Goal: Task Accomplishment & Management: Manage account settings

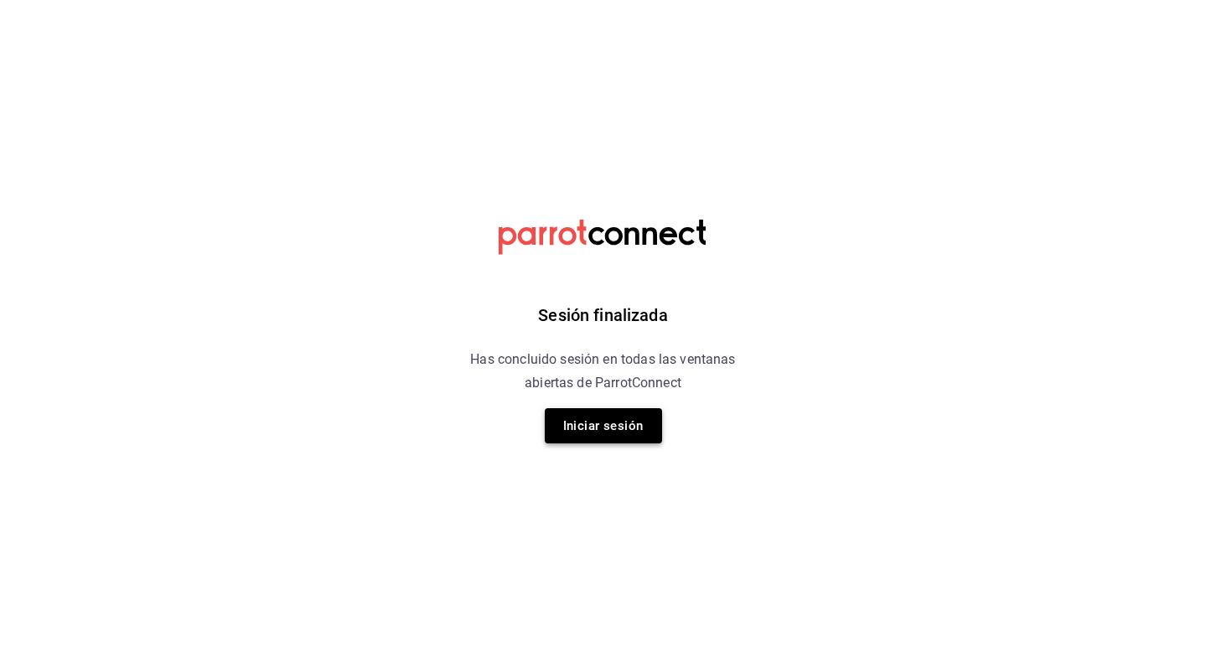
click at [583, 418] on button "Iniciar sesión" at bounding box center [603, 425] width 117 height 35
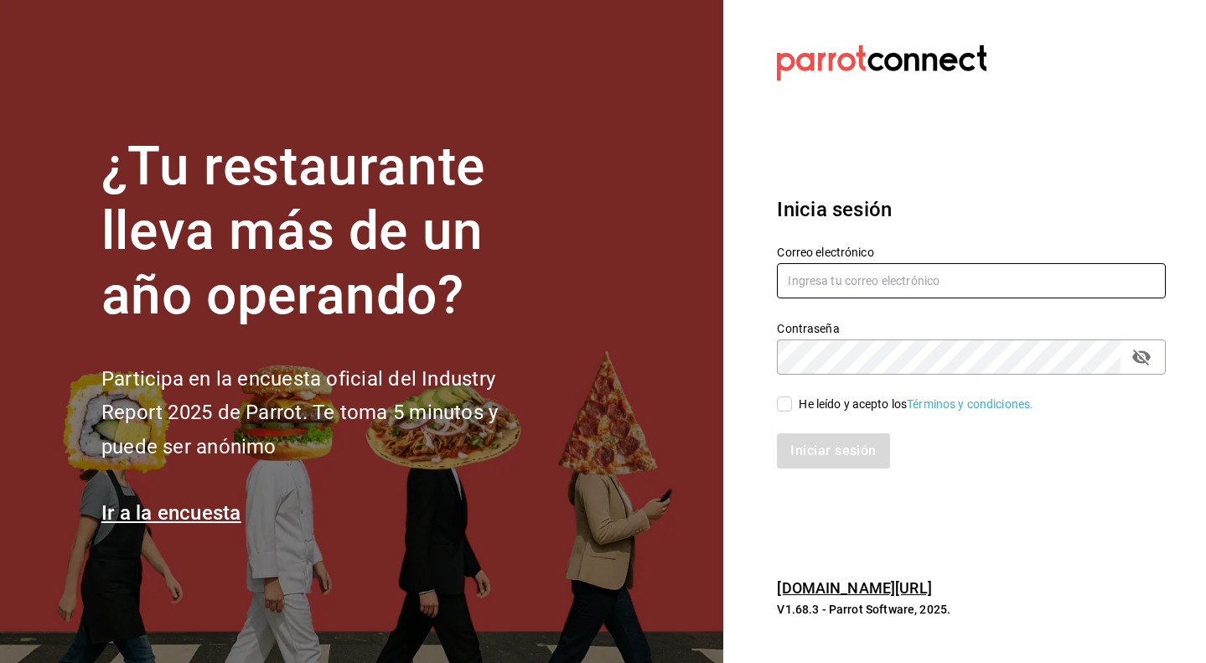
click at [862, 281] on input "text" at bounding box center [971, 280] width 389 height 35
type input "s"
type input "info@meitgourmet.com"
click at [778, 405] on input "He leído y acepto los Términos y condiciones." at bounding box center [784, 404] width 15 height 15
checkbox input "true"
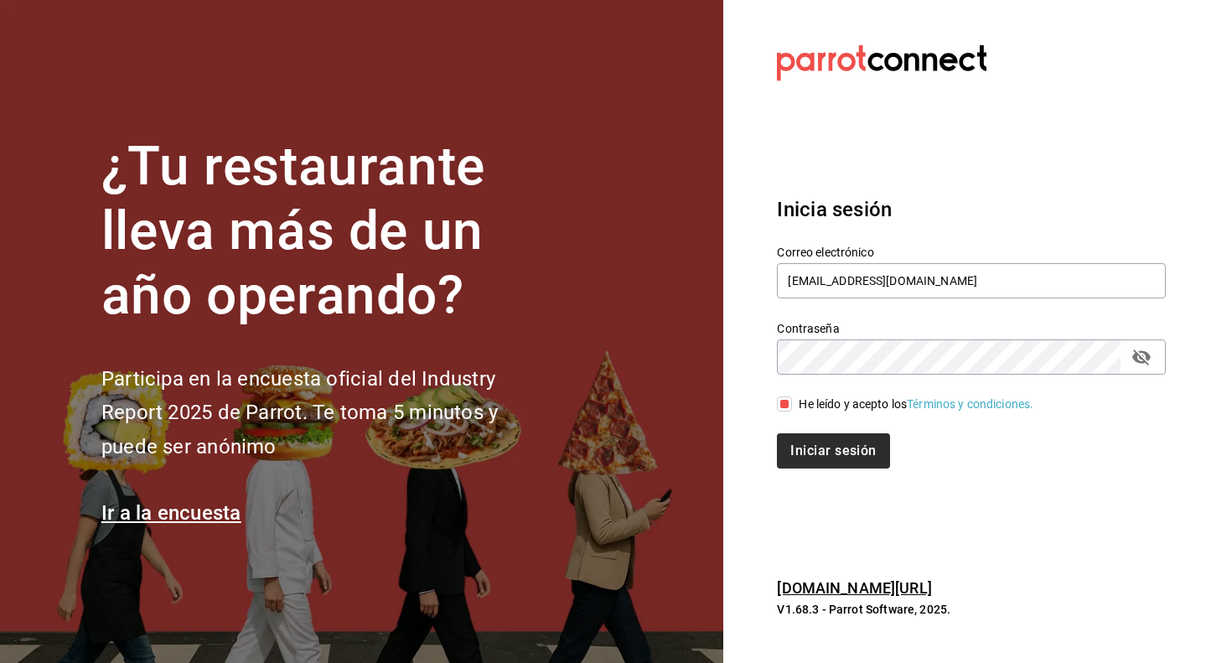
click at [816, 443] on button "Iniciar sesión" at bounding box center [833, 450] width 112 height 35
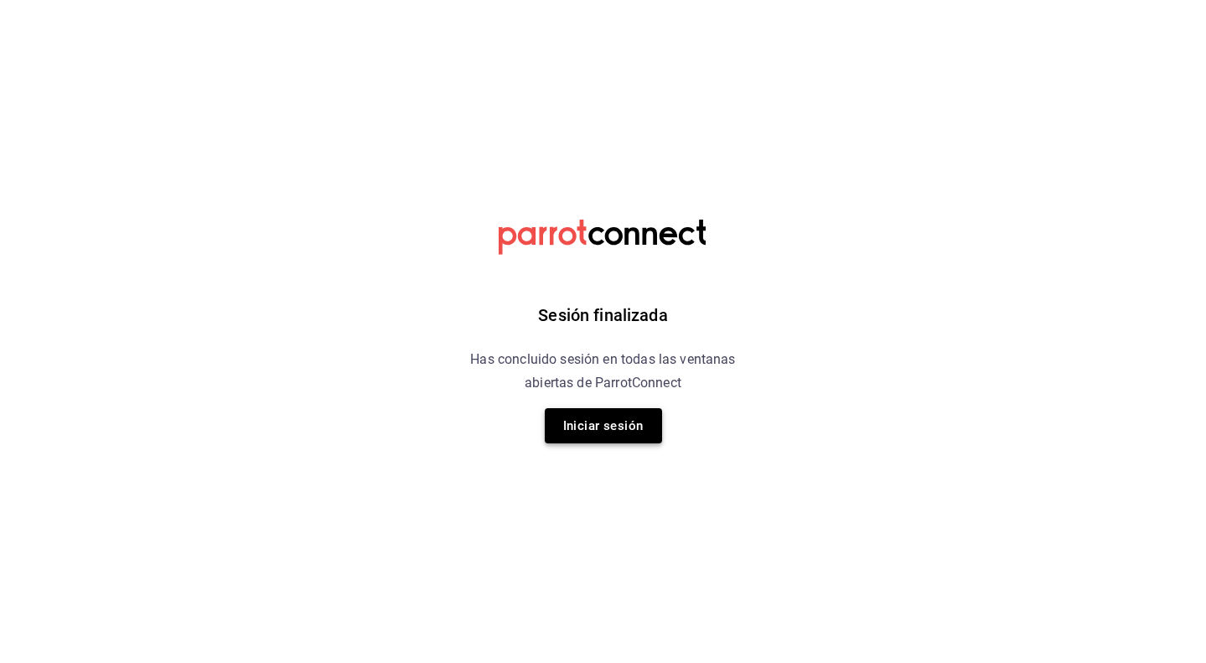
click at [630, 423] on button "Iniciar sesión" at bounding box center [603, 425] width 117 height 35
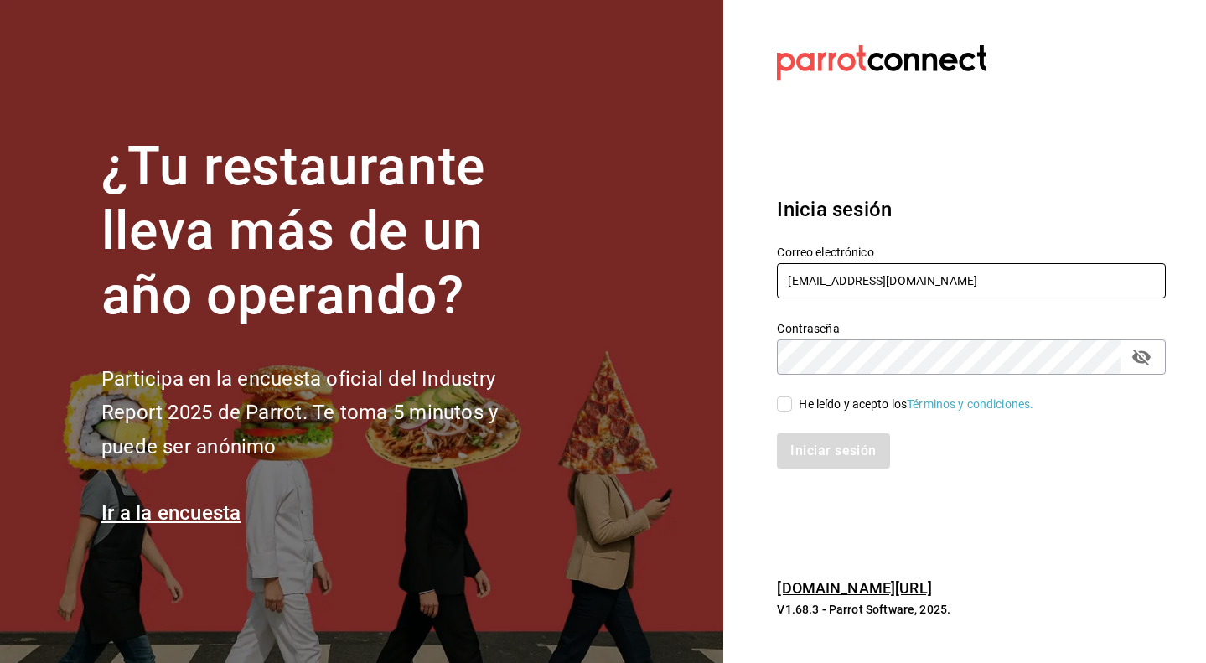
type input "info@meitgourmet.com"
click at [788, 404] on input "He leído y acepto los Términos y condiciones." at bounding box center [784, 404] width 15 height 15
checkbox input "true"
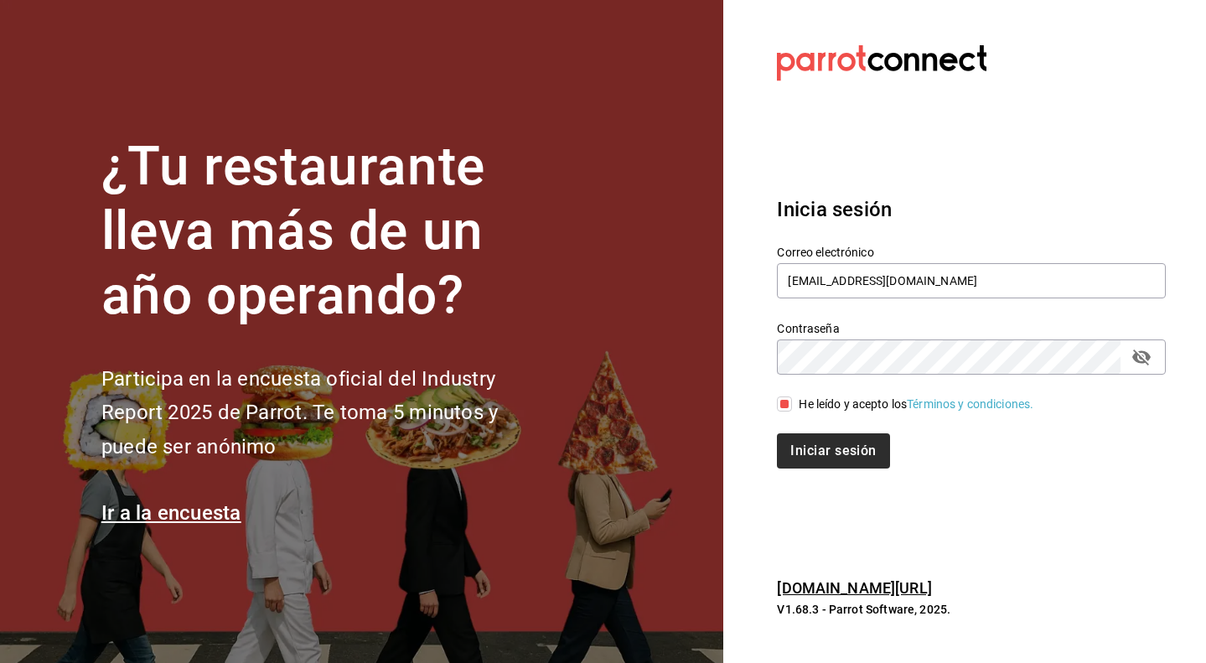
click at [808, 458] on button "Iniciar sesión" at bounding box center [833, 450] width 112 height 35
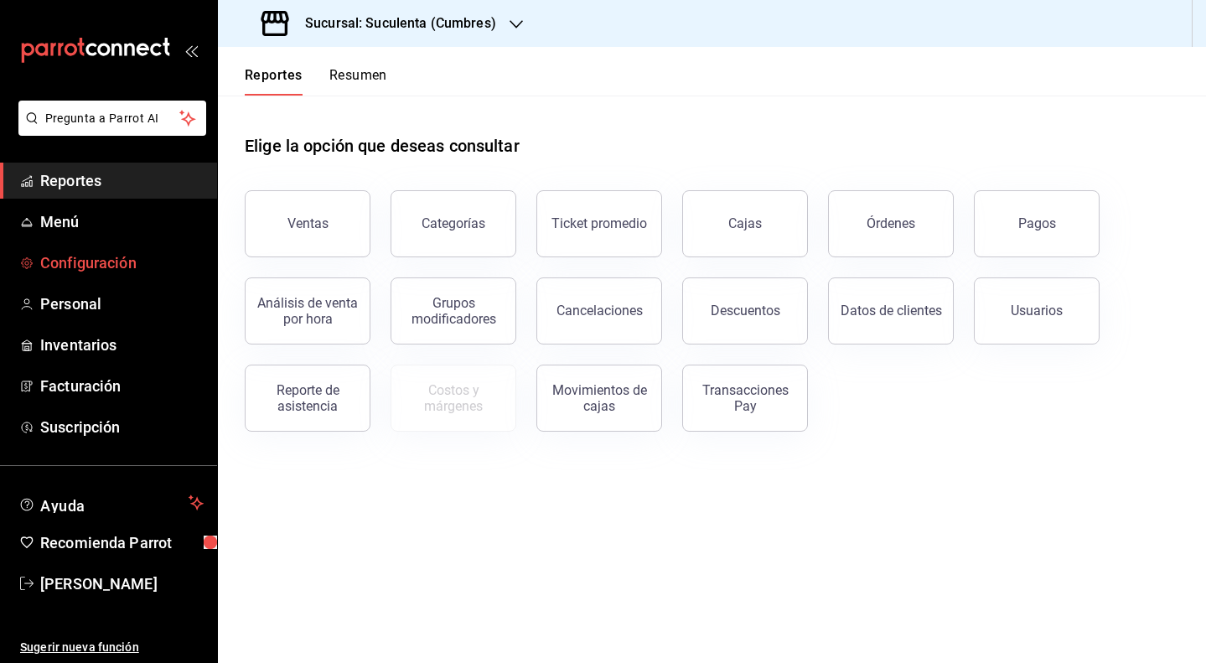
click at [86, 268] on span "Configuración" at bounding box center [121, 262] width 163 height 23
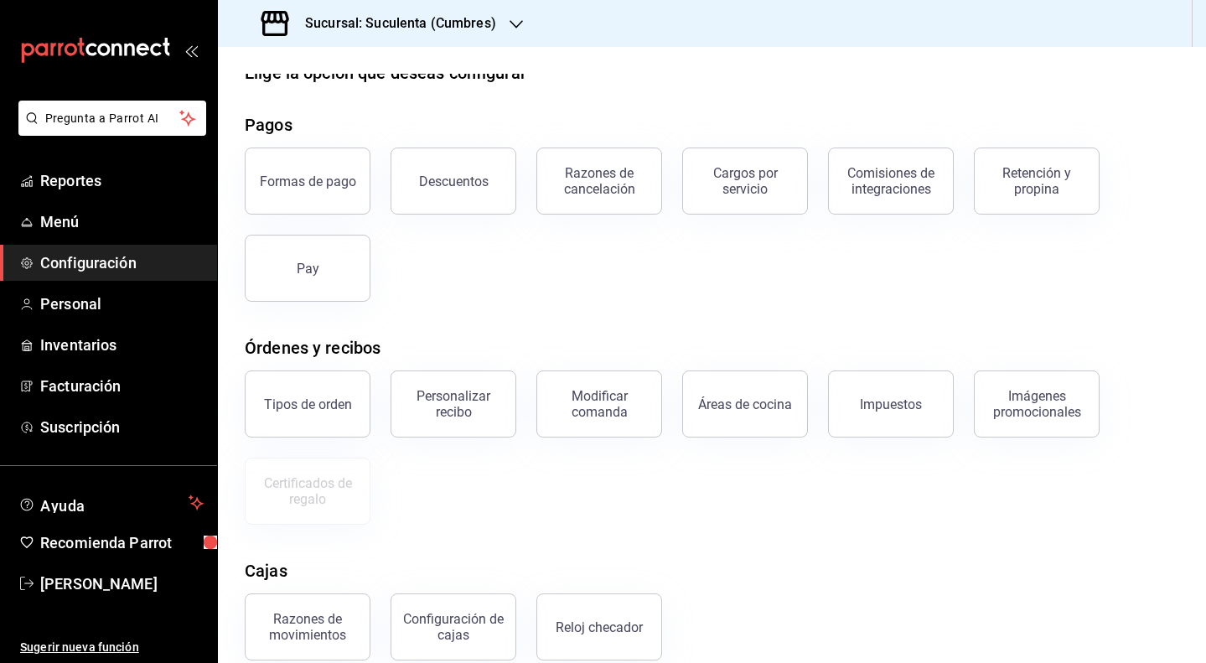
scroll to position [35, 0]
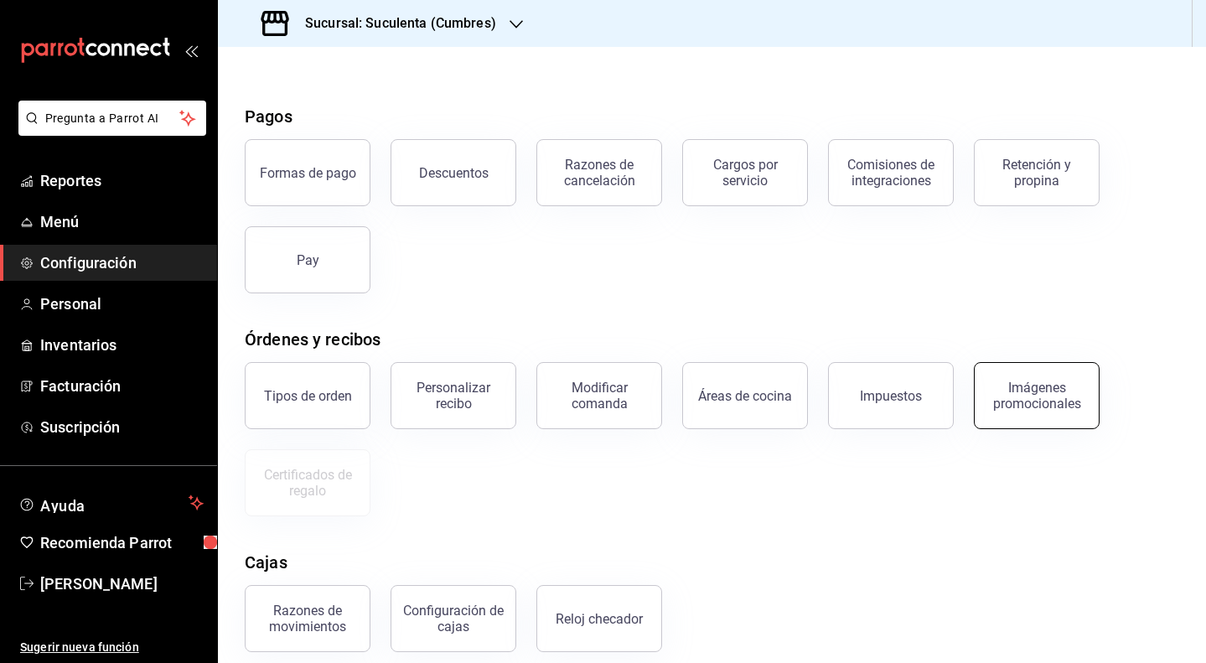
click at [1030, 397] on div "Imágenes promocionales" at bounding box center [1037, 396] width 104 height 32
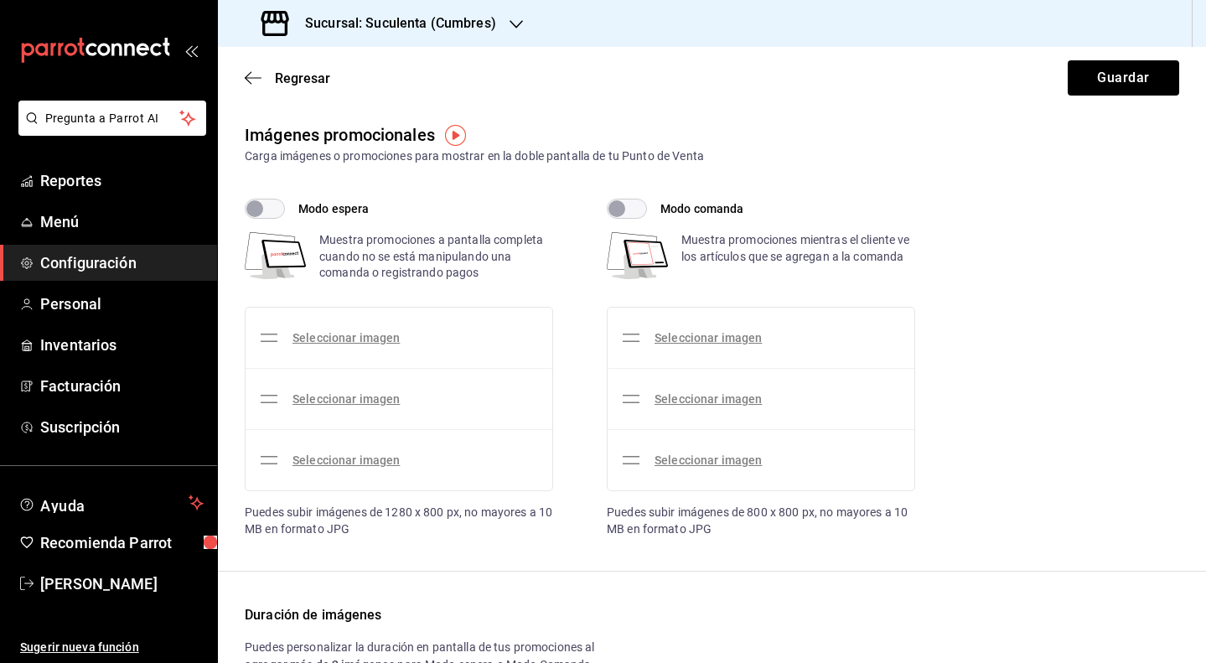
click at [264, 215] on input "Modo espera" at bounding box center [255, 209] width 60 height 20
checkbox input "true"
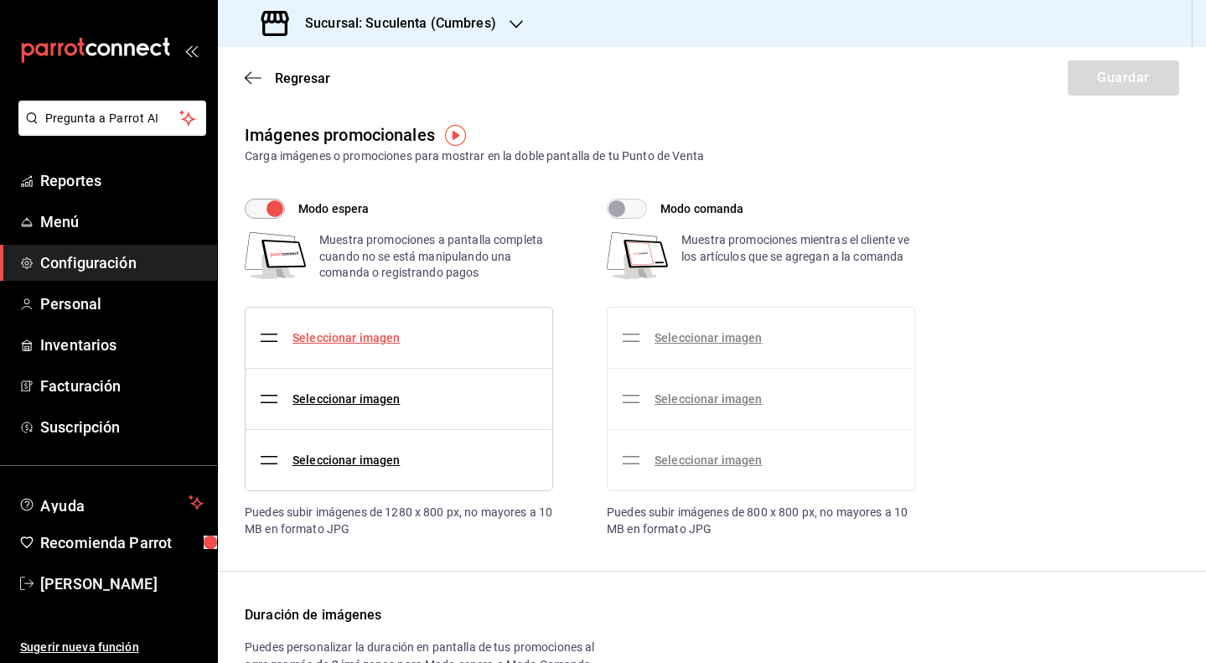
click at [361, 342] on link "Seleccionar imagen" at bounding box center [346, 337] width 107 height 13
click at [0, 0] on input "Seleccionar imagen" at bounding box center [0, 0] width 0 height 0
click at [338, 340] on link "Seleccionar imagen" at bounding box center [346, 337] width 107 height 13
click at [0, 0] on input "Seleccionar imagen" at bounding box center [0, 0] width 0 height 0
click at [635, 215] on input "Modo comanda" at bounding box center [617, 209] width 60 height 20
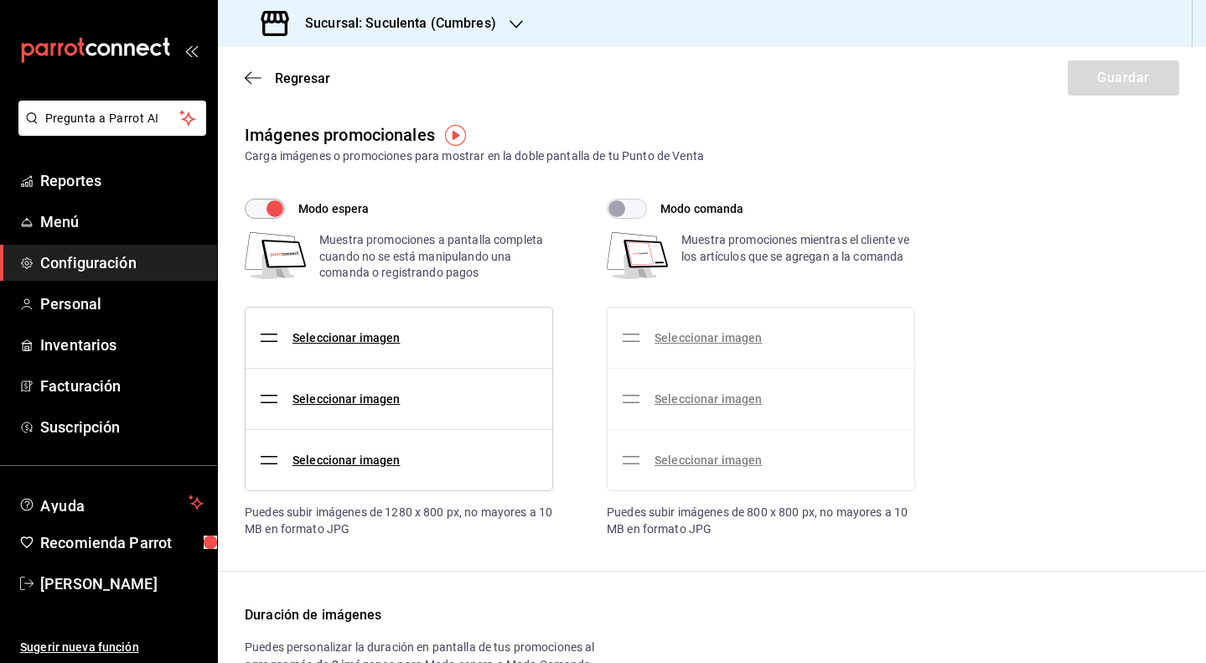
checkbox input "true"
click at [547, 583] on div "Imágenes promocionales Carga imágenes o promociones para mostrar en la doble pa…" at bounding box center [712, 448] width 988 height 652
click at [257, 85] on icon "button" at bounding box center [253, 77] width 17 height 15
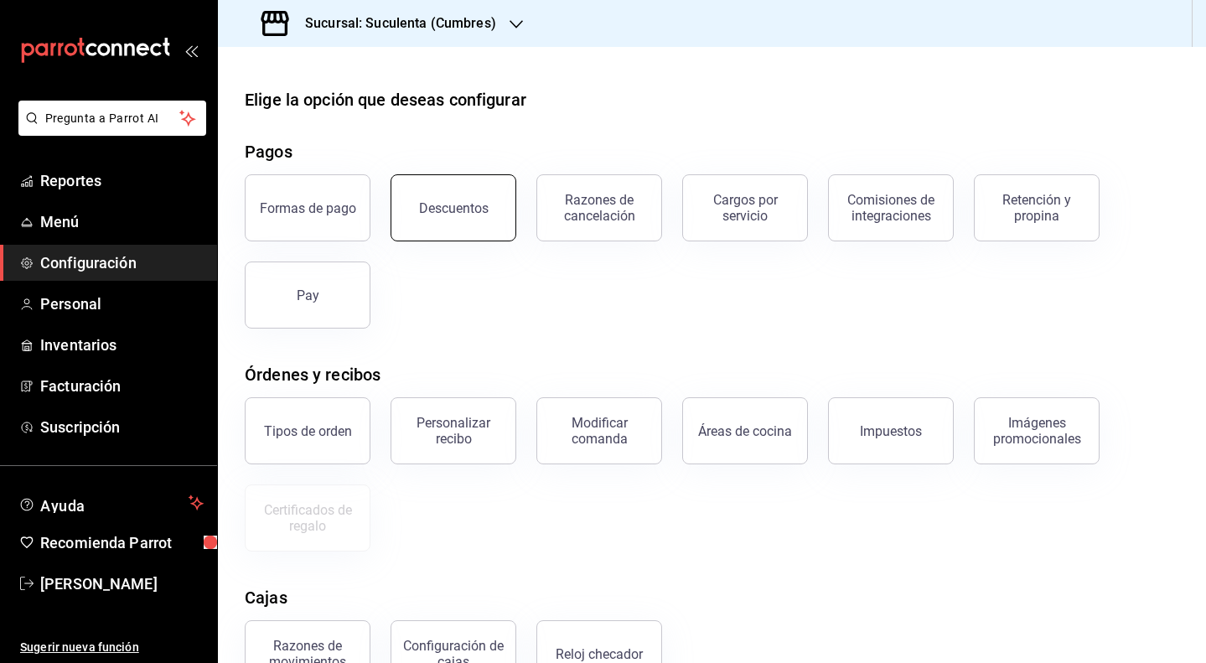
click at [472, 217] on button "Descuentos" at bounding box center [454, 207] width 126 height 67
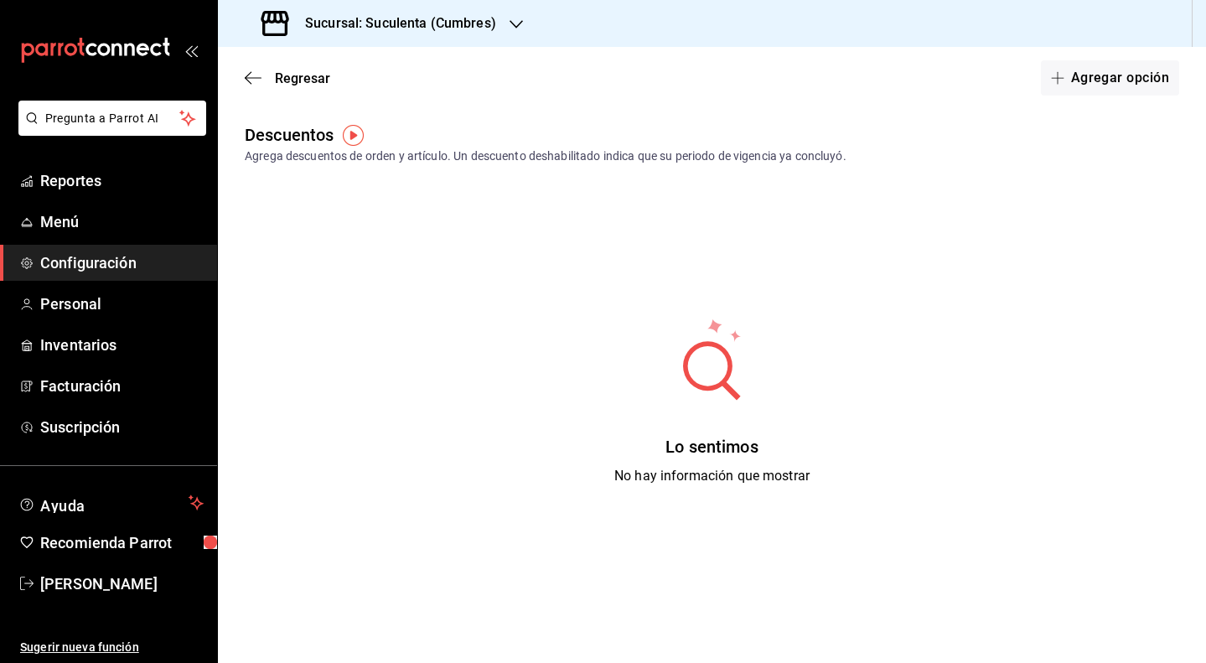
click at [1062, 97] on div "Regresar Agregar opción" at bounding box center [712, 78] width 988 height 62
click at [1073, 80] on button "Agregar opción" at bounding box center [1110, 77] width 138 height 35
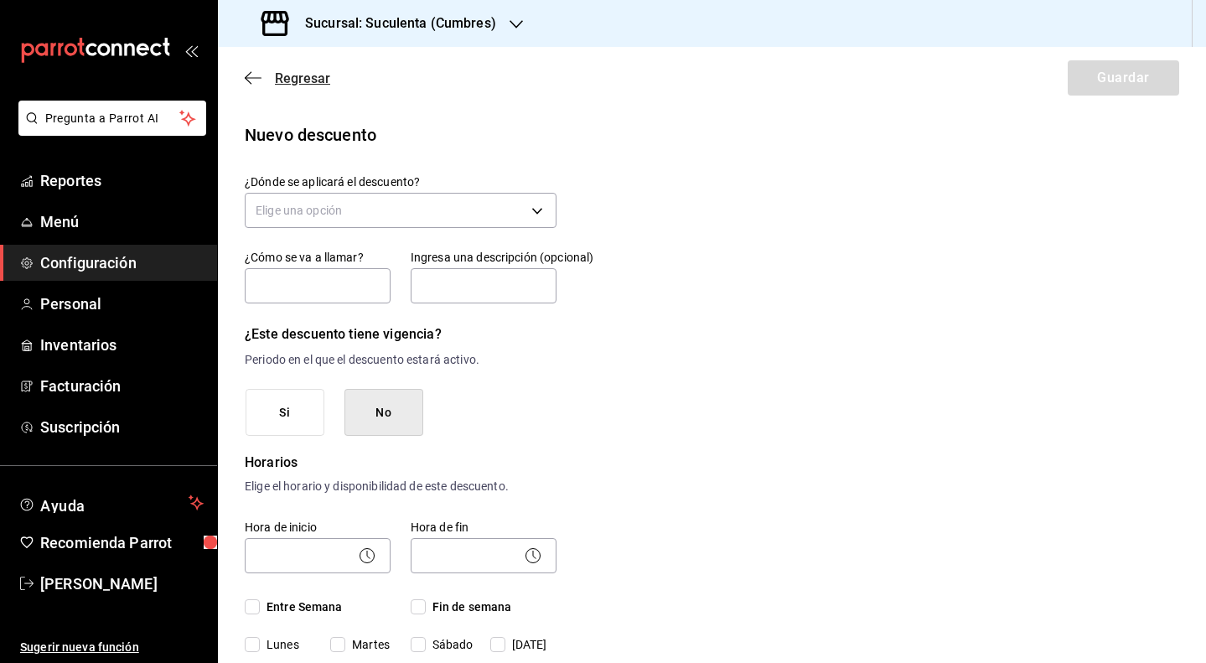
click at [255, 80] on icon "button" at bounding box center [253, 77] width 17 height 15
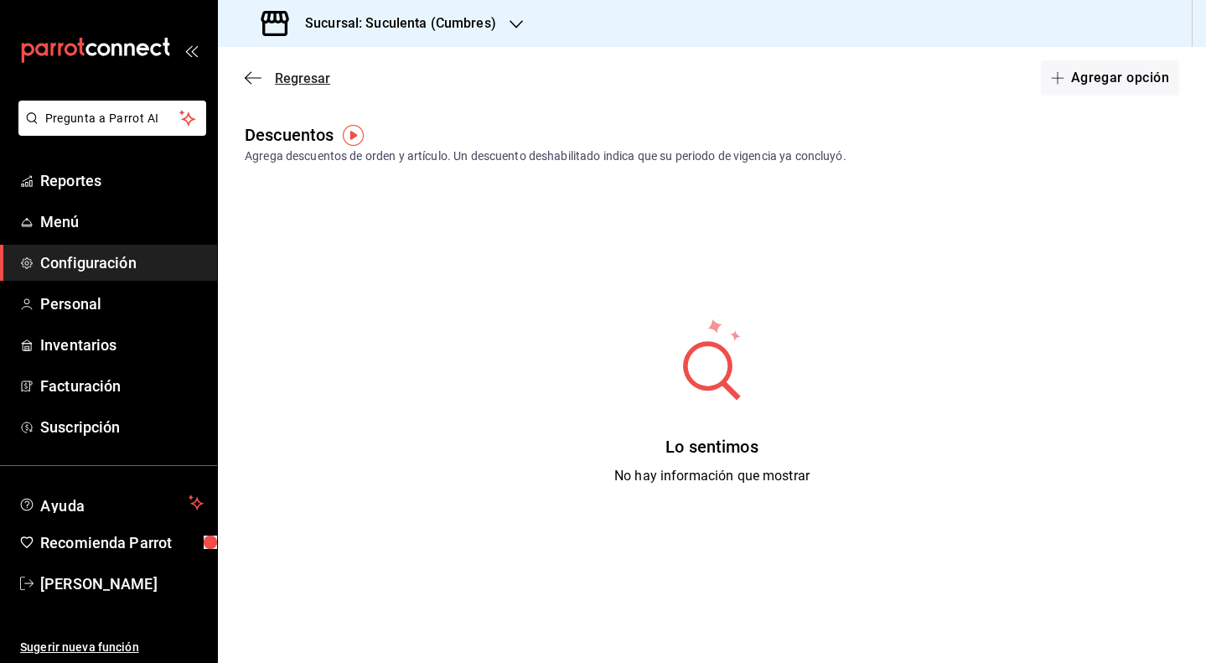
click at [258, 80] on icon "button" at bounding box center [253, 77] width 17 height 15
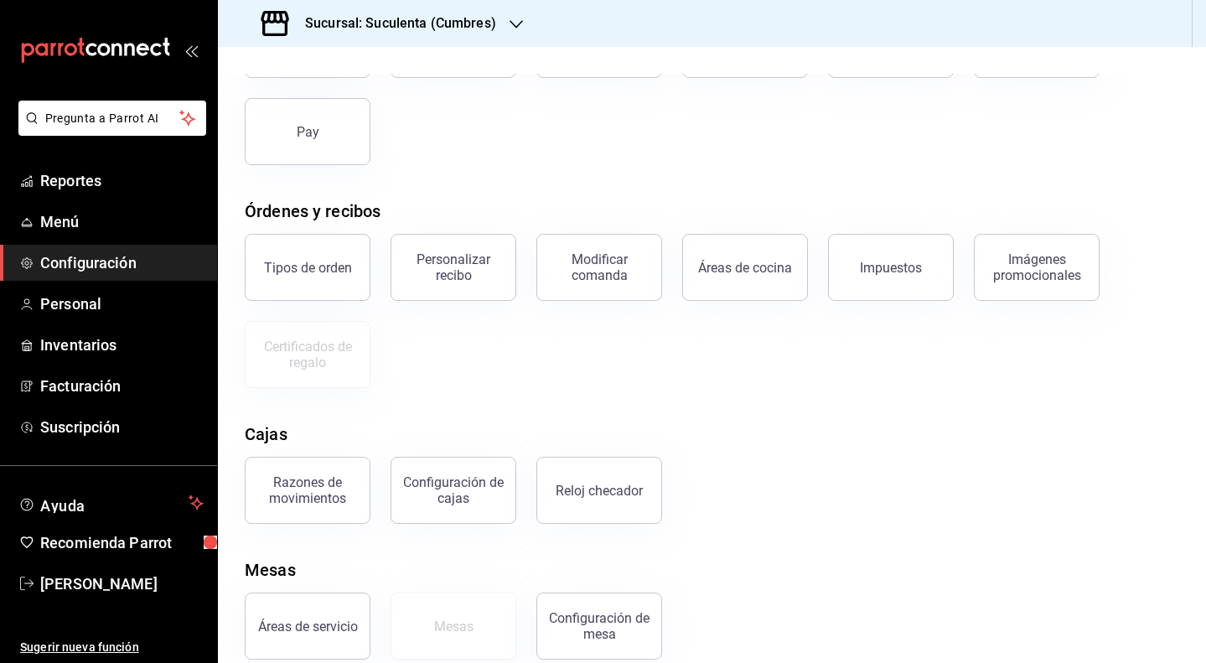
scroll to position [174, 0]
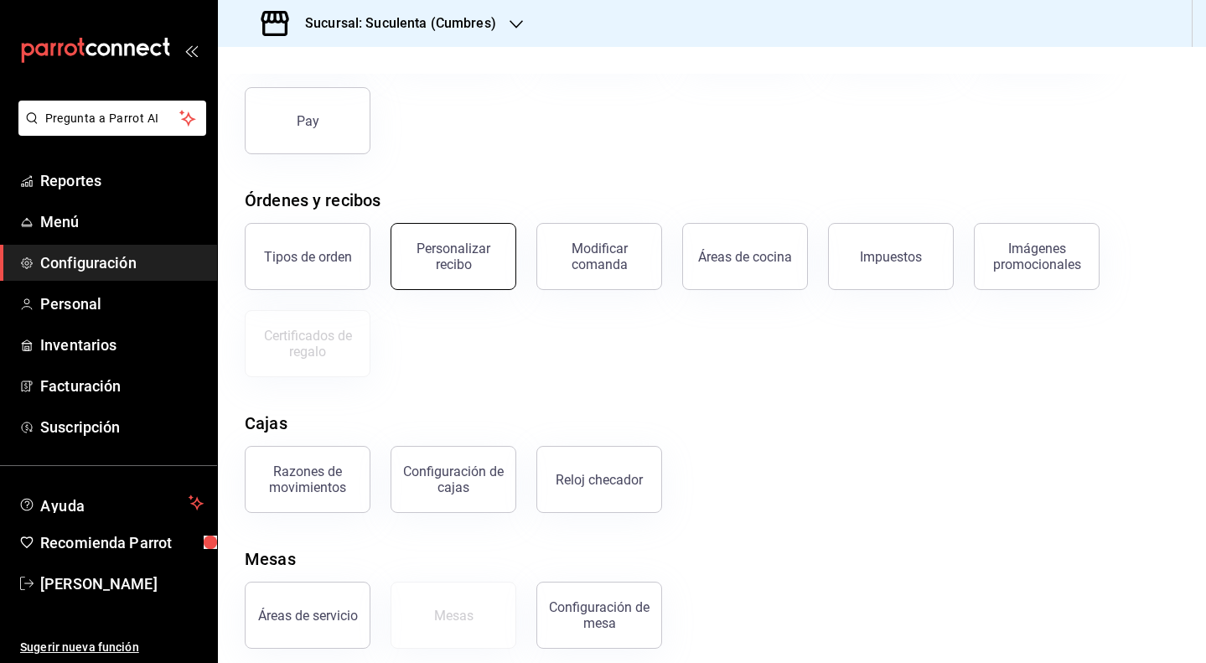
click at [455, 258] on div "Personalizar recibo" at bounding box center [454, 257] width 104 height 32
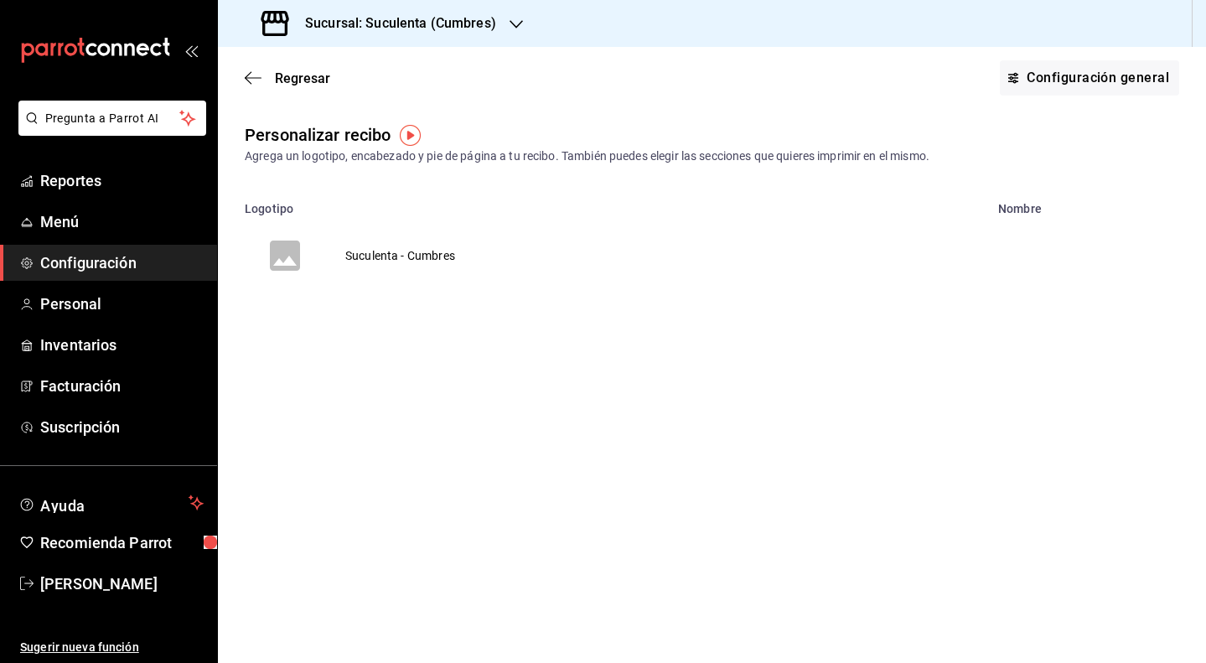
click at [403, 260] on td "Suculenta - Cumbres" at bounding box center [400, 255] width 150 height 80
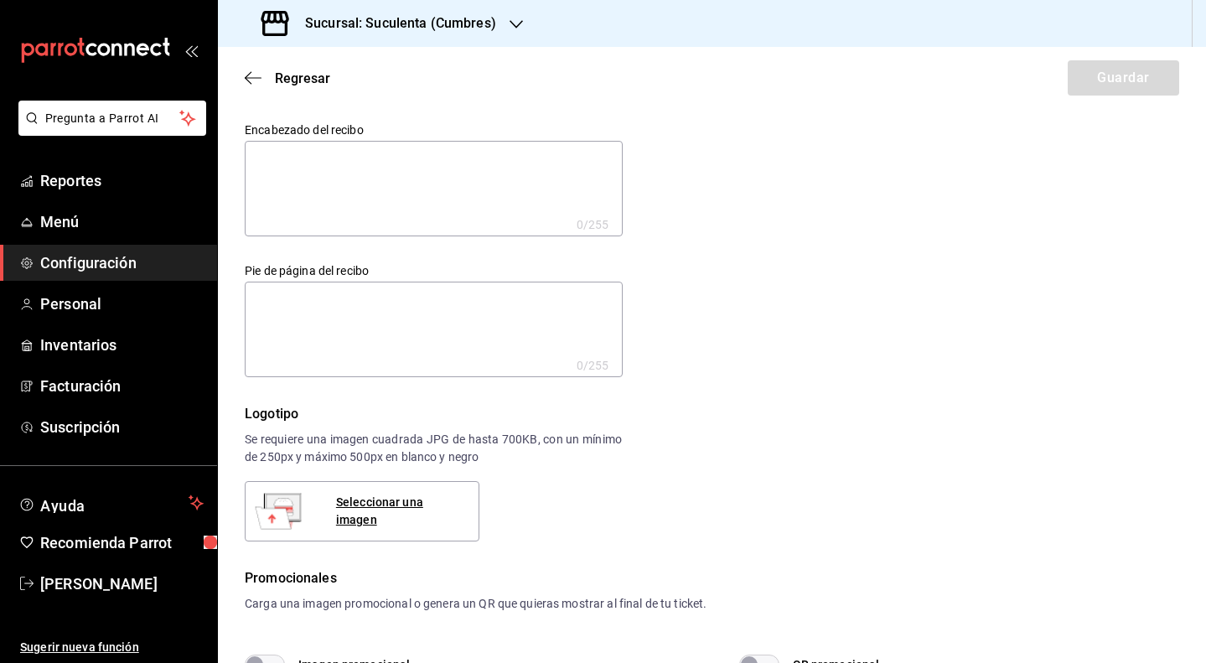
click at [385, 191] on textarea at bounding box center [434, 189] width 378 height 96
click at [495, 49] on div "Regresar Guardar" at bounding box center [712, 78] width 988 height 62
click at [509, 35] on div "Sucursal: Suculenta (Cumbres)" at bounding box center [380, 23] width 298 height 47
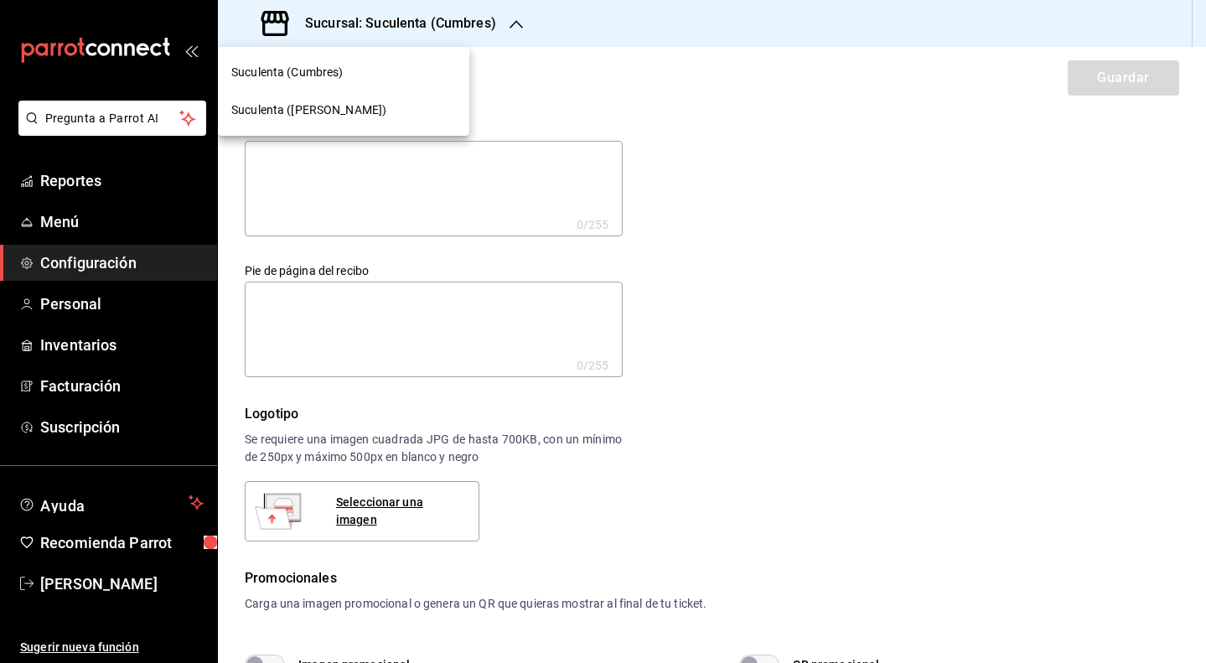
click at [348, 103] on div "Suculenta ([PERSON_NAME])" at bounding box center [343, 110] width 225 height 18
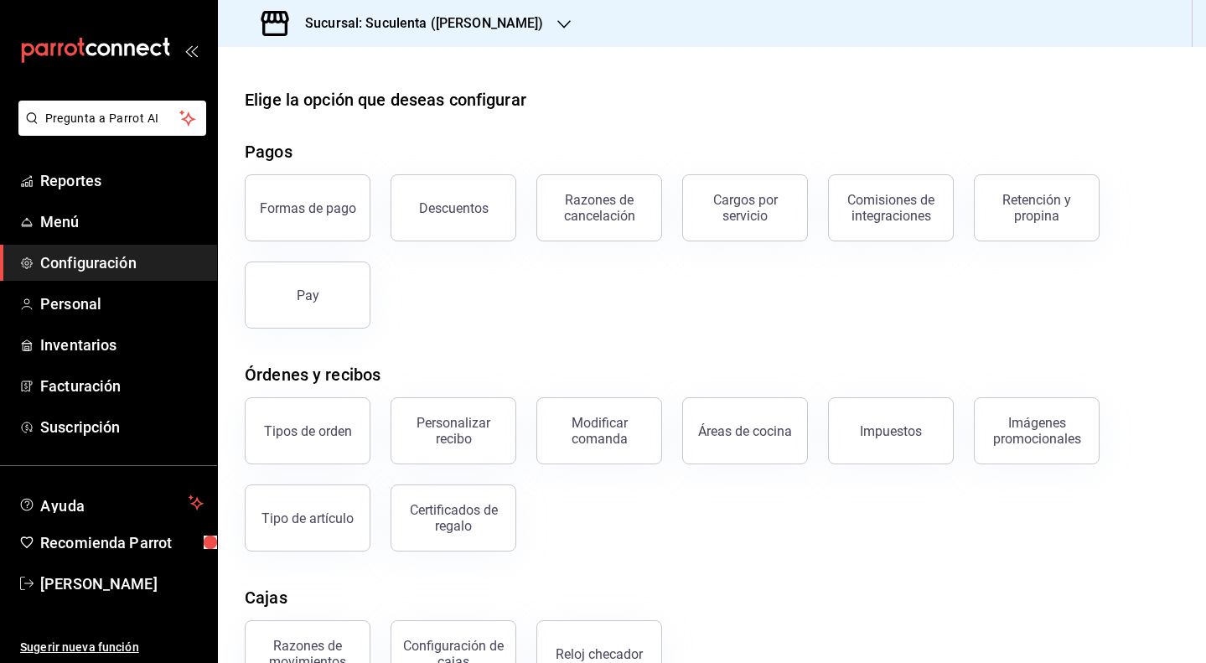
scroll to position [44, 0]
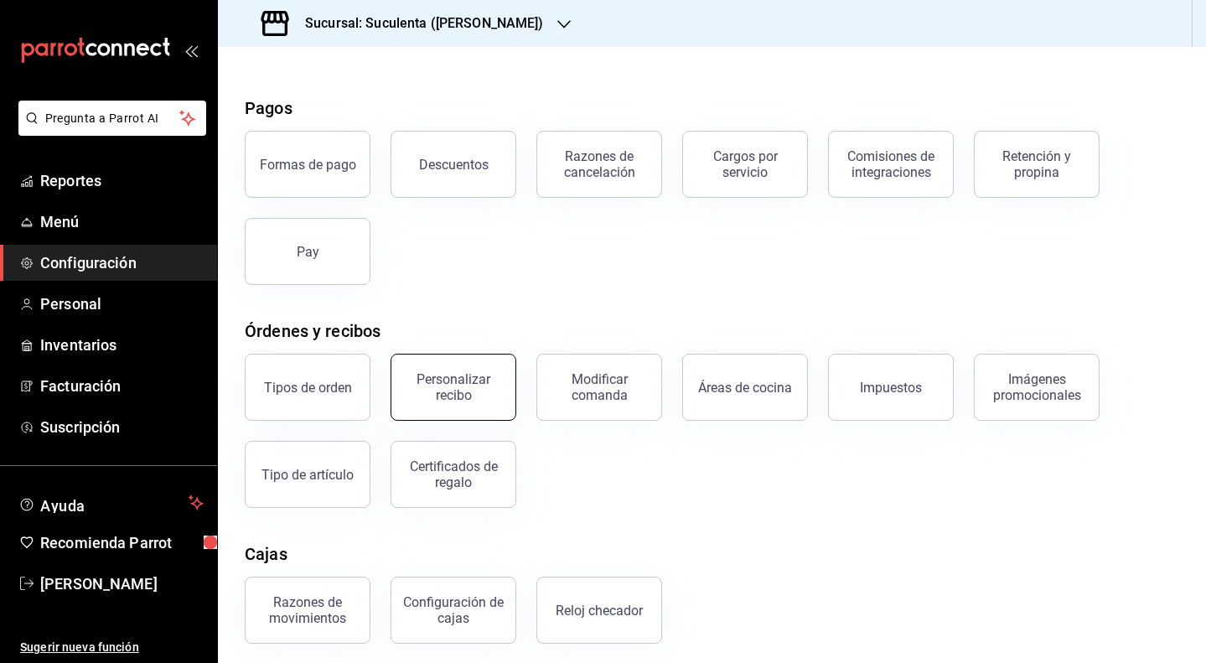
click at [474, 388] on div "Personalizar recibo" at bounding box center [454, 387] width 104 height 32
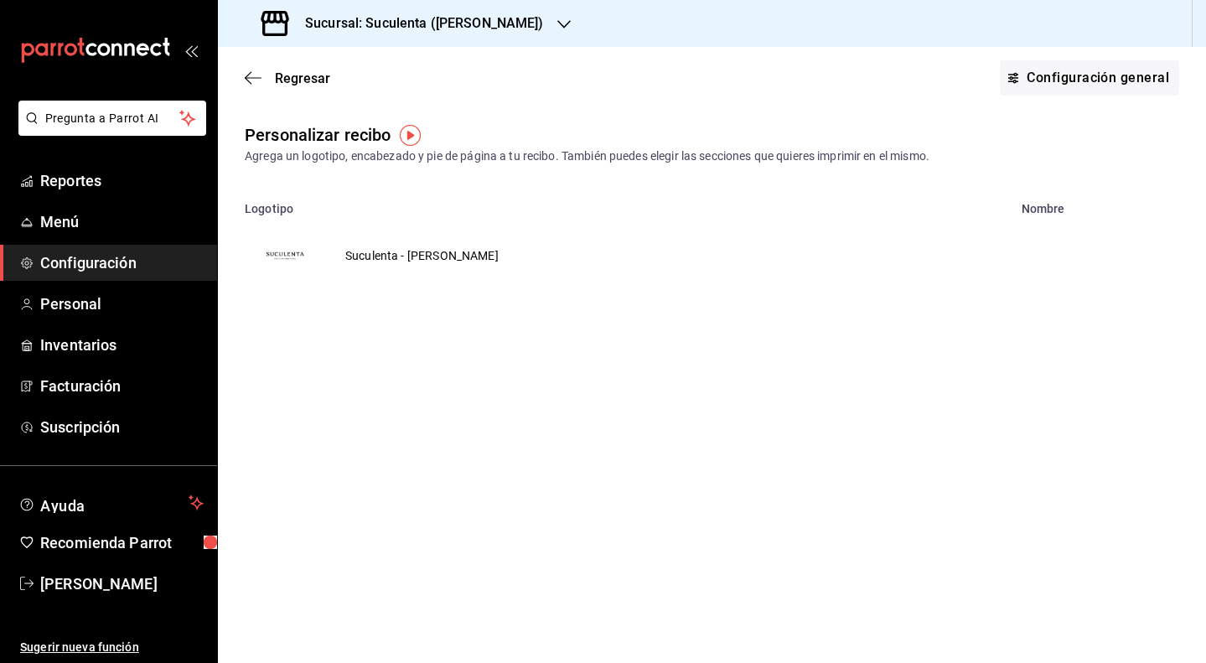
click at [382, 251] on td "Suculenta - Armida" at bounding box center [422, 255] width 194 height 80
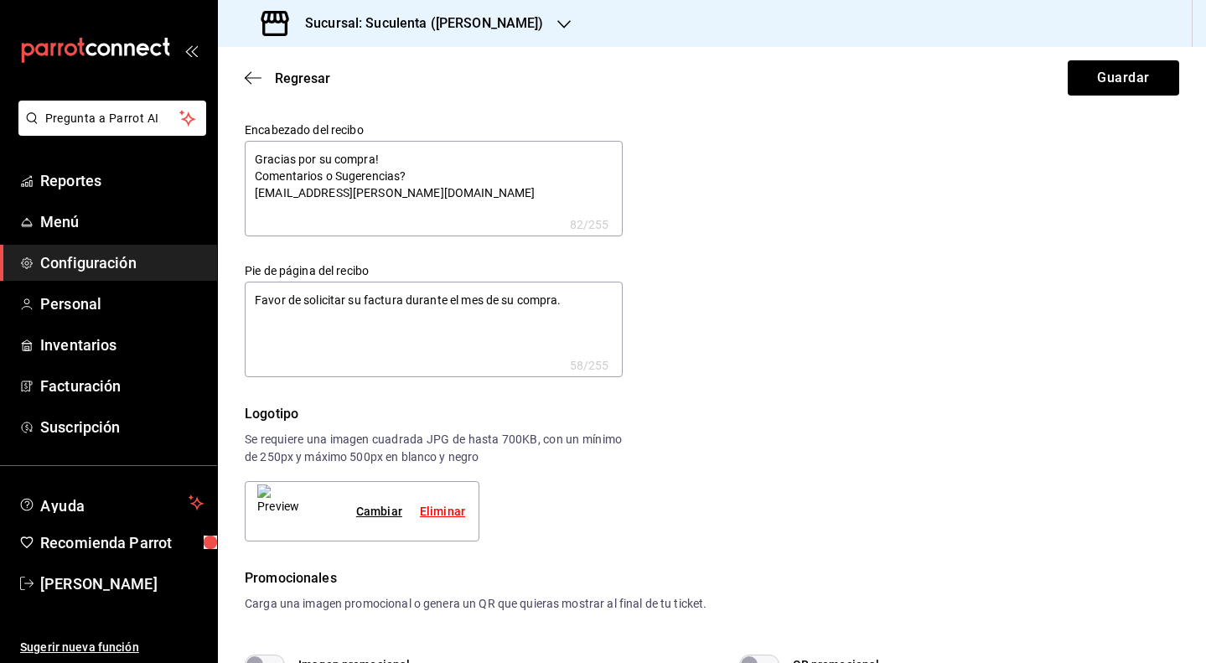
type textarea "x"
drag, startPoint x: 443, startPoint y: 208, endPoint x: 215, endPoint y: 137, distance: 238.9
click at [215, 137] on div "Pregunta a Parrot AI Reportes Menú Configuración Personal Inventarios Facturaci…" at bounding box center [603, 331] width 1206 height 663
type textarea "x"
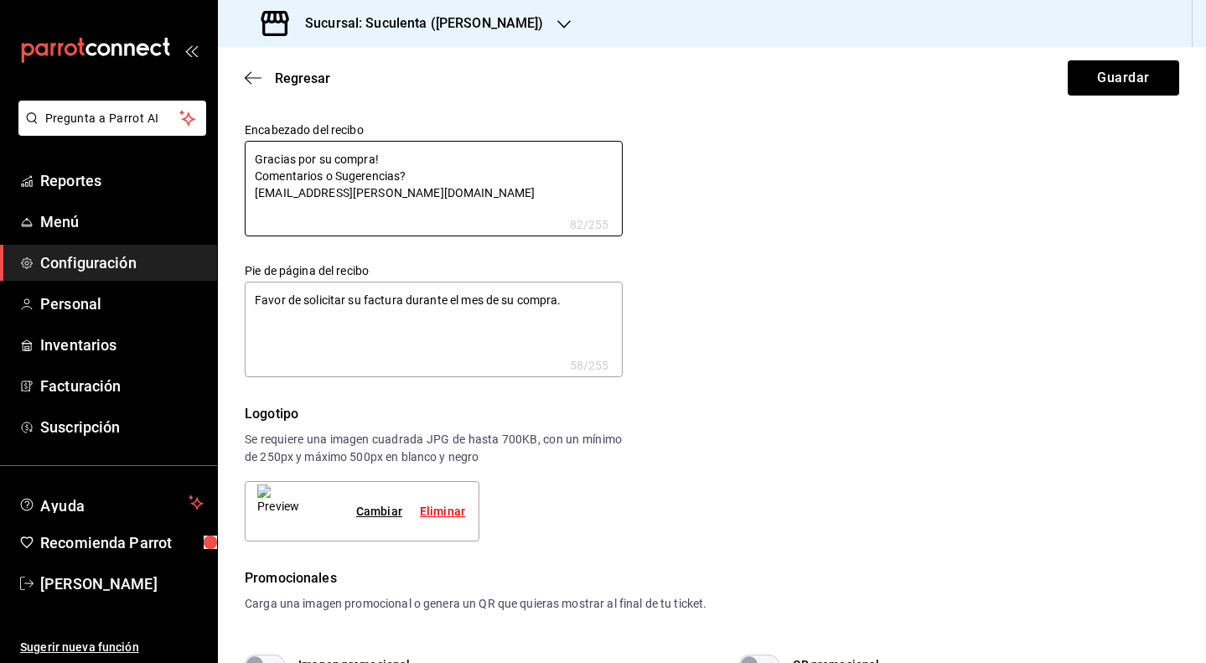
click at [490, 49] on div "Regresar Guardar" at bounding box center [712, 78] width 988 height 62
click at [492, 30] on div "Sucursal: Suculenta (Armida)" at bounding box center [404, 23] width 346 height 47
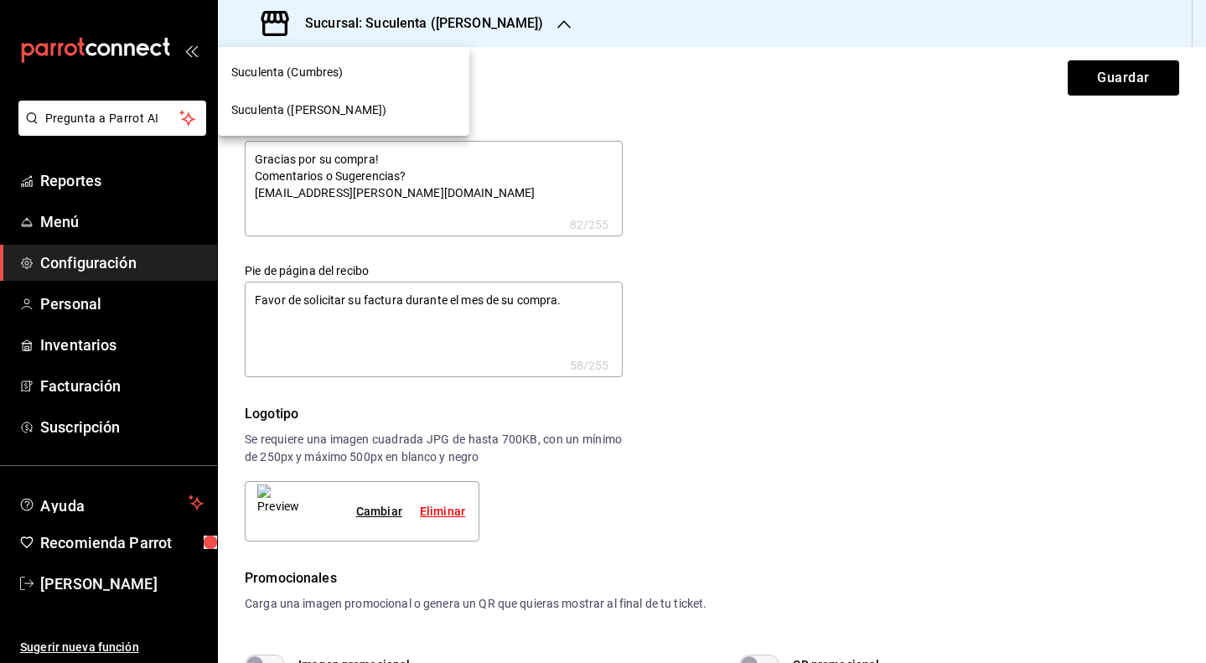
click at [315, 84] on div "Suculenta (Cumbres)" at bounding box center [343, 73] width 251 height 38
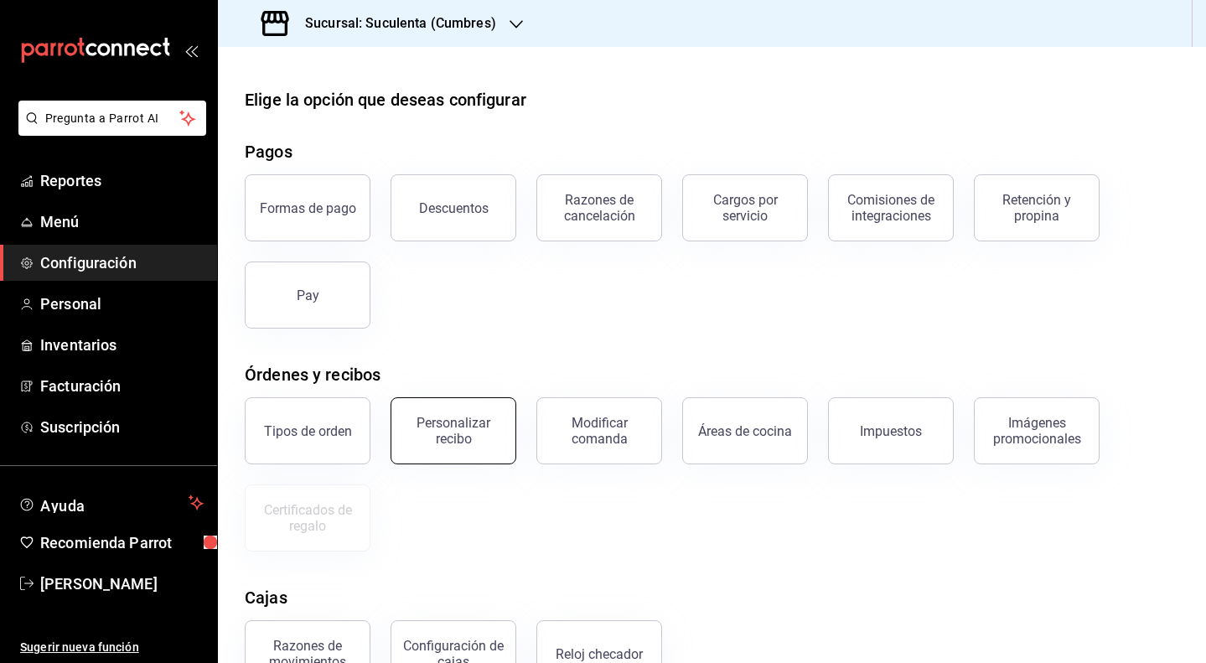
click at [484, 434] on div "Personalizar recibo" at bounding box center [454, 431] width 104 height 32
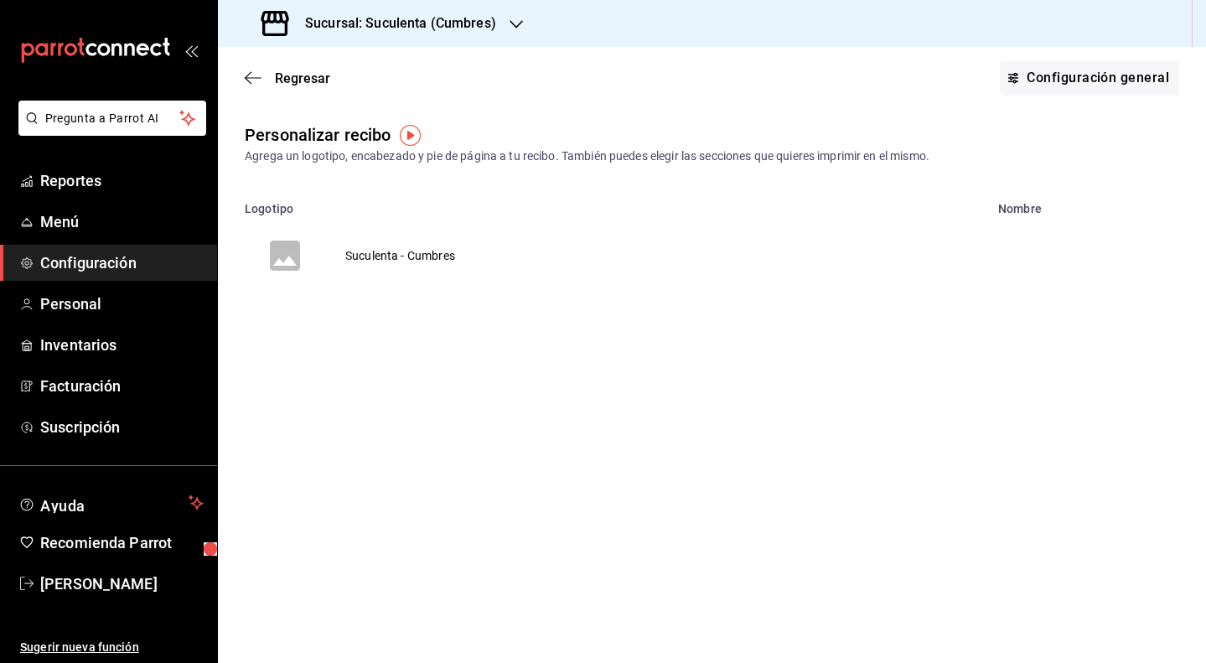
click at [454, 262] on td "Suculenta - Cumbres" at bounding box center [400, 255] width 150 height 80
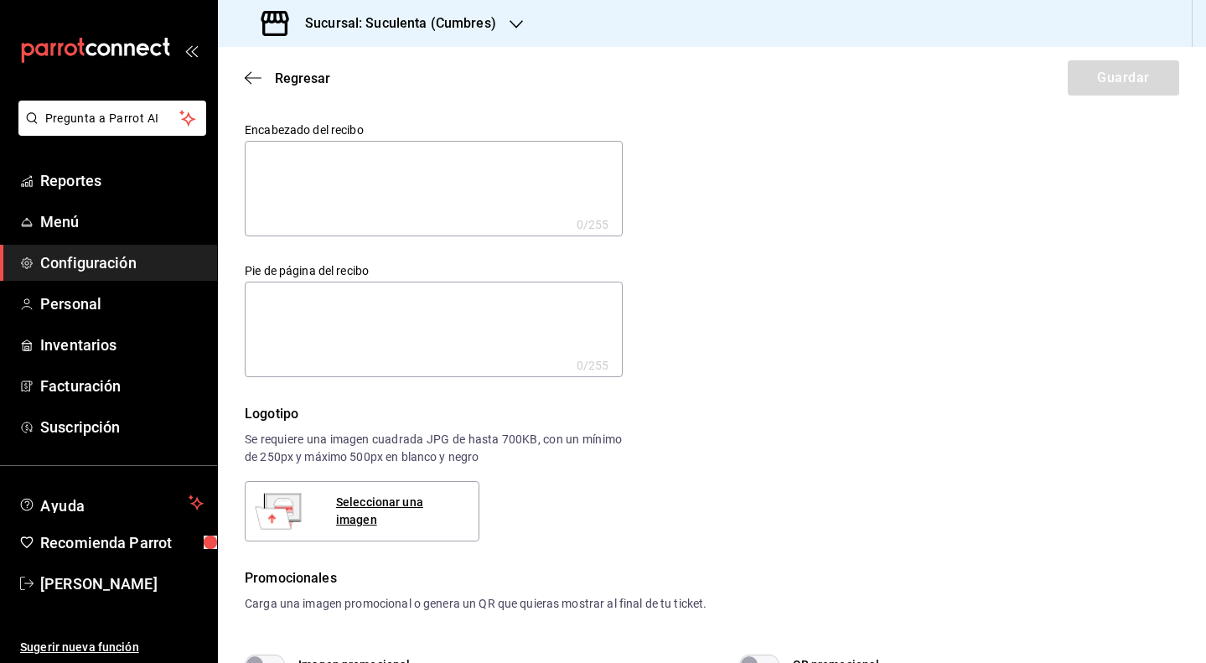
click at [410, 180] on textarea at bounding box center [434, 189] width 378 height 96
paste textarea "Gracias por su compra! Comentarios o Sugerencias? suculenta.armida@gmail.com"
type textarea "Gracias por su compra! Comentarios o Sugerencias? suculenta.armida@gmail.com"
type textarea "x"
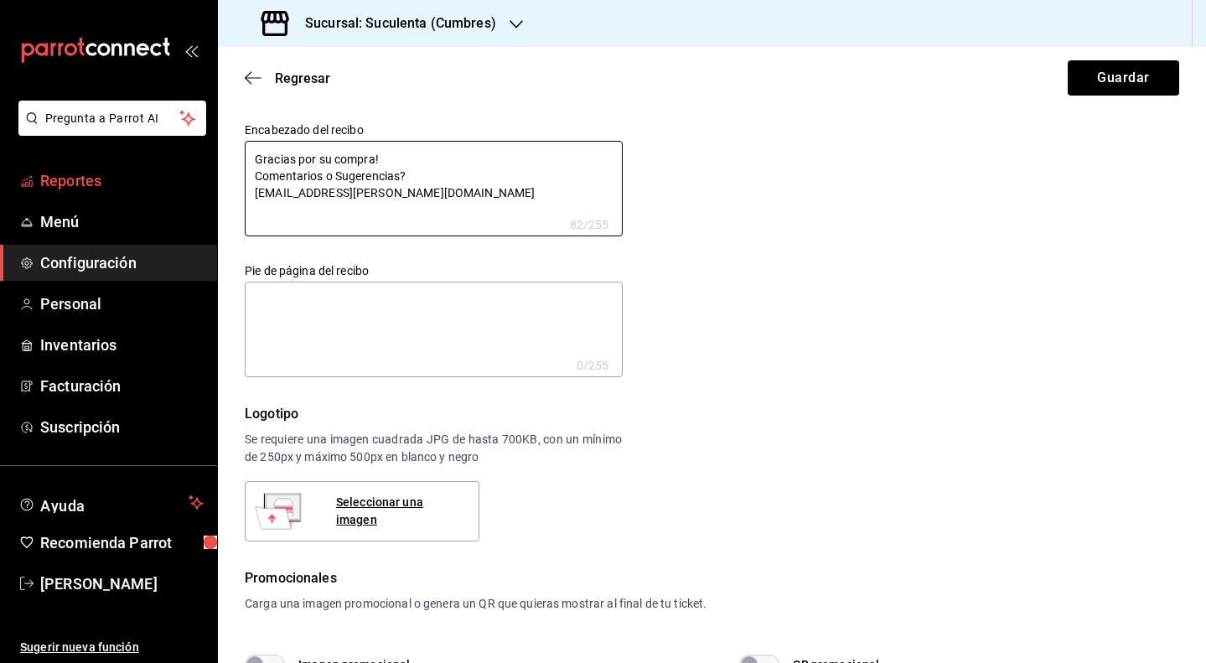
drag, startPoint x: 418, startPoint y: 198, endPoint x: 197, endPoint y: 189, distance: 221.5
click at [197, 189] on div "Pregunta a Parrot AI Reportes Menú Configuración Personal Inventarios Facturaci…" at bounding box center [603, 331] width 1206 height 663
type textarea "Gracias por su compra! Comentarios o Sugerencias? s"
type textarea "x"
type textarea "Gracias por su compra! Comentarios o Sugerencias? su"
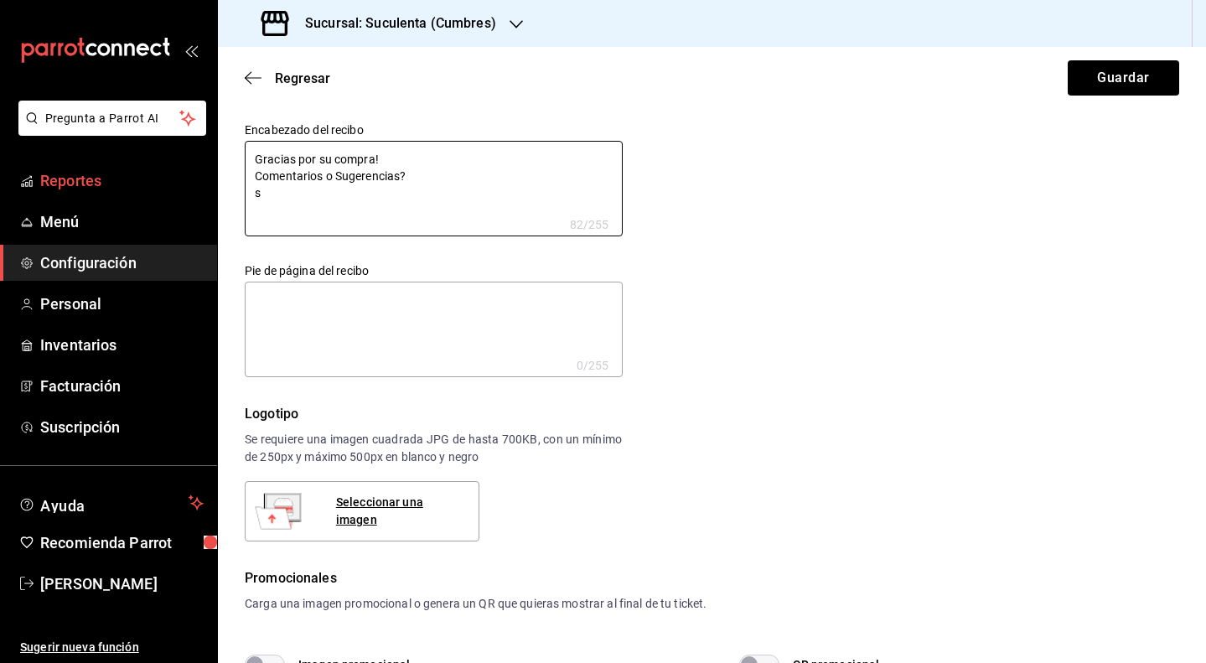
type textarea "x"
type textarea "Gracias por su compra! Comentarios o Sugerencias? suc"
type textarea "x"
type textarea "Gracias por su compra! Comentarios o Sugerencias? sucu"
type textarea "x"
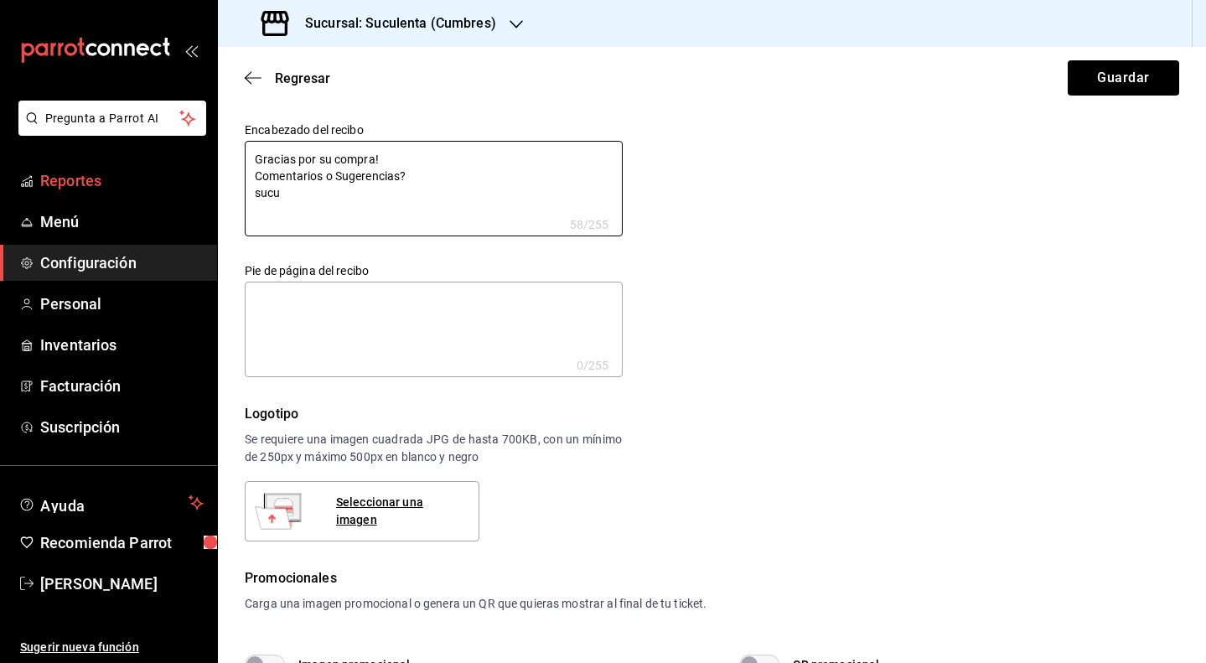
type textarea "Gracias por su compra! Comentarios o Sugerencias? sucul"
type textarea "x"
type textarea "Gracias por su compra! Comentarios o Sugerencias? sucule"
type textarea "x"
type textarea "Gracias por su compra! Comentarios o Sugerencias? suculen"
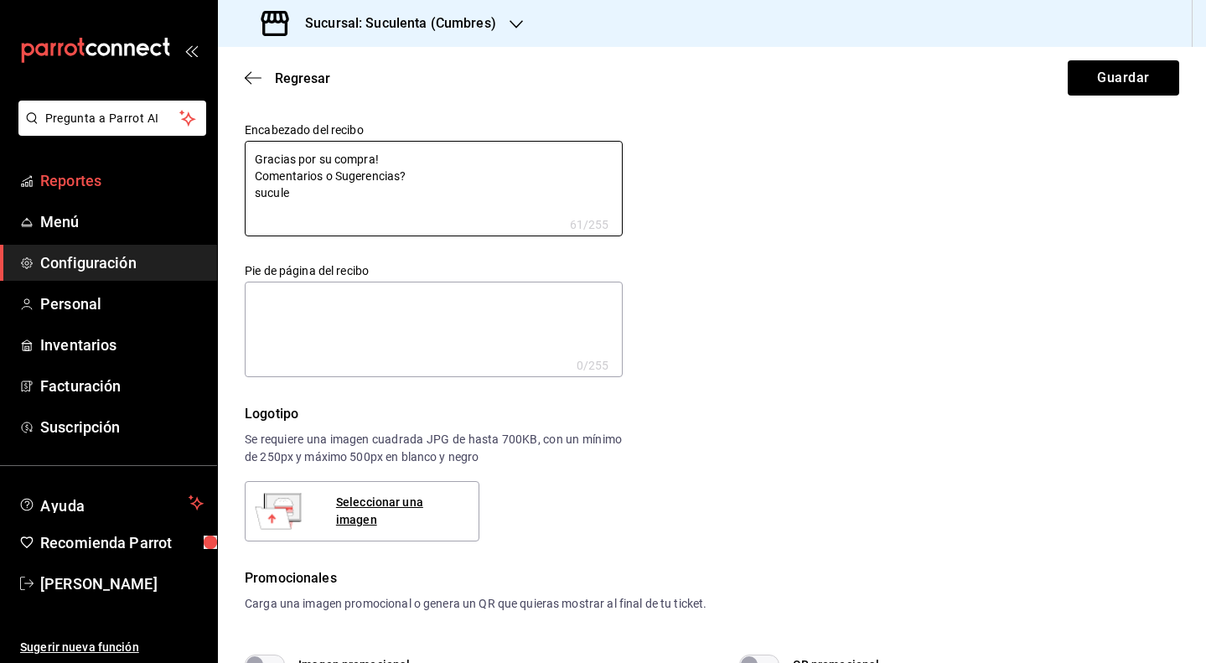
type textarea "x"
type textarea "Gracias por su compra! Comentarios o Sugerencias? suculent"
type textarea "x"
type textarea "Gracias por su compra! Comentarios o Sugerencias? suculenta"
type textarea "x"
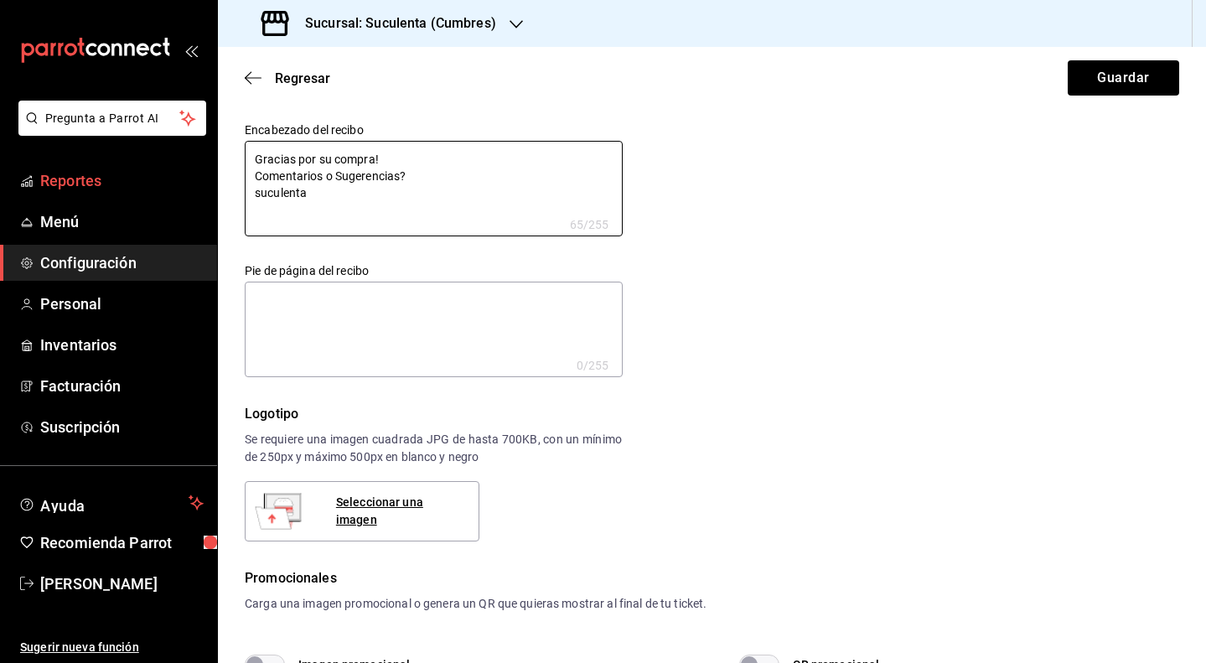
type textarea "Gracias por su compra! Comentarios o Sugerencias? suculentac"
type textarea "x"
type textarea "Gracias por su compra! Comentarios o Sugerencias? suculentacu"
type textarea "x"
type textarea "Gracias por su compra! Comentarios o Sugerencias? suculentacum"
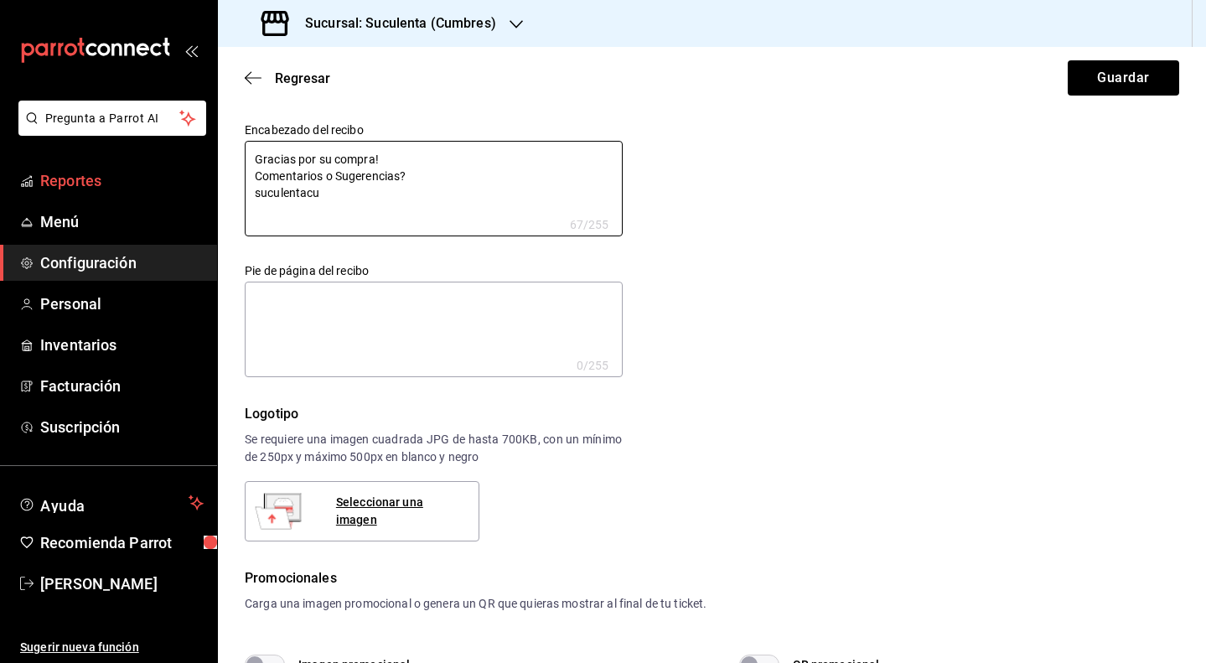
type textarea "x"
type textarea "Gracias por su compra! Comentarios o Sugerencias? suculentacumb"
type textarea "x"
type textarea "Gracias por su compra! Comentarios o Sugerencias? suculentacumbr"
type textarea "x"
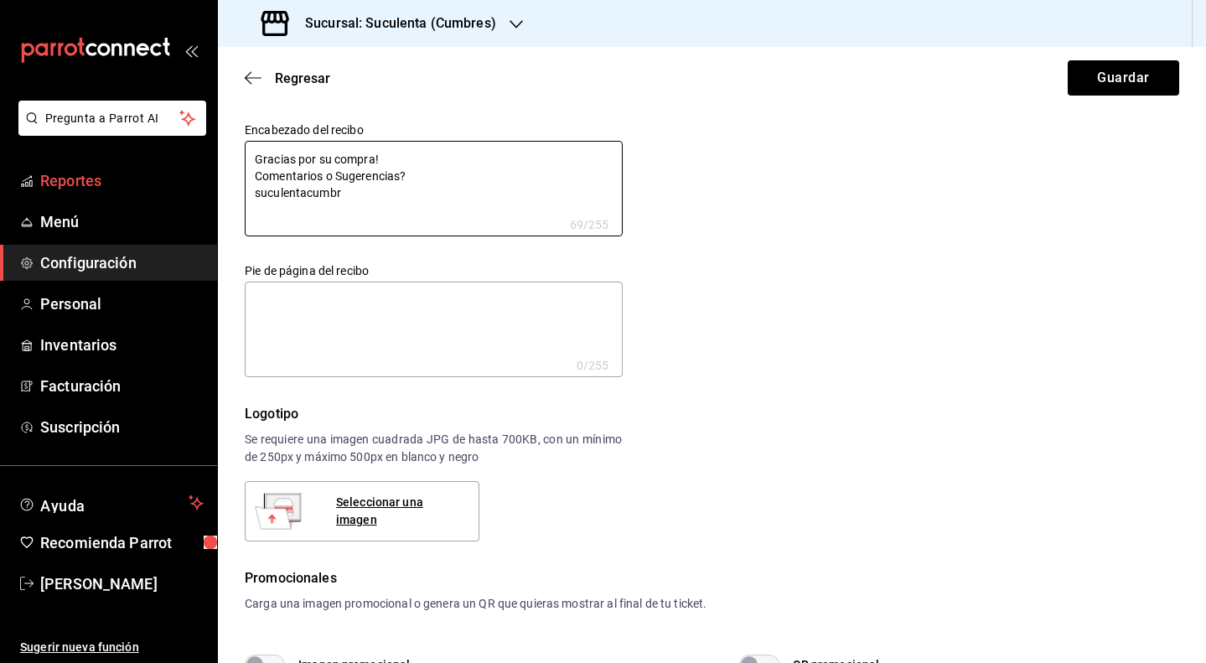
type textarea "Gracias por su compra! Comentarios o Sugerencias? suculentacumbre"
type textarea "x"
type textarea "Gracias por su compra! Comentarios o Sugerencias? suculentacumbres"
type textarea "x"
type textarea "Gracias por su compra! Comentarios o Sugerencias? suculentacumbres@"
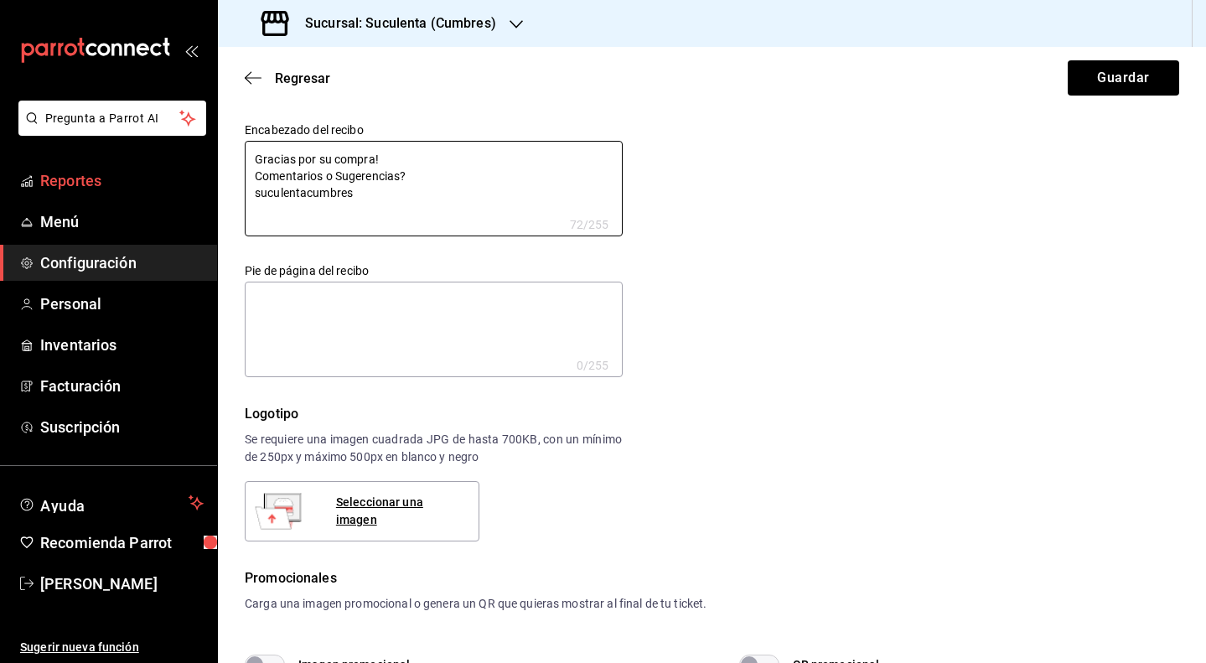
type textarea "x"
type textarea "Gracias por su compra! Comentarios o Sugerencias? suculentacumbres@g"
type textarea "x"
type textarea "Gracias por su compra! Comentarios o Sugerencias? suculentacumbres@gm"
type textarea "x"
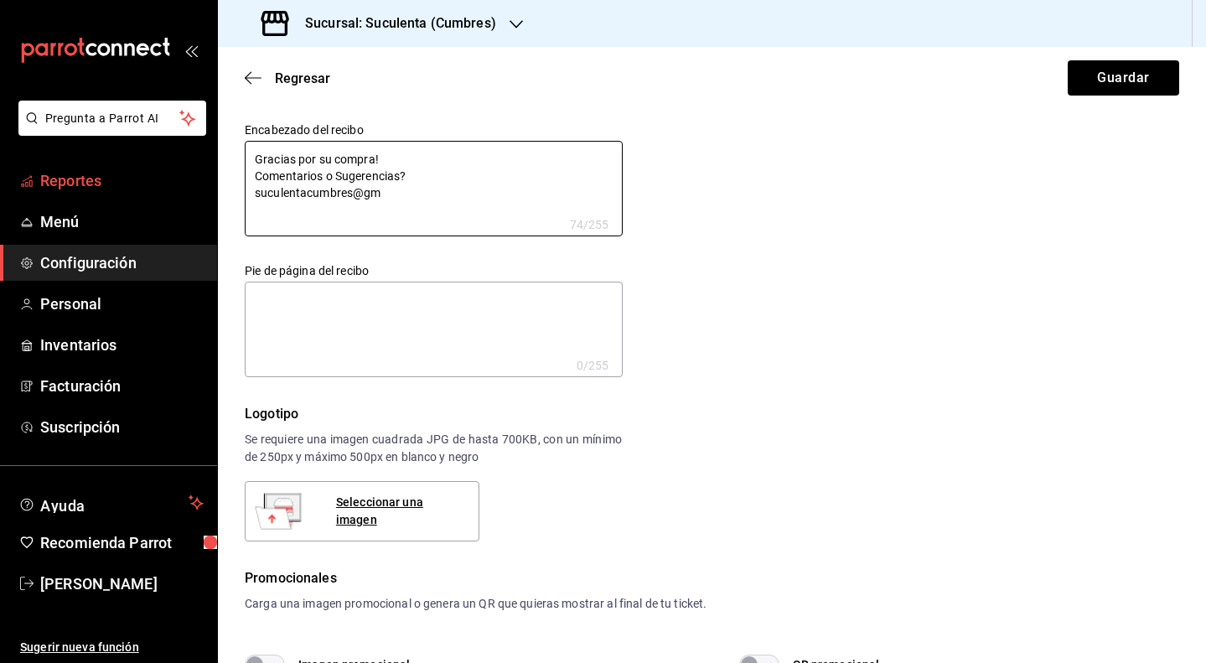
type textarea "Gracias por su compra! Comentarios o Sugerencias? suculentacumbres@gma"
type textarea "x"
type textarea "Gracias por su compra! Comentarios o Sugerencias? suculentacumbres@gmai"
type textarea "x"
type textarea "Gracias por su compra! Comentarios o Sugerencias? suculentacumbres@gmail"
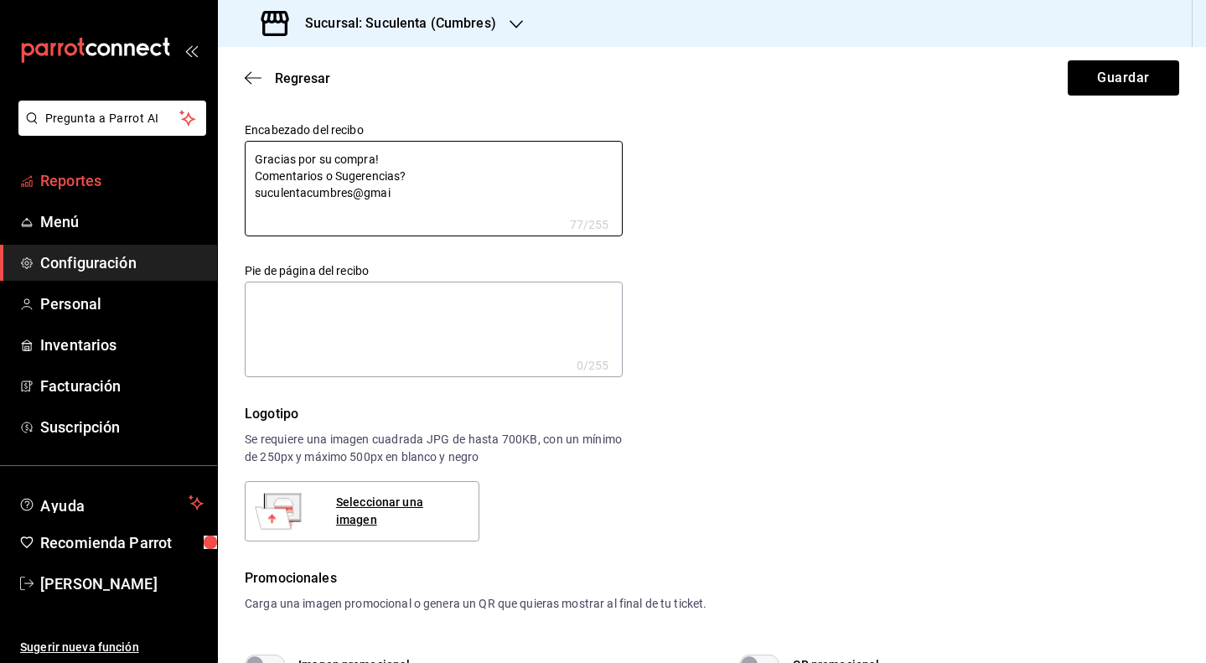
type textarea "x"
type textarea "Gracias por su compra! Comentarios o Sugerencias? suculentacumbres@gmail."
type textarea "x"
type textarea "Gracias por su compra! Comentarios o Sugerencias? suculentacumbres@gmail.c"
type textarea "x"
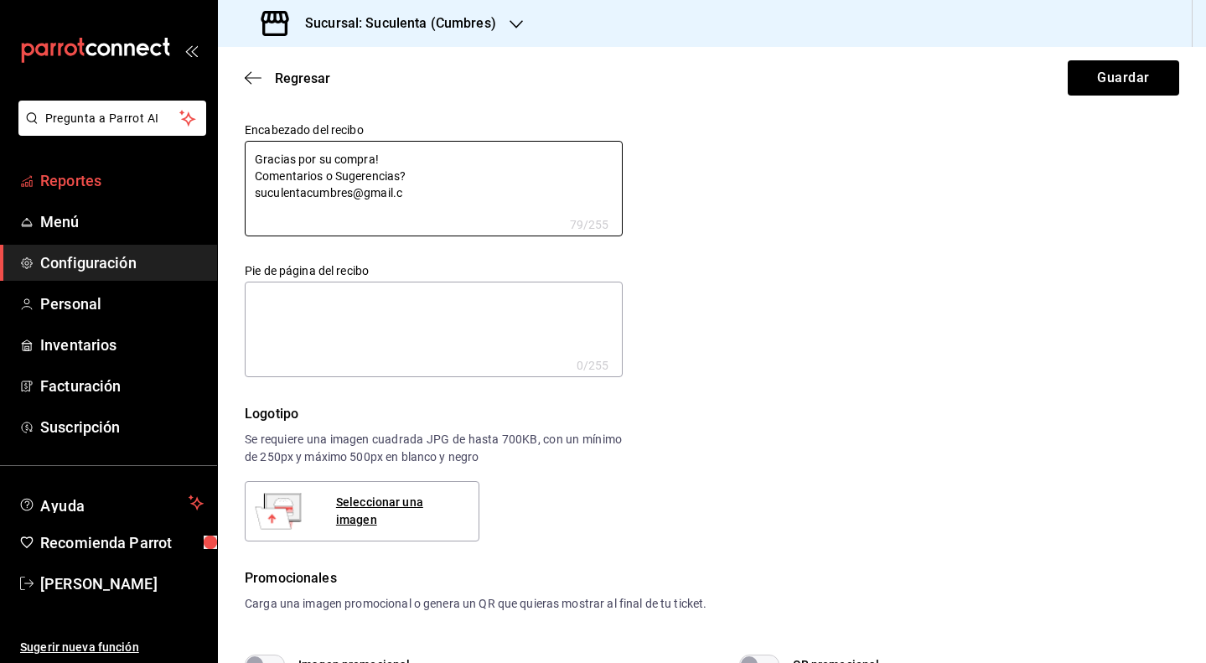
type textarea "Gracias por su compra! Comentarios o Sugerencias? suculentacumbres@gmail.co"
type textarea "x"
type textarea "Gracias por su compra! Comentarios o Sugerencias? suculentacumbres@gmail.com"
type textarea "x"
type textarea "Gracias por su compra! Comentarios o Sugerencias? suculentacumbres@gmail.com"
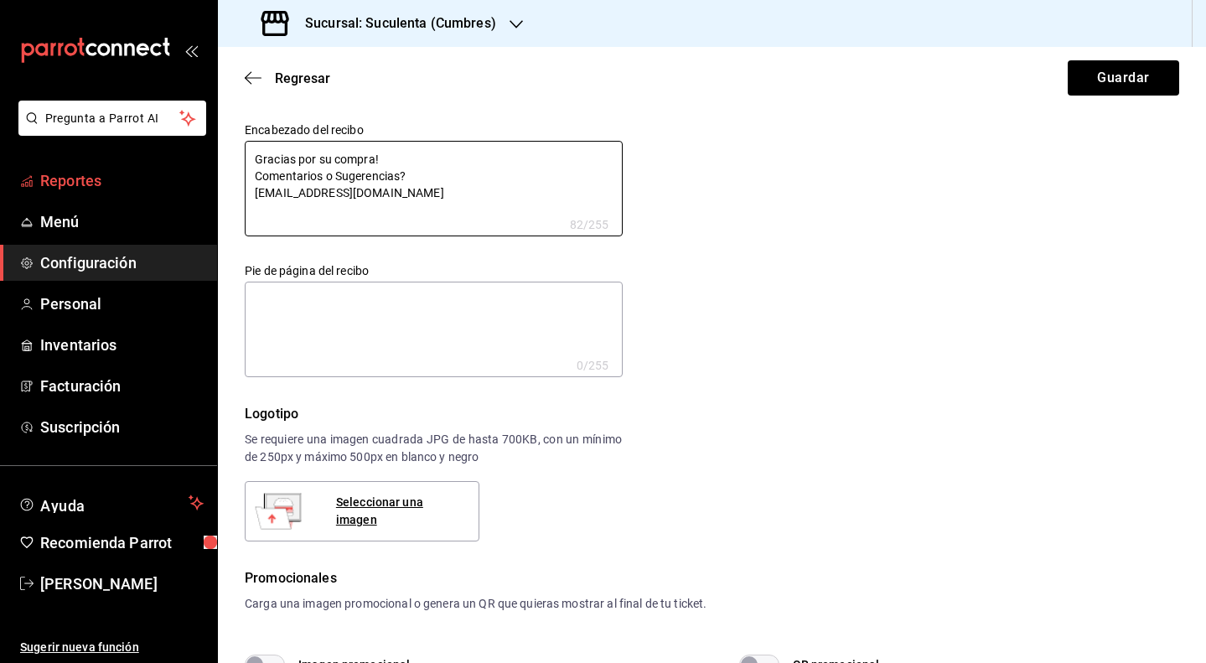
type textarea "x"
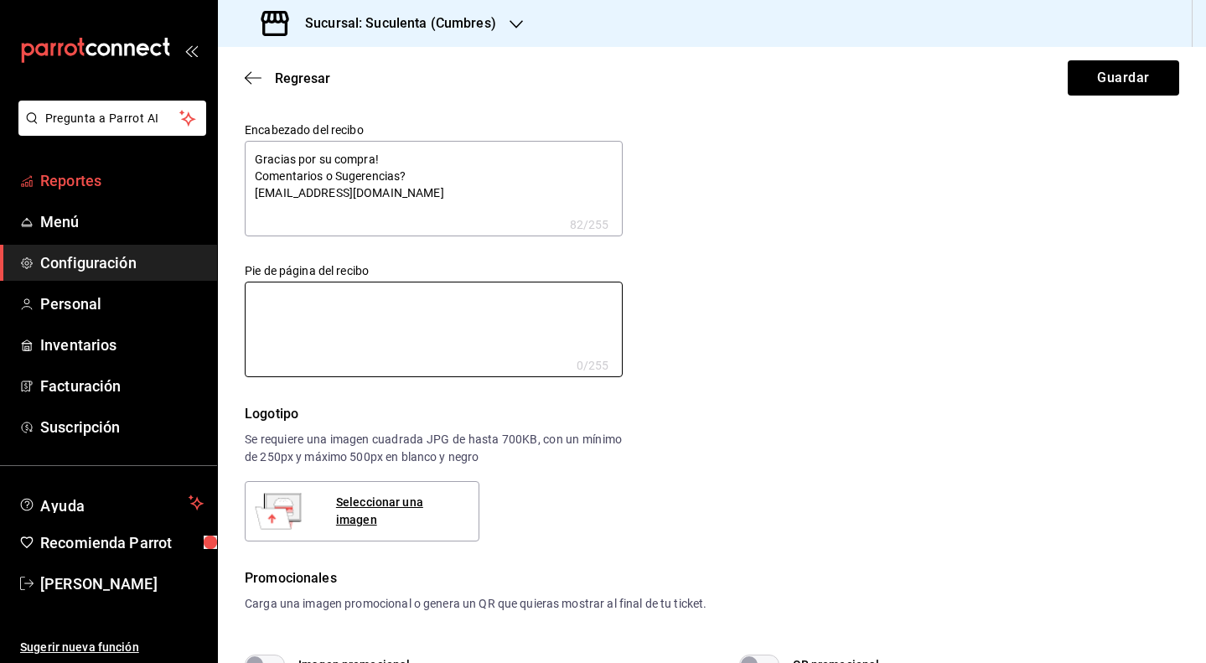
type textarea "¨"
type textarea "x"
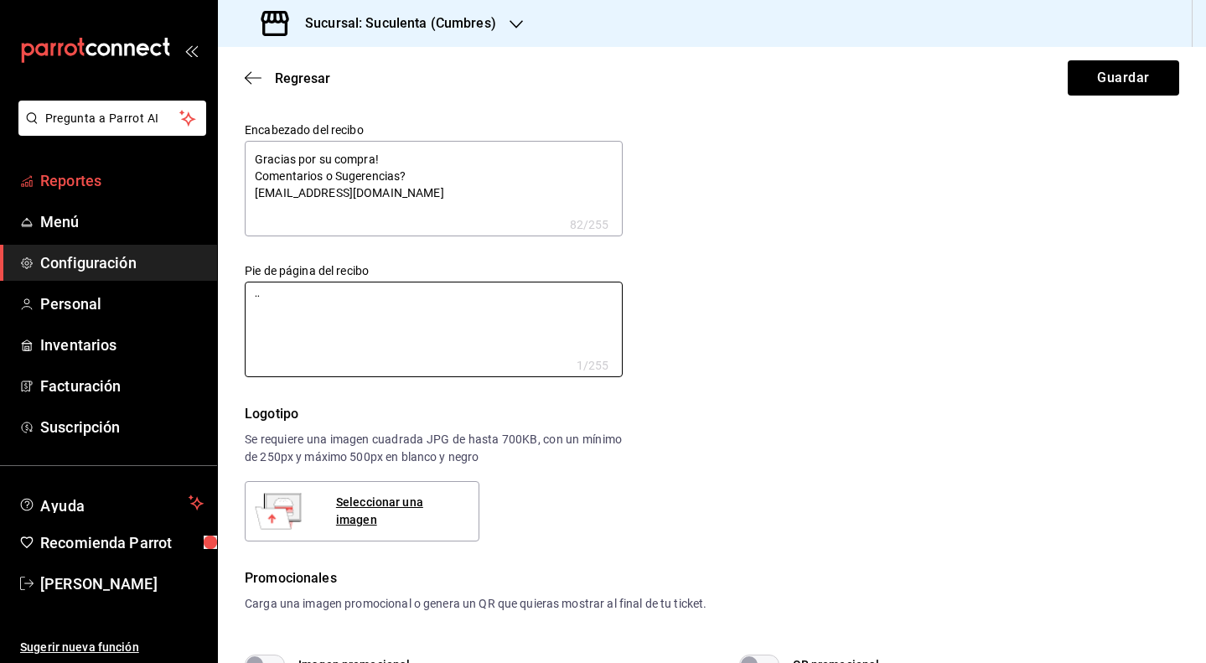
type textarea "x"
type textarea "¨P"
type textarea "x"
type textarea "¨Po"
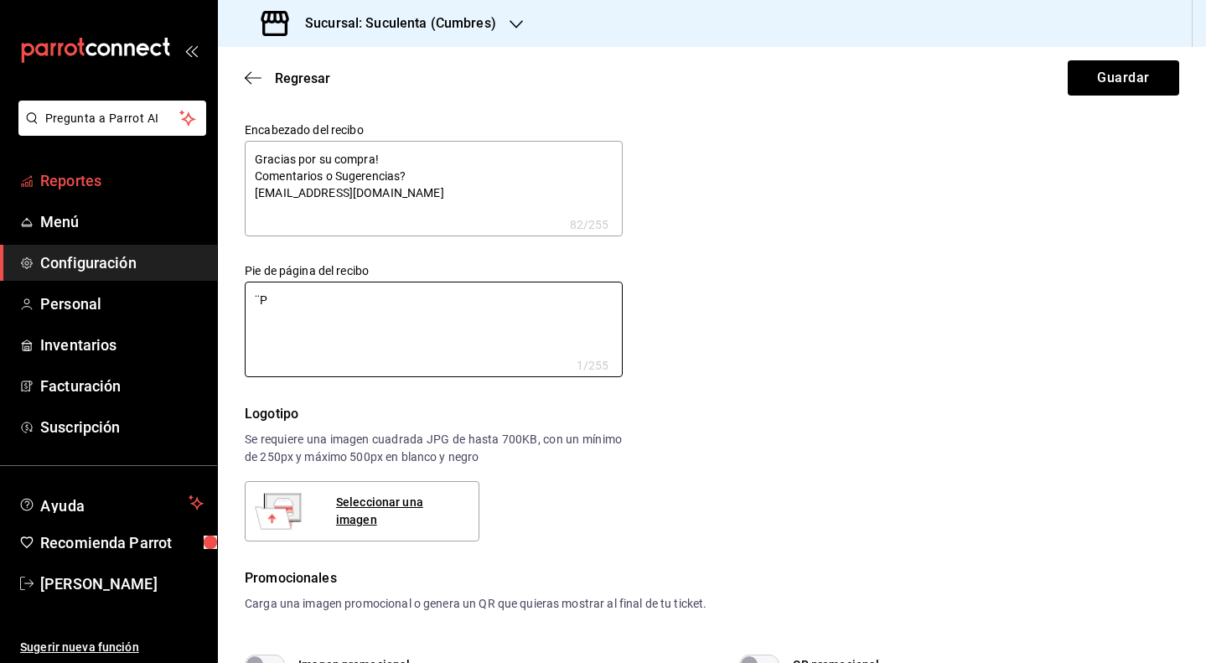
type textarea "x"
type textarea "¨P"
type textarea "x"
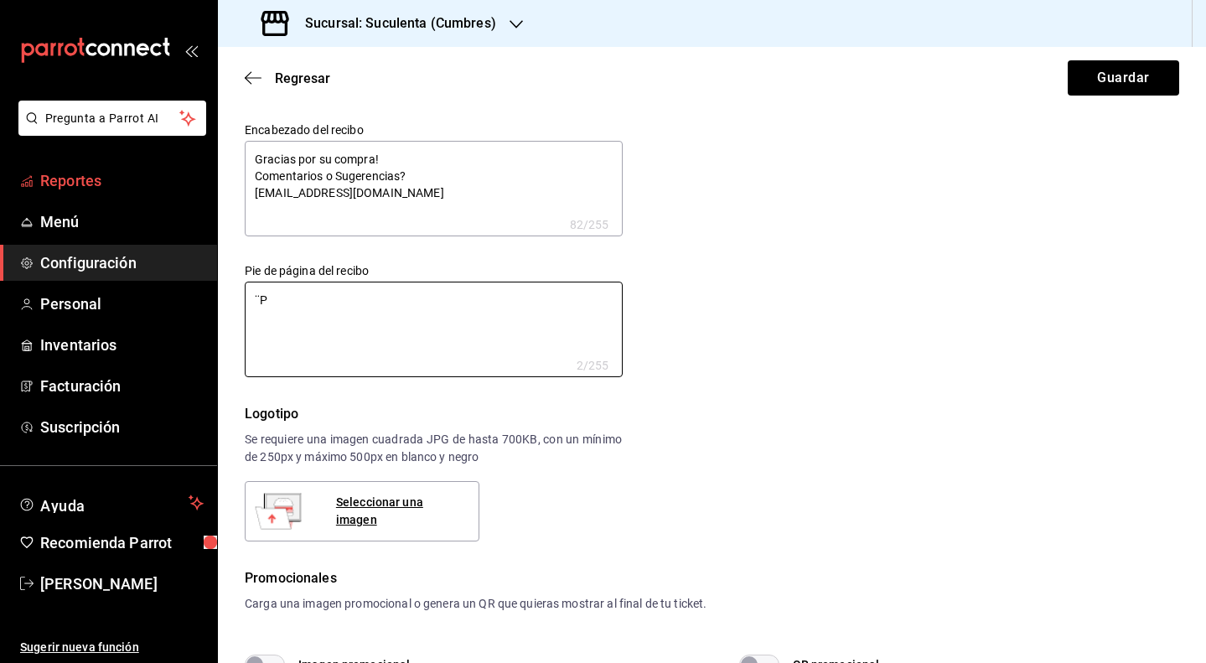
type textarea "¨"
type textarea "x"
type textarea "P"
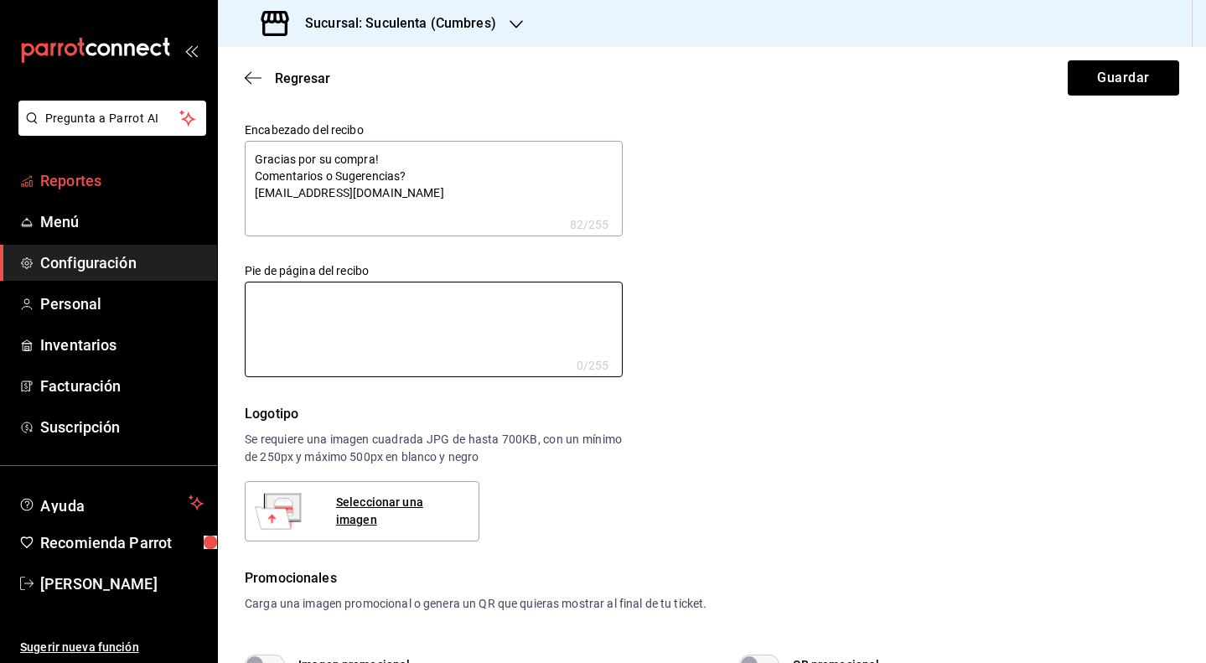
type textarea "x"
type textarea "Po"
type textarea "x"
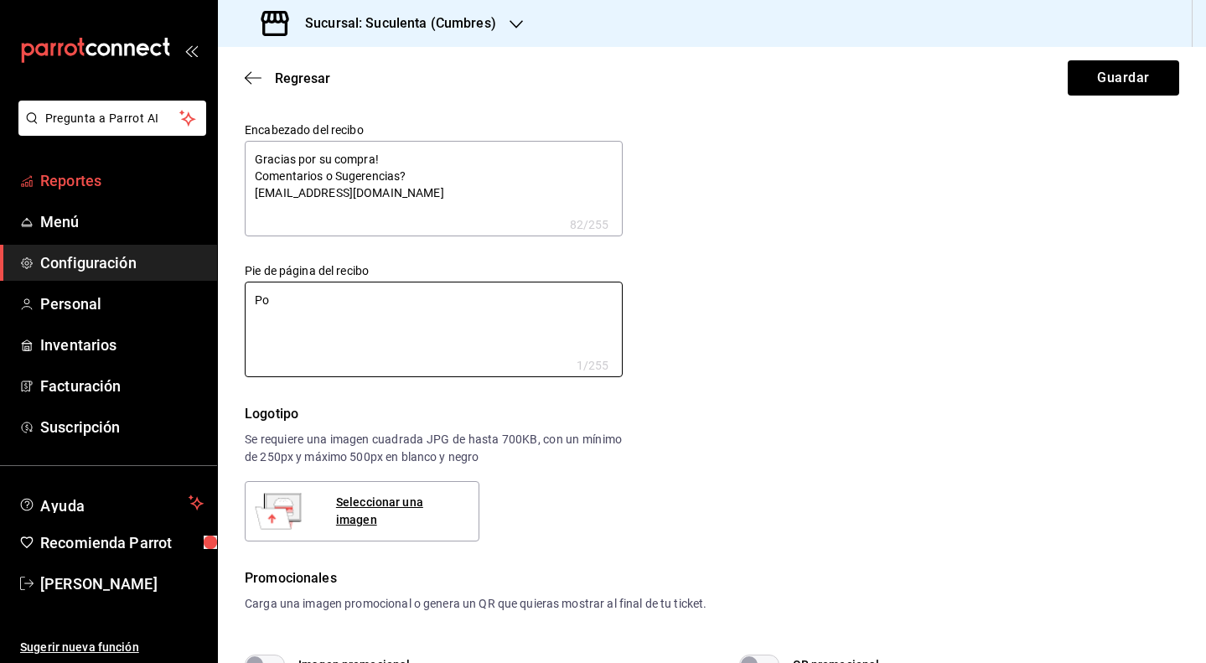
type textarea "Por"
type textarea "x"
type textarea "Por"
type textarea "x"
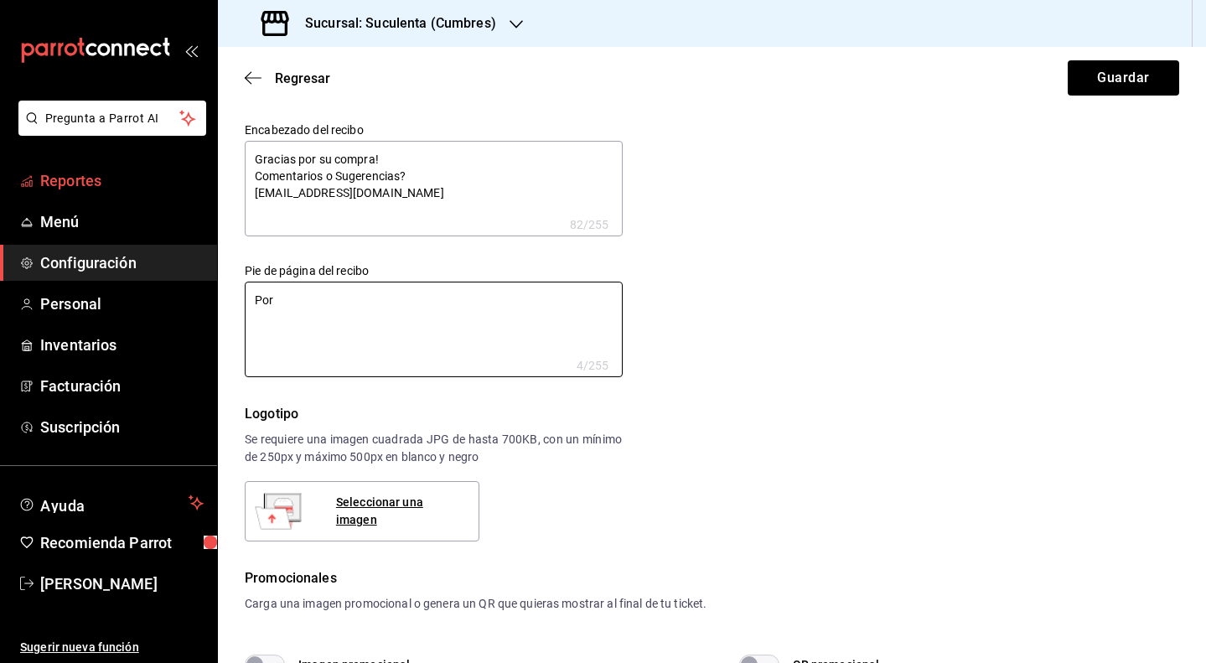
type textarea "x"
type textarea "Por f"
type textarea "x"
type textarea "Por fa"
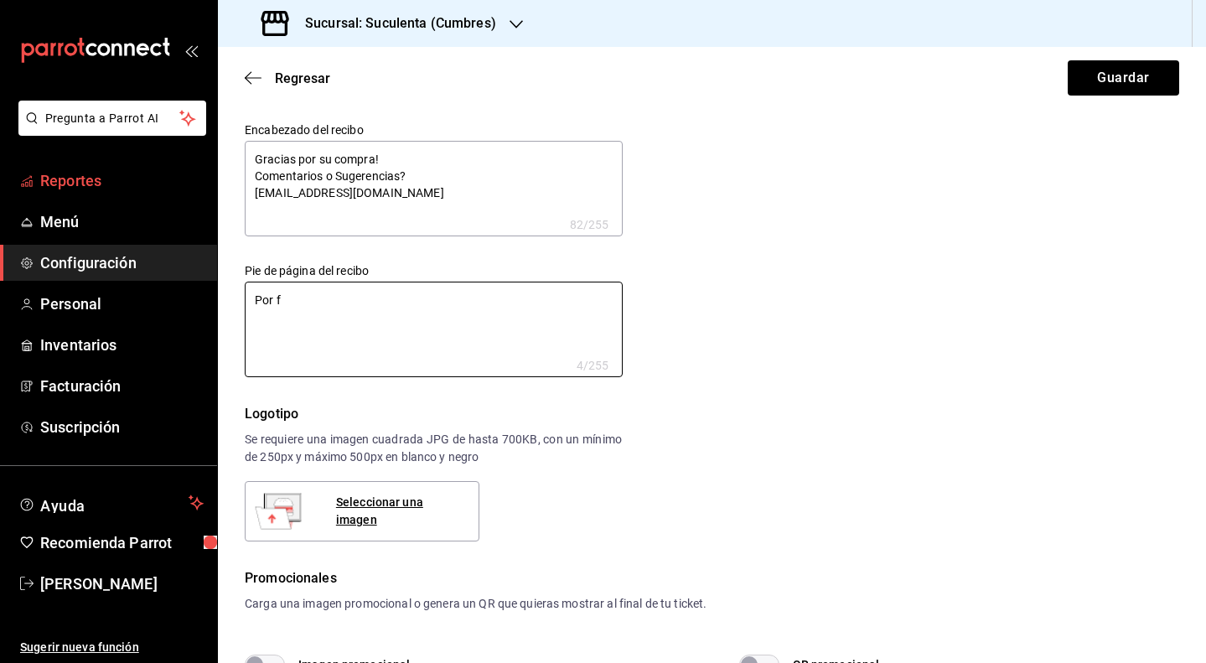
type textarea "x"
type textarea "Por fav"
type textarea "x"
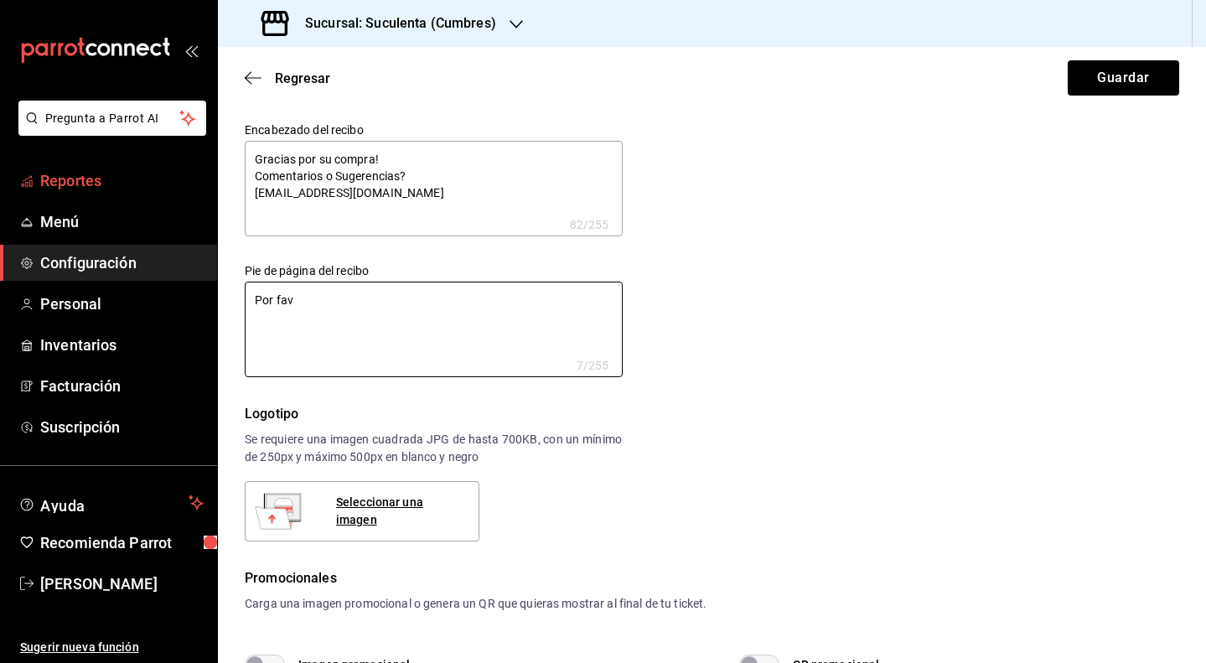
type textarea "Por favo"
type textarea "x"
type textarea "Por favor"
type textarea "x"
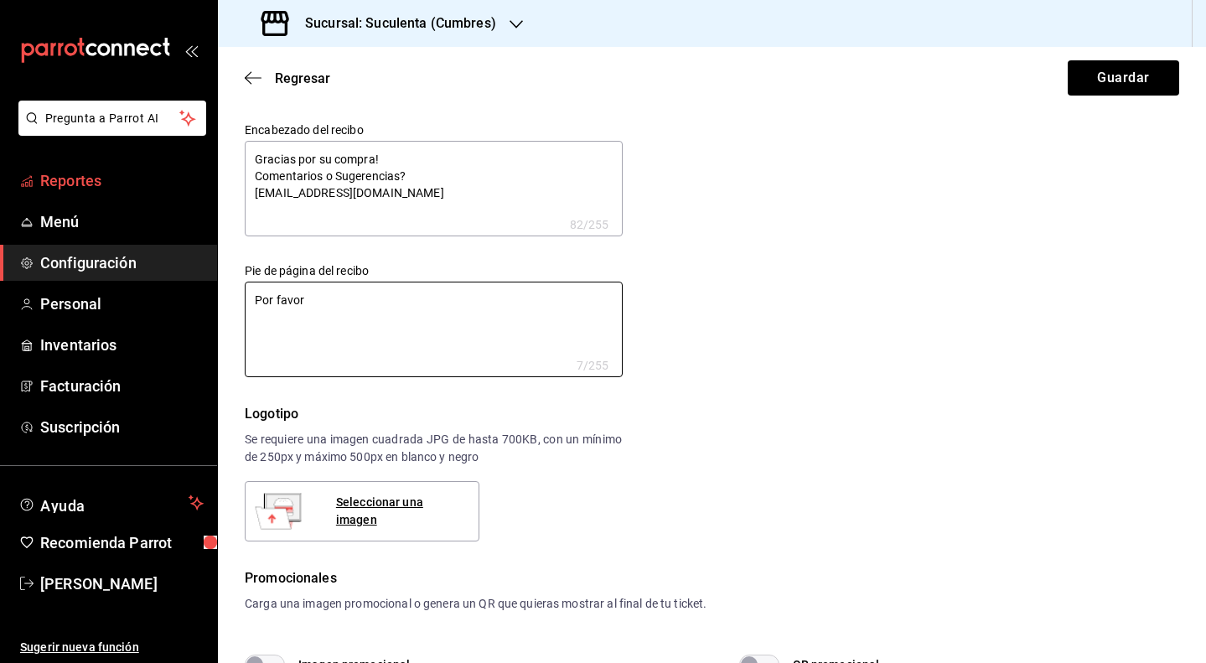
type textarea "x"
type textarea "Por favor"
type textarea "x"
type textarea "Por favor d"
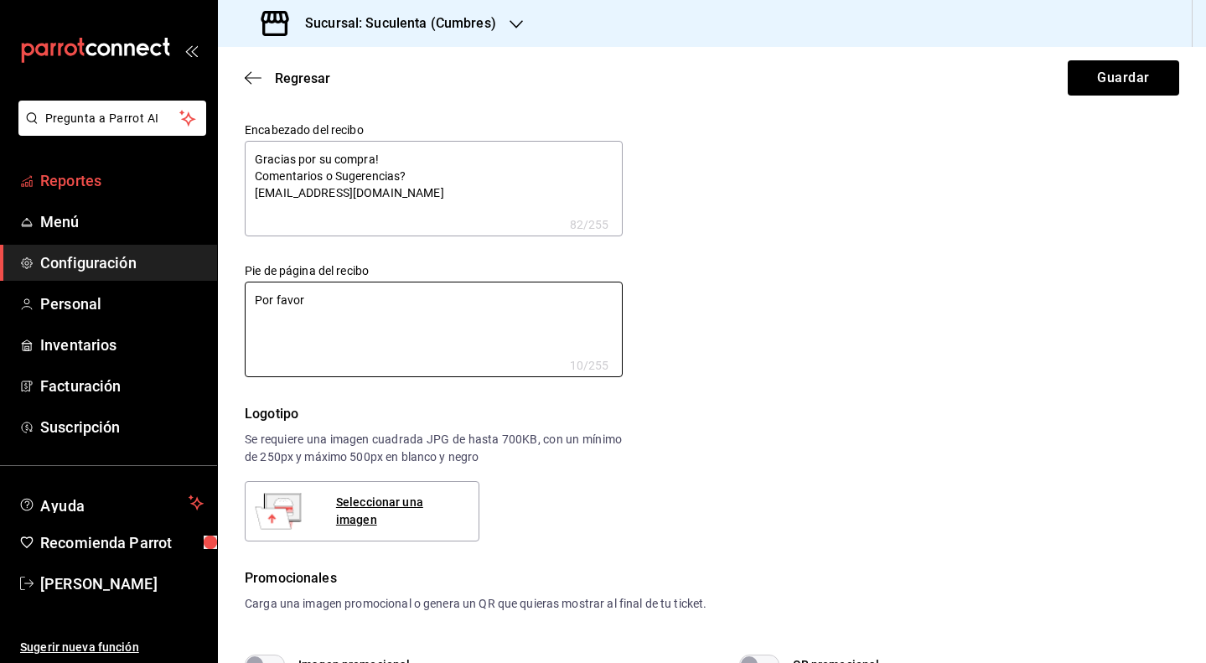
type textarea "x"
type textarea "Por favor de"
type textarea "x"
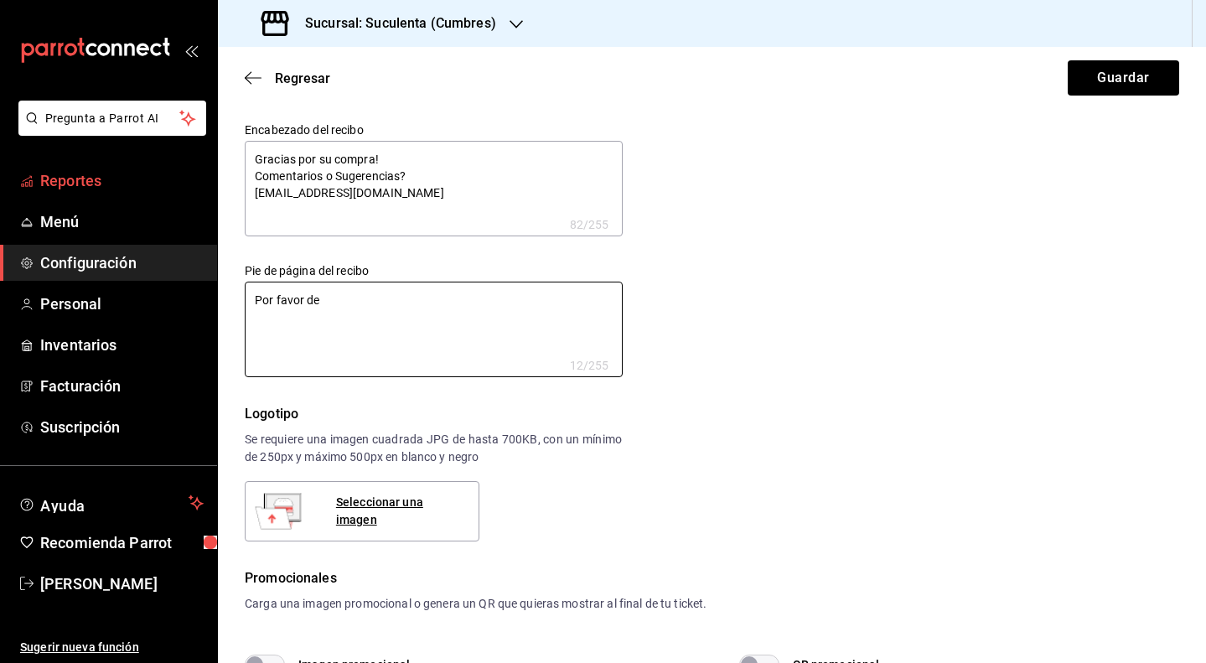
type textarea "Por favor de"
type textarea "x"
type textarea "Por favor de f"
type textarea "x"
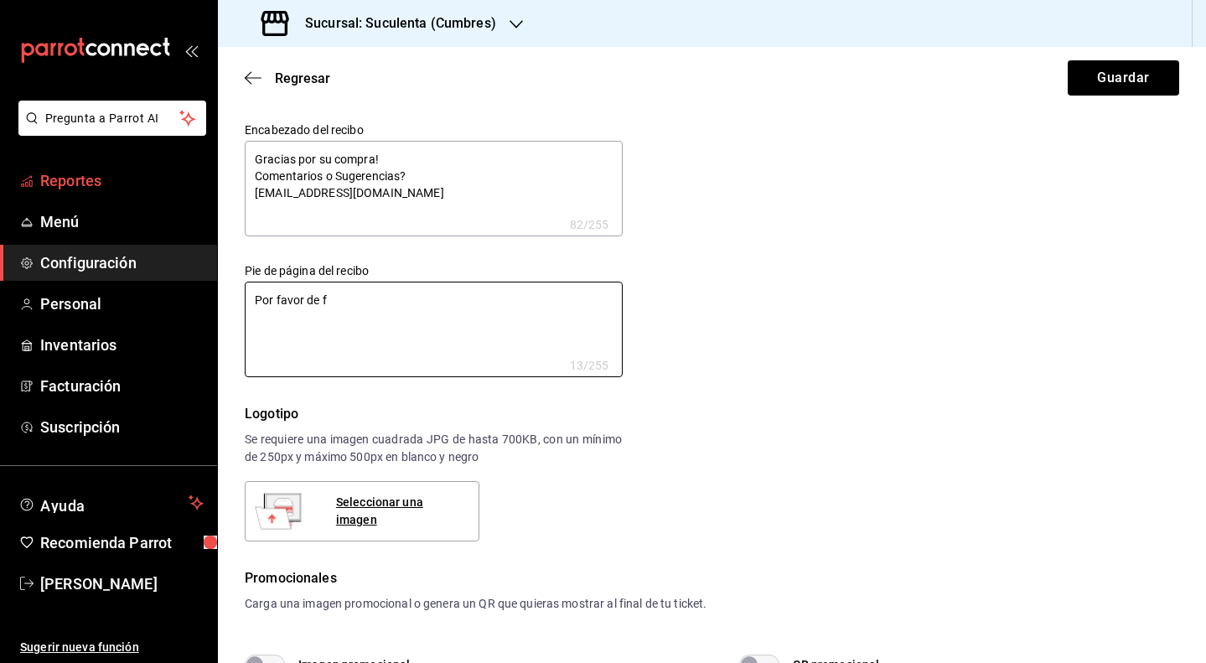
type textarea "x"
type textarea "Por favor de fa"
type textarea "x"
type textarea "Por favor de fac"
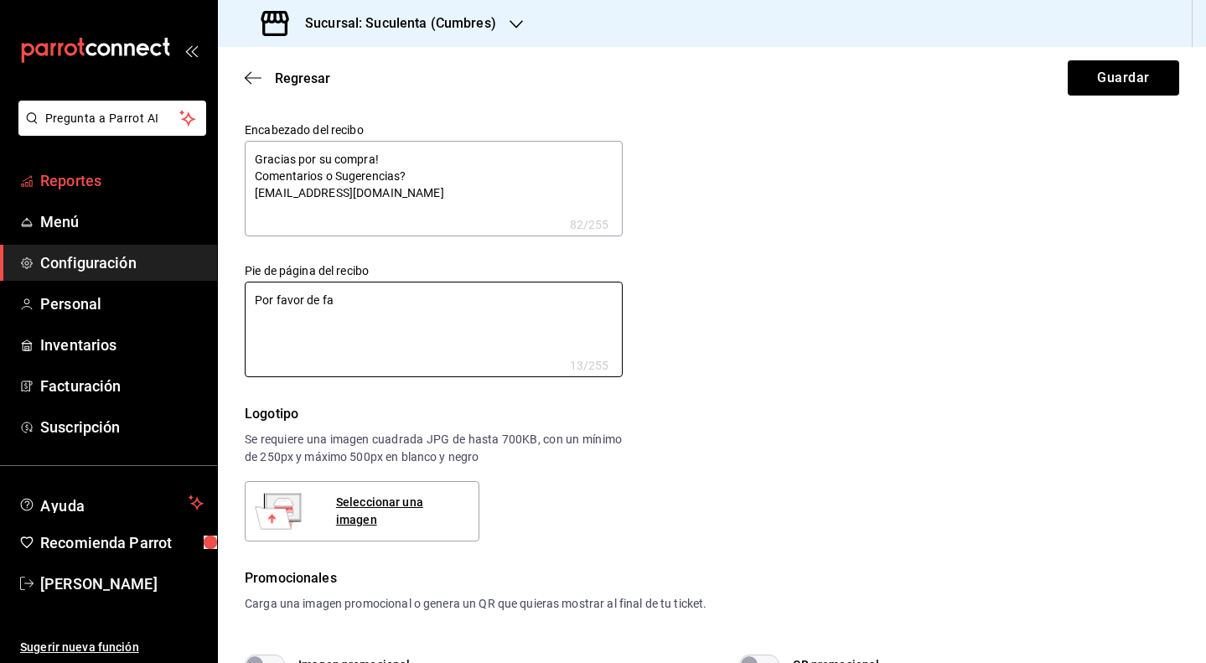
type textarea "x"
type textarea "Por favor de fact"
type textarea "x"
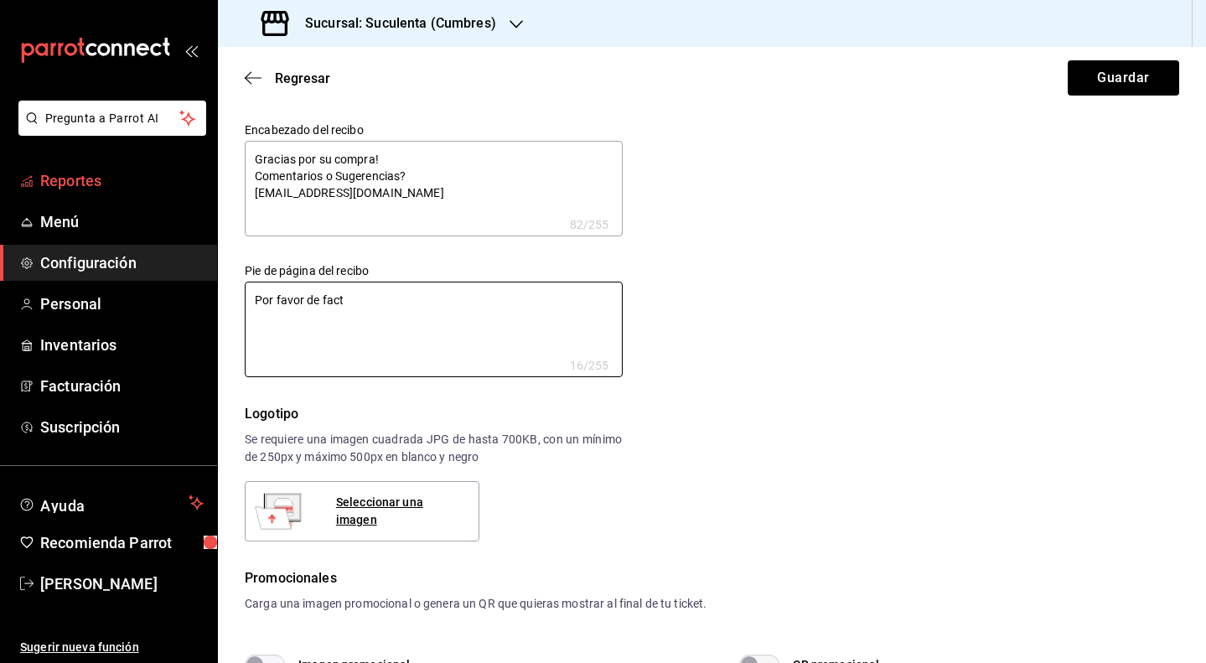
type textarea "Por favor de factu"
type textarea "x"
type textarea "Por favor de factur"
type textarea "x"
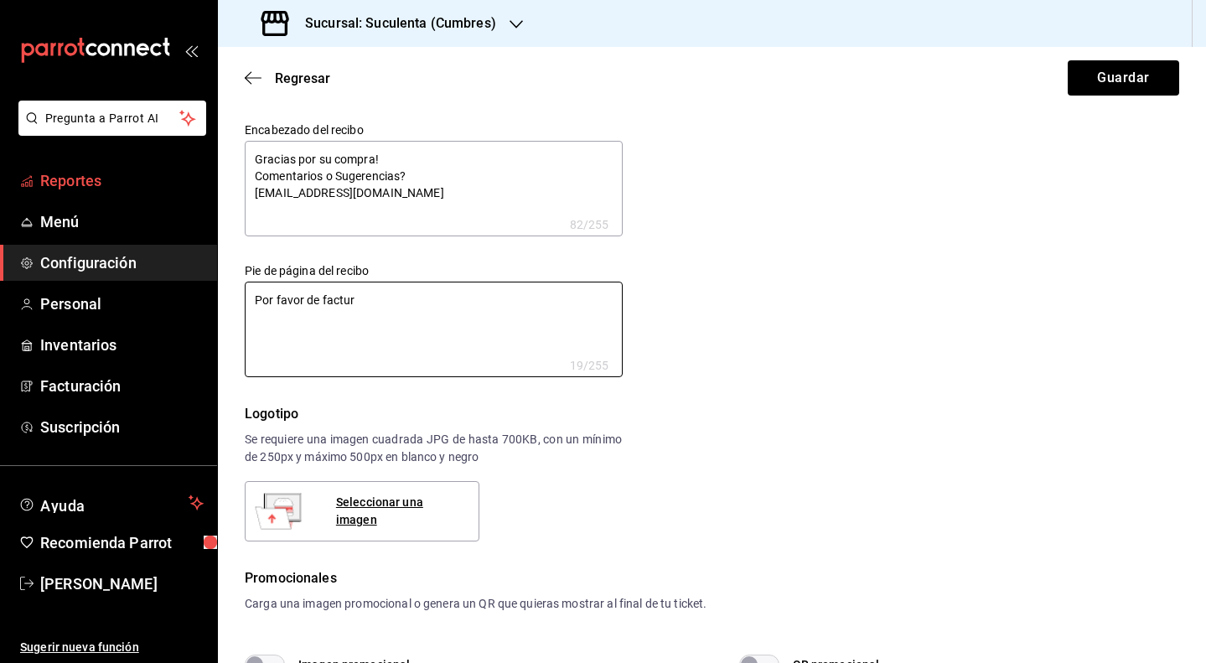
type textarea "x"
type textarea "Por favor de factura"
type textarea "x"
type textarea "Por favor de facturar"
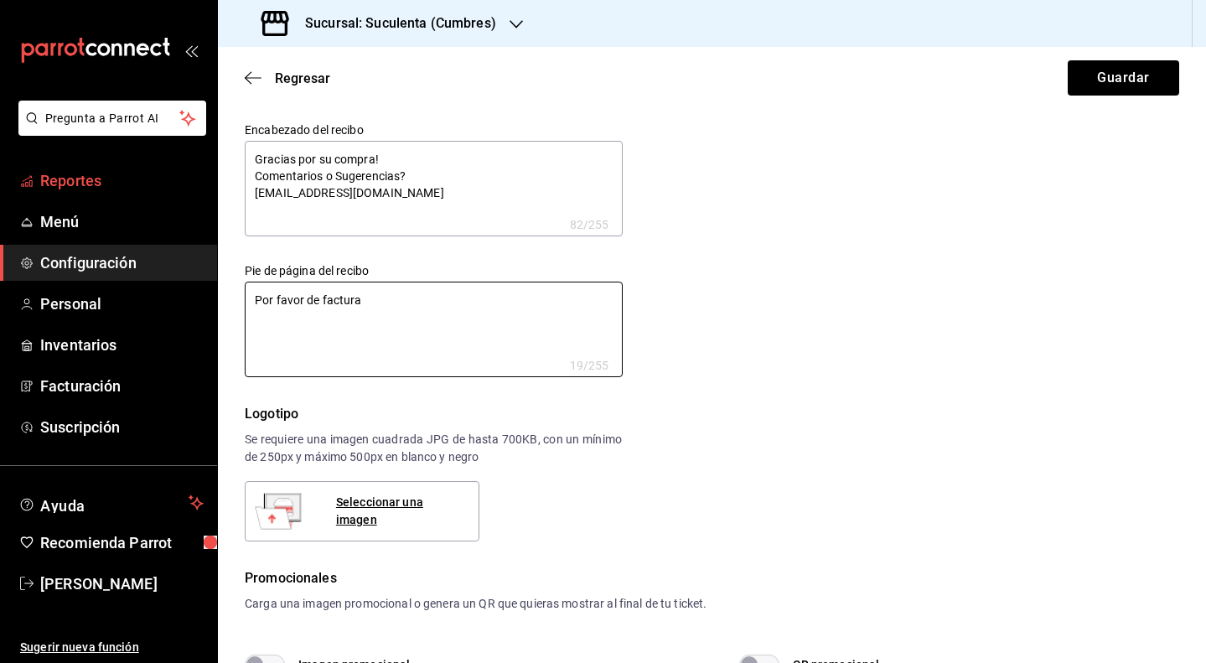
type textarea "x"
type textarea "Por favor de facturar"
type textarea "x"
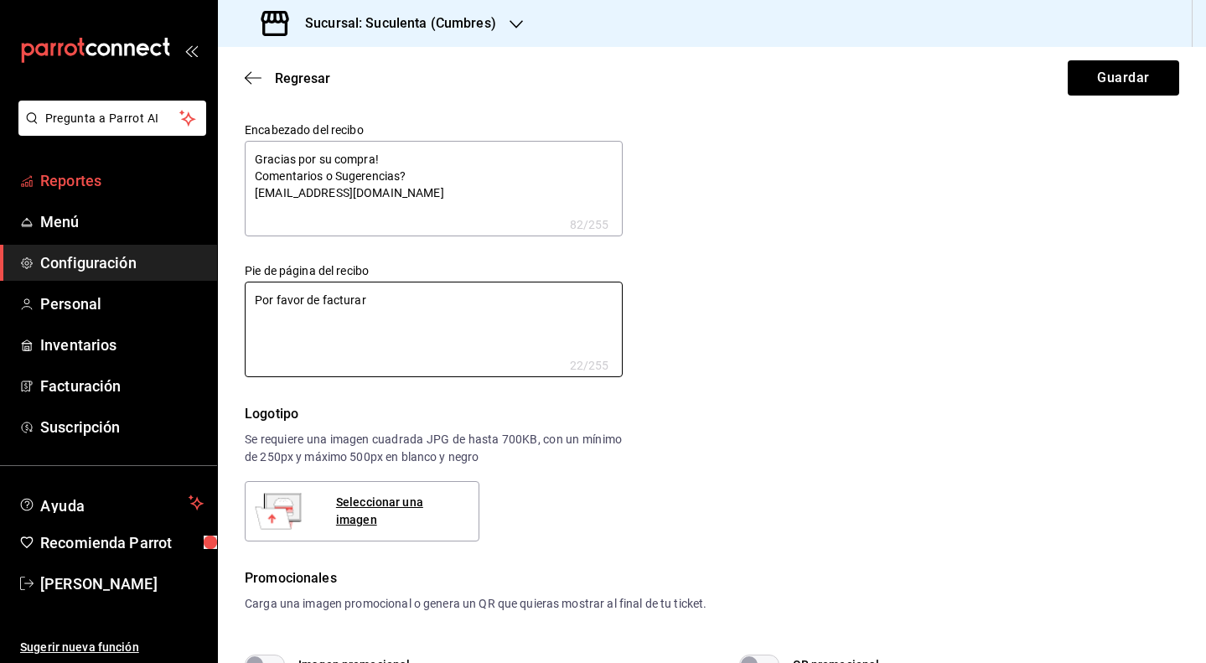
type textarea "Por favor de facturar s"
type textarea "x"
type textarea "Por favor de facturar su"
type textarea "x"
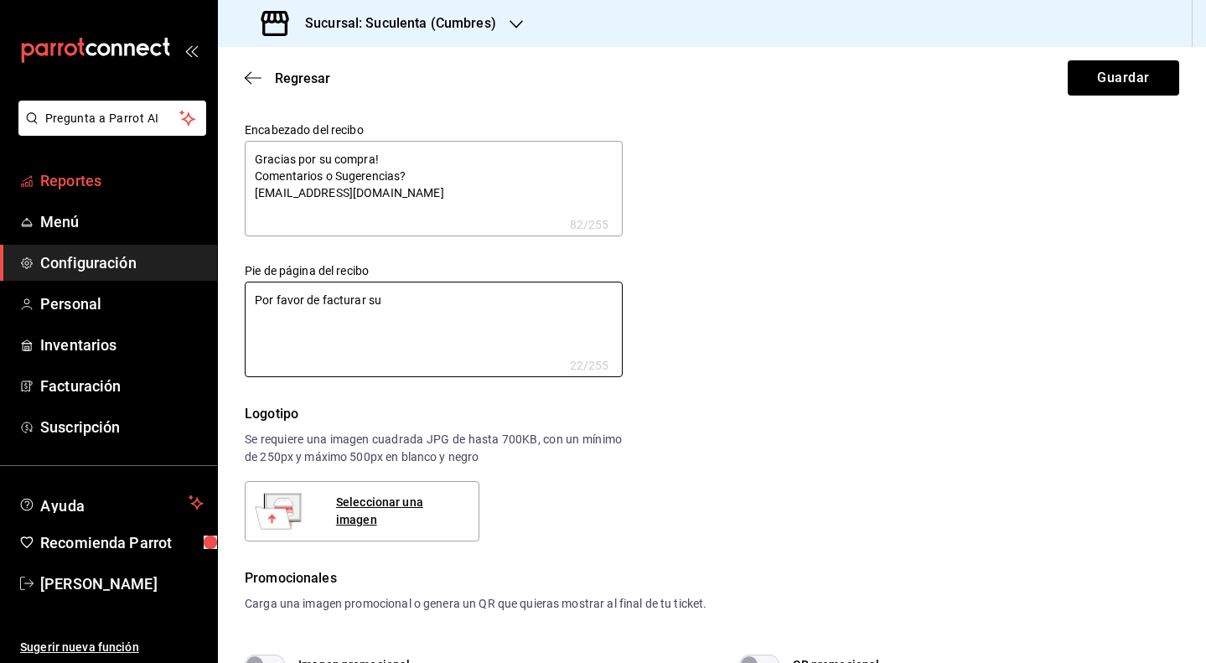
type textarea "x"
type textarea "Por favor de facturar su"
type textarea "x"
type textarea "Por favor de facturar su ´"
type textarea "x"
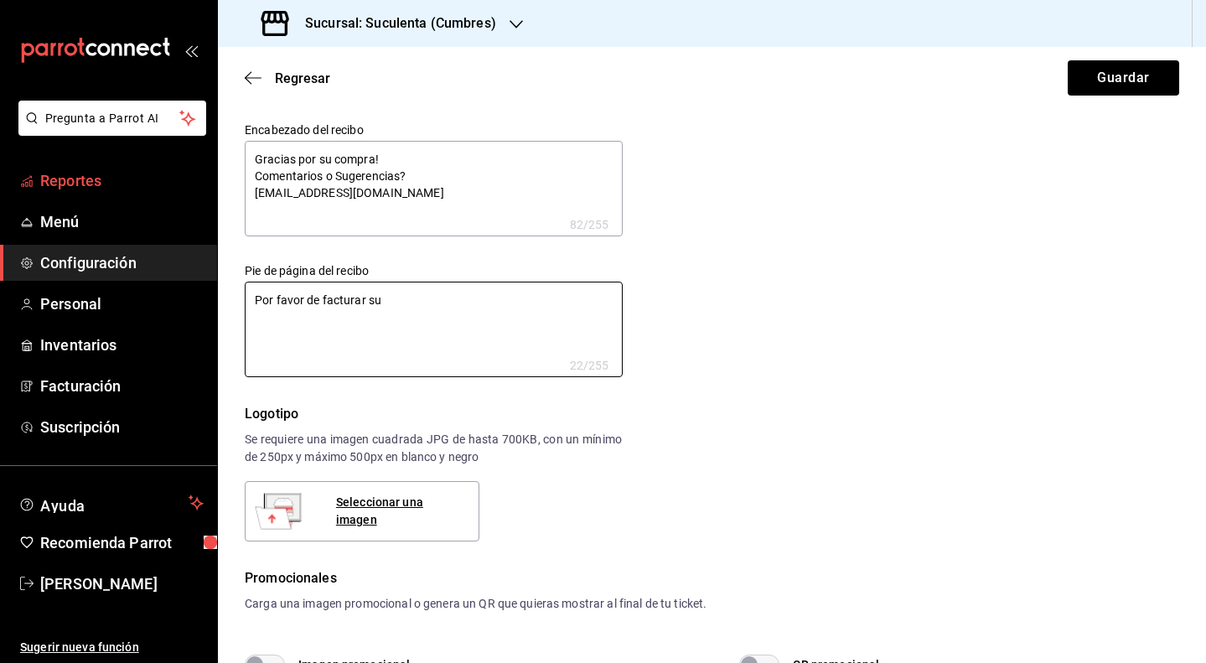
type textarea "x"
type textarea "Por favor de facturar su ´p"
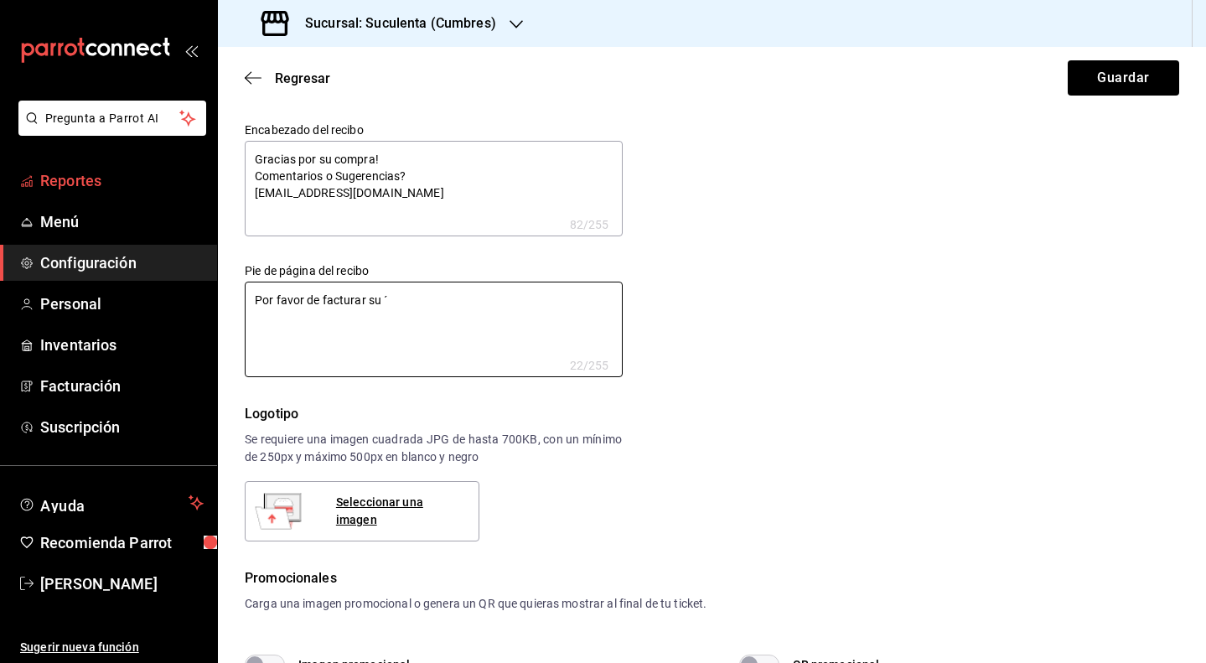
type textarea "x"
type textarea "Por favor de facturar su ´pe"
type textarea "x"
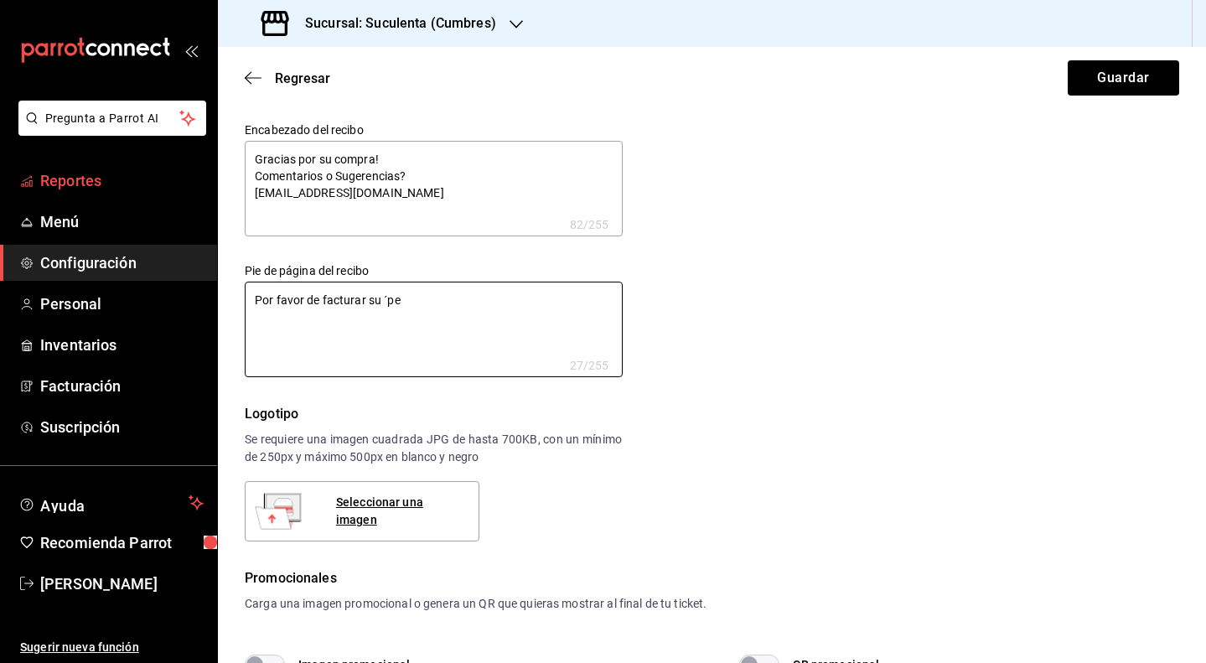
type textarea "Por favor de facturar su ´ped"
type textarea "x"
type textarea "Por favor de facturar su ´pedi"
type textarea "x"
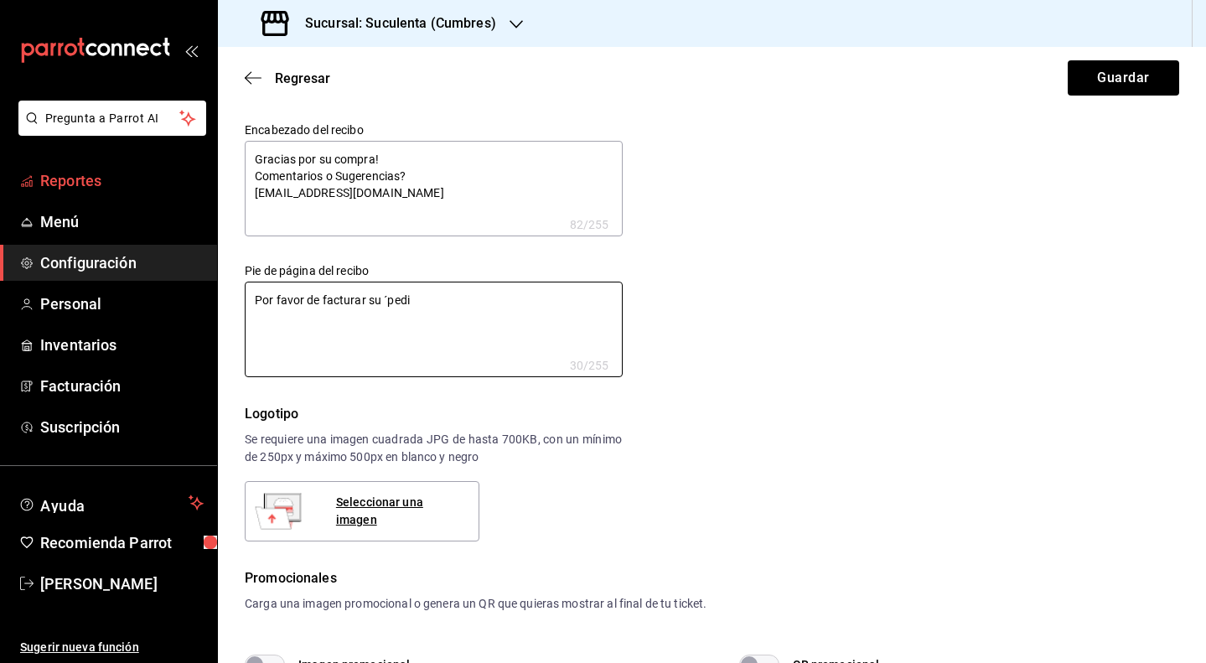
type textarea "x"
type textarea "Por favor de facturar su ´ped"
type textarea "x"
type textarea "Por favor de facturar su ´pe"
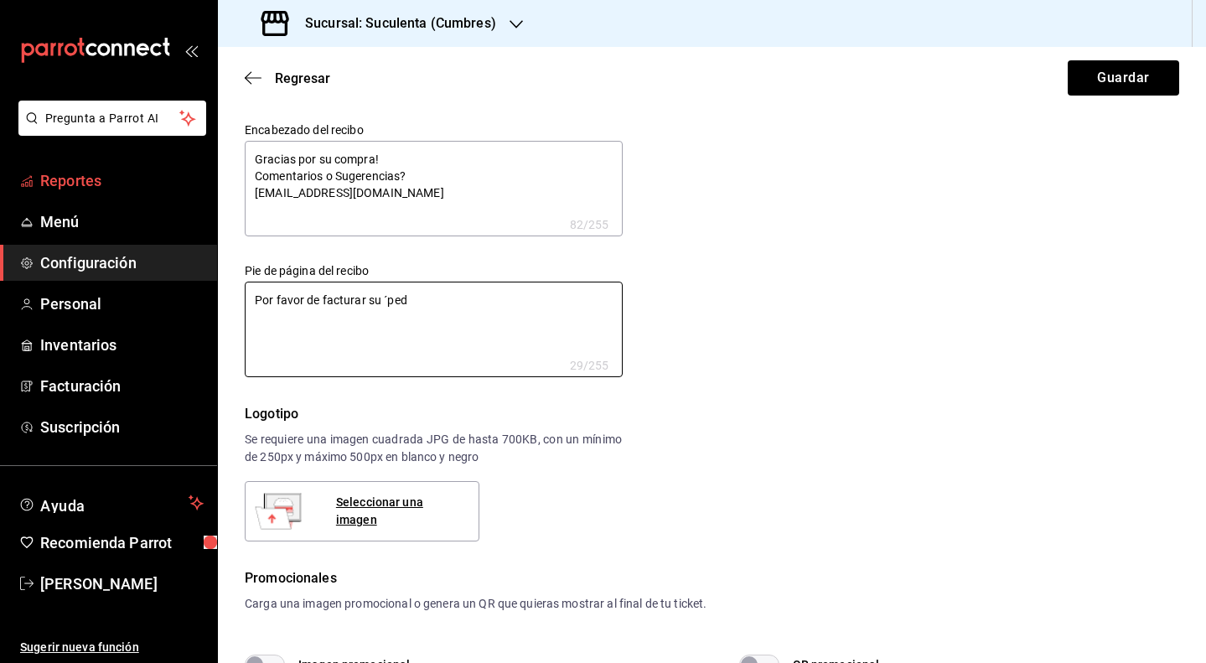
type textarea "x"
type textarea "Por favor de facturar su ´p"
type textarea "x"
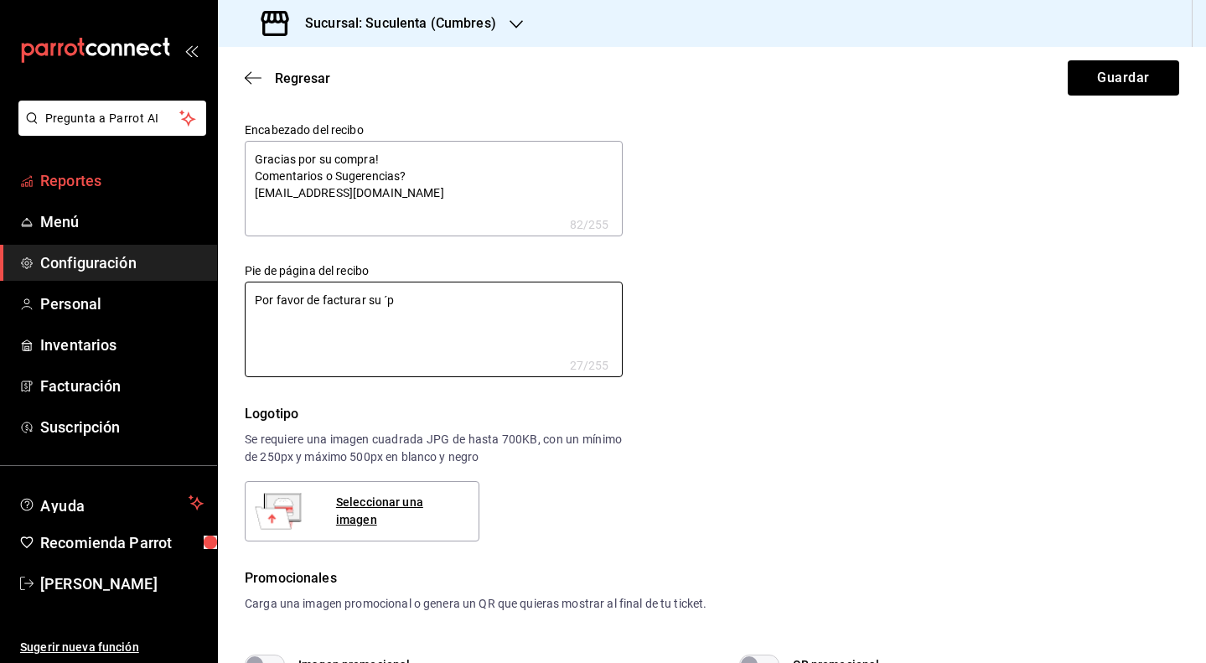
type textarea "Por favor de facturar su ´"
type textarea "x"
type textarea "Por favor de facturar su"
type textarea "x"
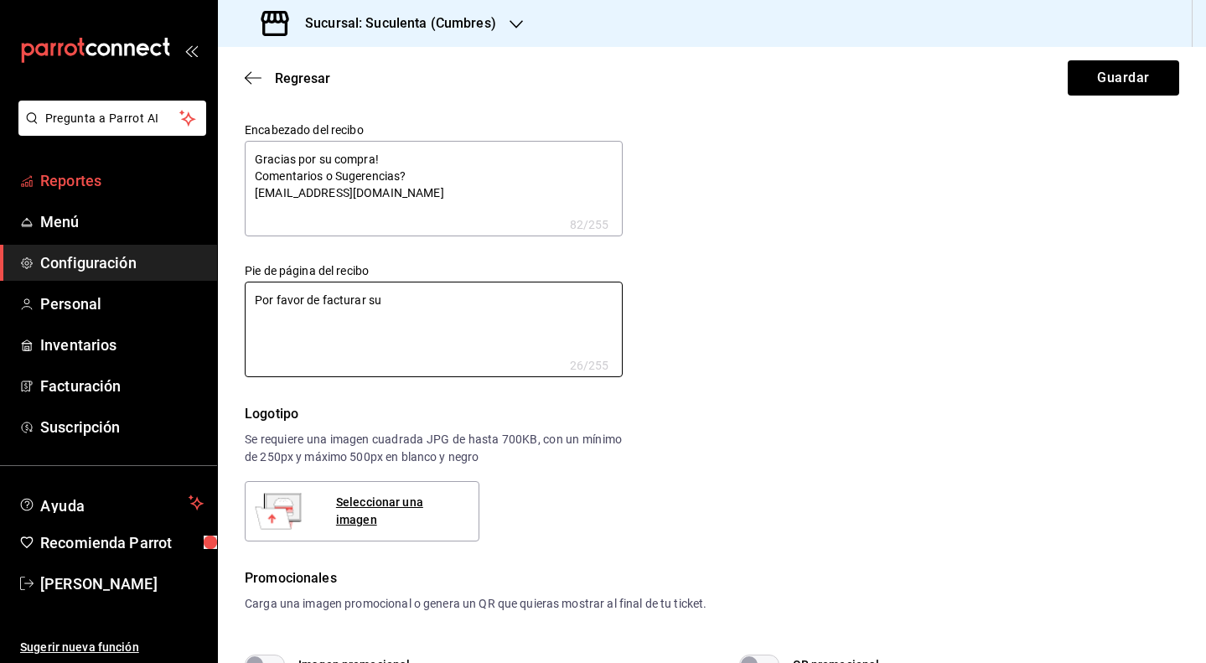
type textarea "x"
type textarea "Por favor de facturar su p"
type textarea "x"
type textarea "Por favor de facturar su pe"
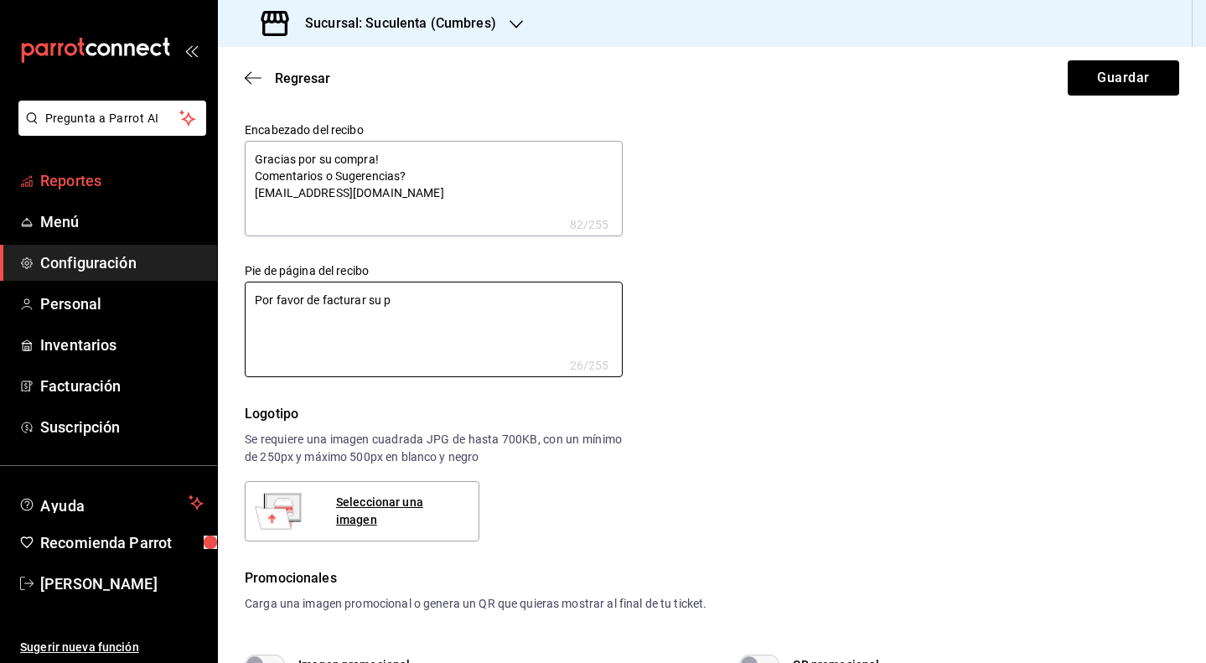
type textarea "x"
type textarea "Por favor de facturar su ped"
type textarea "x"
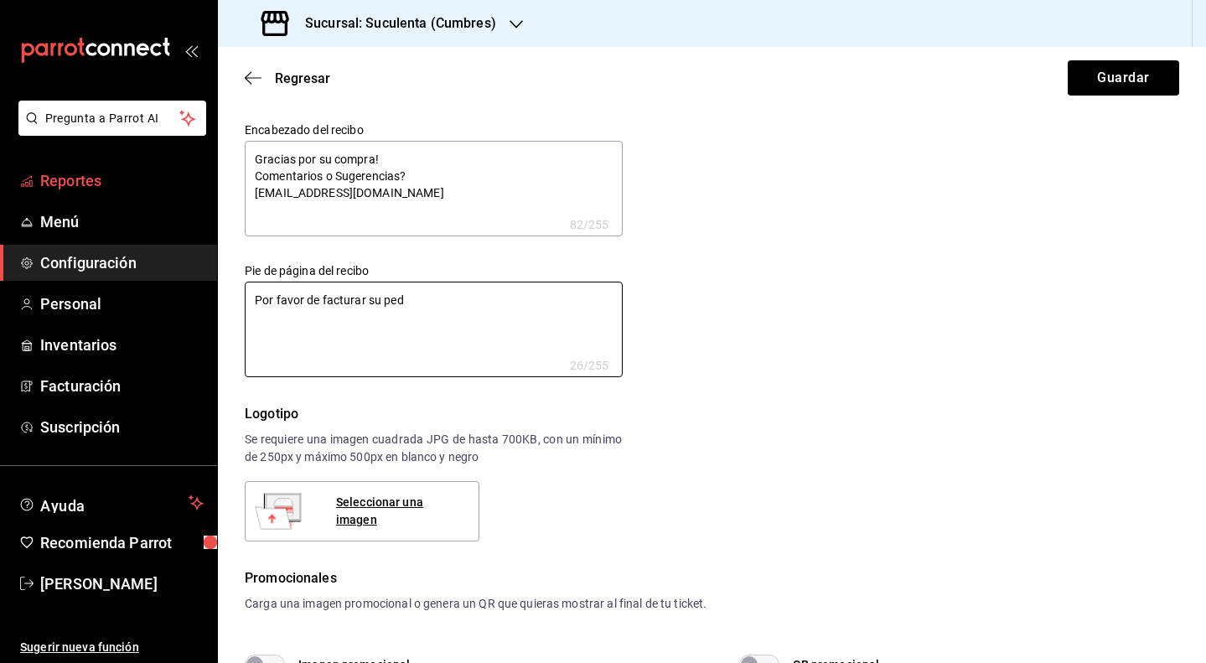
type textarea "Por favor de facturar su pedi"
type textarea "x"
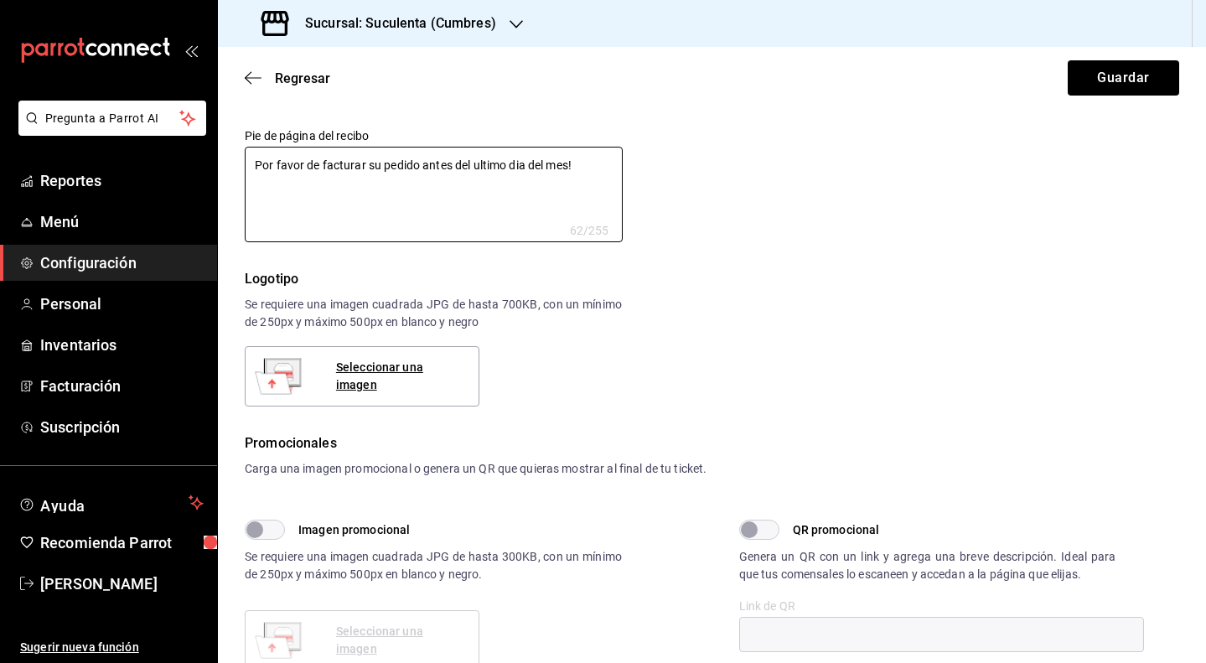
scroll to position [158, 0]
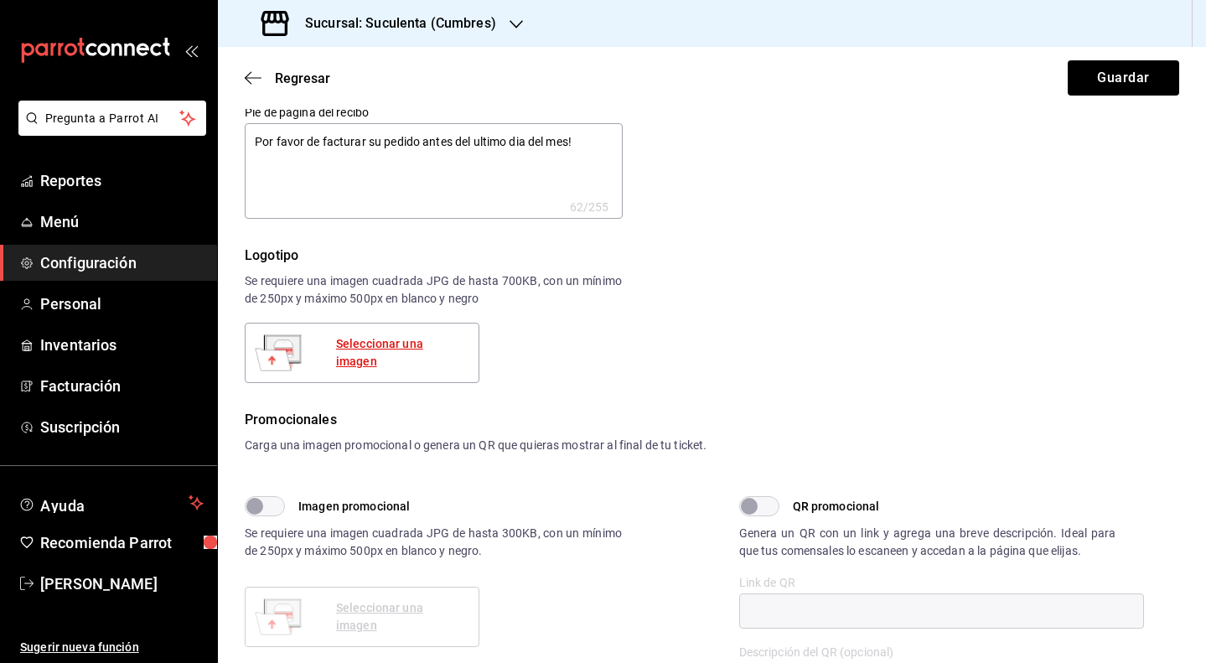
click at [405, 347] on div "Seleccionar una imagen" at bounding box center [400, 352] width 129 height 35
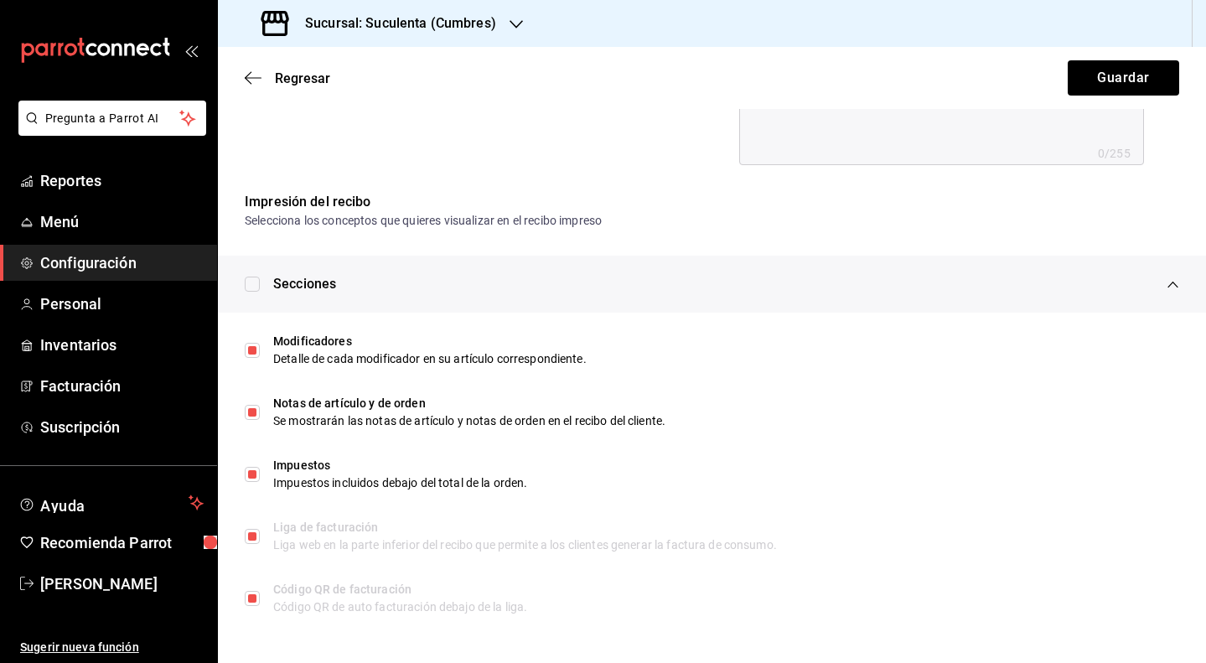
scroll to position [752, 0]
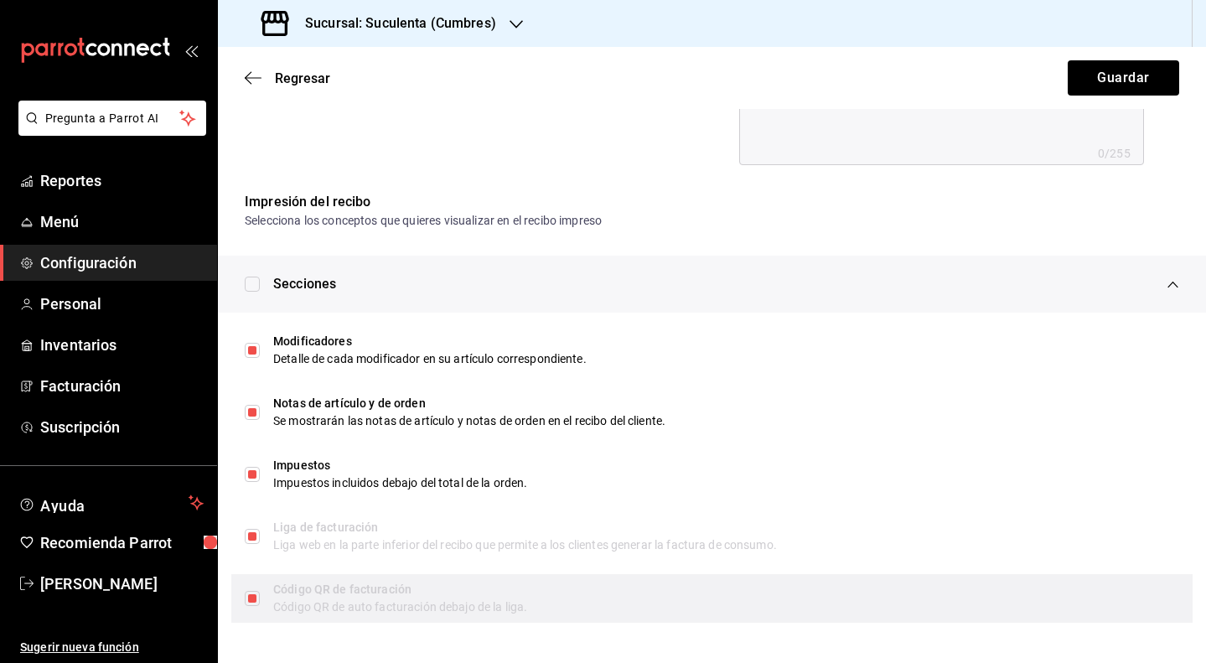
click at [251, 601] on label at bounding box center [252, 598] width 15 height 15
click at [262, 604] on div "Código QR de facturación Código QR de auto facturación debajo de la liga." at bounding box center [712, 598] width 962 height 49
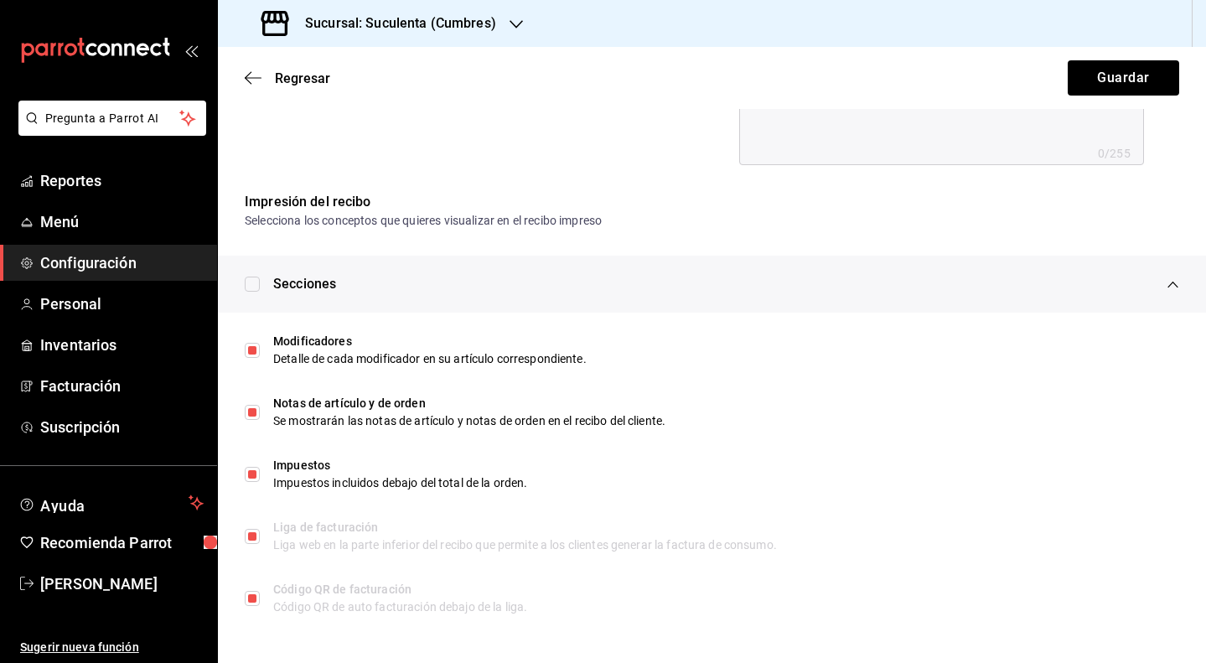
click at [253, 288] on input "checkbox" at bounding box center [252, 284] width 15 height 15
click at [251, 281] on input "checkbox" at bounding box center [252, 284] width 15 height 15
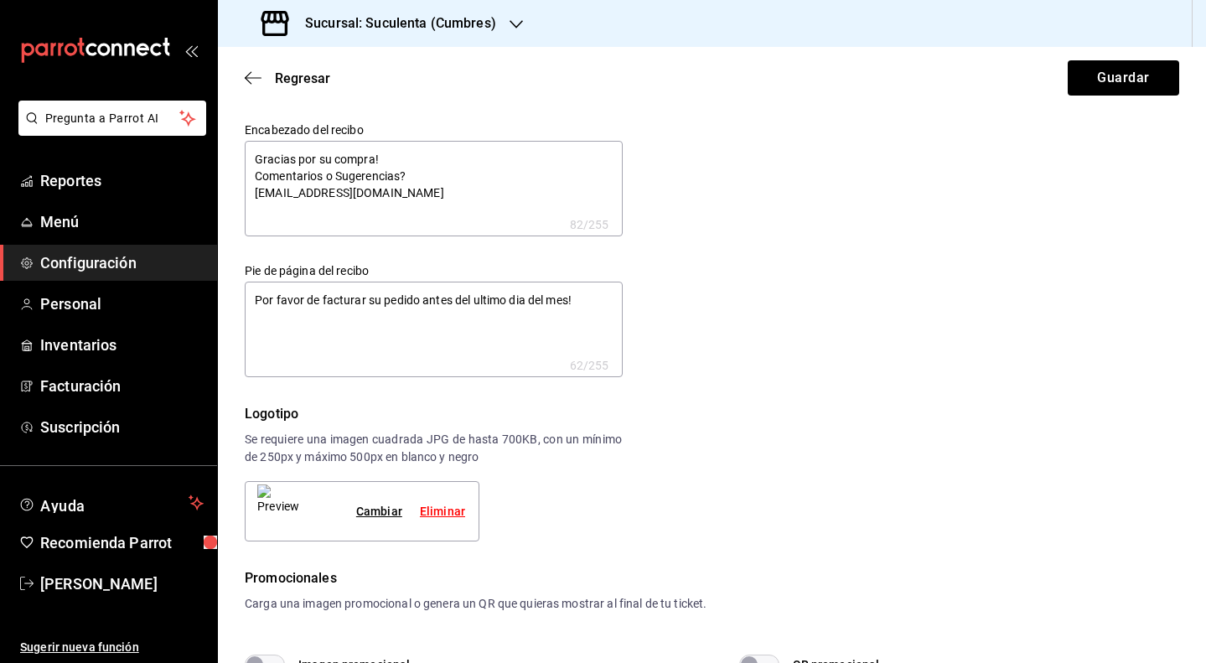
scroll to position [0, 0]
click at [1119, 84] on button "Guardar" at bounding box center [1123, 77] width 111 height 35
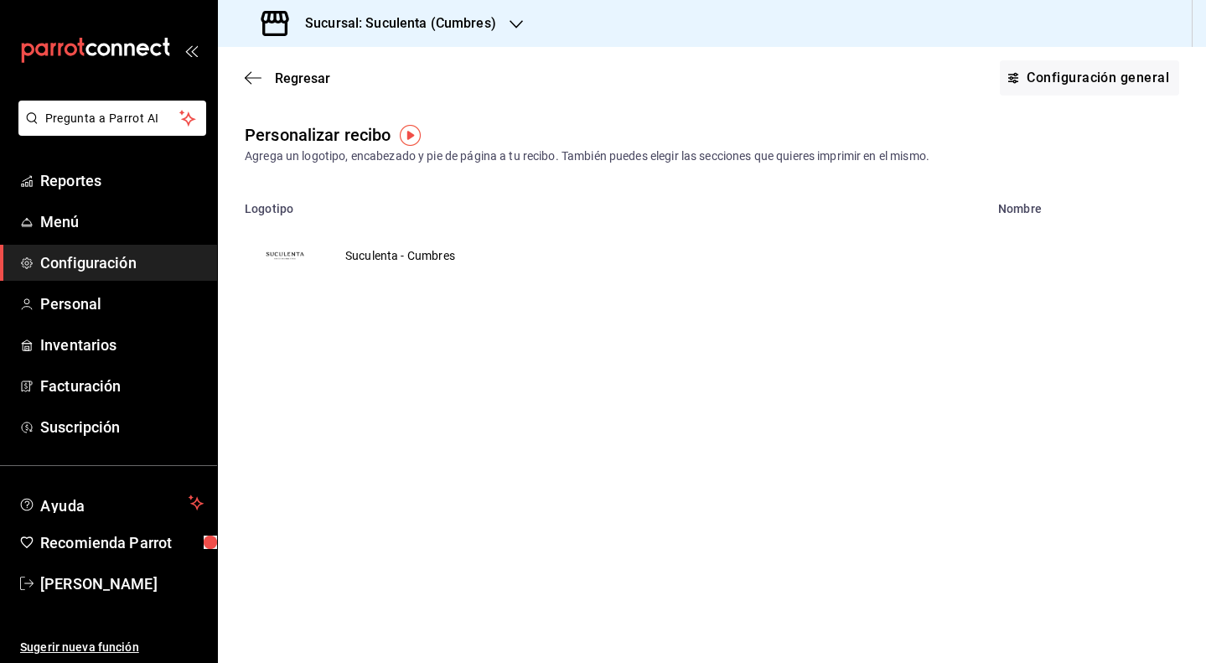
click at [395, 255] on td "Suculenta - Cumbres" at bounding box center [400, 255] width 150 height 80
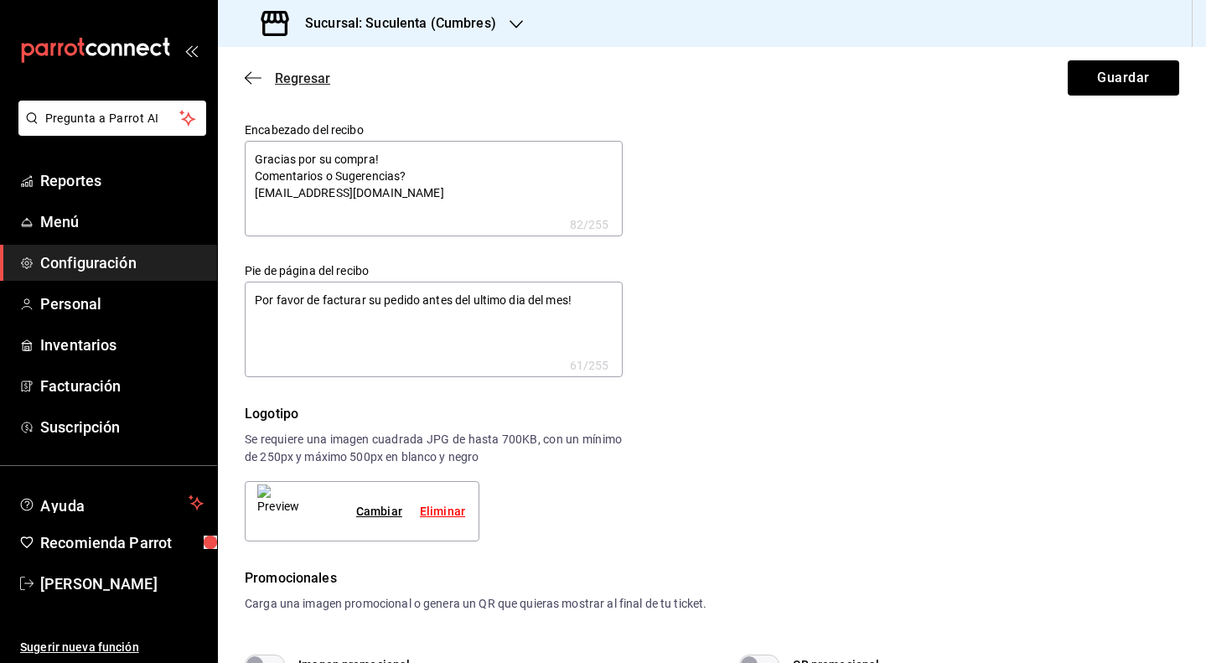
scroll to position [-1, 0]
click at [257, 83] on icon "button" at bounding box center [253, 77] width 17 height 15
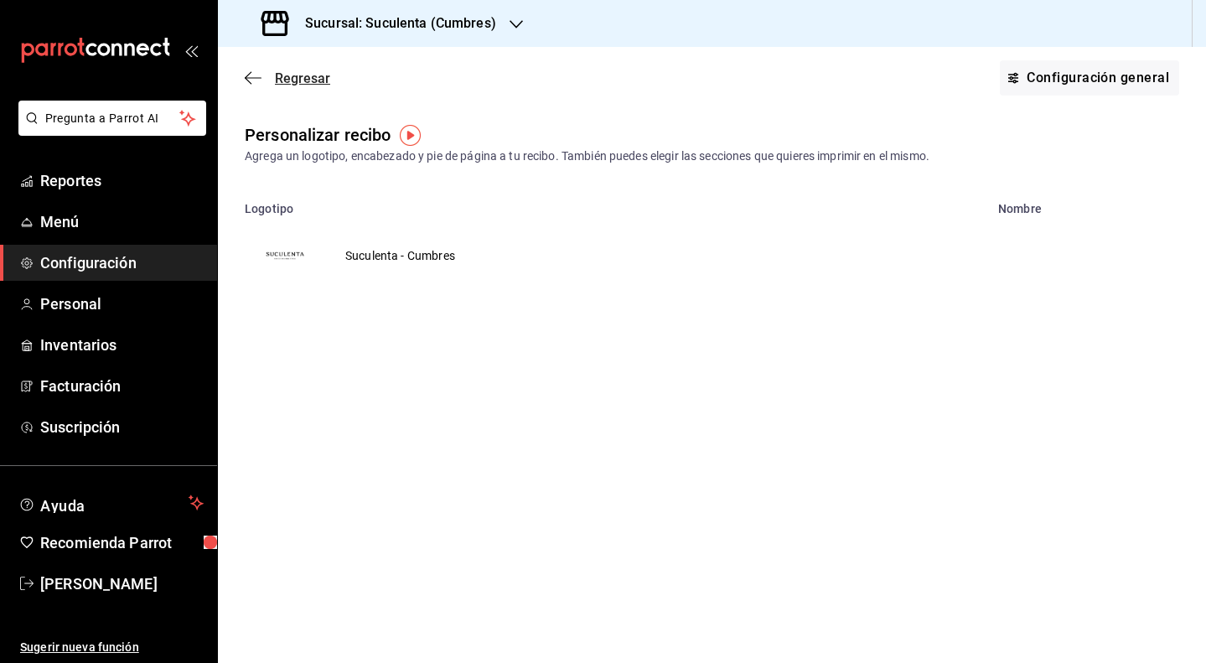
click at [248, 70] on icon "button" at bounding box center [253, 77] width 17 height 15
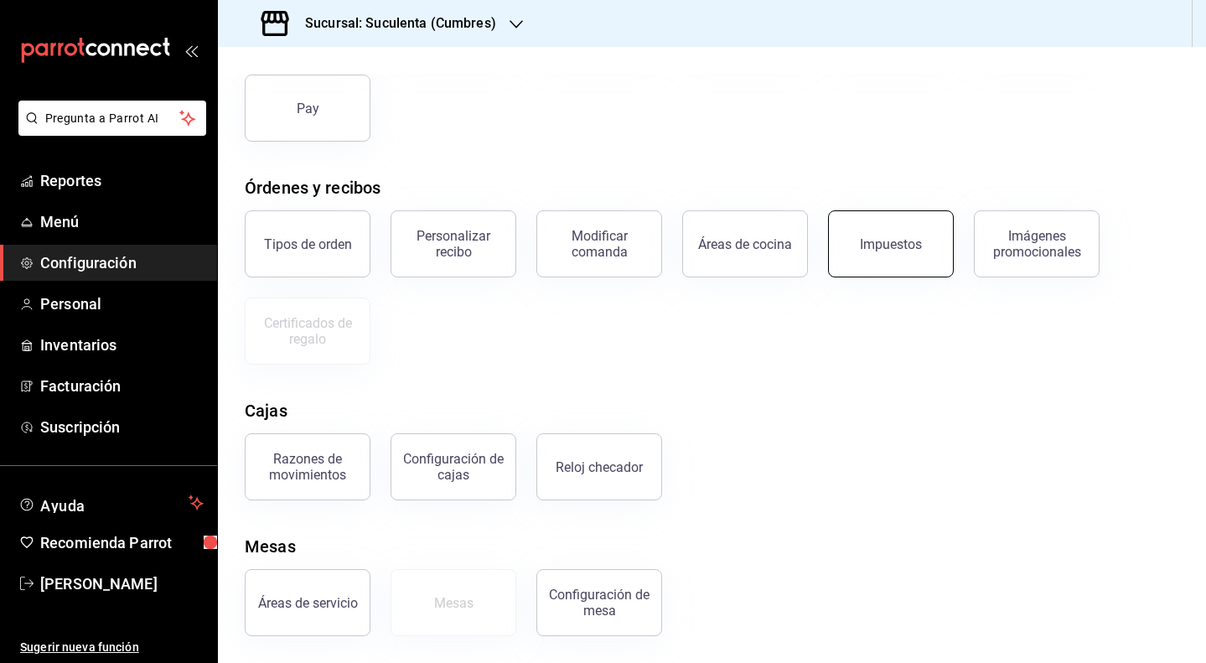
click at [894, 257] on button "Impuestos" at bounding box center [891, 243] width 126 height 67
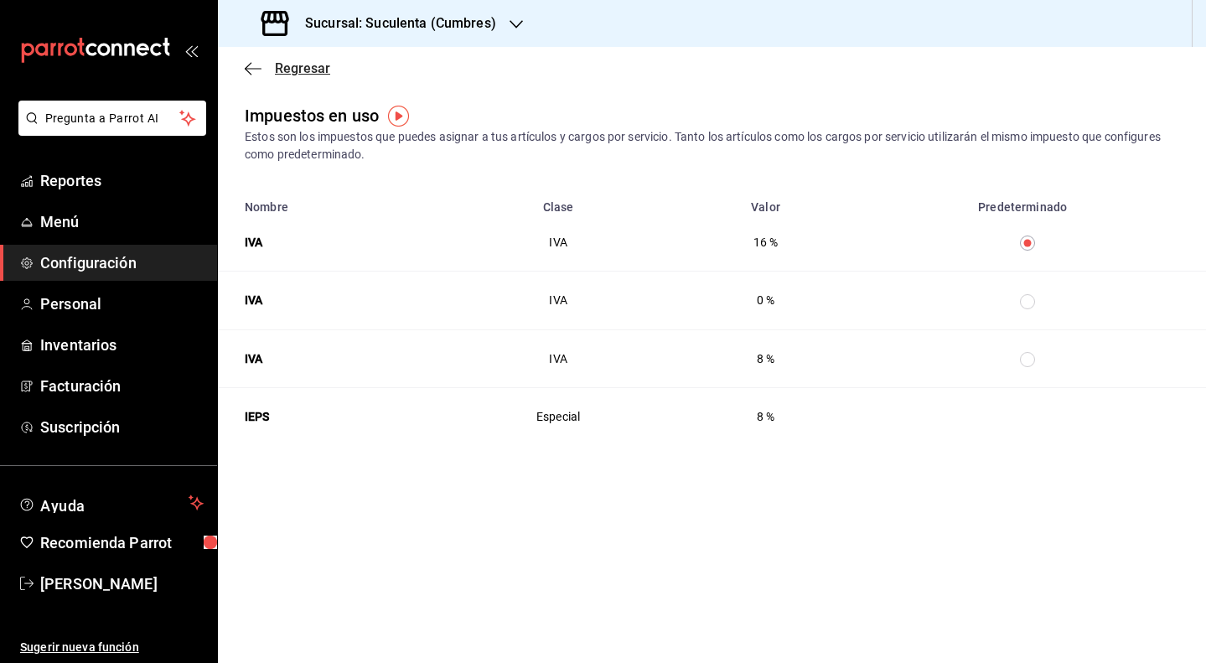
click at [256, 66] on icon "button" at bounding box center [253, 68] width 17 height 15
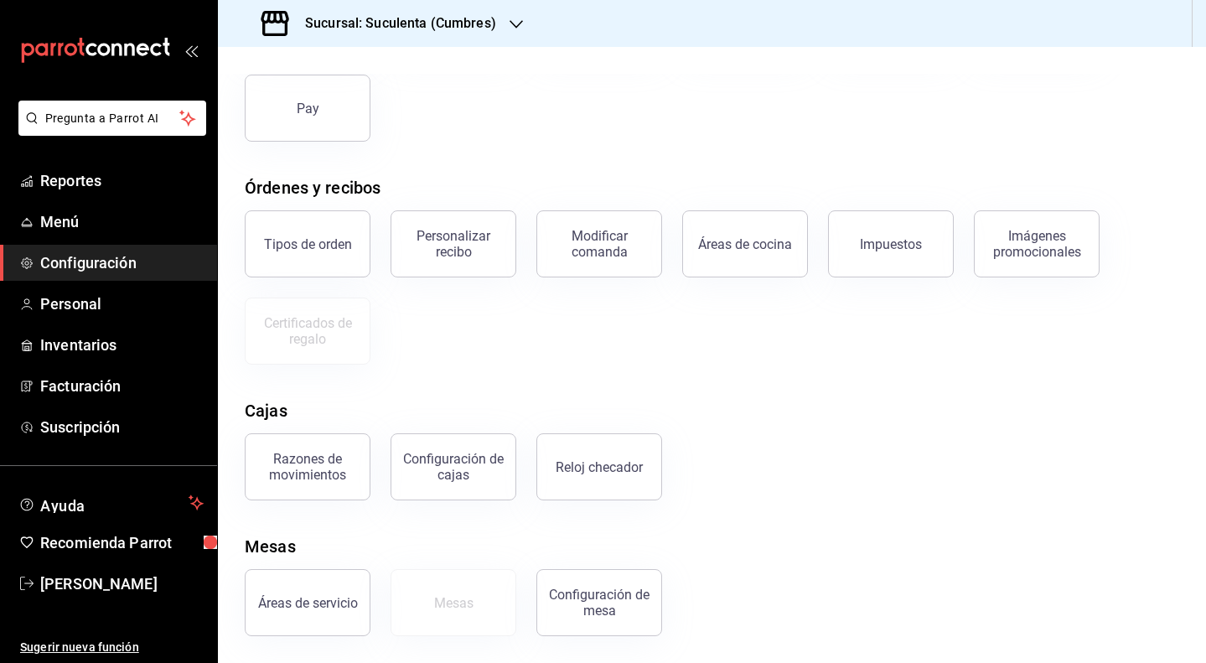
scroll to position [187, 0]
click at [585, 475] on button "Reloj checador" at bounding box center [600, 466] width 126 height 67
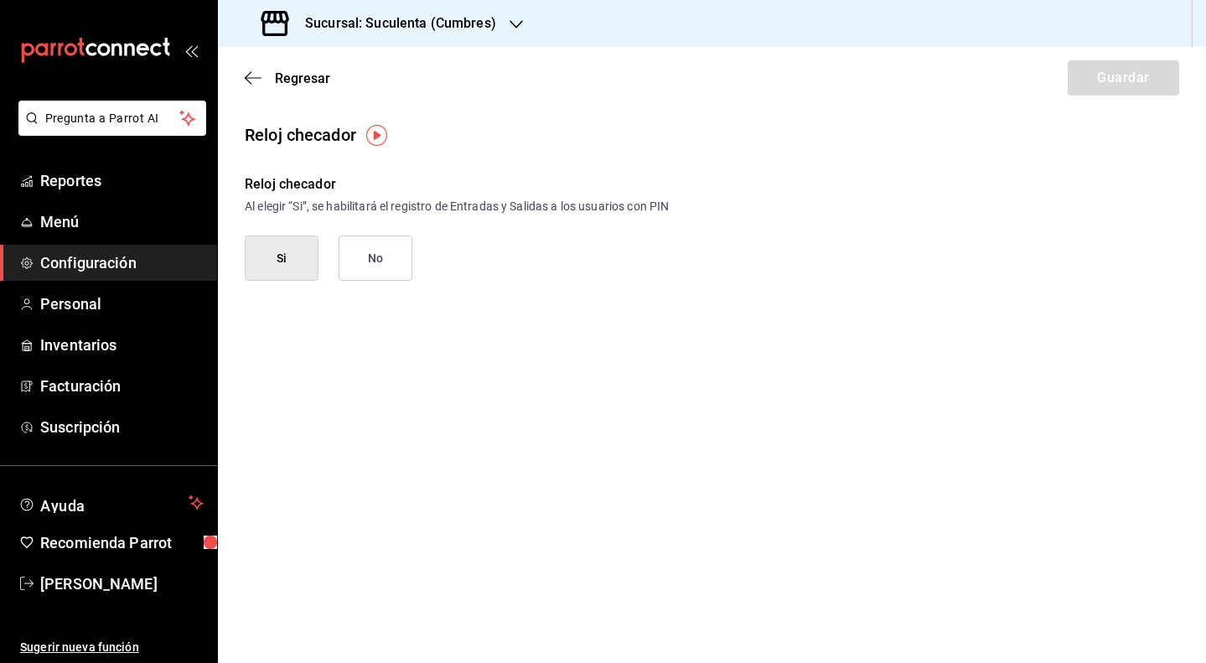
click at [302, 264] on button "Si" at bounding box center [282, 258] width 74 height 45
click at [1105, 88] on button "Guardar" at bounding box center [1123, 77] width 111 height 35
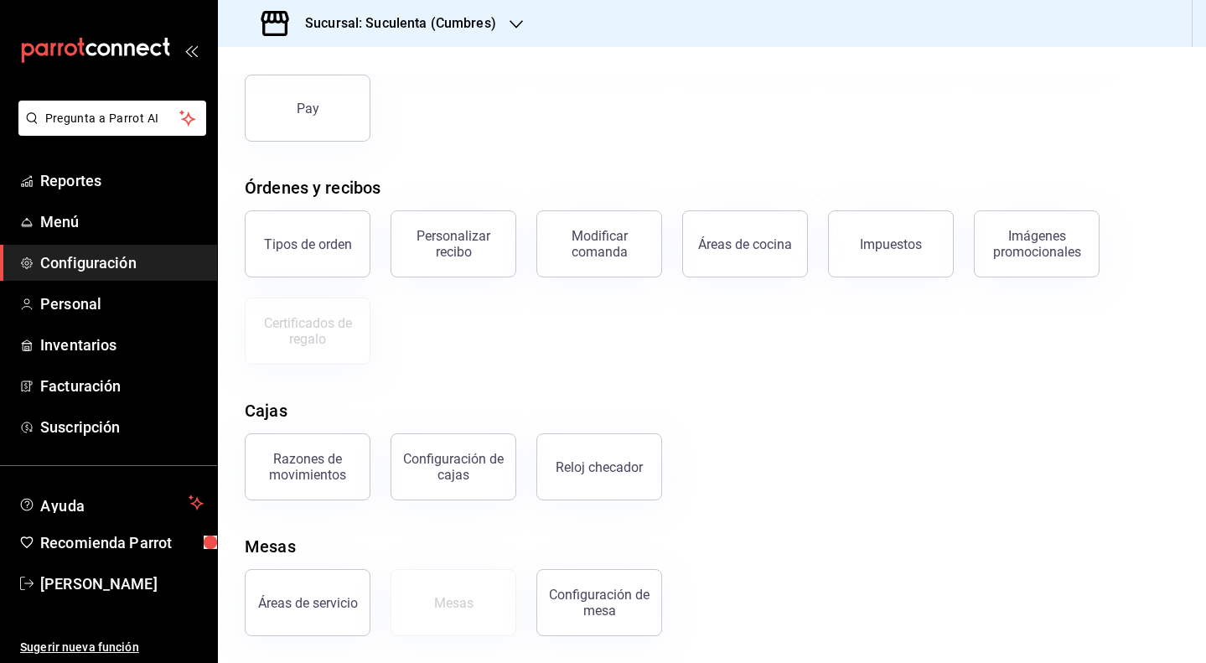
scroll to position [68, 0]
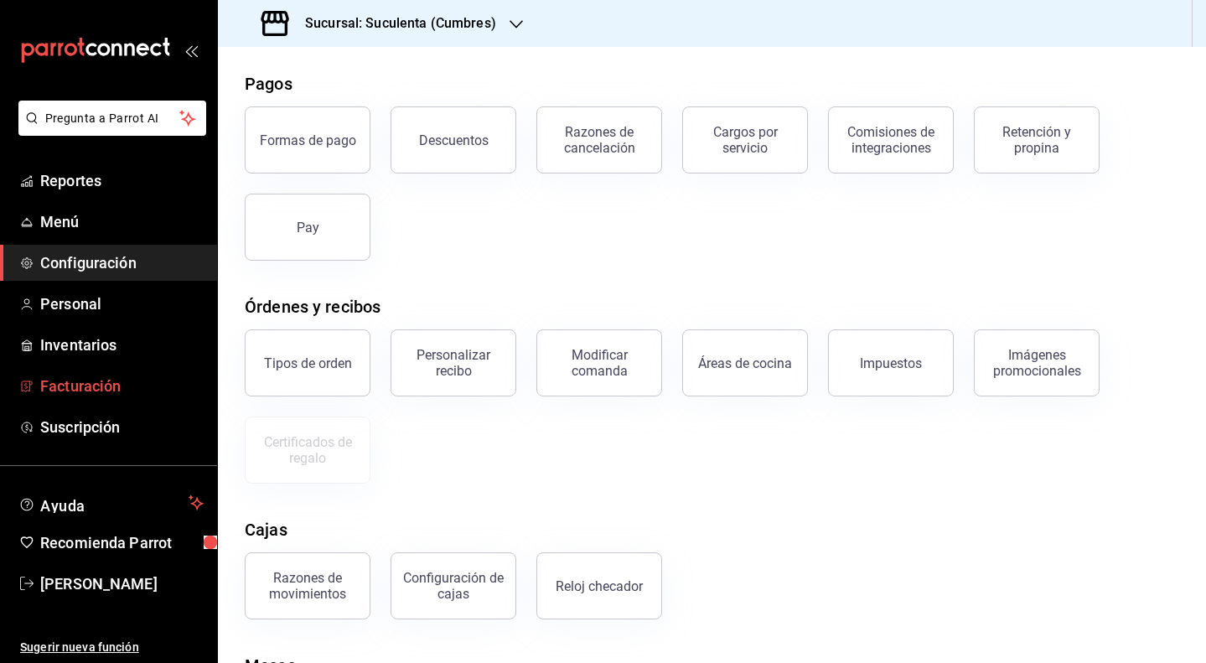
click at [124, 393] on span "Facturación" at bounding box center [121, 386] width 163 height 23
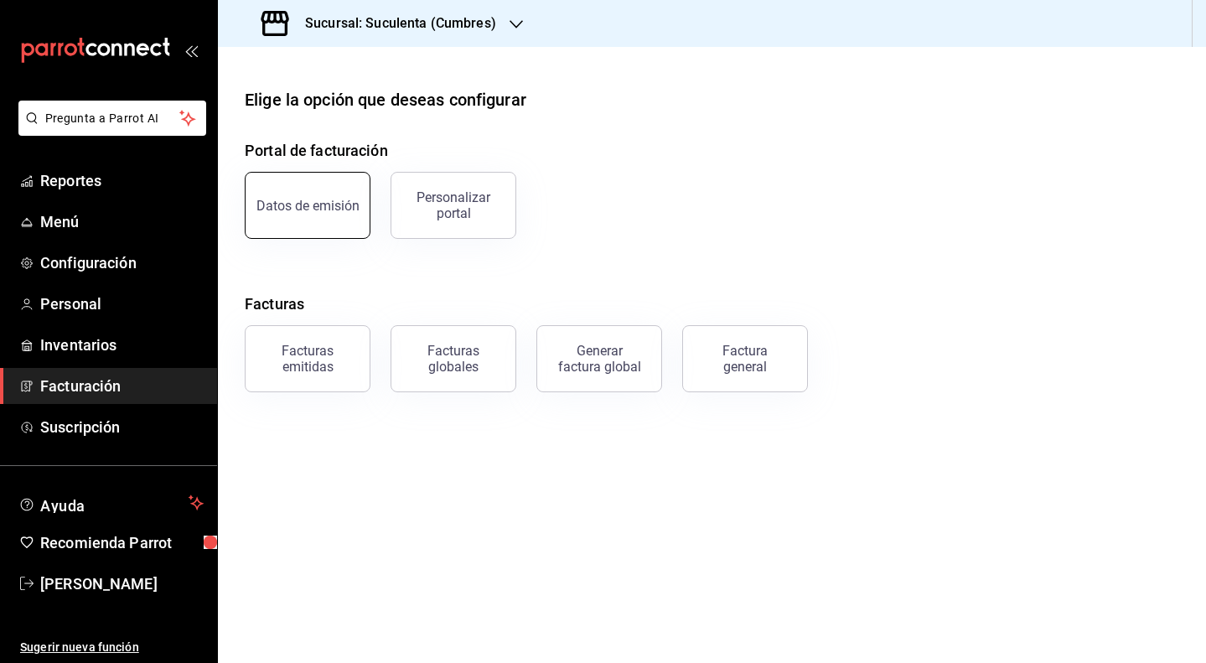
click at [324, 214] on button "Datos de emisión" at bounding box center [308, 205] width 126 height 67
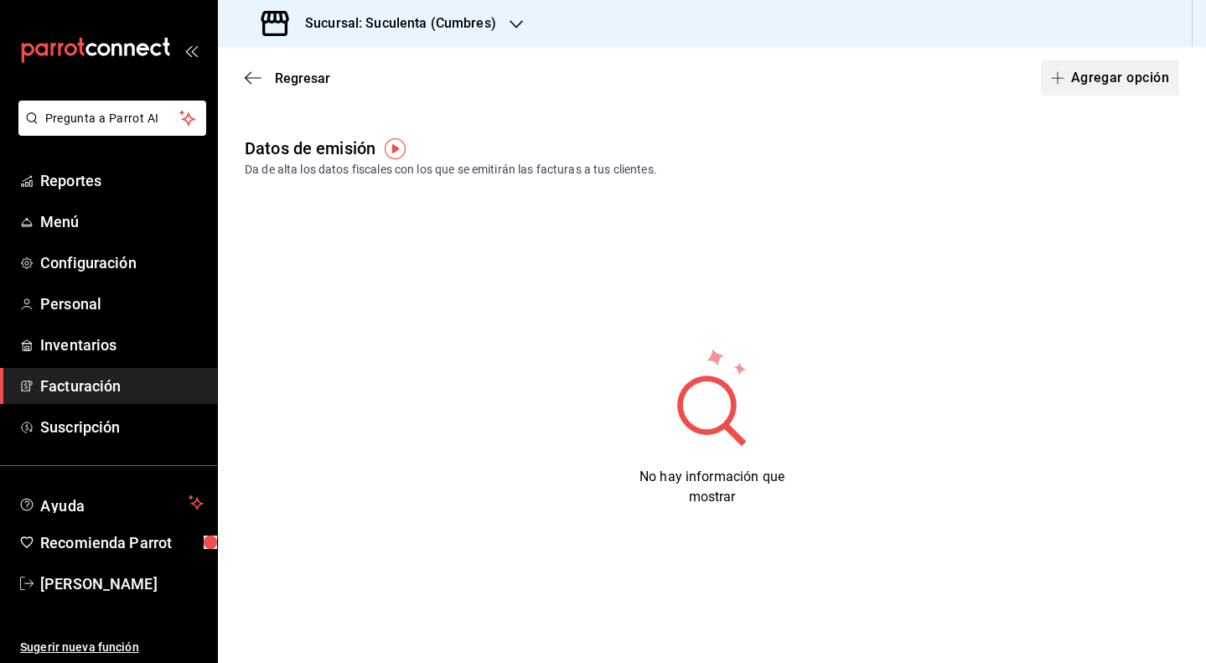
click at [1075, 80] on button "Agregar opción" at bounding box center [1110, 77] width 138 height 35
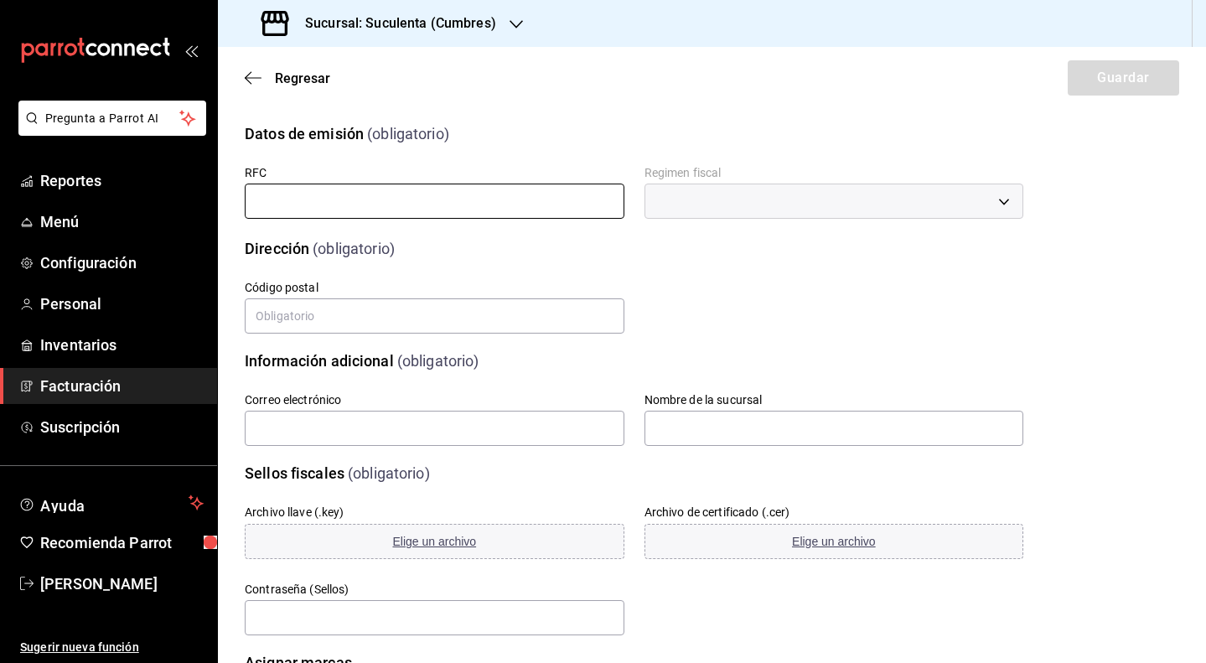
click at [417, 210] on input "text" at bounding box center [435, 201] width 380 height 35
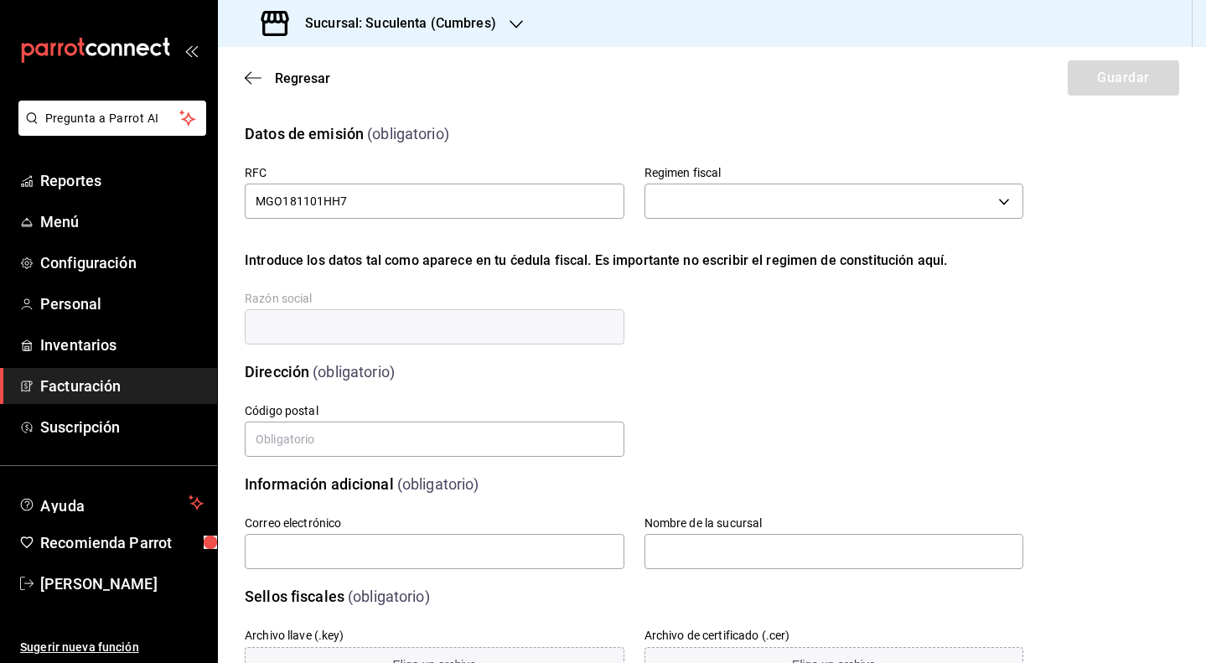
click at [822, 174] on label "Regimen fiscal" at bounding box center [835, 173] width 380 height 12
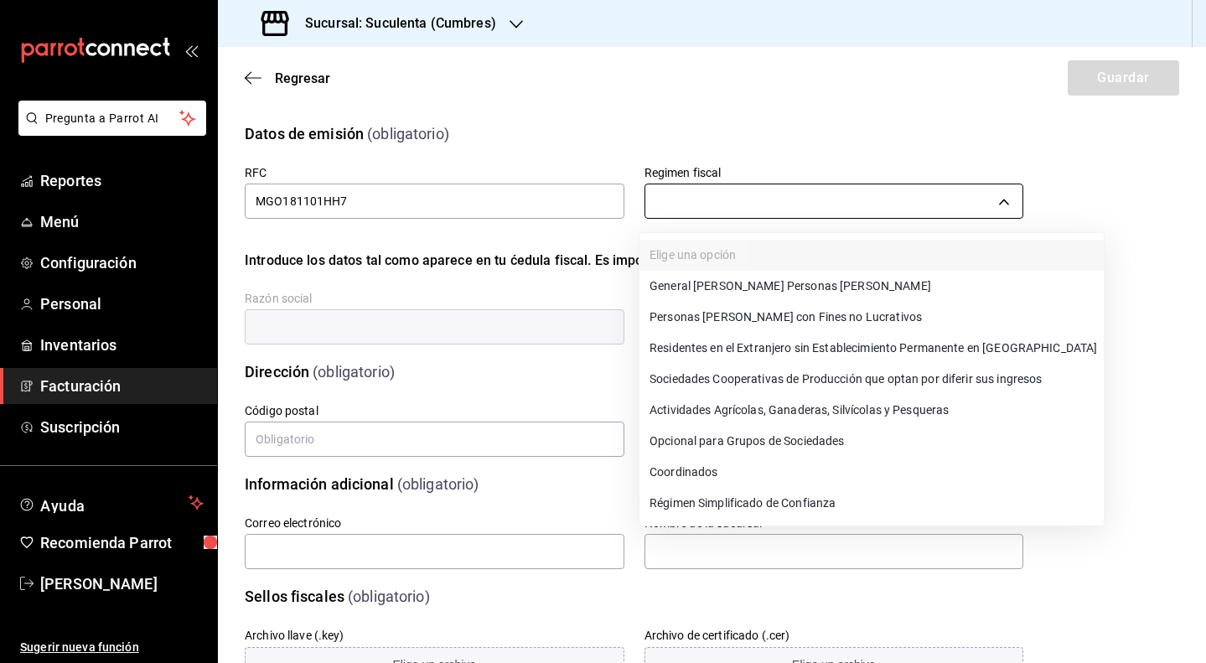
click at [802, 195] on body "Pregunta a Parrot AI Reportes Menú Configuración Personal Inventarios Facturaci…" at bounding box center [603, 331] width 1206 height 663
click at [769, 293] on li "General de Ley Personas Morales" at bounding box center [872, 286] width 464 height 31
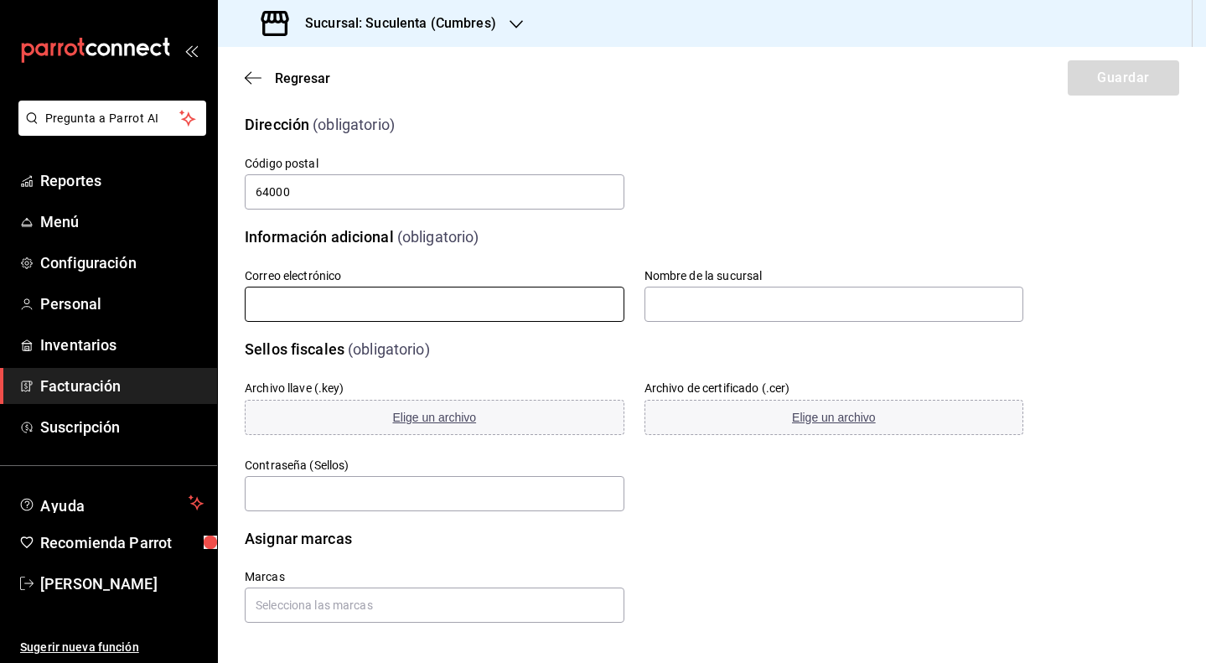
scroll to position [247, 0]
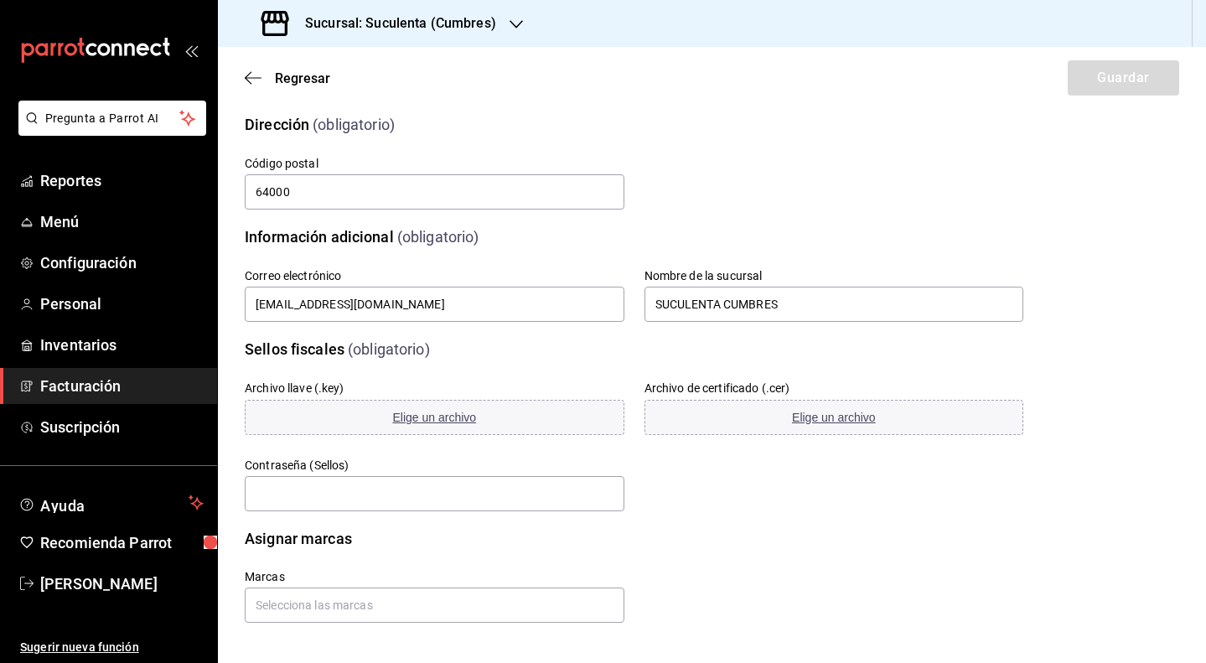
click at [816, 344] on div "Archivo llave (.key) Elige un archivo Archivo de certificado (.cer) Elige un ar…" at bounding box center [614, 427] width 819 height 174
click at [457, 423] on span "Elige un archivo" at bounding box center [434, 417] width 84 height 13
click at [804, 417] on span "Elige un archivo" at bounding box center [834, 417] width 84 height 13
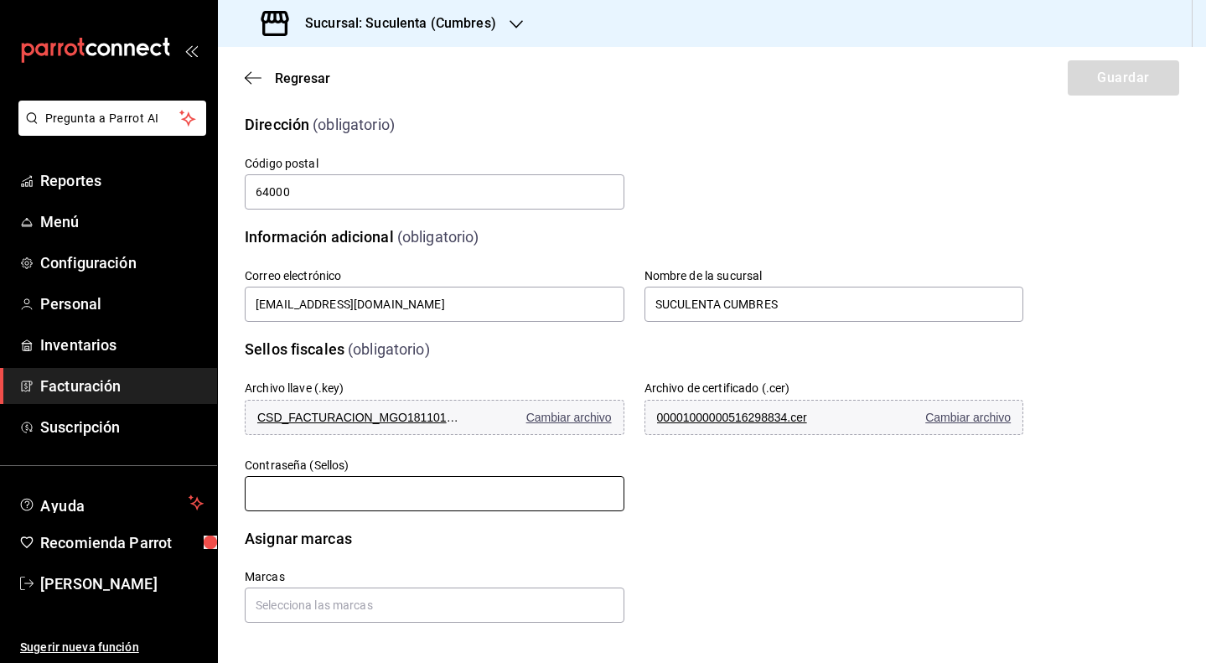
click at [527, 482] on input "text" at bounding box center [435, 493] width 380 height 35
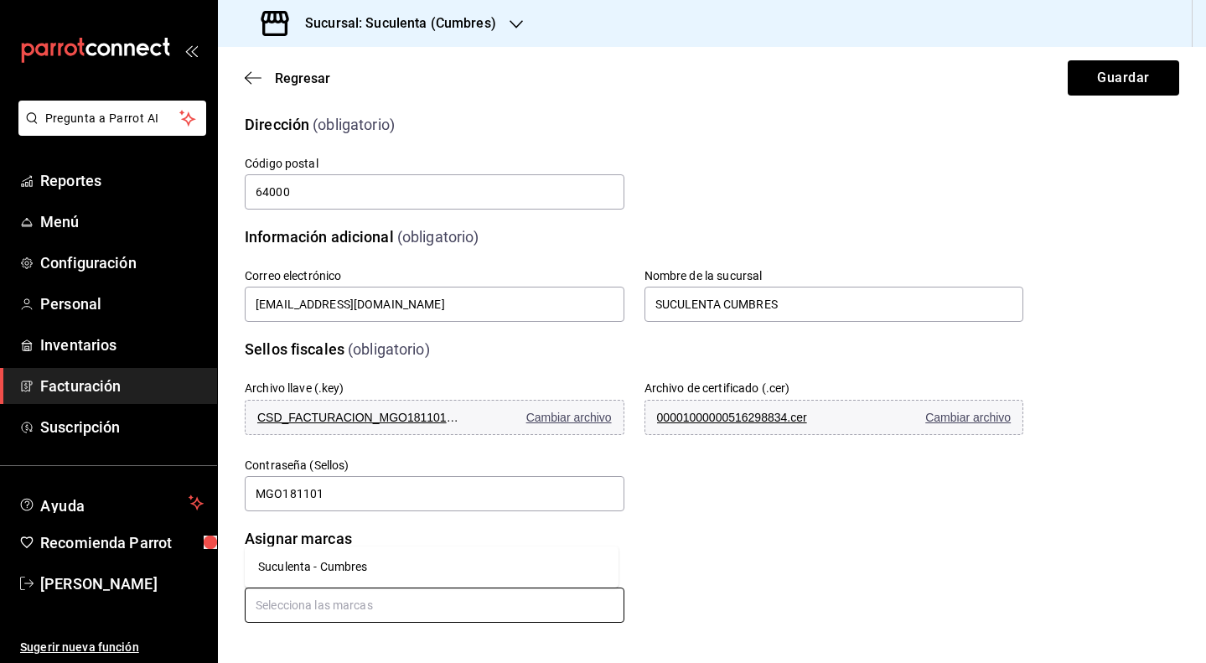
click at [386, 592] on input "text" at bounding box center [435, 605] width 380 height 35
click at [373, 575] on li "Suculenta - Cumbres" at bounding box center [432, 567] width 374 height 28
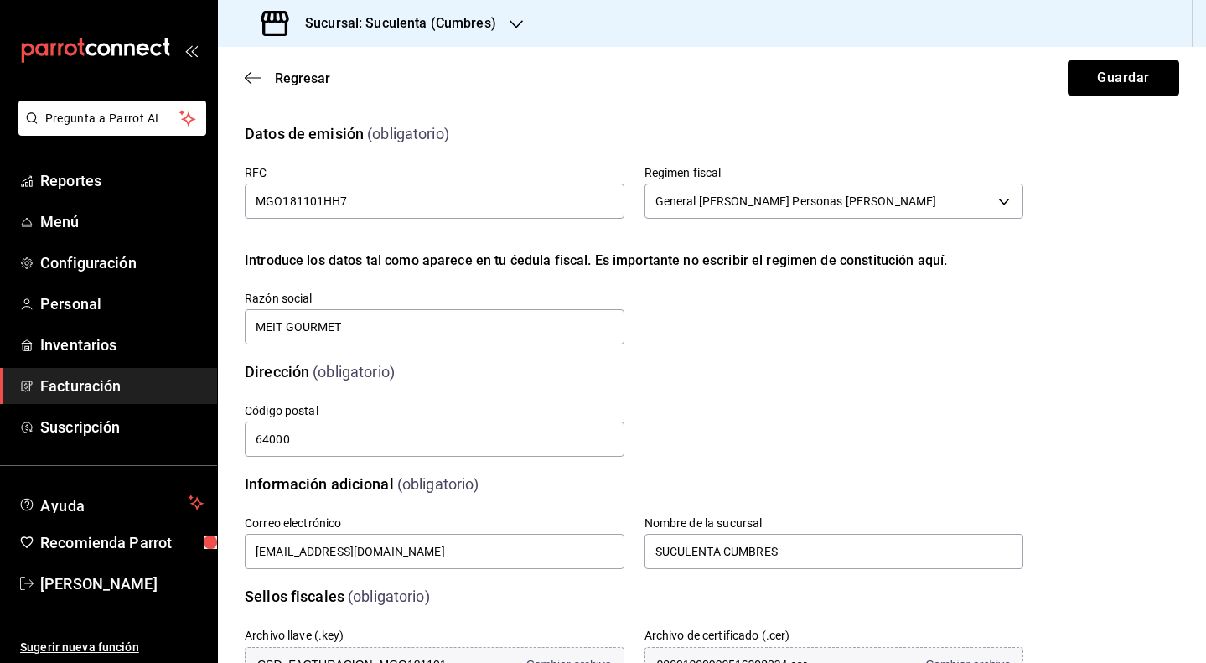
scroll to position [0, 0]
click at [1100, 89] on button "Guardar" at bounding box center [1123, 77] width 111 height 35
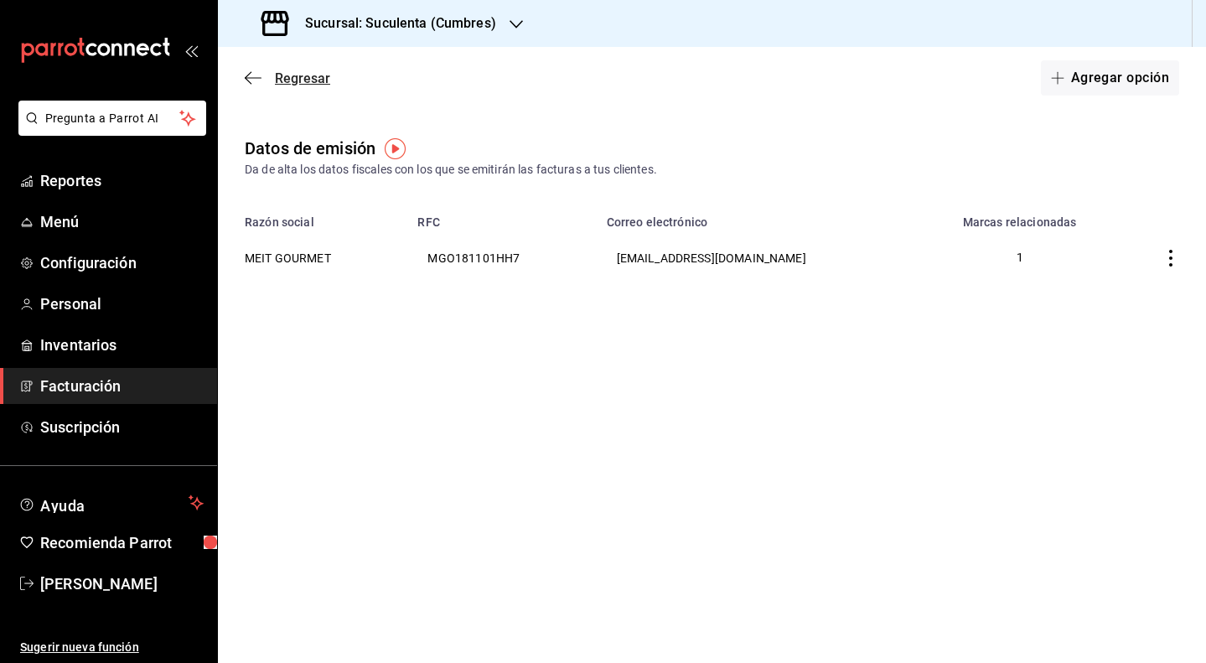
click at [258, 79] on icon "button" at bounding box center [253, 77] width 17 height 15
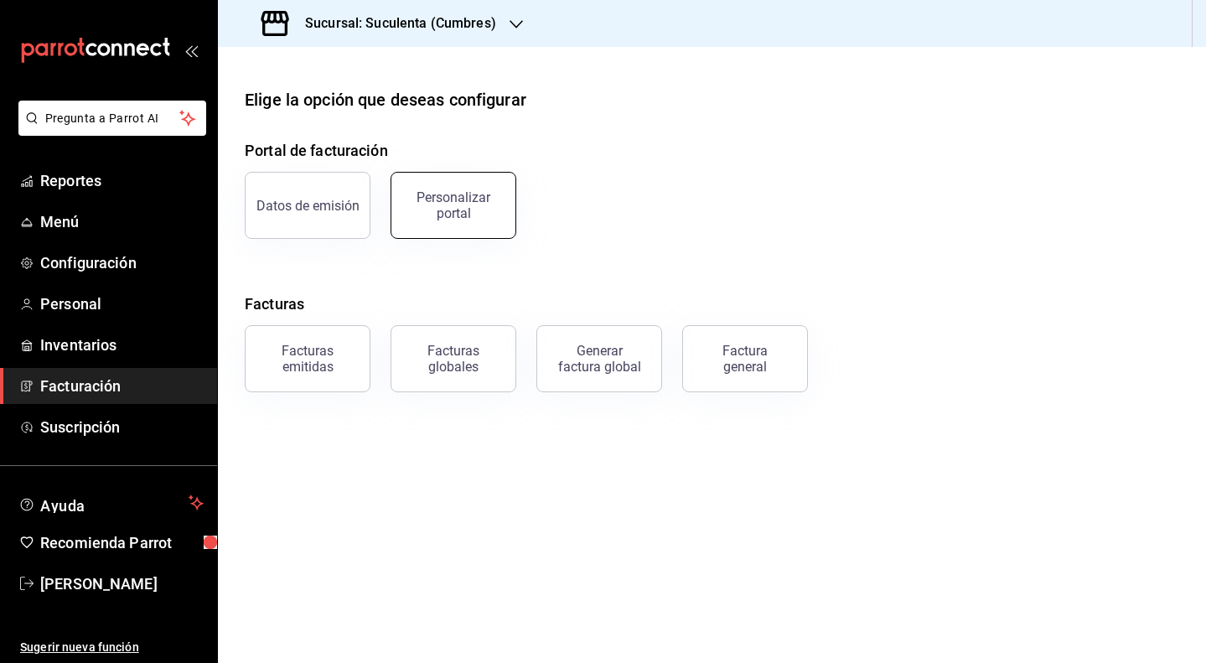
click at [471, 209] on div "Personalizar portal" at bounding box center [454, 205] width 104 height 32
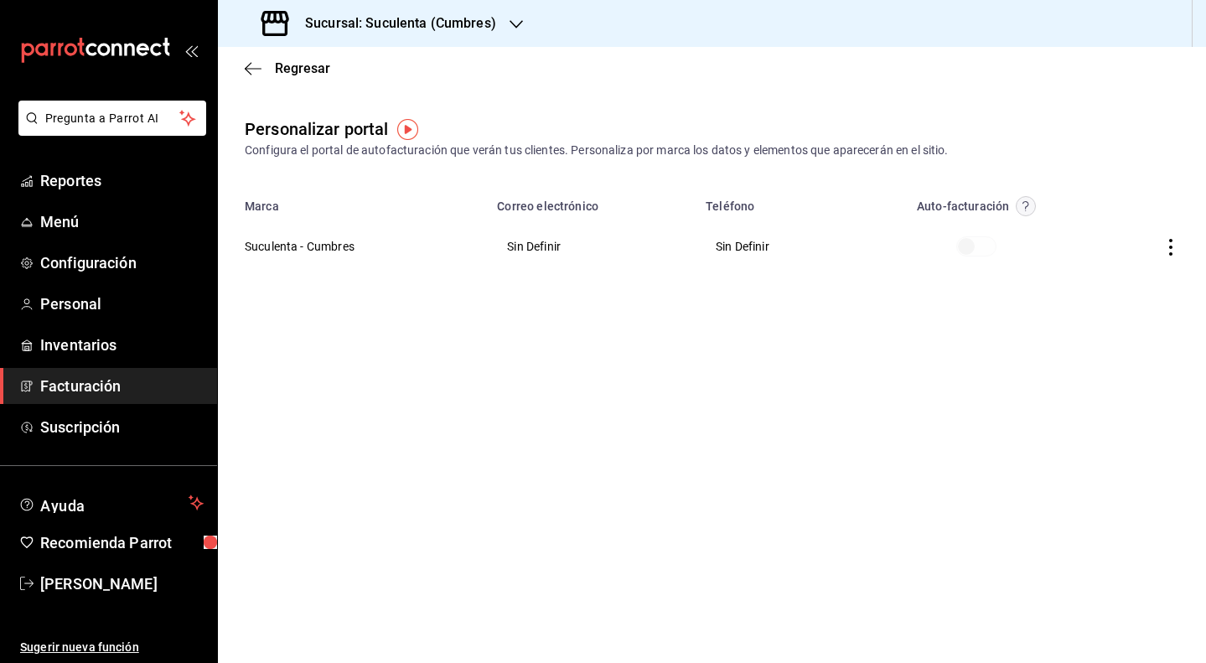
click at [967, 248] on span at bounding box center [977, 246] width 40 height 20
click at [972, 246] on span at bounding box center [977, 246] width 40 height 20
click at [962, 250] on span at bounding box center [977, 246] width 40 height 20
click at [250, 75] on icon "button" at bounding box center [253, 68] width 17 height 15
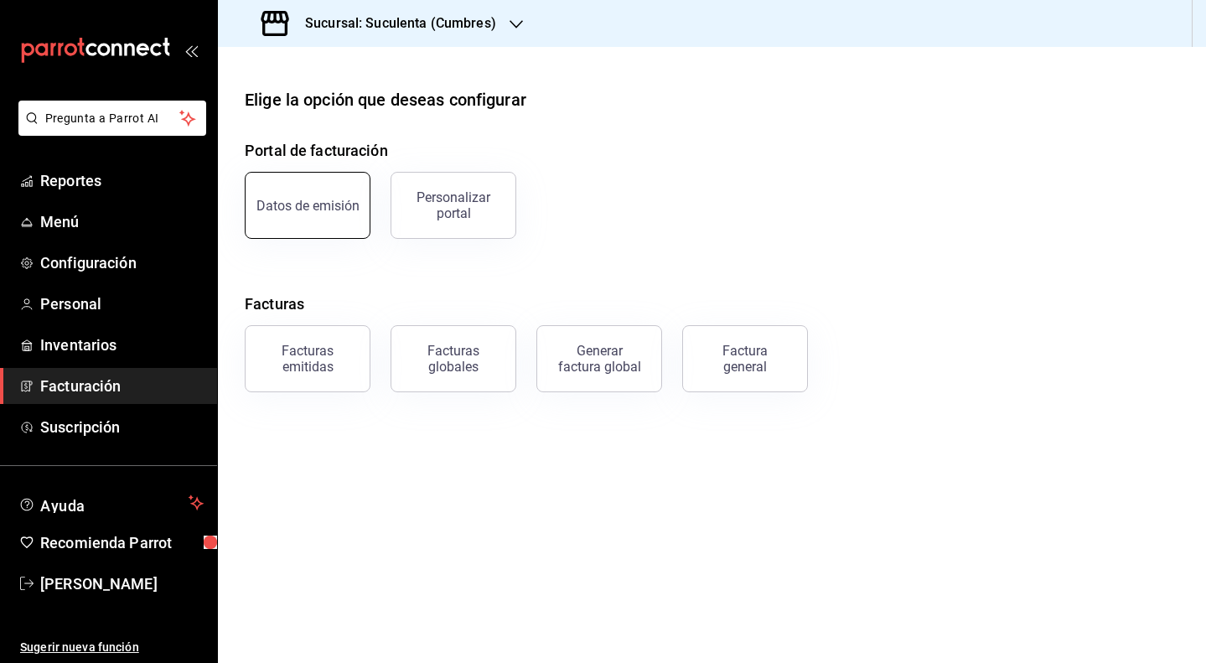
click at [291, 215] on button "Datos de emisión" at bounding box center [308, 205] width 126 height 67
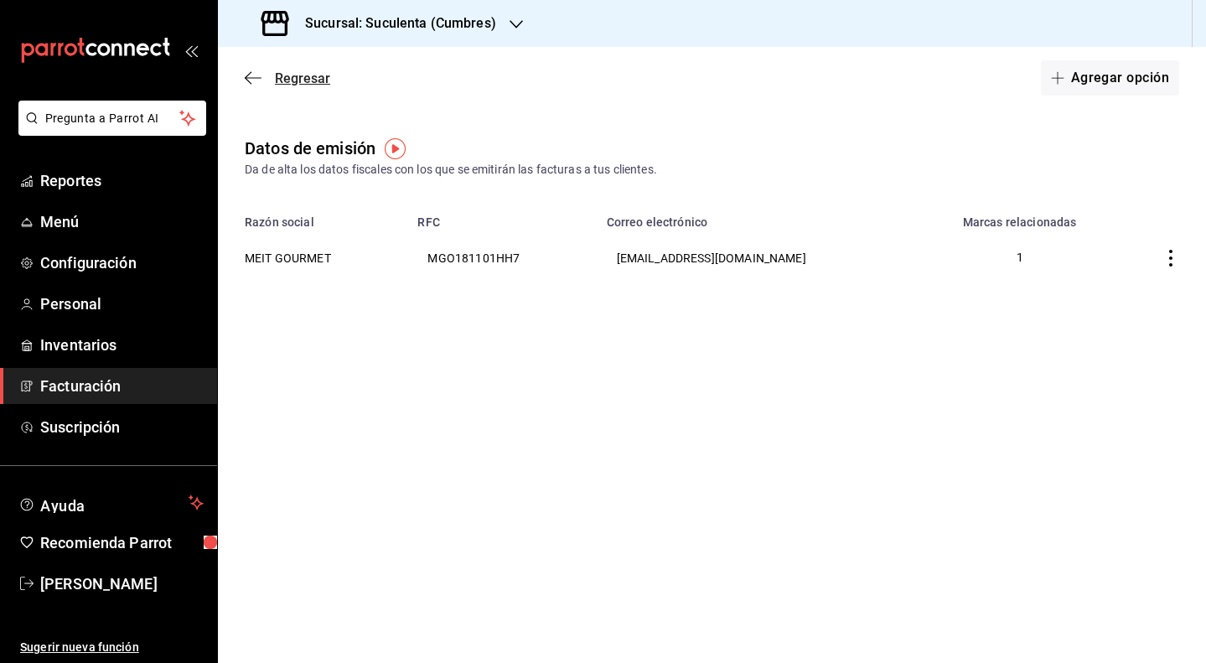
click at [261, 72] on icon "button" at bounding box center [253, 77] width 17 height 15
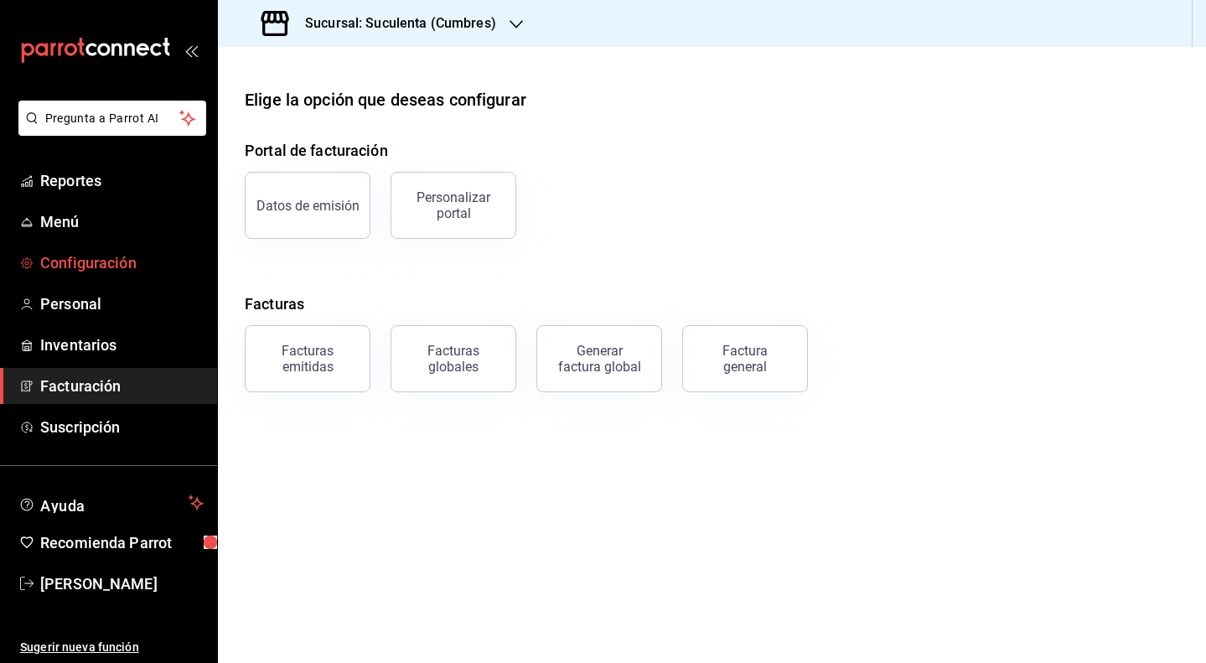
click at [86, 262] on span "Configuración" at bounding box center [121, 262] width 163 height 23
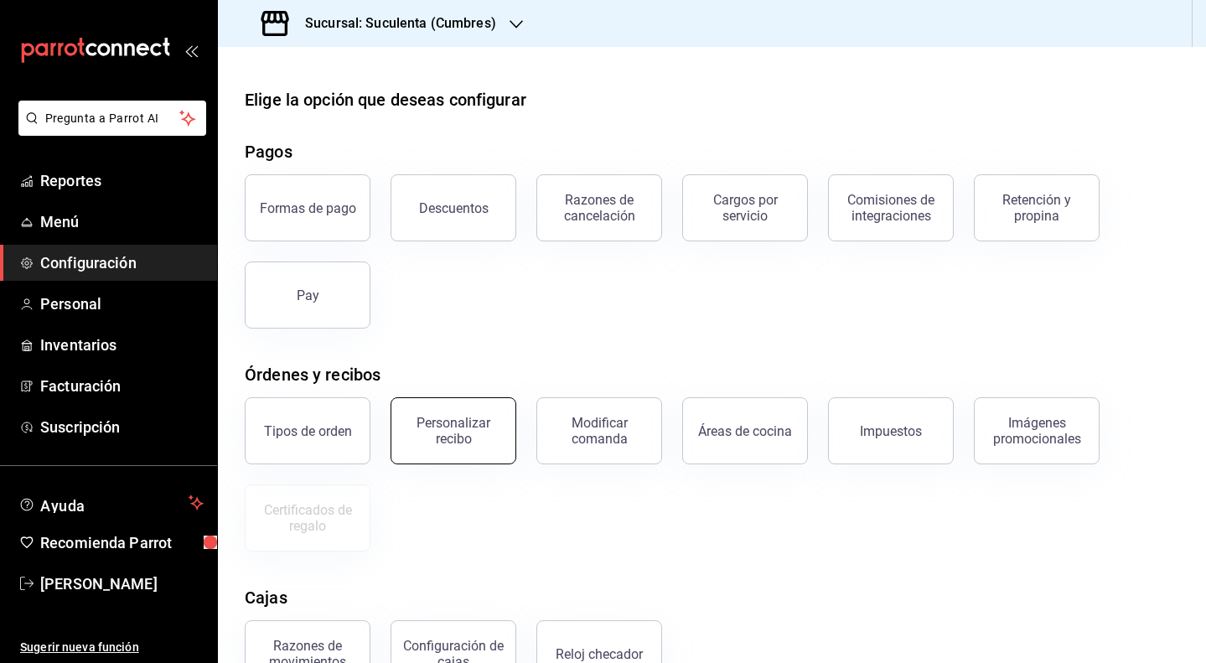
click at [450, 442] on div "Personalizar recibo" at bounding box center [454, 431] width 104 height 32
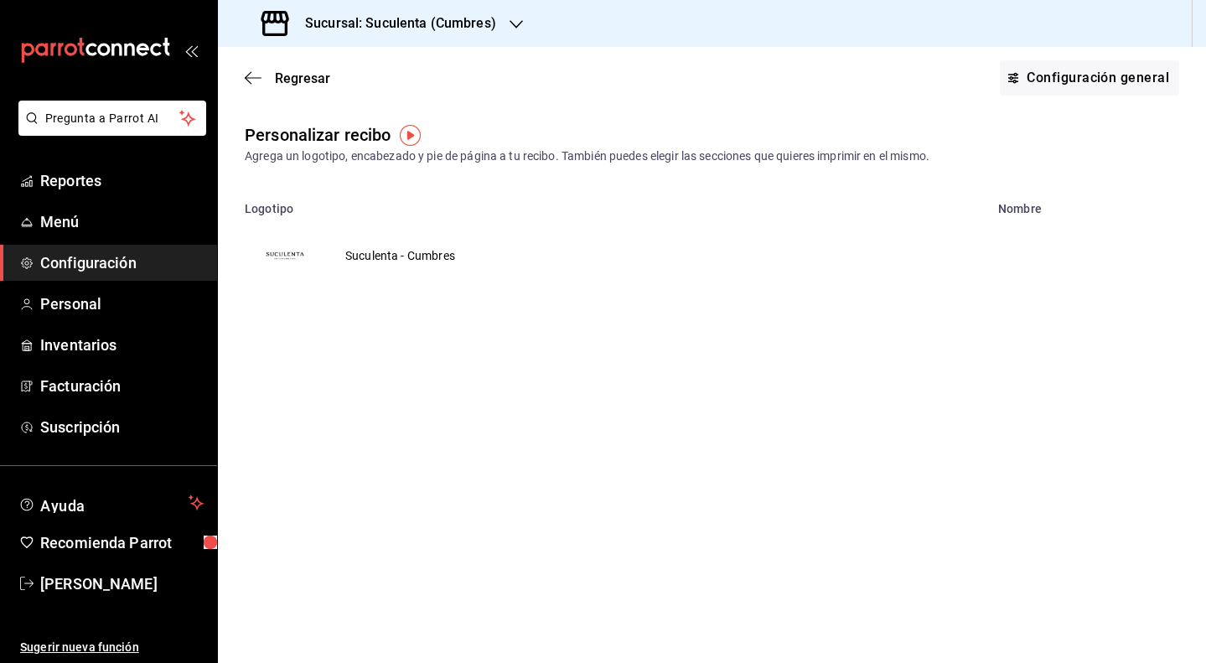
click at [423, 251] on td "Suculenta - Cumbres" at bounding box center [400, 255] width 150 height 80
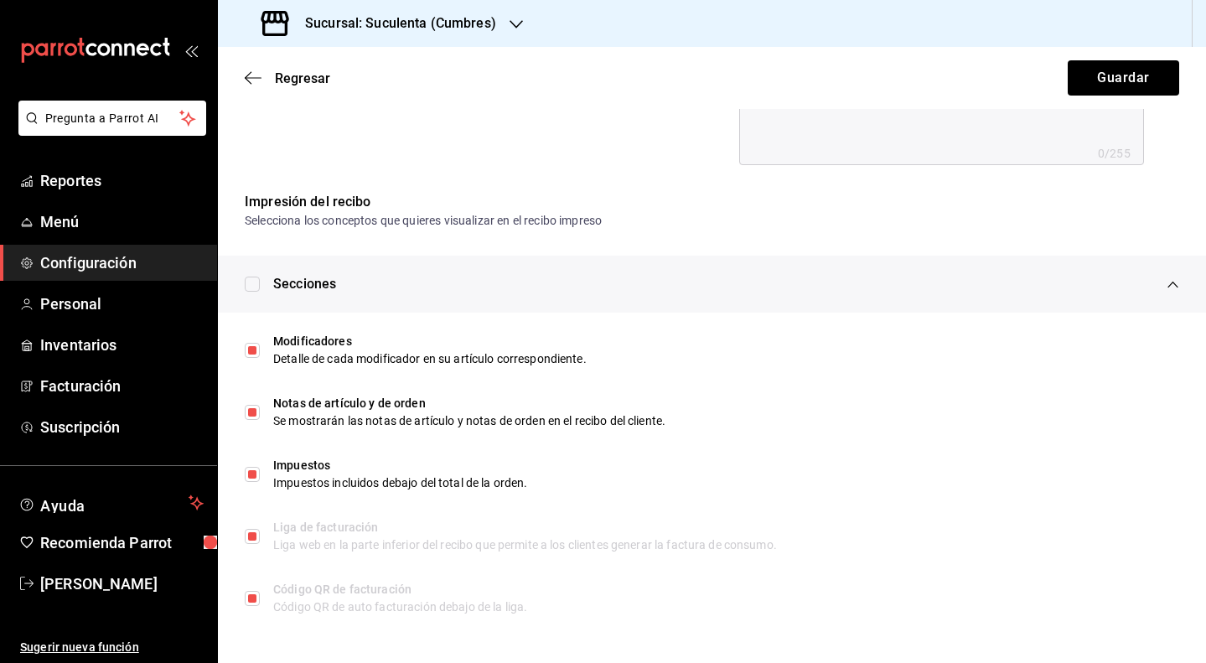
scroll to position [752, 0]
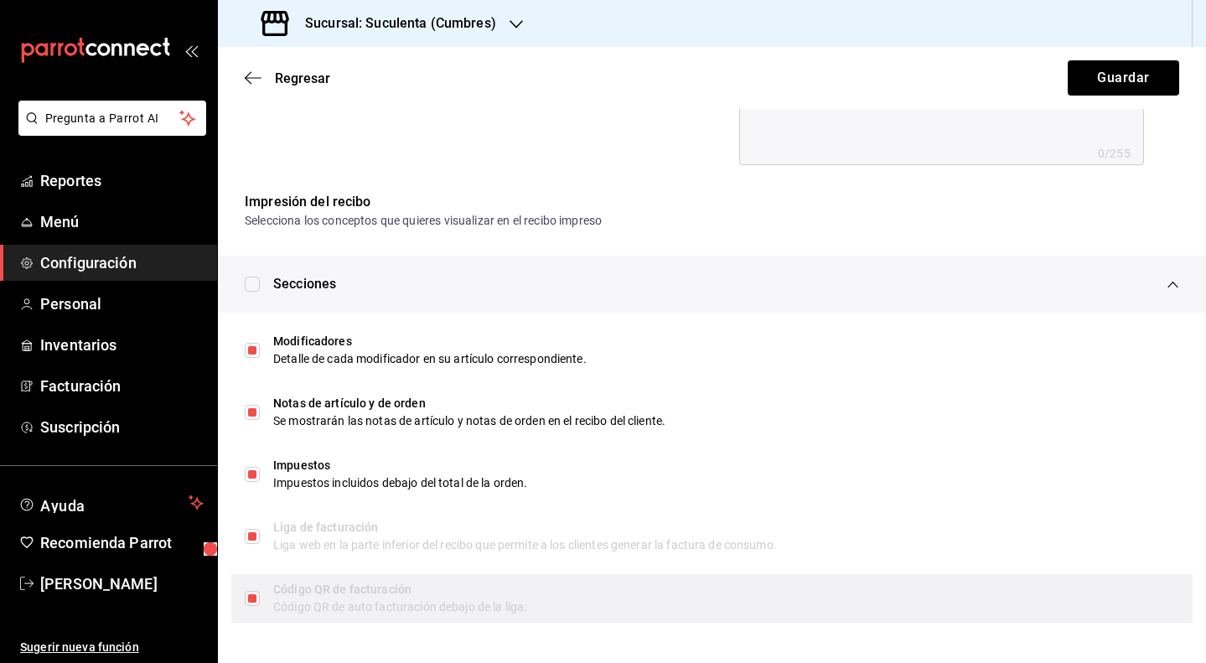
click at [248, 607] on div "Código QR de facturación Código QR de auto facturación debajo de la liga." at bounding box center [712, 598] width 962 height 49
click at [250, 599] on label at bounding box center [252, 598] width 15 height 15
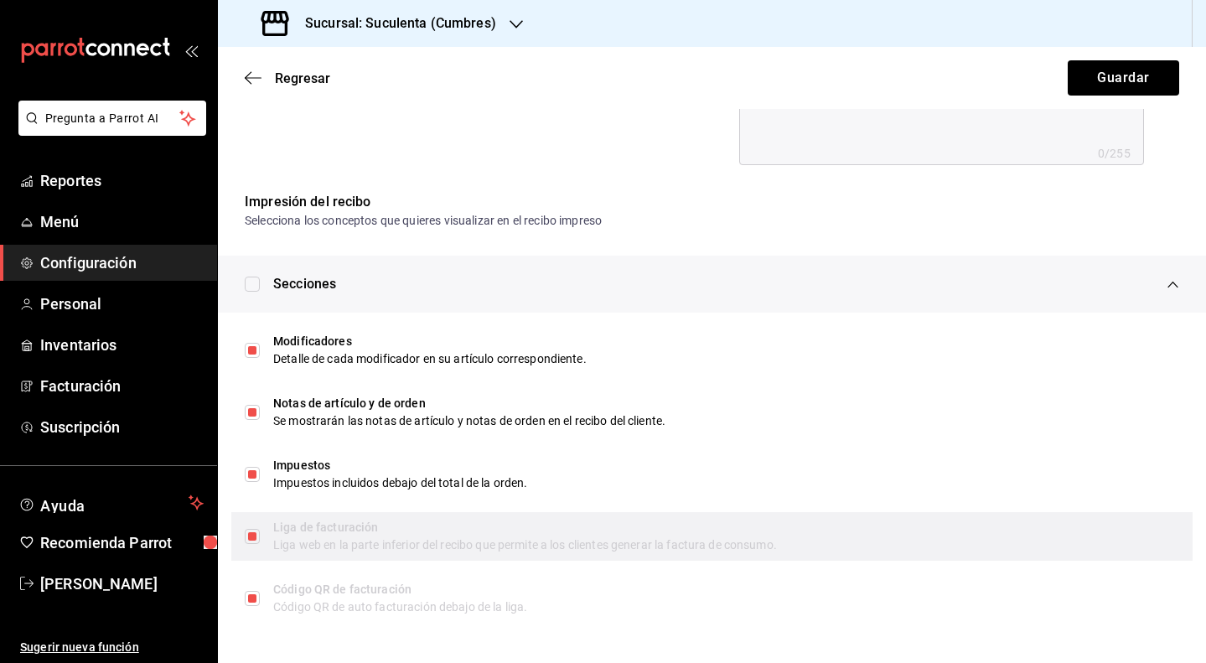
click at [521, 535] on div "Liga de facturación" at bounding box center [726, 528] width 906 height 18
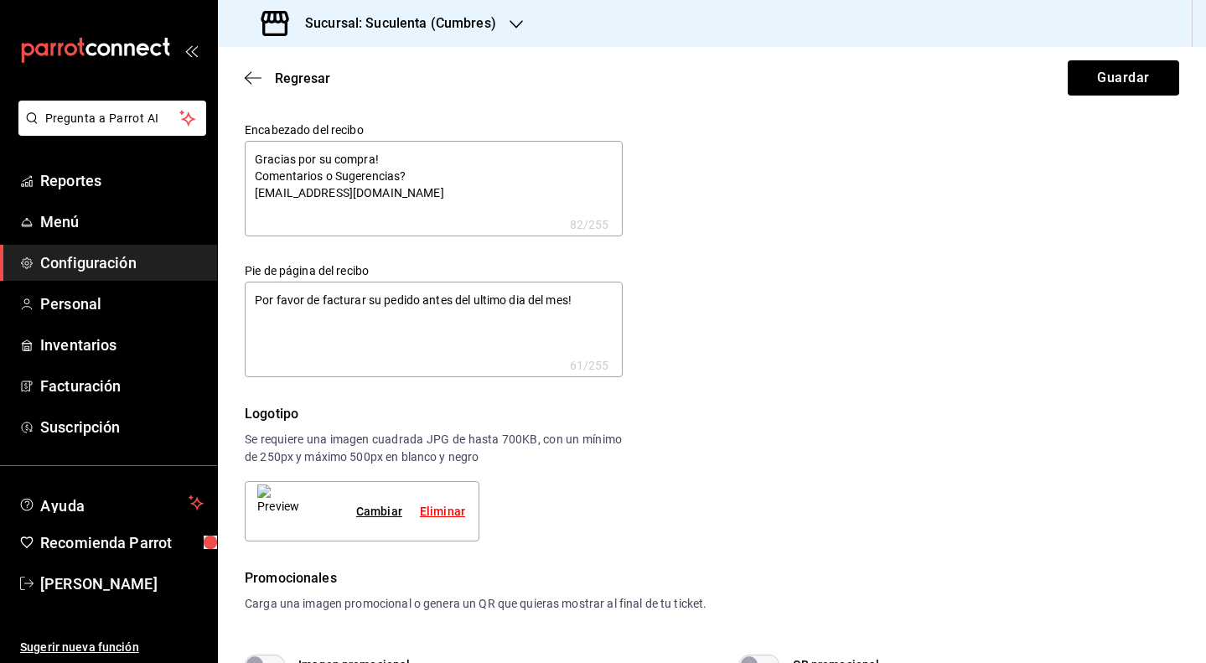
scroll to position [0, 0]
click at [255, 76] on icon "button" at bounding box center [253, 77] width 17 height 15
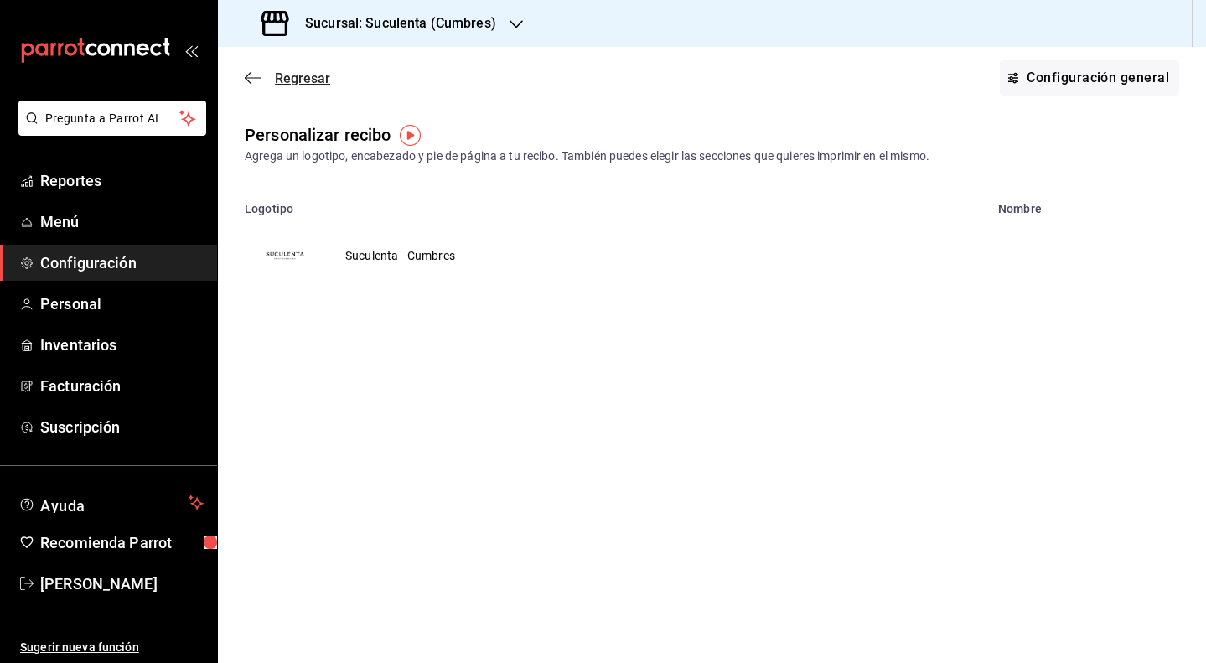
click at [257, 80] on icon "button" at bounding box center [253, 77] width 17 height 15
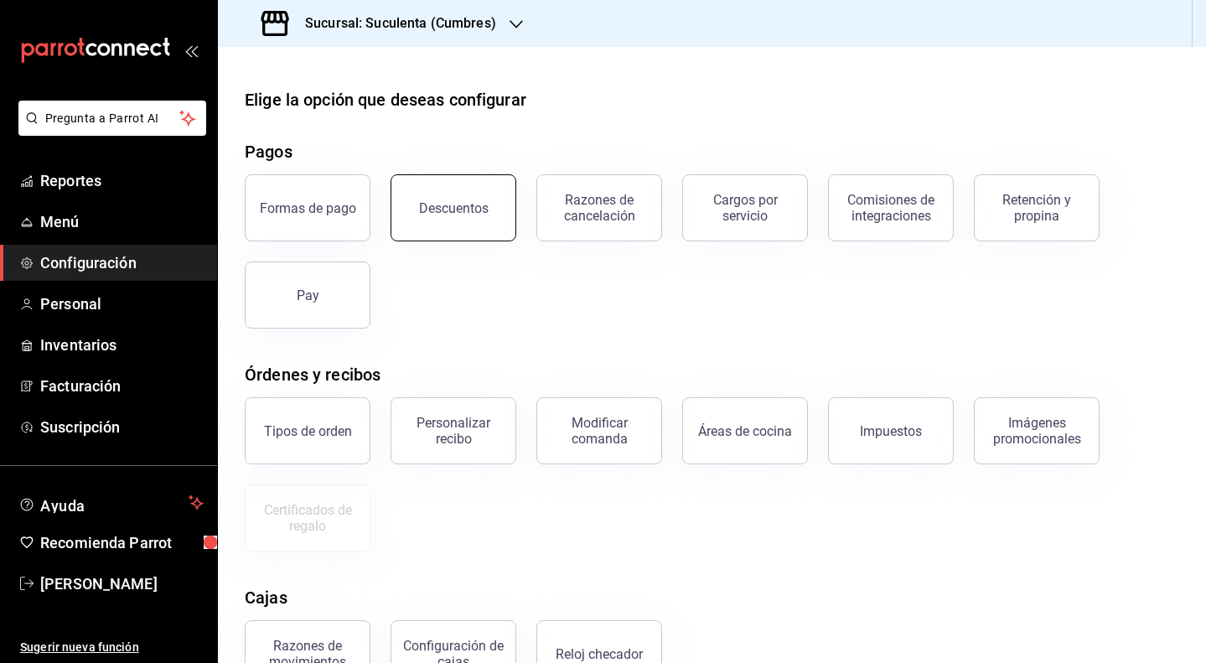
click at [449, 200] on div "Descuentos" at bounding box center [454, 208] width 70 height 16
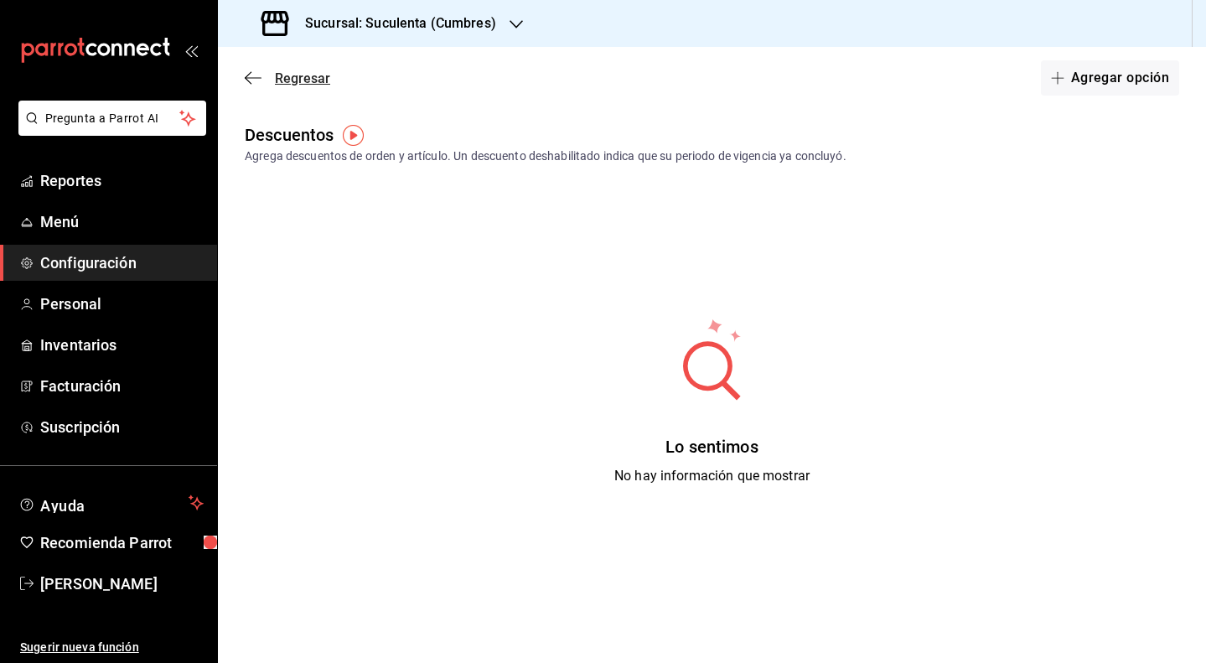
click at [256, 81] on icon "button" at bounding box center [253, 77] width 17 height 15
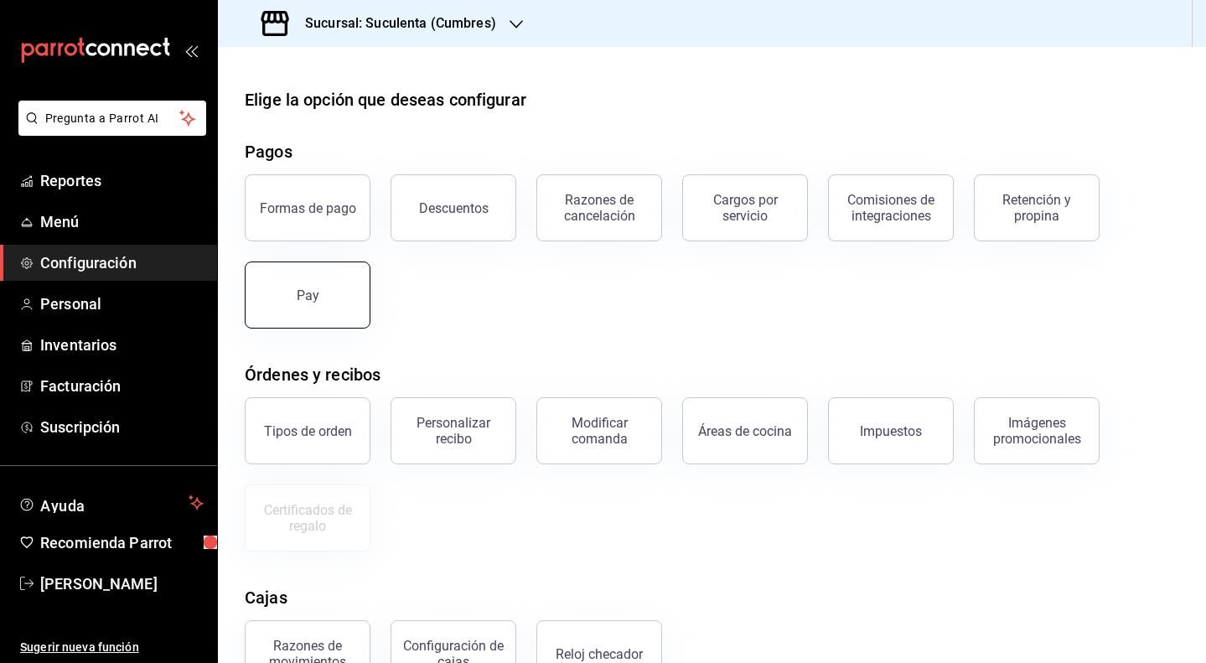
click at [343, 285] on button "Pay" at bounding box center [308, 295] width 126 height 67
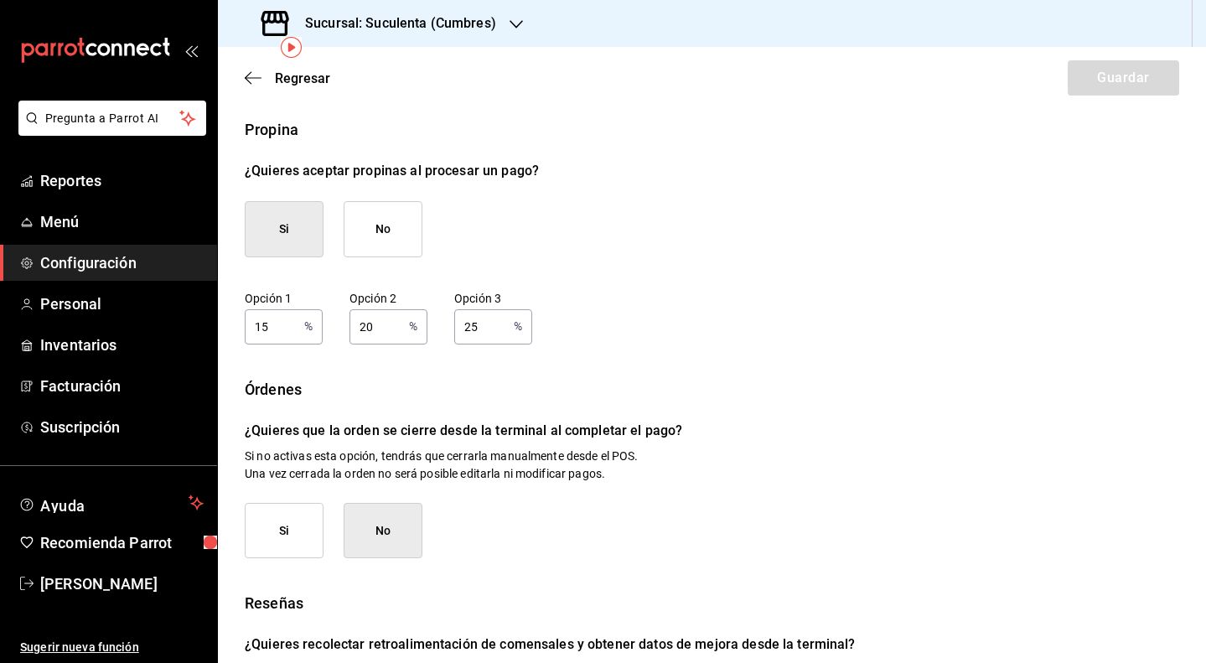
scroll to position [127, 0]
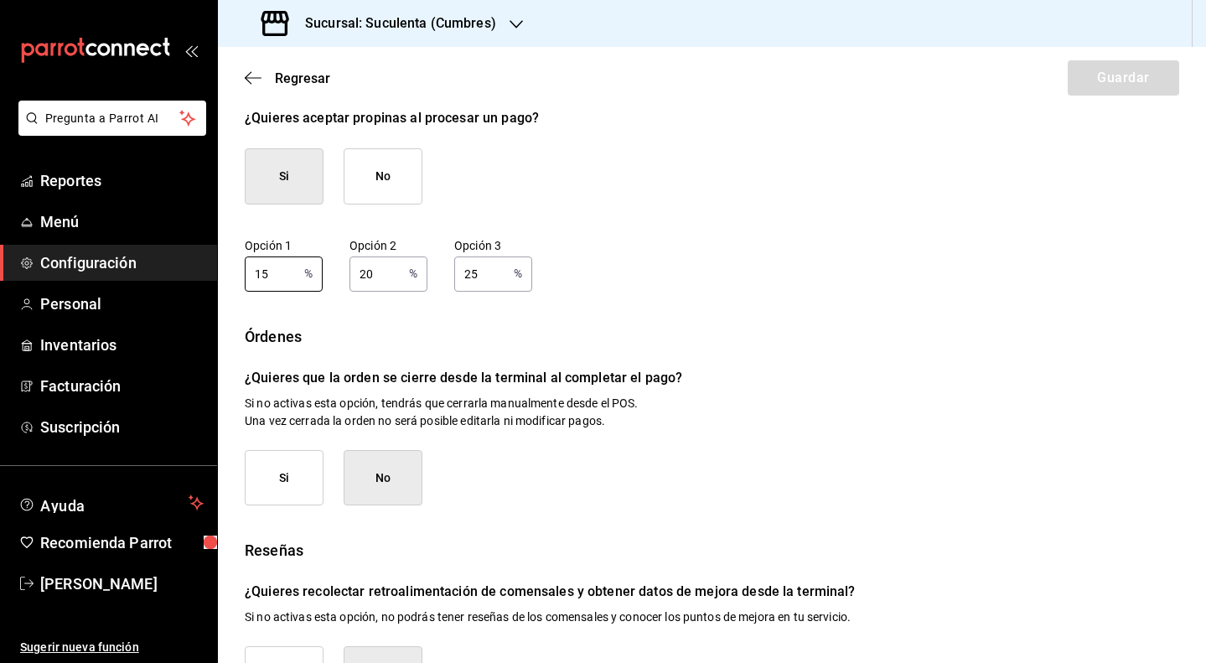
drag, startPoint x: 275, startPoint y: 276, endPoint x: 226, endPoint y: 276, distance: 49.5
click at [226, 276] on div "Propina ¿Quieres aceptar propinas al procesar un pago? Si No Opción 1 15 % Opci…" at bounding box center [712, 383] width 988 height 637
click at [764, 351] on div "Órdenes ¿Quieres que la orden se cierre desde la terminal al completar el pago?…" at bounding box center [712, 415] width 935 height 181
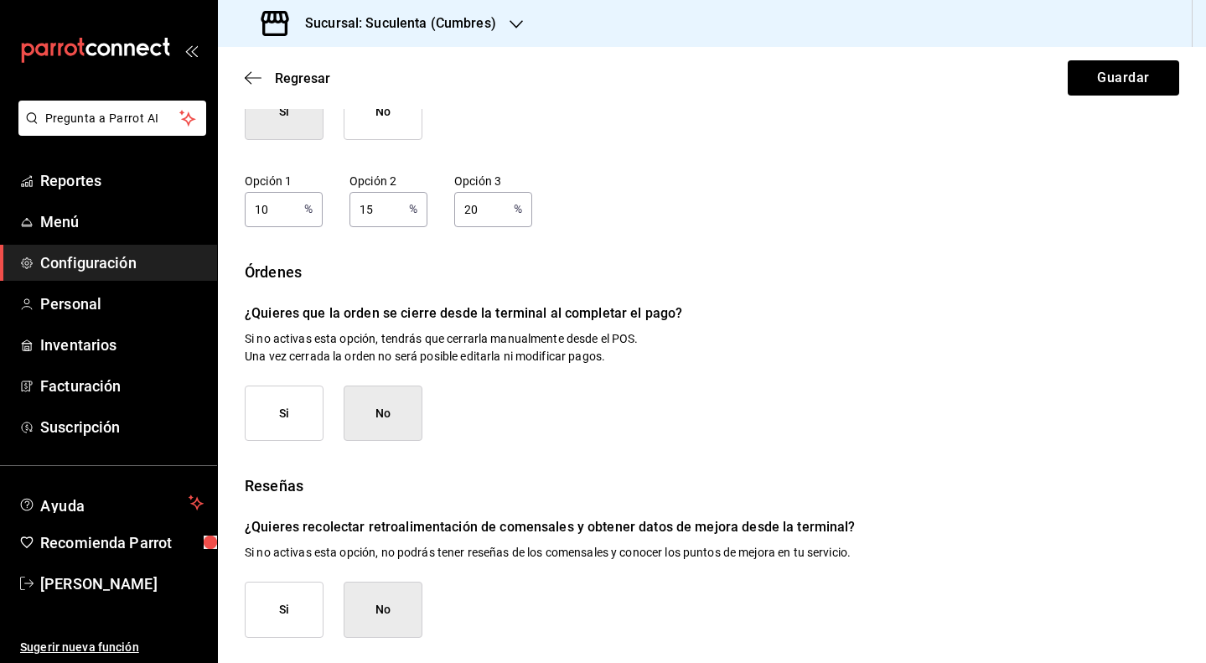
scroll to position [0, 0]
click at [273, 426] on button "Si" at bounding box center [284, 414] width 79 height 56
click at [300, 601] on button "Si" at bounding box center [284, 610] width 79 height 56
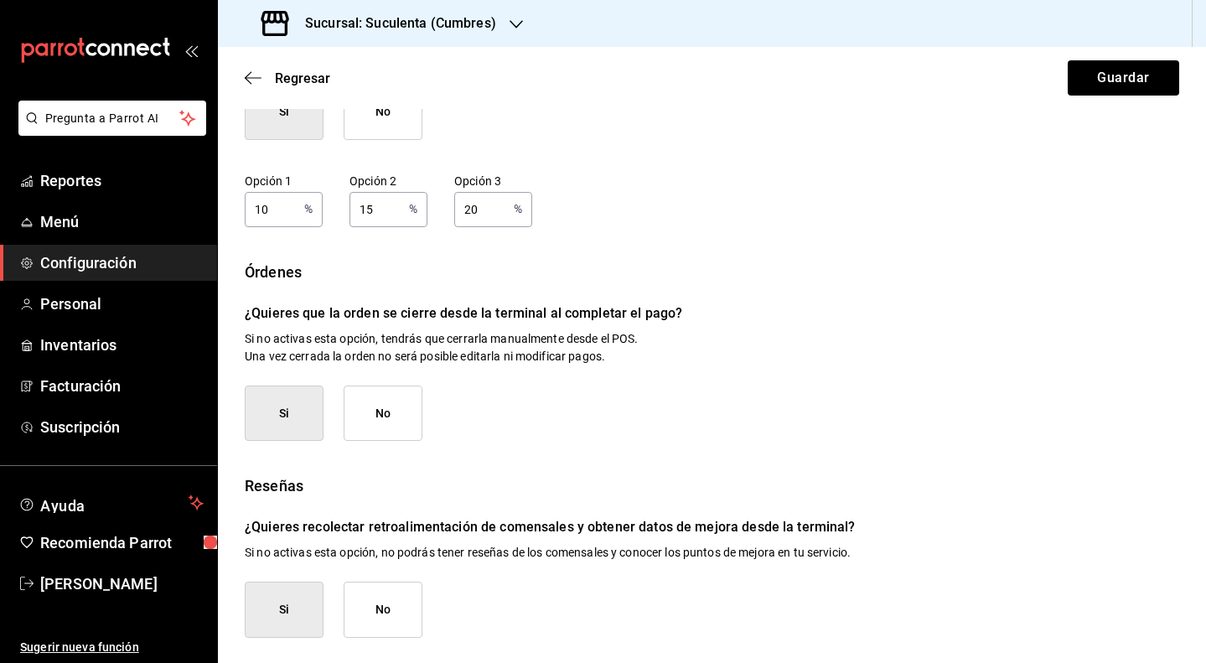
click at [368, 616] on button "No" at bounding box center [383, 610] width 79 height 56
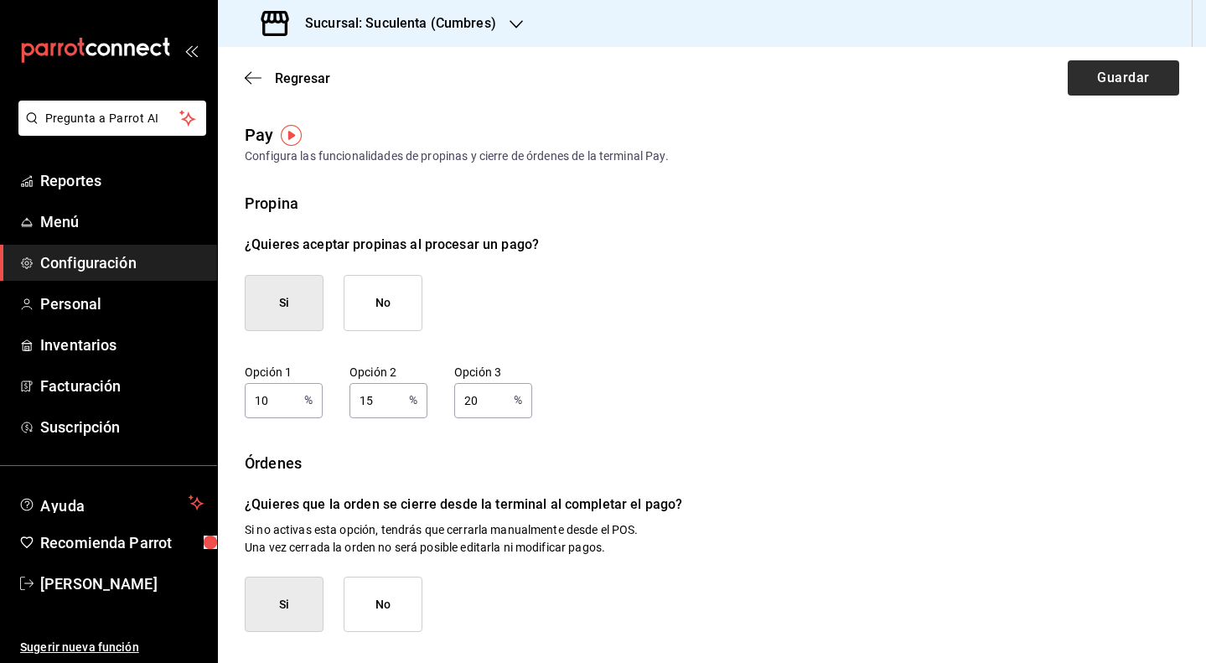
click at [1129, 75] on button "Guardar" at bounding box center [1123, 77] width 111 height 35
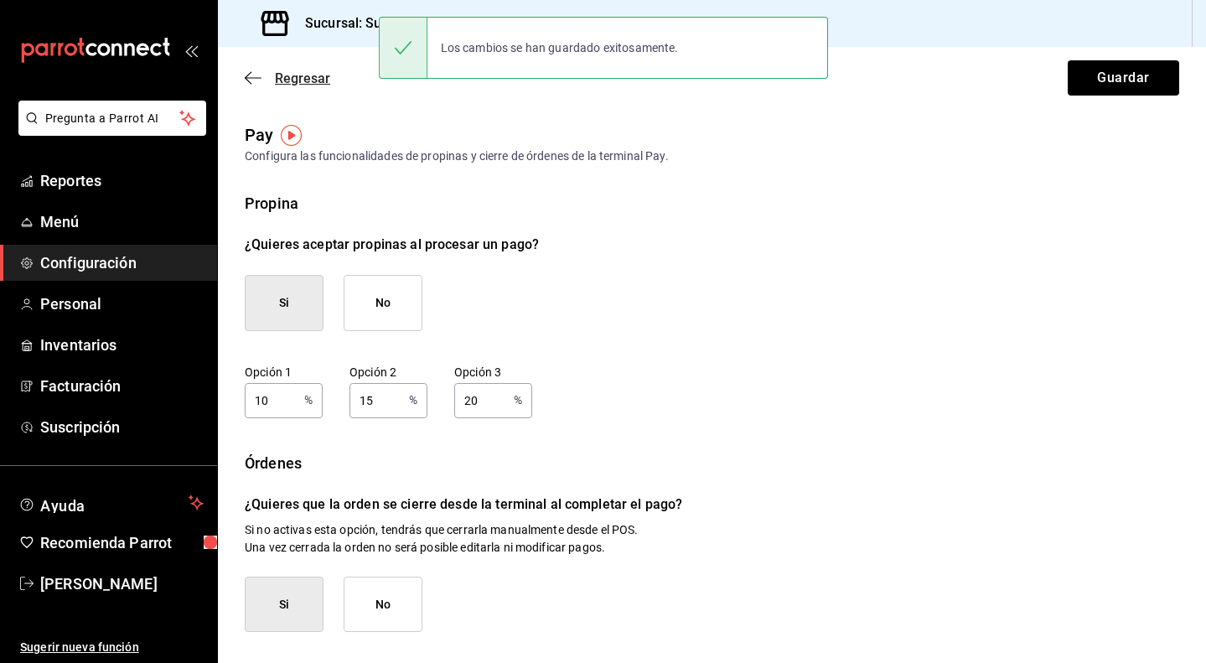
click at [248, 80] on icon "button" at bounding box center [253, 77] width 17 height 15
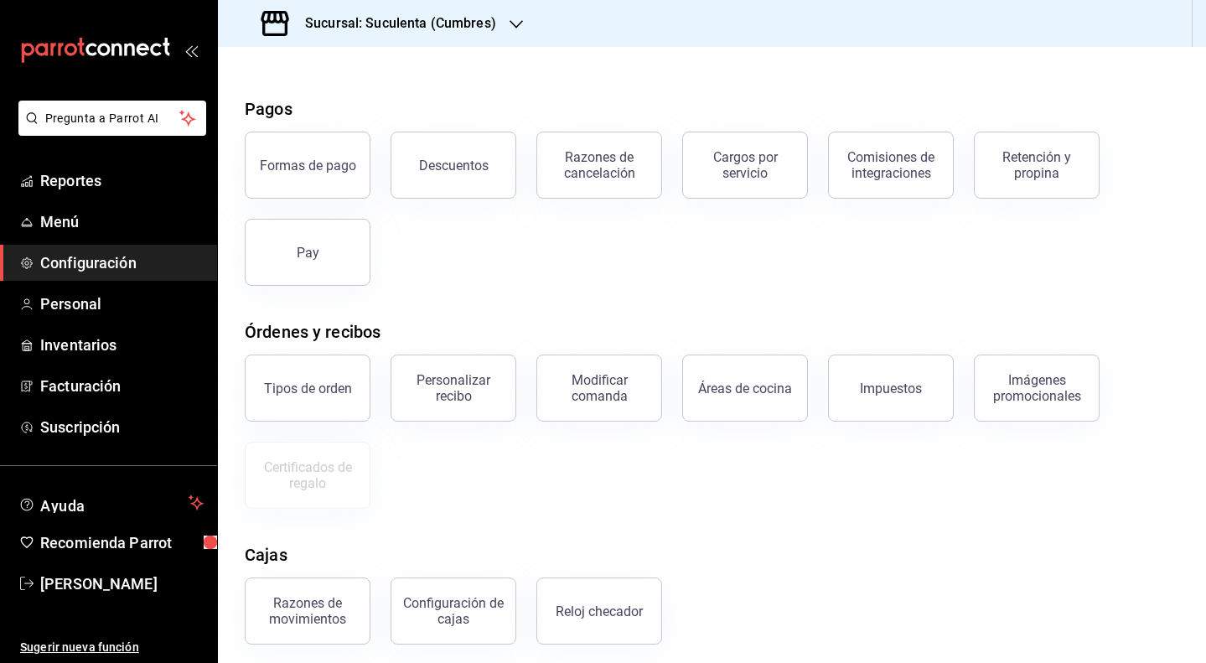
scroll to position [57, 0]
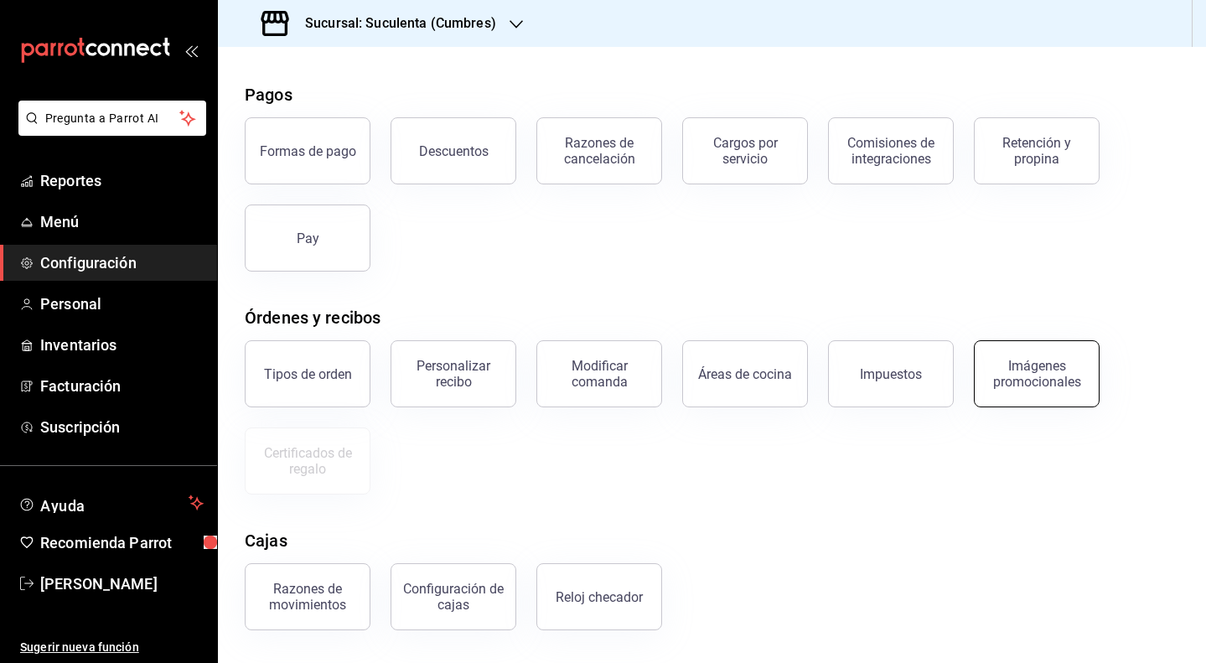
click at [1045, 386] on div "Imágenes promocionales" at bounding box center [1037, 374] width 104 height 32
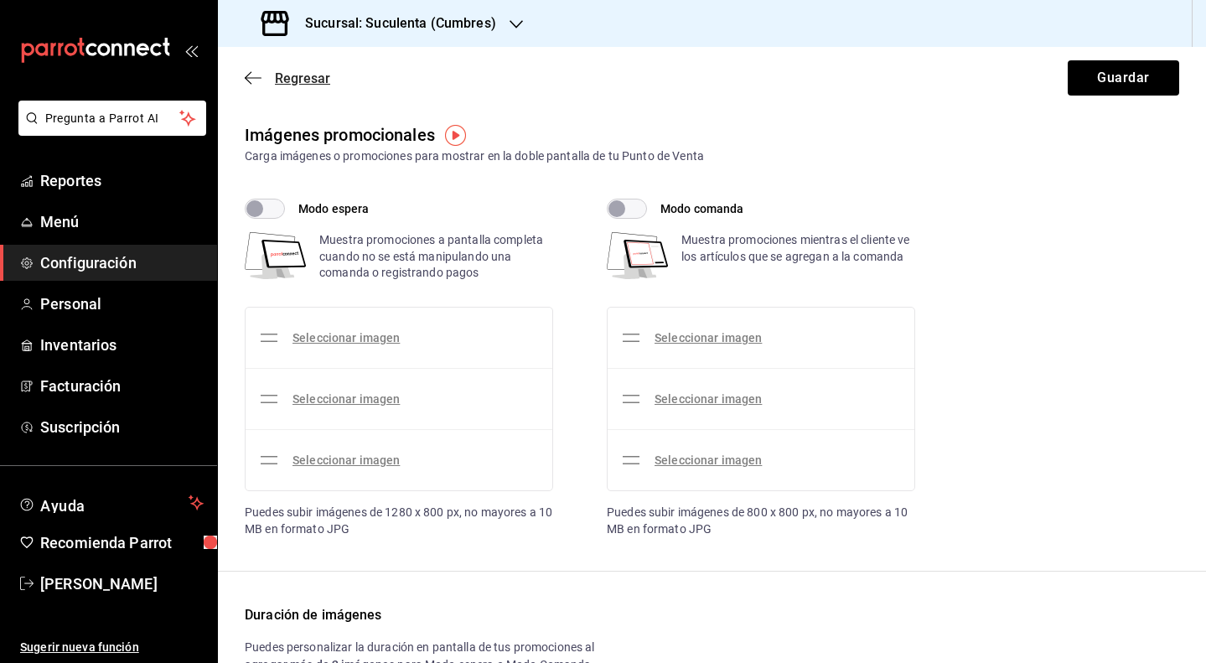
click at [254, 75] on icon "button" at bounding box center [253, 77] width 17 height 15
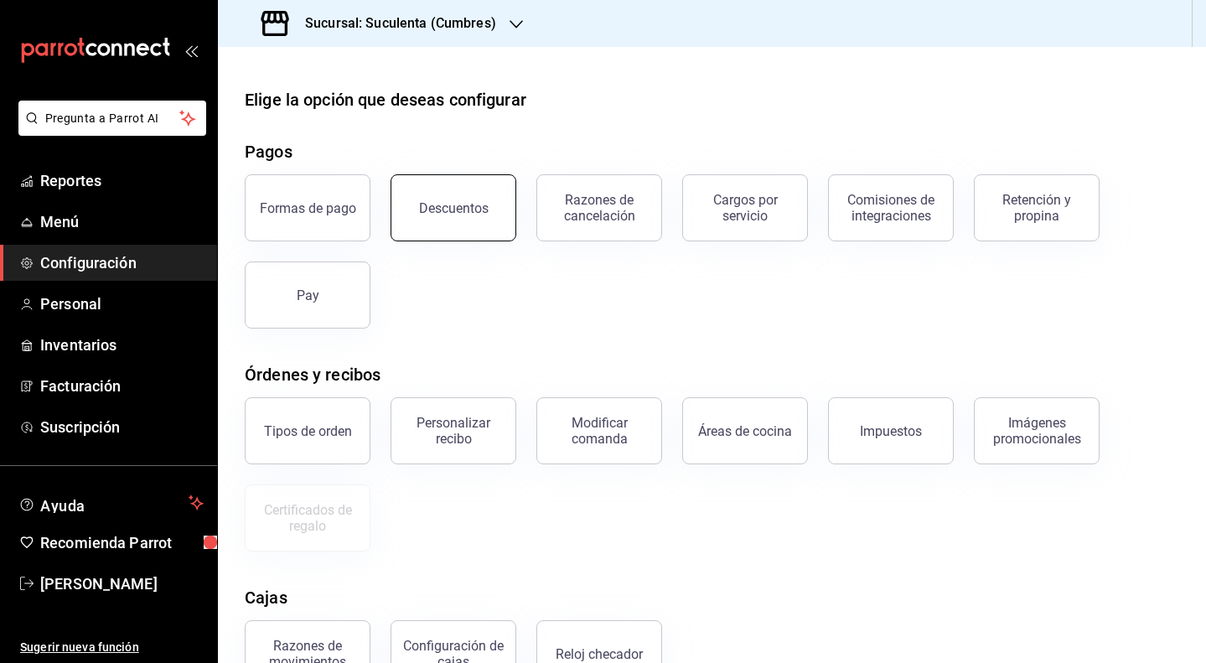
click at [458, 226] on button "Descuentos" at bounding box center [454, 207] width 126 height 67
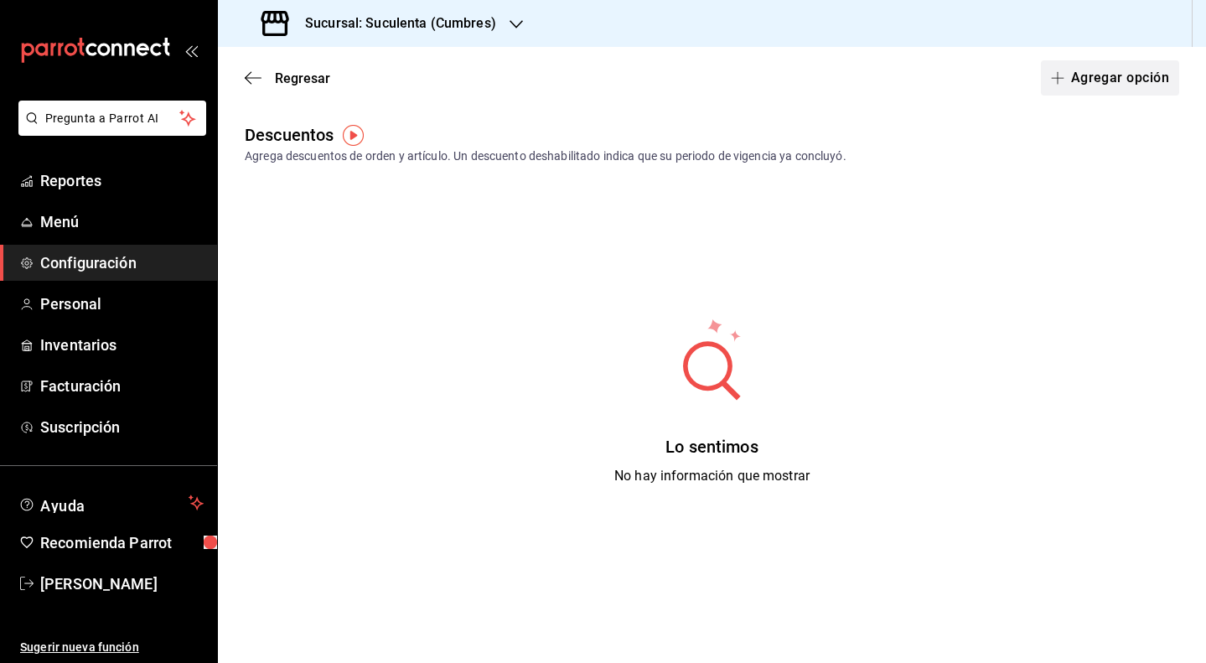
click at [1103, 80] on button "Agregar opción" at bounding box center [1110, 77] width 138 height 35
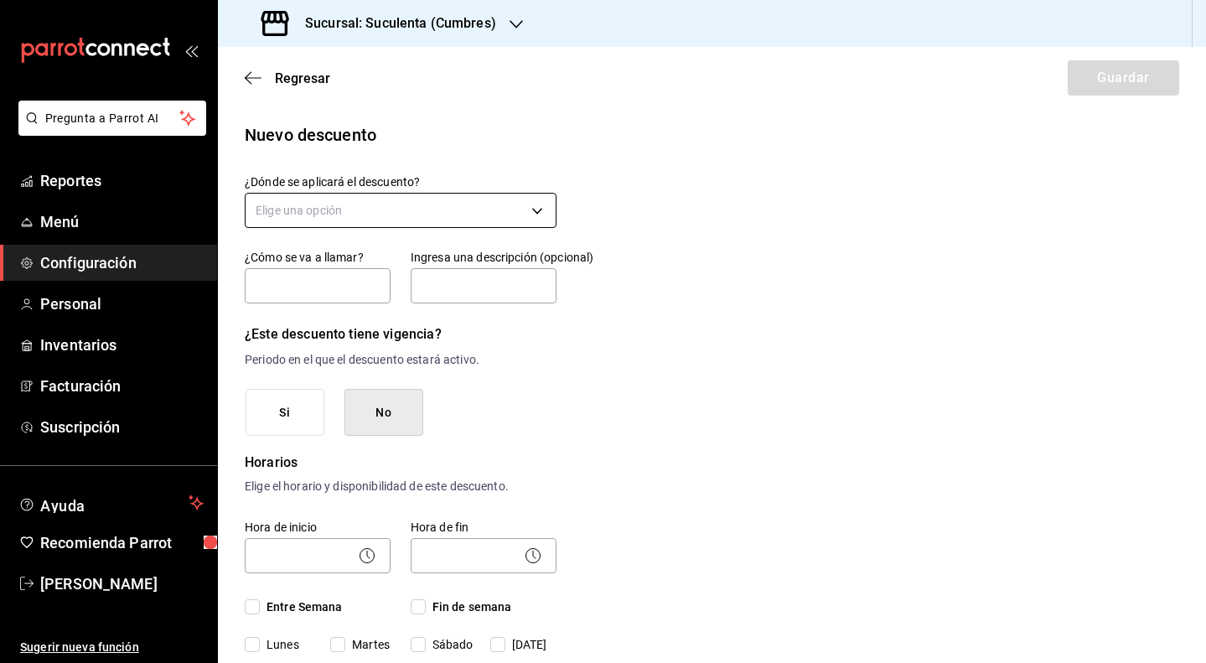
click at [438, 207] on body "Pregunta a Parrot AI Reportes Menú Configuración Personal Inventarios Facturaci…" at bounding box center [603, 331] width 1206 height 663
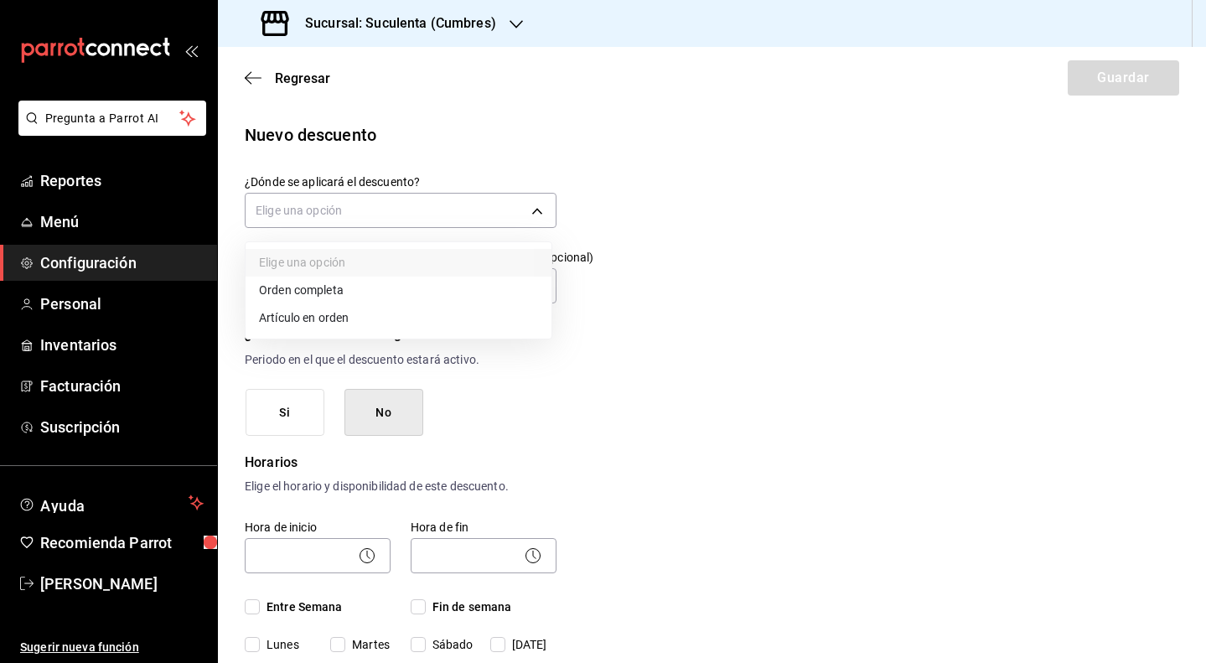
click at [383, 319] on li "Artículo en orden" at bounding box center [399, 318] width 306 height 28
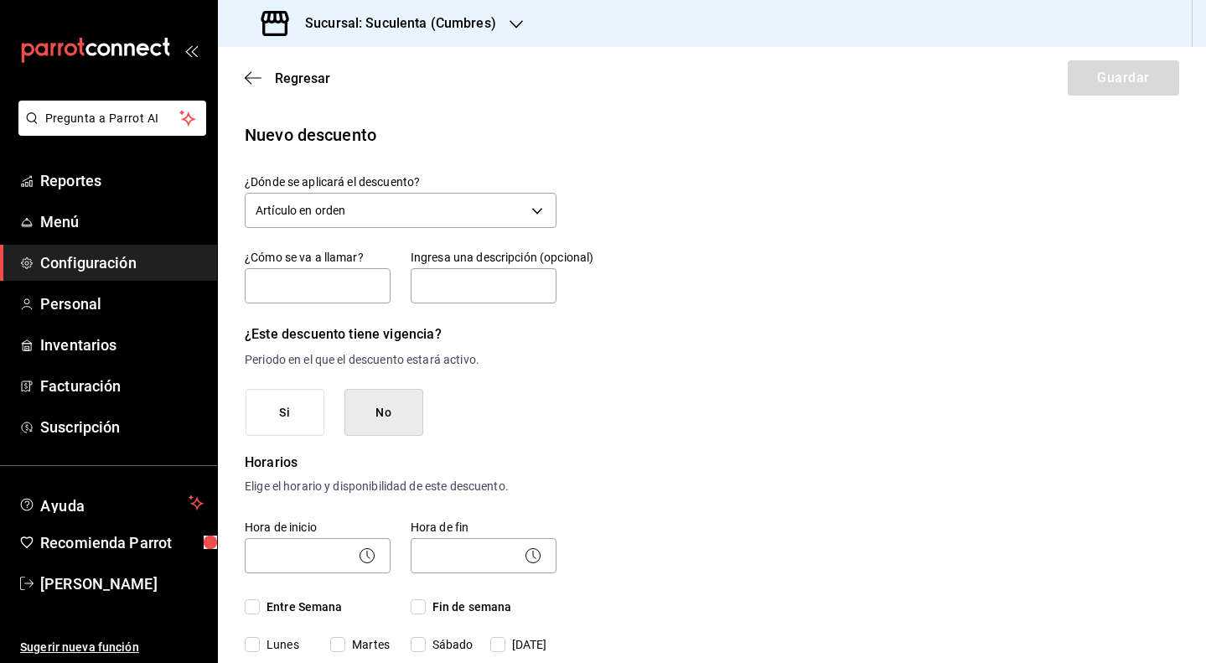
click at [396, 425] on button "No" at bounding box center [384, 413] width 79 height 48
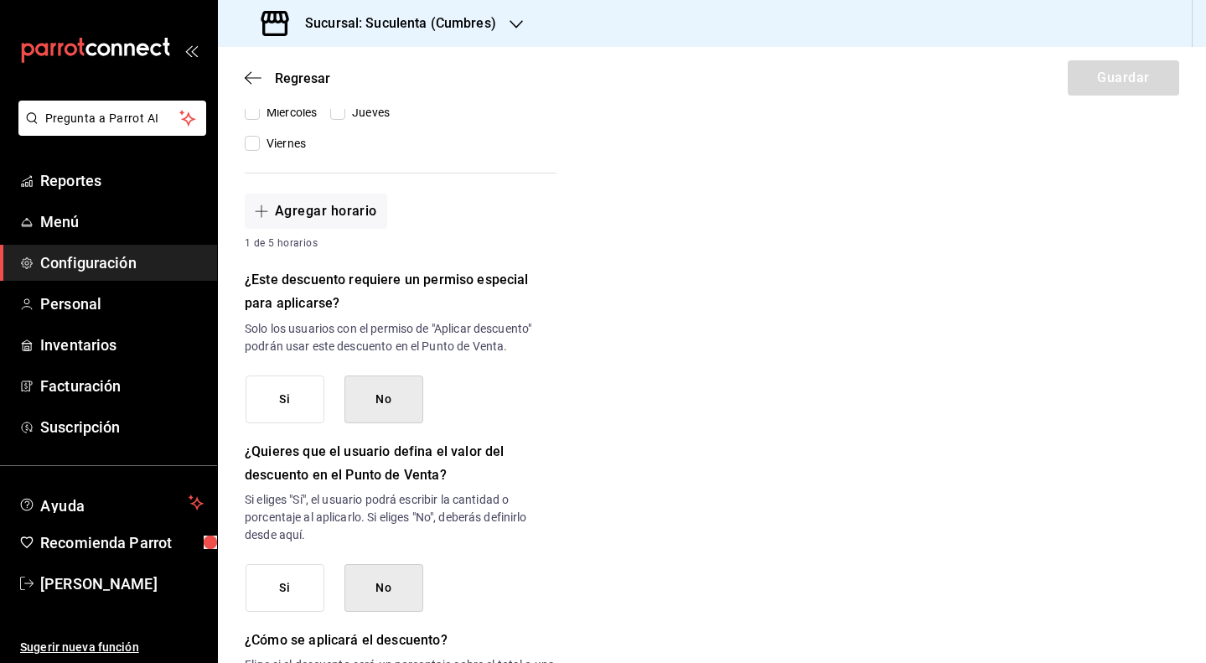
scroll to position [566, 0]
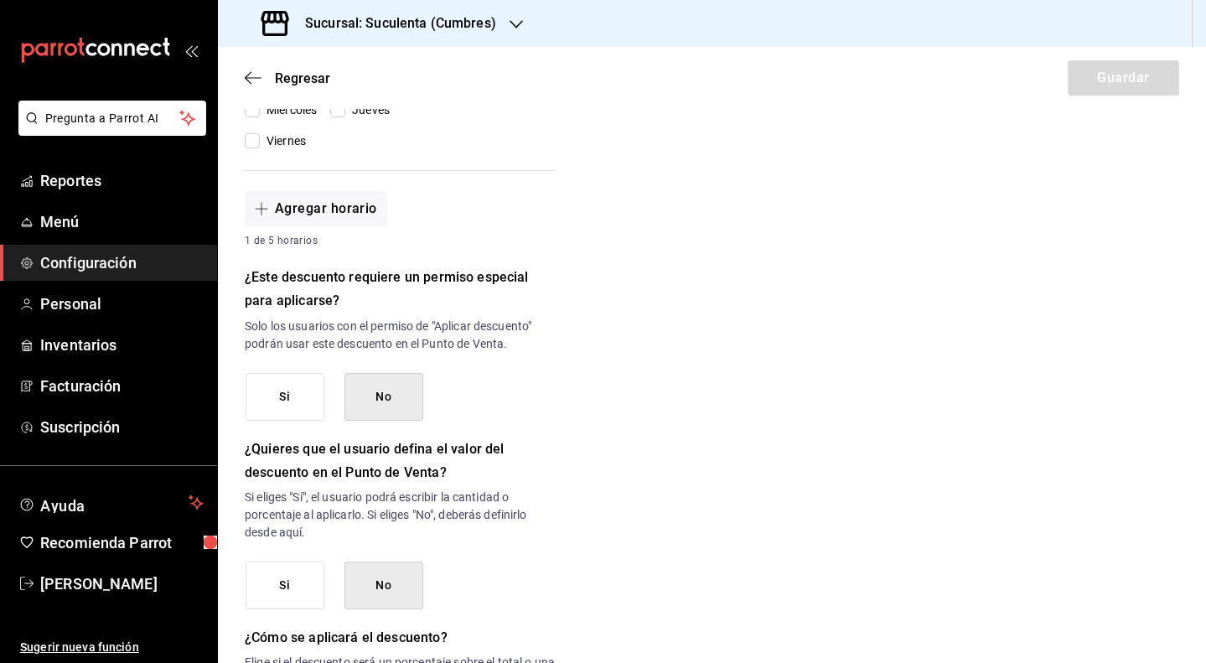
click at [380, 400] on button "No" at bounding box center [384, 397] width 79 height 48
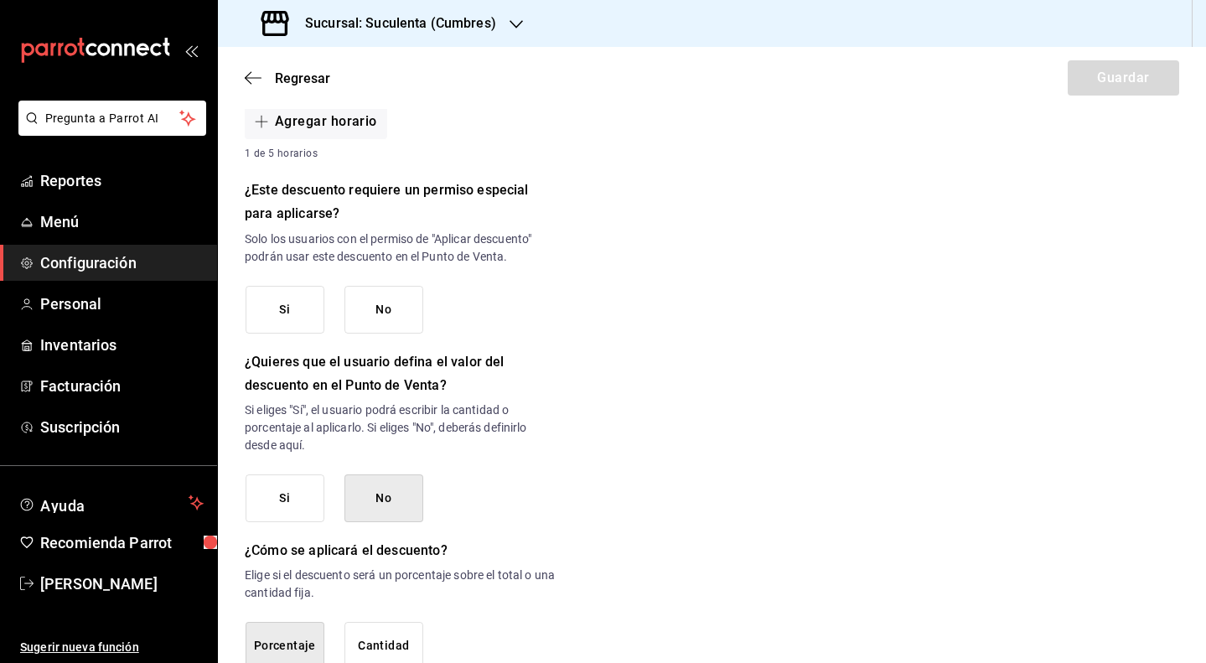
scroll to position [676, 0]
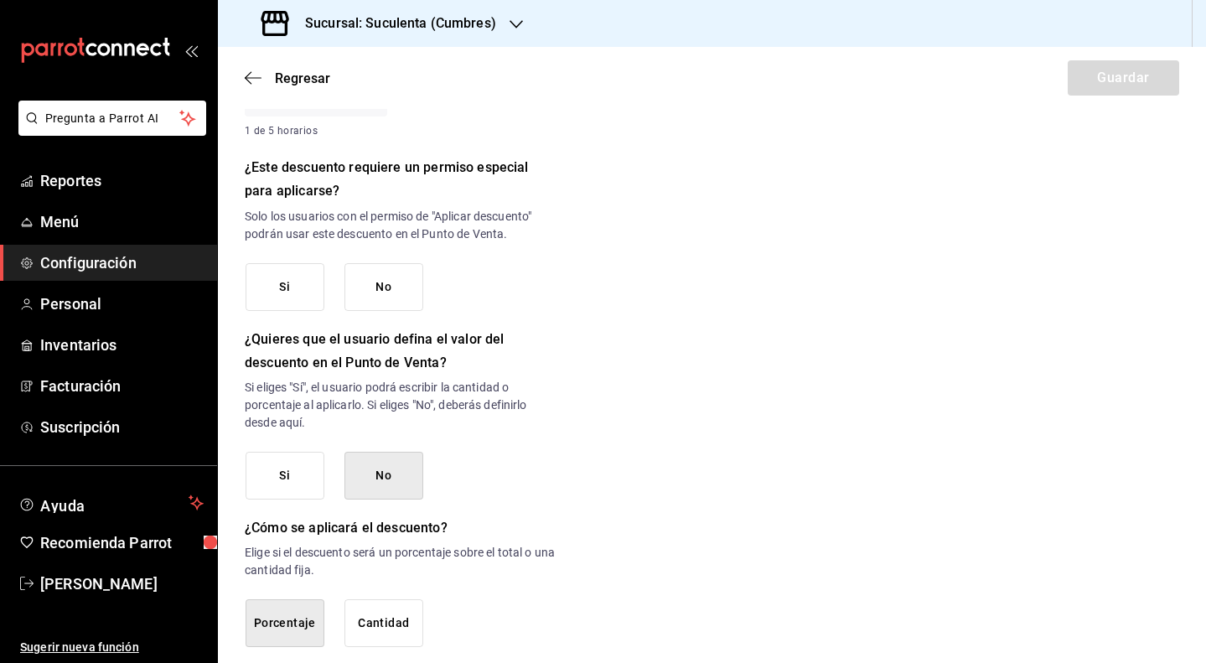
click at [406, 294] on button "No" at bounding box center [384, 287] width 79 height 48
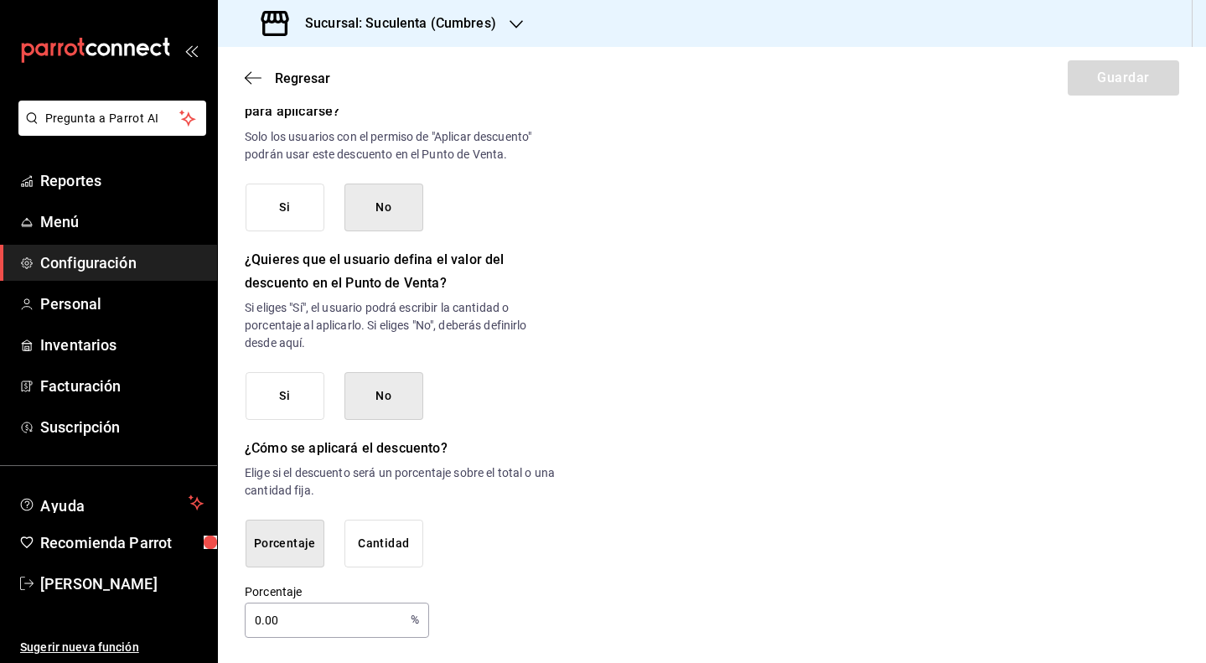
scroll to position [754, 0]
click at [295, 378] on button "Si" at bounding box center [285, 397] width 79 height 48
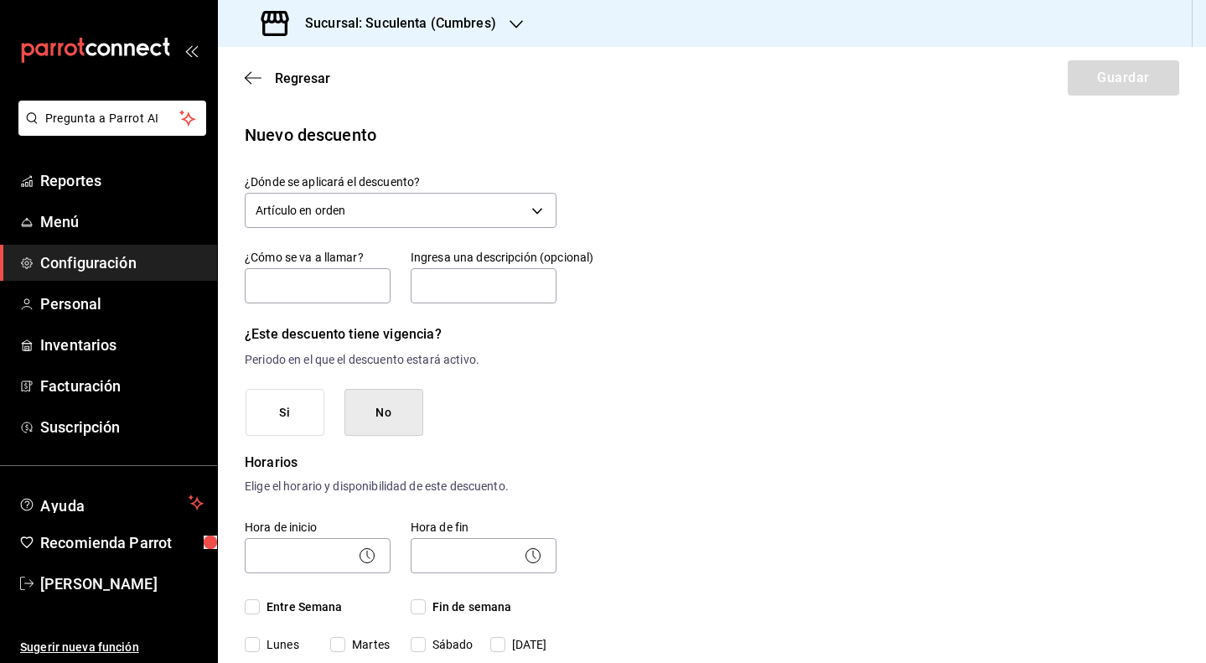
scroll to position [0, 0]
click at [343, 278] on input "text" at bounding box center [318, 285] width 146 height 35
click at [467, 300] on input "text" at bounding box center [484, 285] width 146 height 35
click at [350, 267] on div "¿Cómo se va a llamar?" at bounding box center [318, 278] width 146 height 56
click at [335, 279] on input "text" at bounding box center [318, 285] width 146 height 35
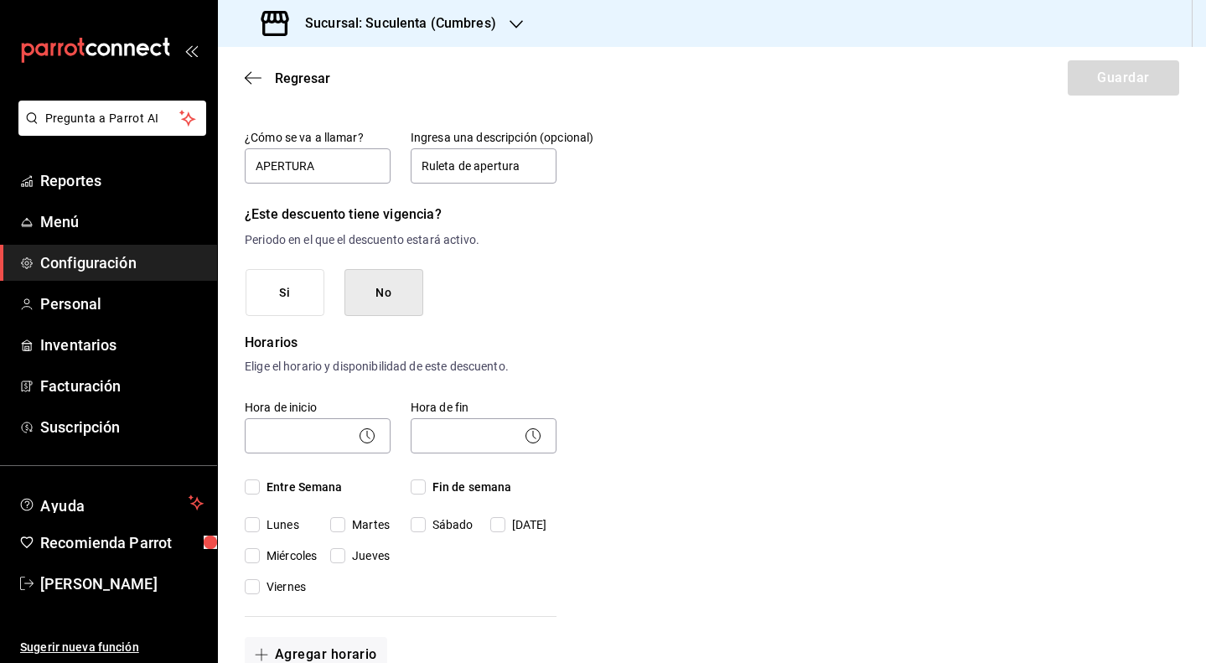
scroll to position [122, 0]
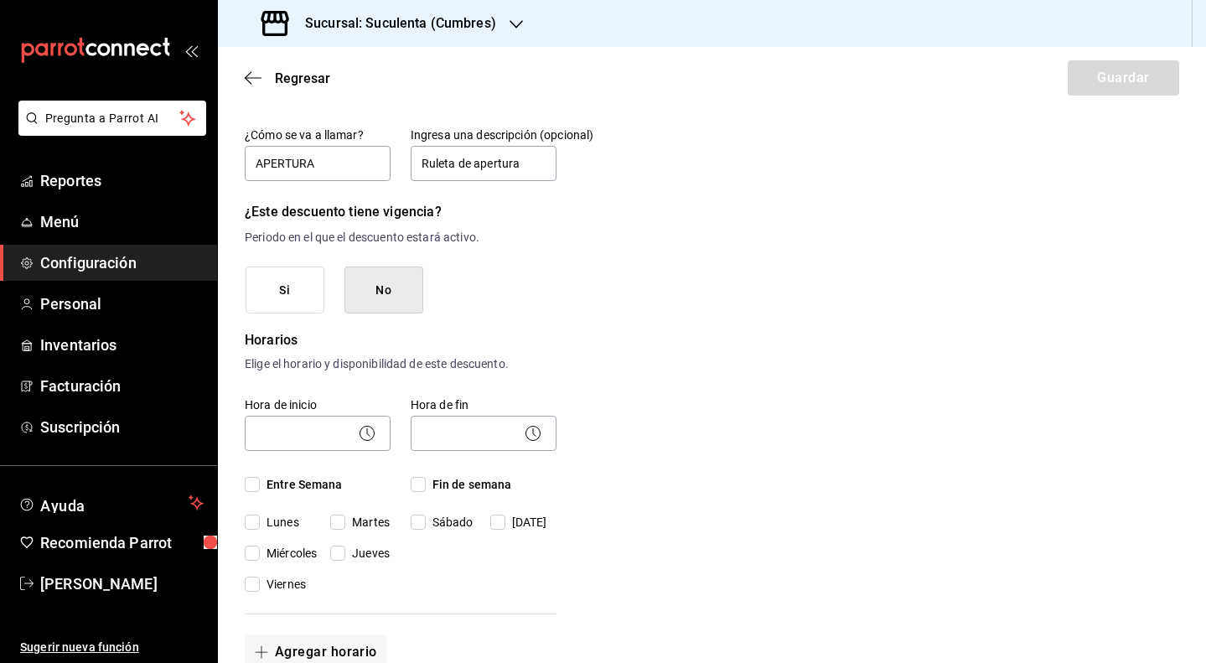
click at [258, 483] on input "Entre Semana" at bounding box center [252, 484] width 15 height 15
click at [426, 485] on span "Fin de semana" at bounding box center [469, 485] width 86 height 18
click at [424, 485] on input "Fin de semana" at bounding box center [418, 484] width 15 height 15
click at [333, 448] on body "Pregunta a Parrot AI Reportes Menú Configuración Personal Inventarios Facturaci…" at bounding box center [603, 331] width 1206 height 663
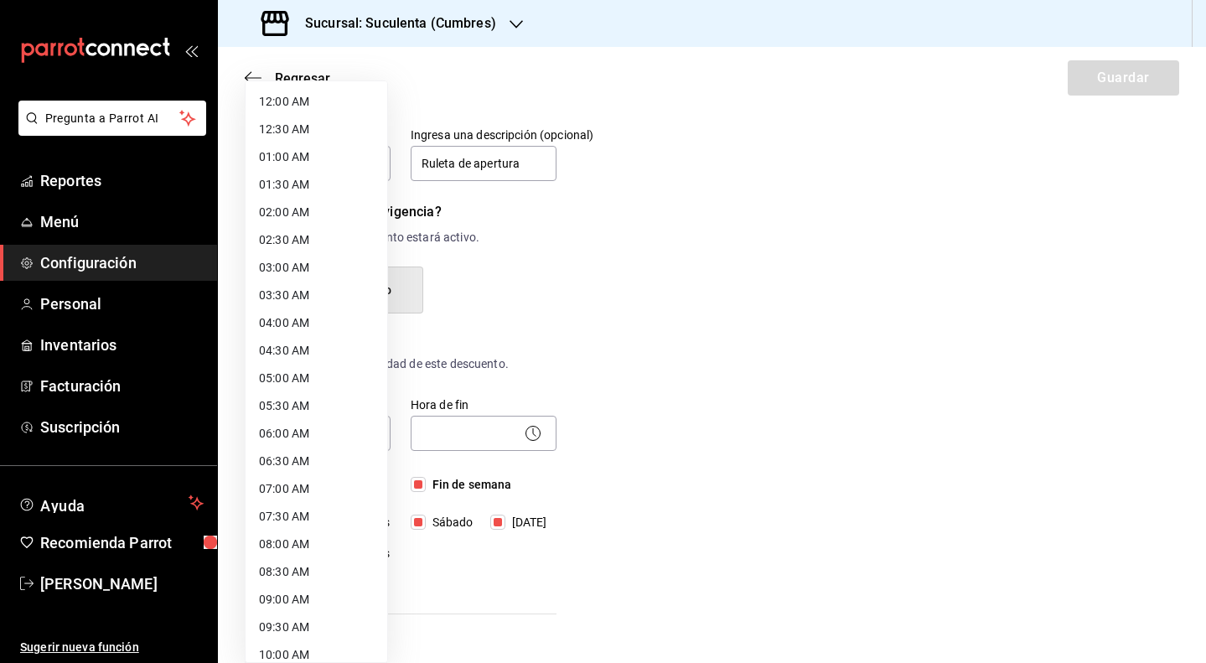
scroll to position [40, 0]
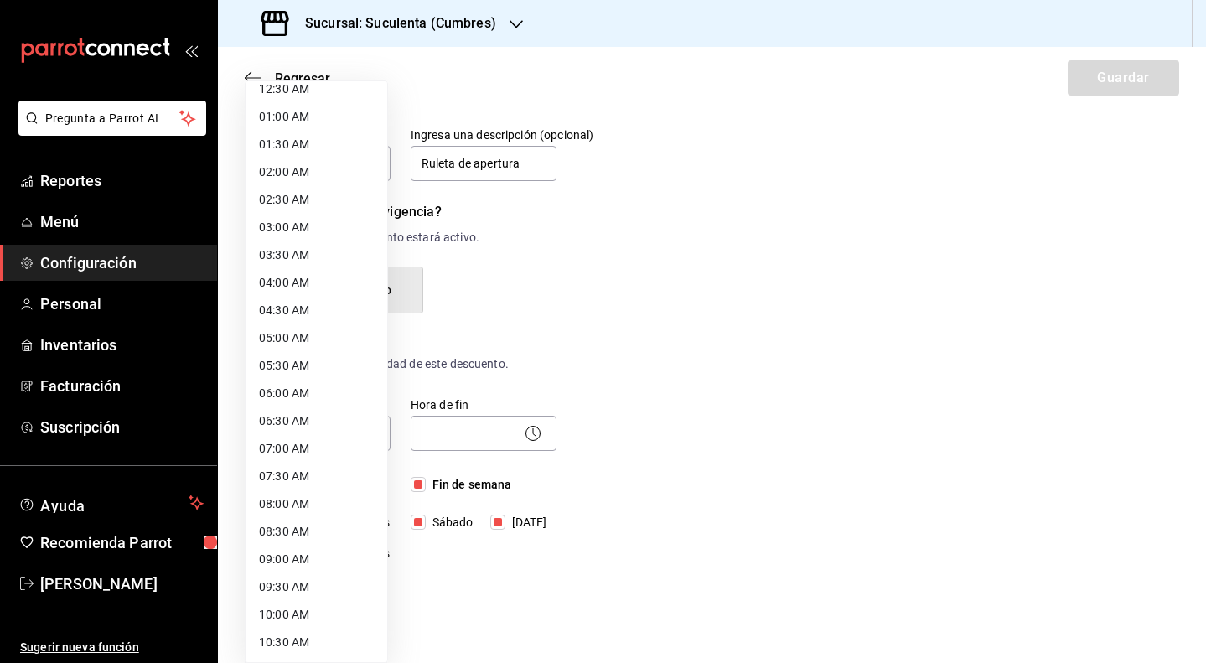
click at [321, 488] on li "07:30 AM" at bounding box center [317, 477] width 142 height 28
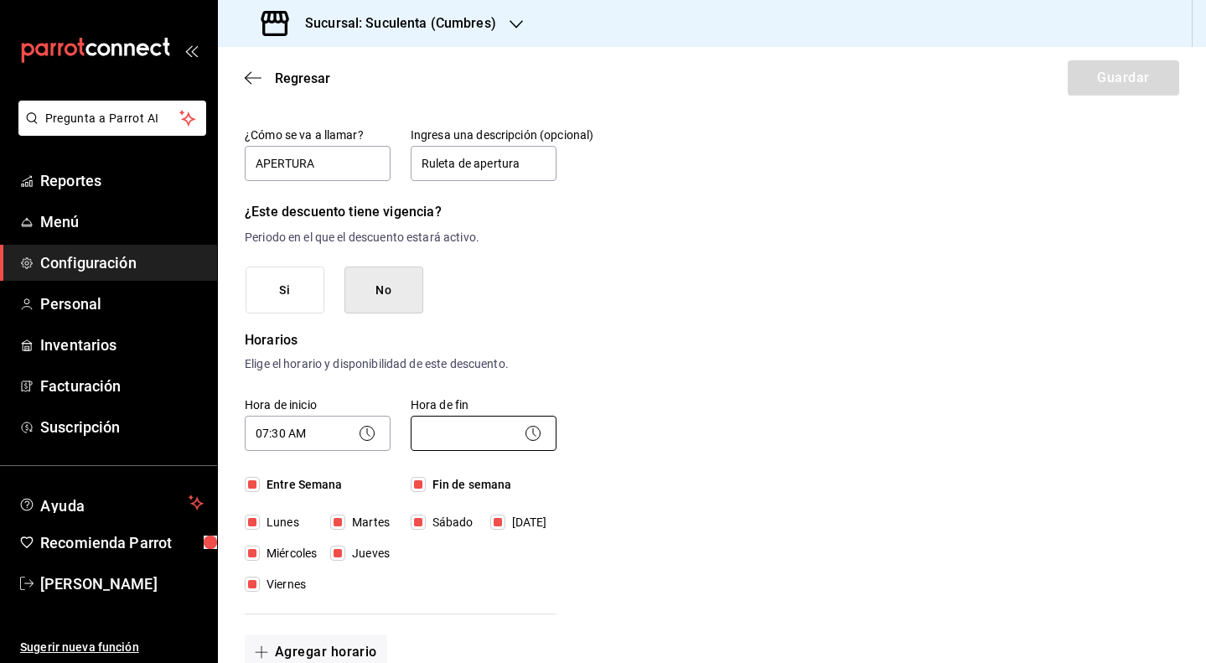
click at [459, 427] on body "Pregunta a Parrot AI Reportes Menú Configuración Personal Inventarios Facturaci…" at bounding box center [603, 331] width 1206 height 663
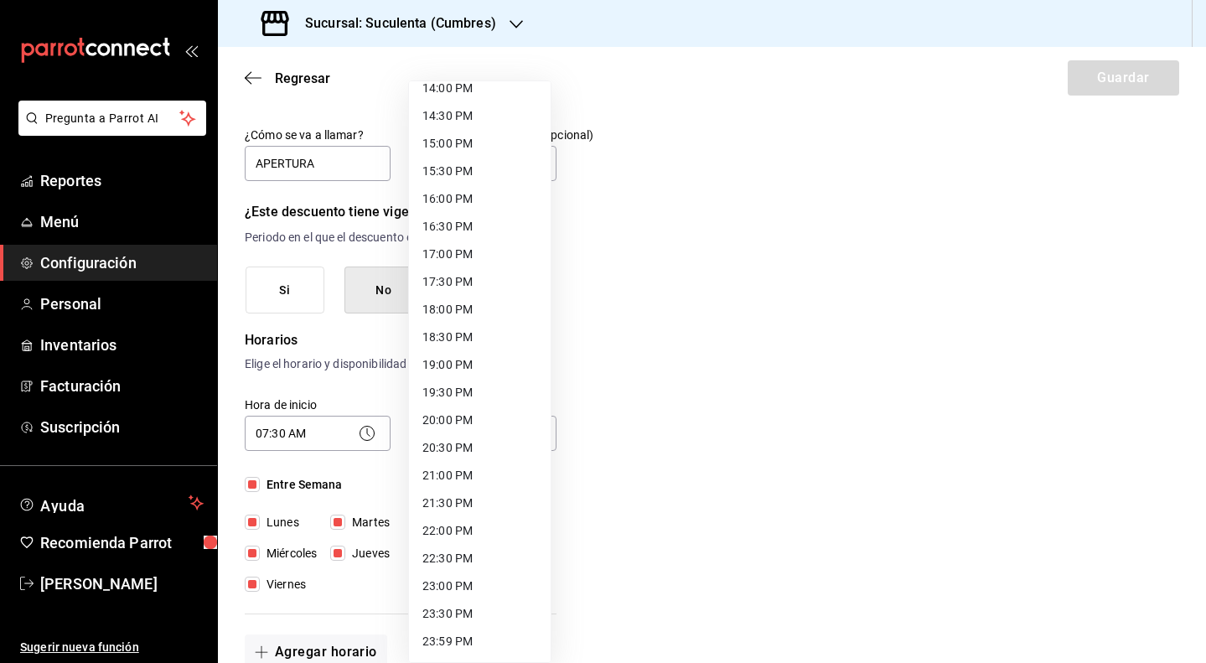
scroll to position [788, 0]
click at [449, 542] on li "22:00 PM" at bounding box center [480, 531] width 142 height 28
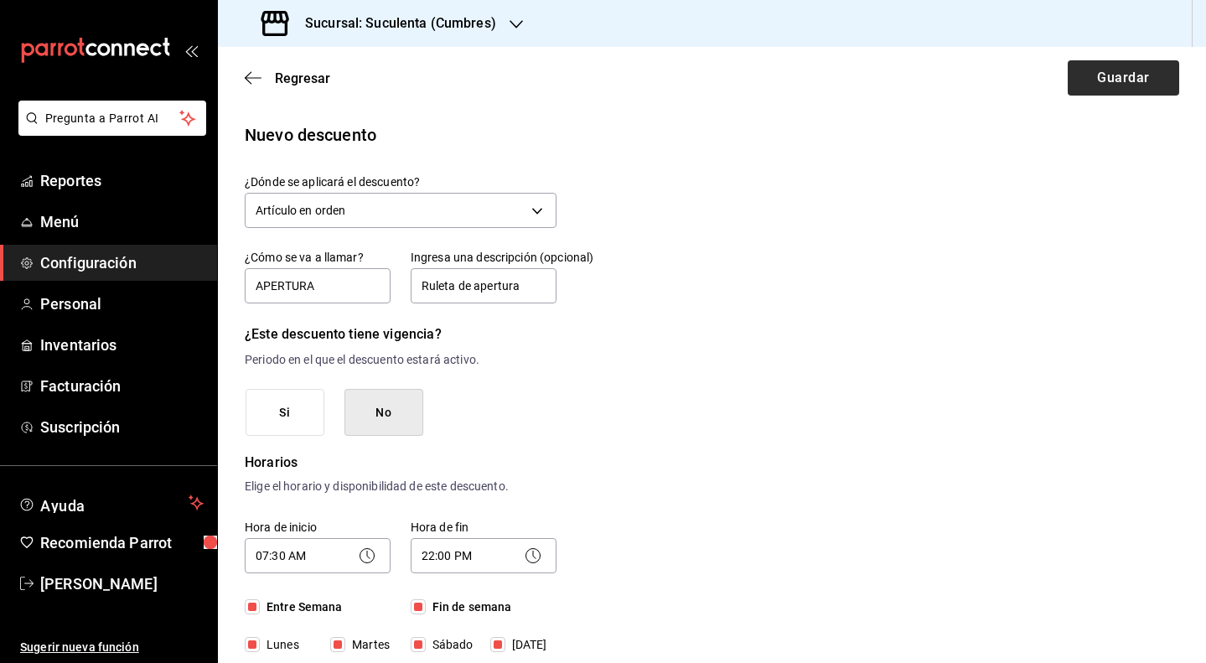
scroll to position [-1, 0]
click at [1107, 90] on button "Guardar" at bounding box center [1123, 77] width 111 height 35
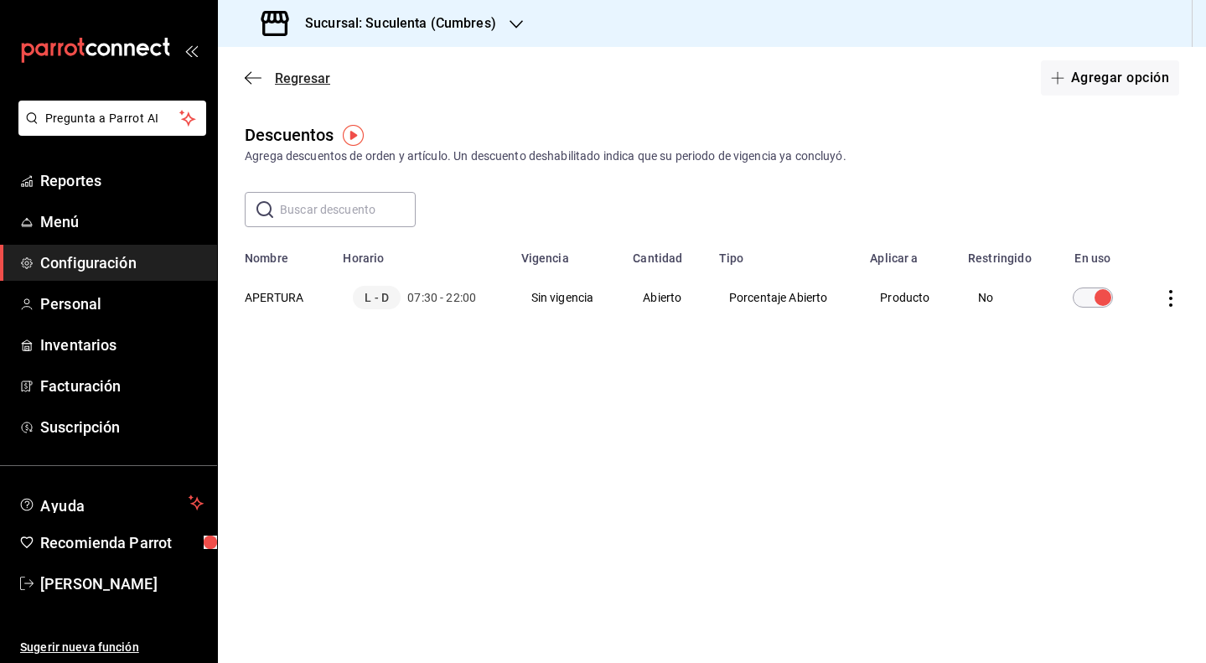
click at [251, 86] on span "Regresar" at bounding box center [288, 78] width 86 height 16
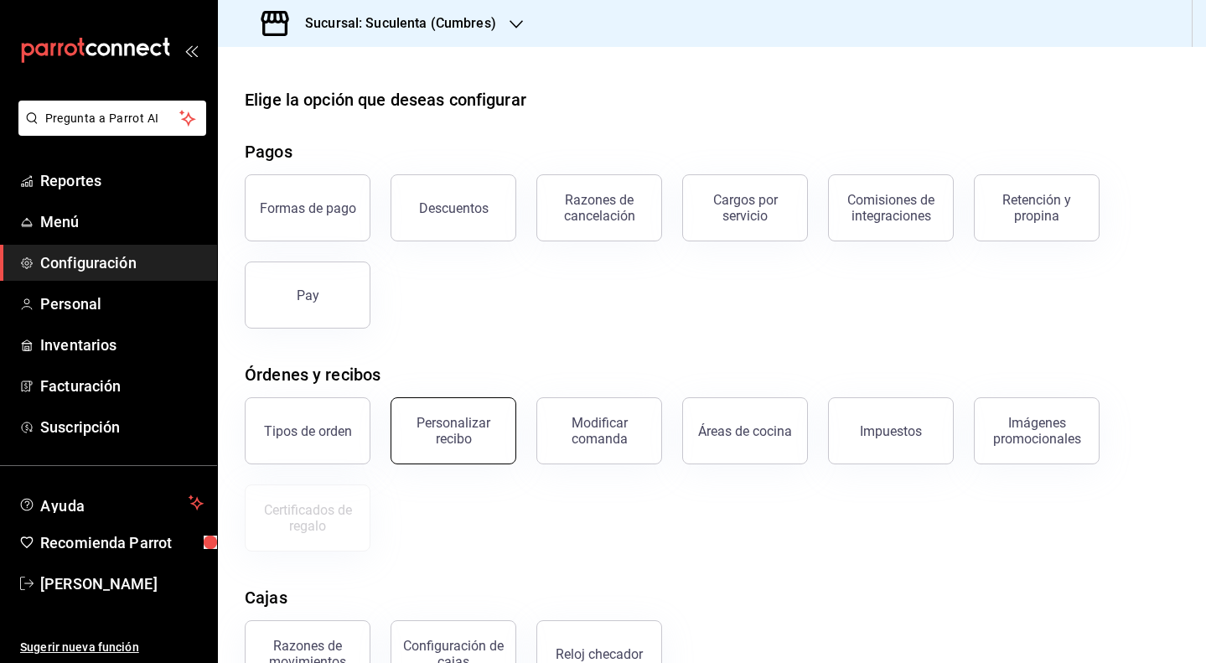
click at [468, 436] on div "Personalizar recibo" at bounding box center [454, 431] width 104 height 32
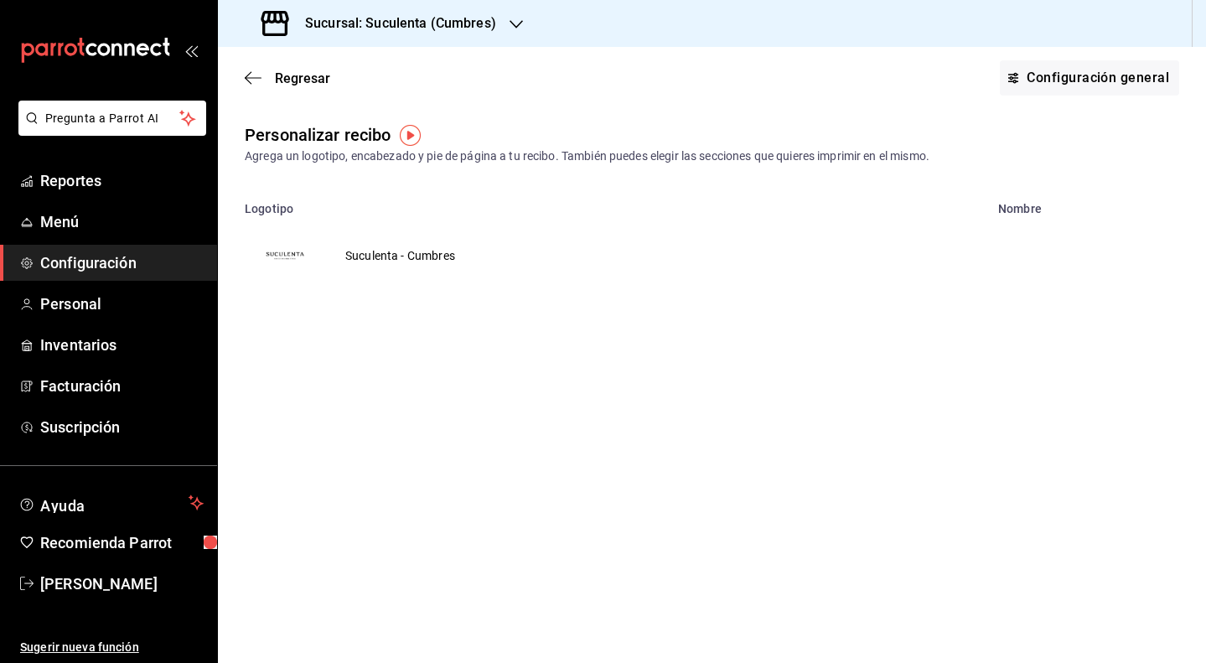
click at [413, 250] on td "Suculenta - Cumbres" at bounding box center [400, 255] width 150 height 80
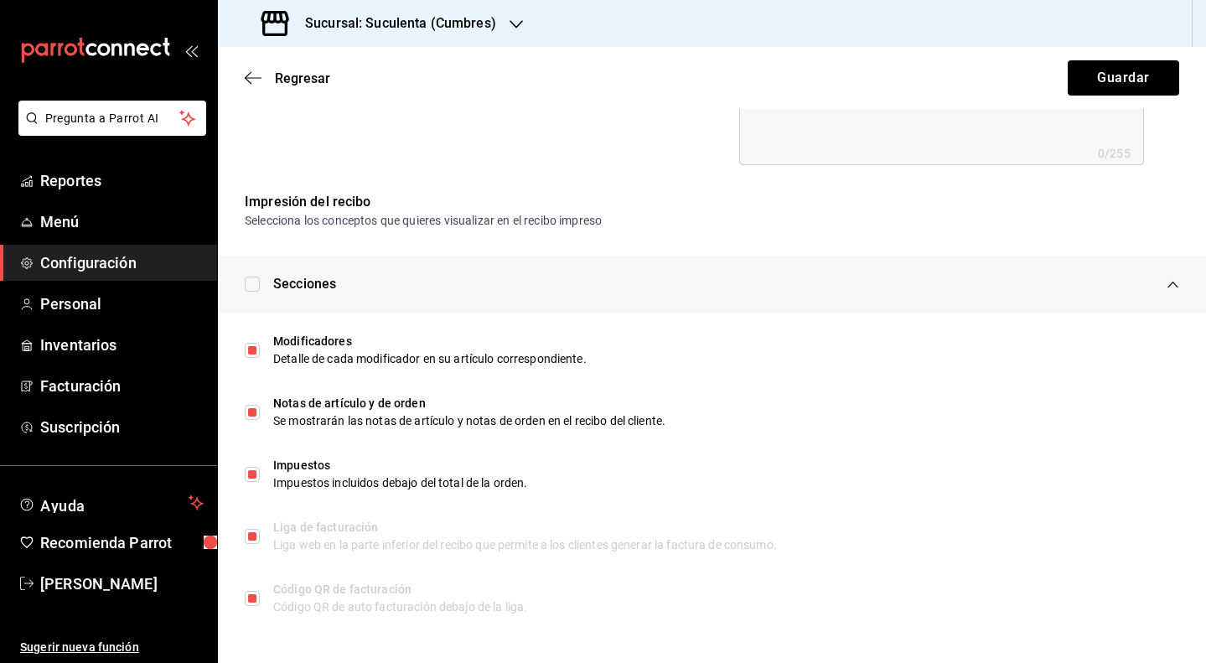
scroll to position [752, 0]
click at [256, 83] on icon "button" at bounding box center [253, 77] width 17 height 15
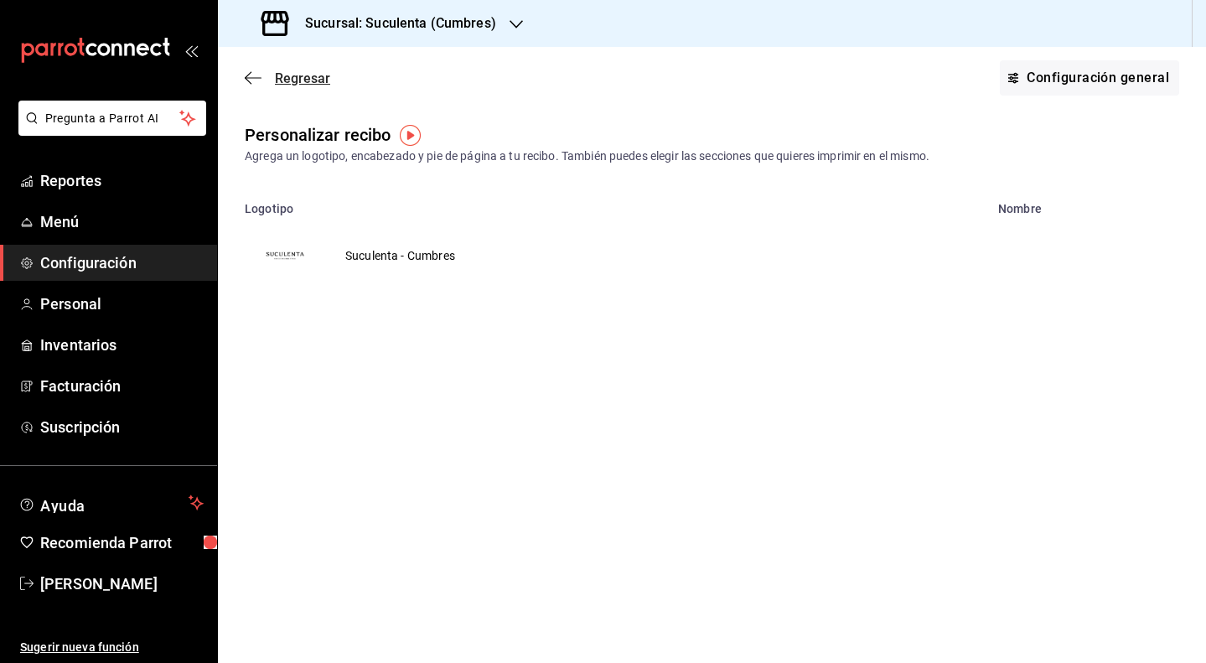
click at [267, 84] on span "Regresar" at bounding box center [288, 78] width 86 height 16
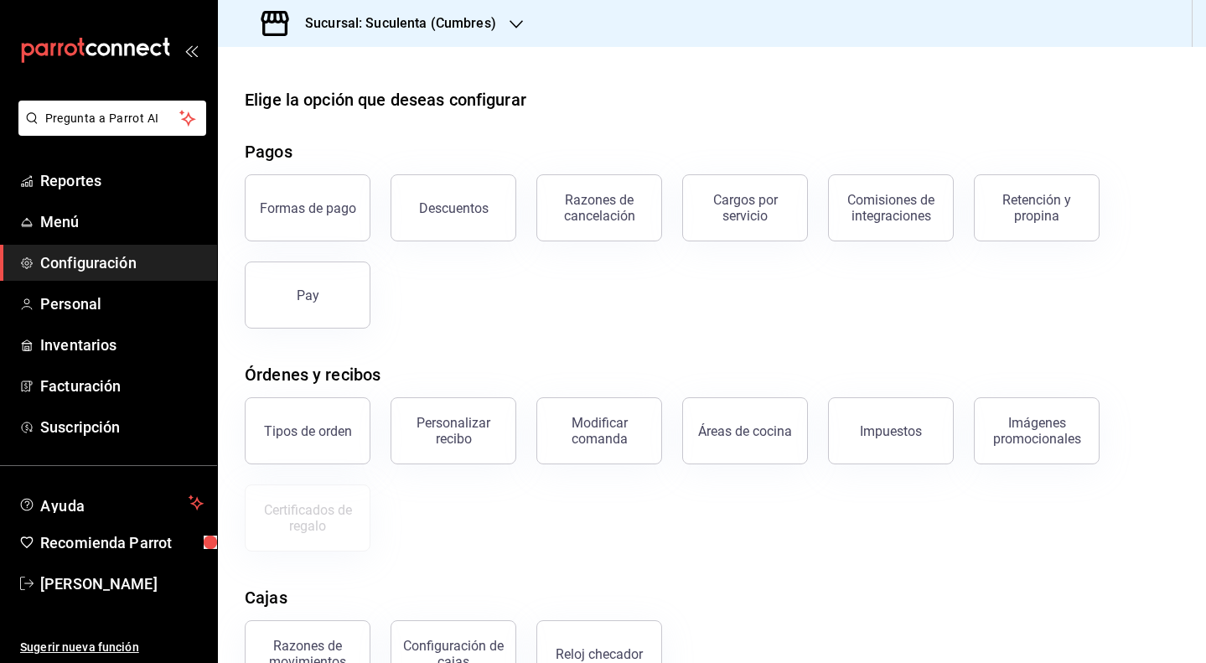
click at [506, 16] on div "Sucursal: Suculenta (Cumbres)" at bounding box center [380, 23] width 298 height 47
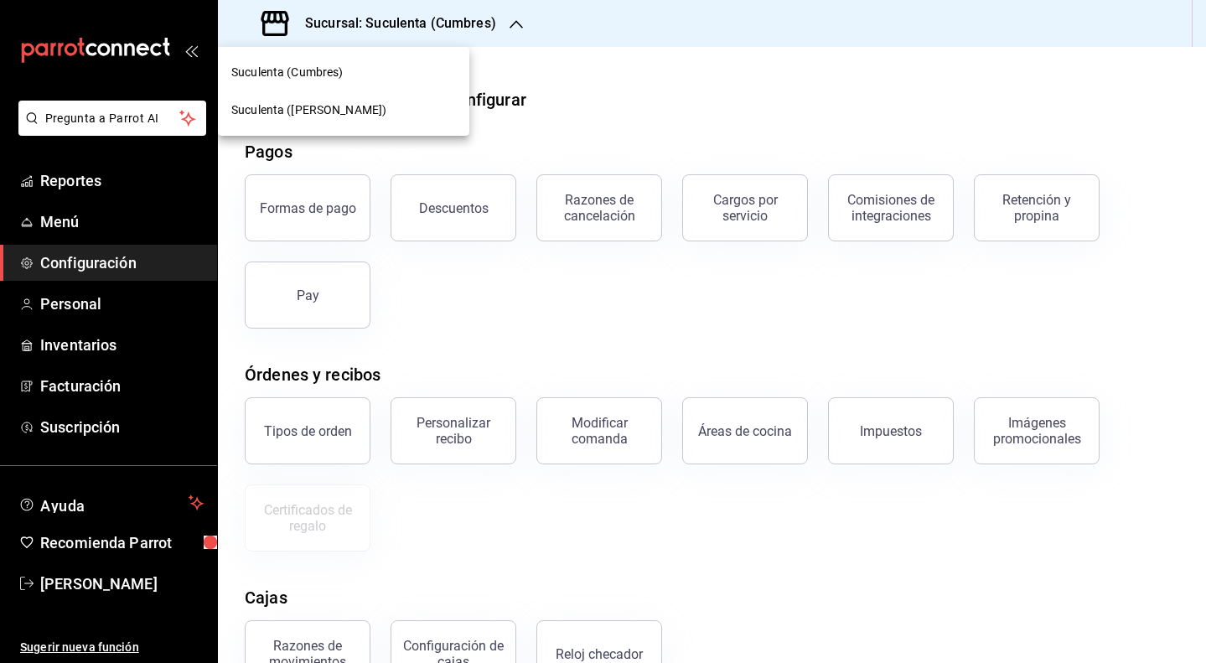
click at [342, 106] on div "Suculenta ([PERSON_NAME])" at bounding box center [343, 110] width 225 height 18
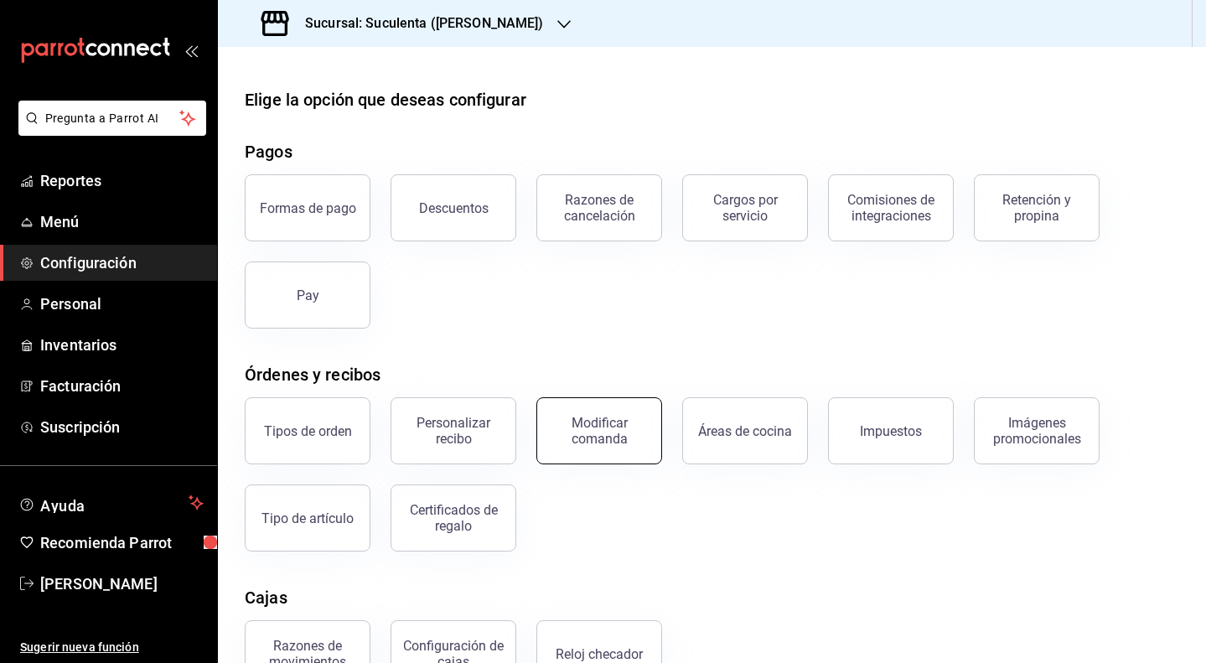
click at [617, 417] on div "Modificar comanda" at bounding box center [599, 431] width 104 height 32
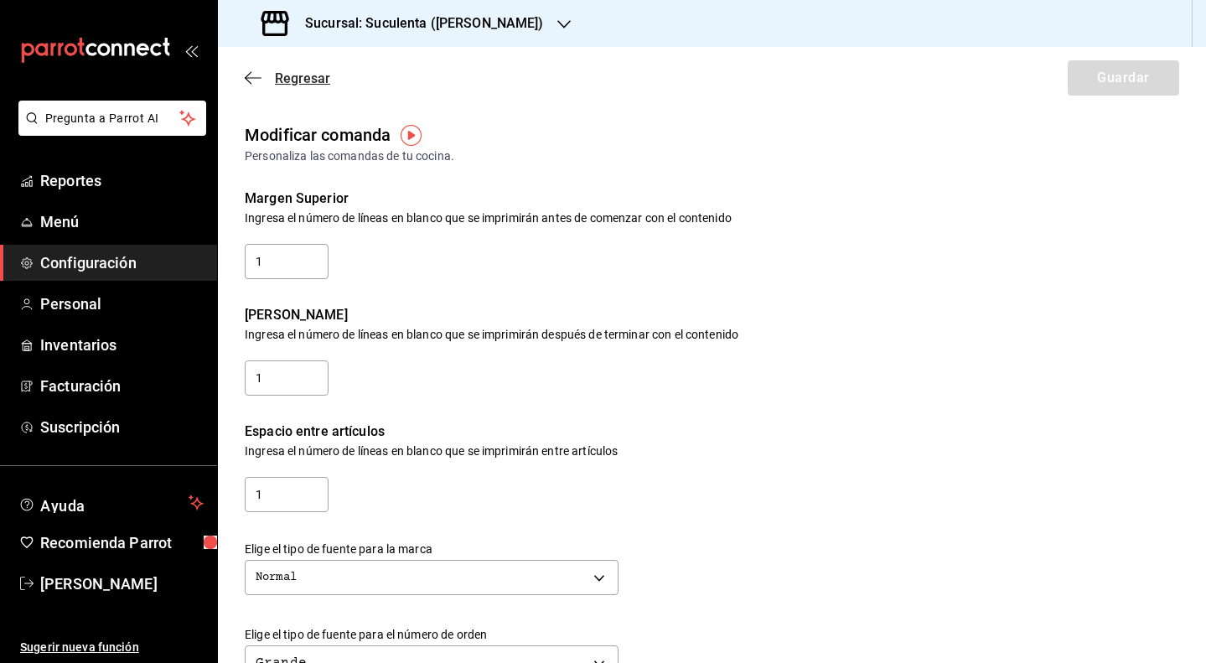
click at [250, 84] on icon "button" at bounding box center [253, 77] width 17 height 15
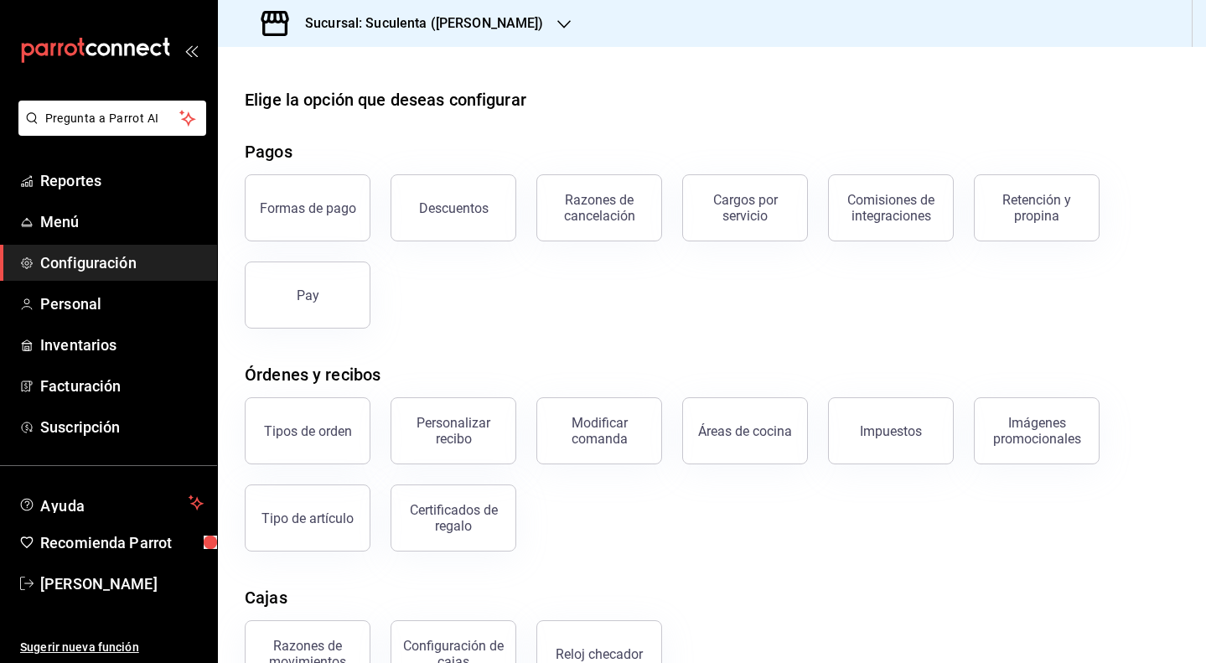
click at [557, 28] on icon "button" at bounding box center [563, 24] width 13 height 13
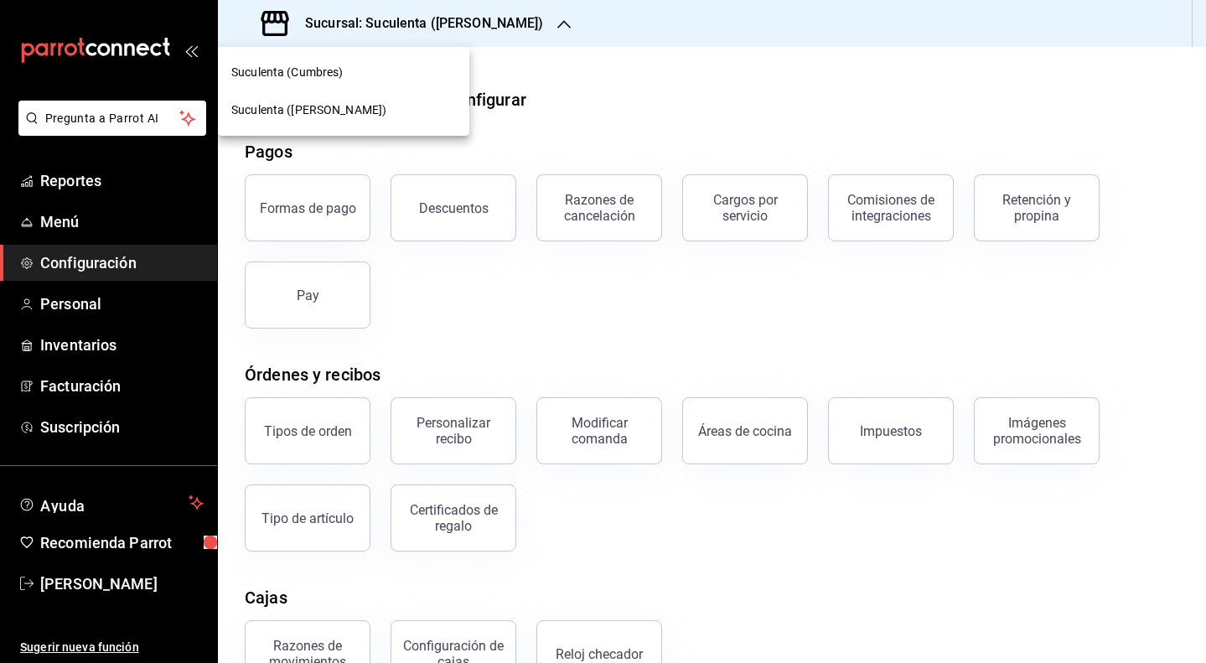
click at [355, 74] on div "Suculenta (Cumbres)" at bounding box center [343, 73] width 225 height 18
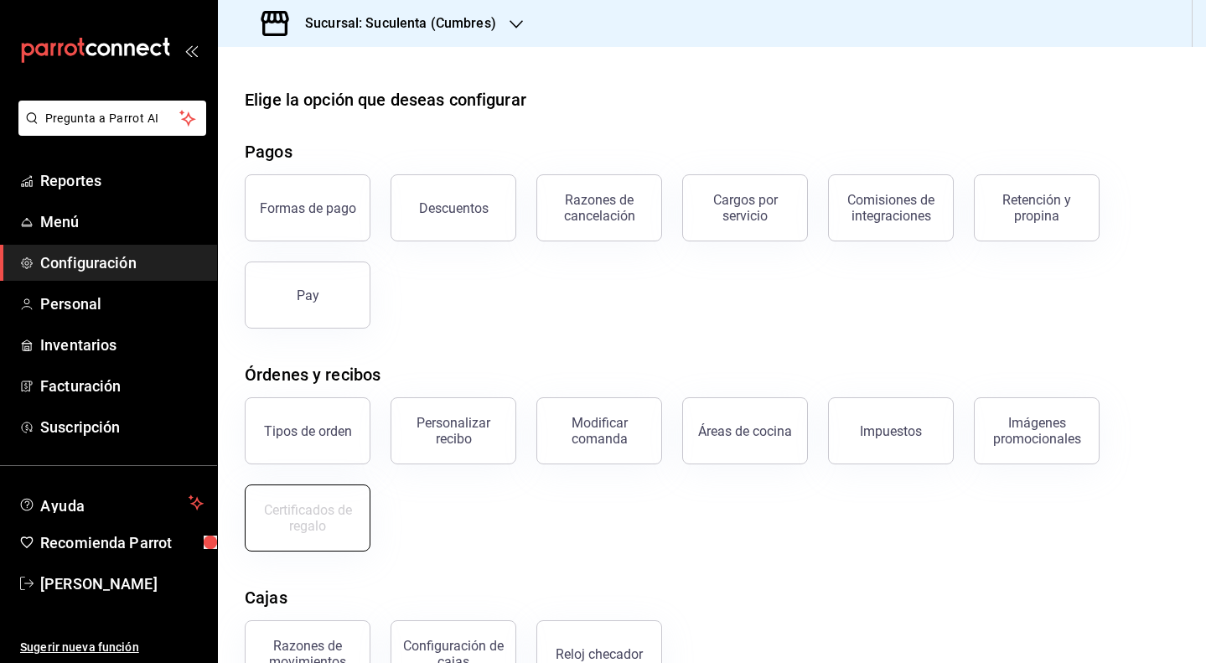
click at [323, 509] on div "Certificados de regalo" at bounding box center [308, 518] width 104 height 32
click at [105, 385] on span "Facturación" at bounding box center [121, 386] width 163 height 23
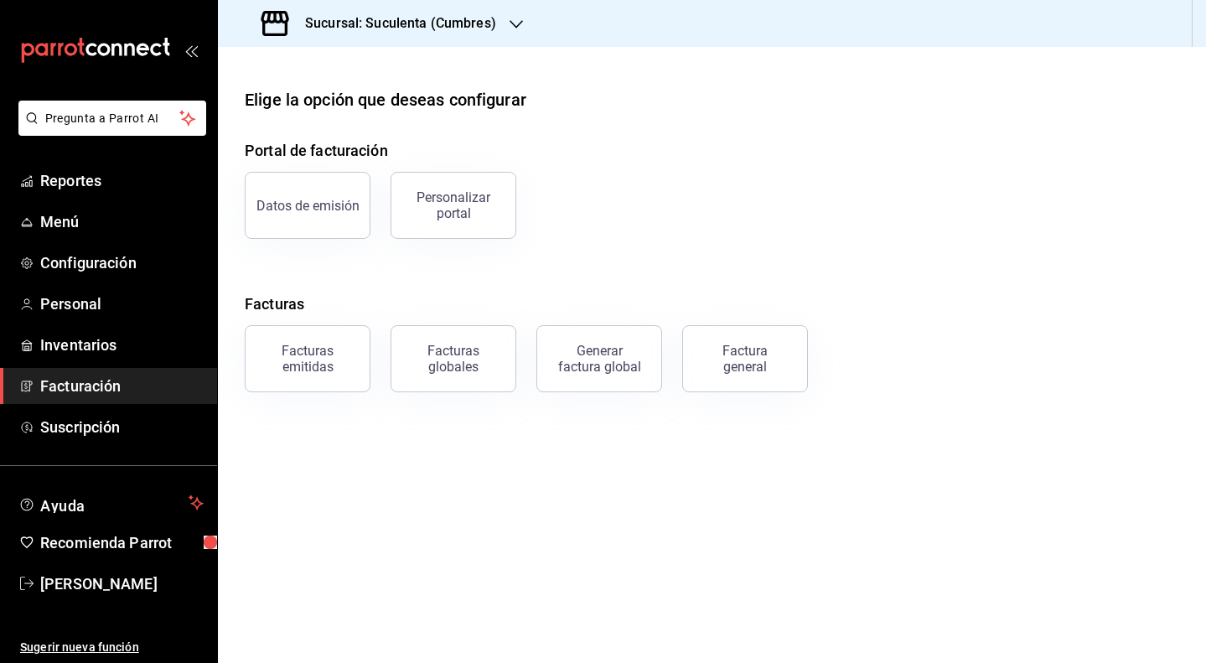
click at [499, 29] on div "Sucursal: Suculenta (Cumbres)" at bounding box center [380, 23] width 298 height 47
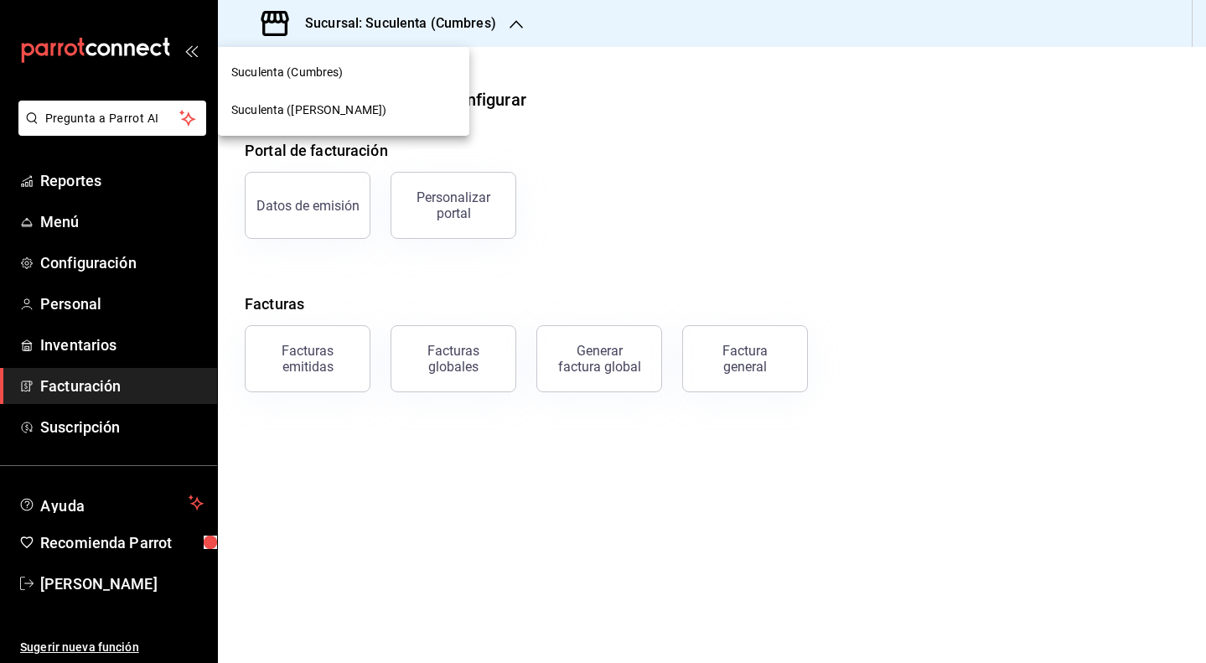
click at [368, 106] on div "Suculenta ([PERSON_NAME])" at bounding box center [343, 110] width 225 height 18
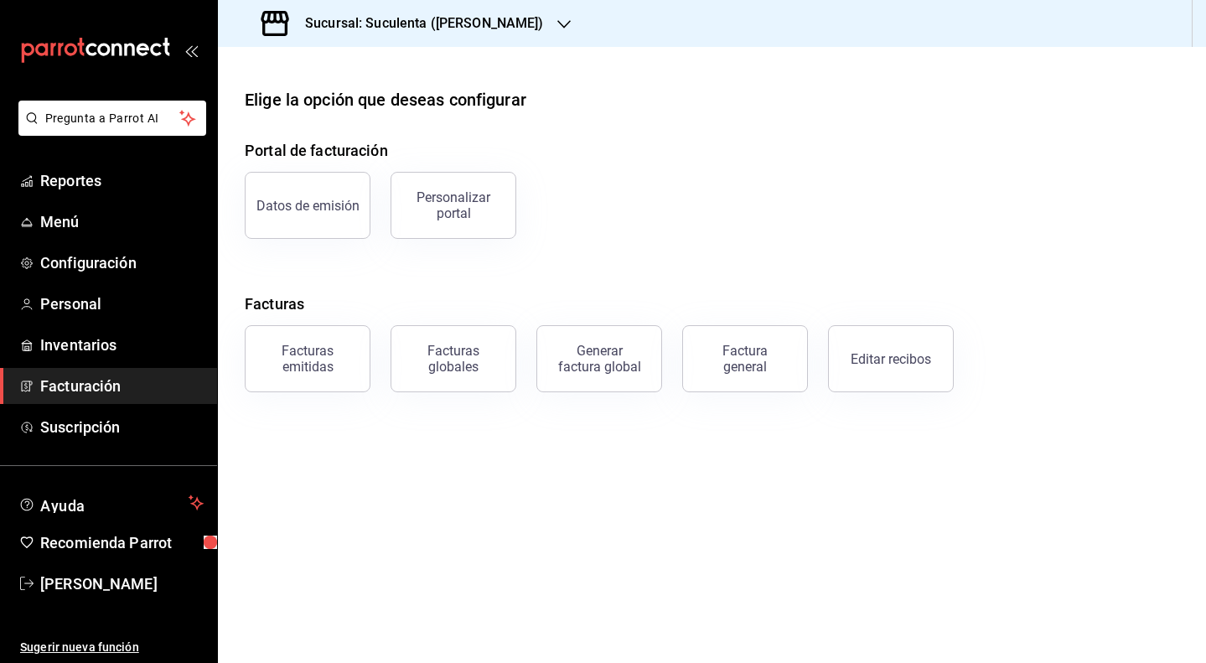
click at [480, 28] on h3 "Sucursal: Suculenta (Armida)" at bounding box center [418, 23] width 252 height 20
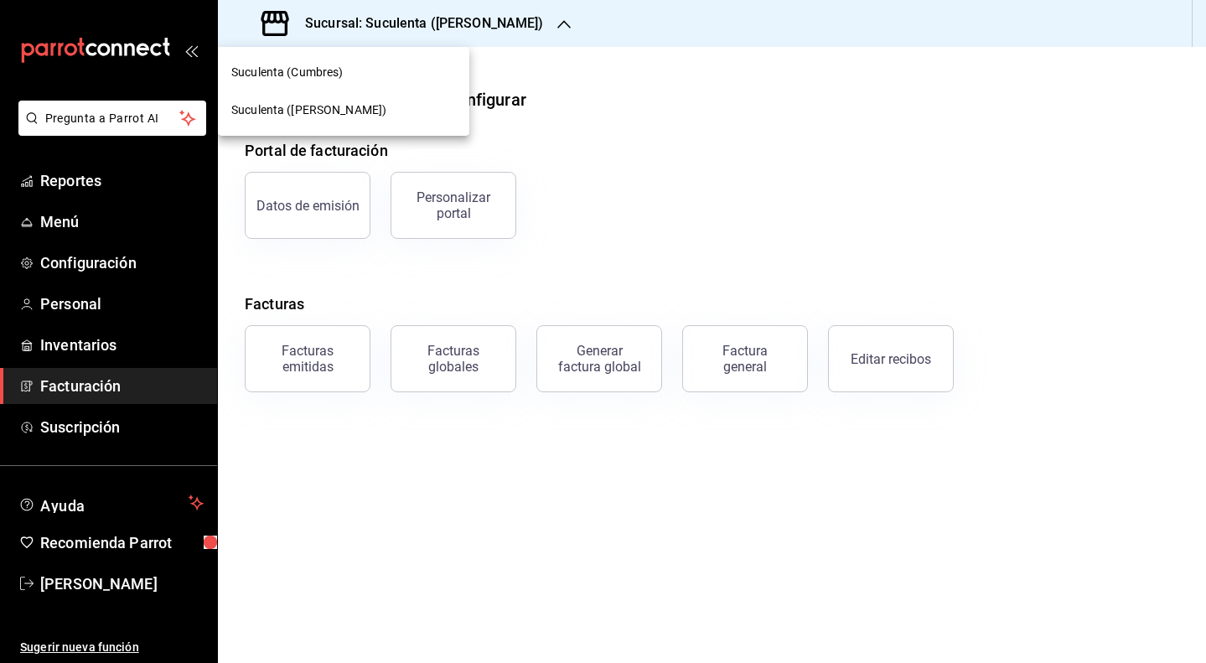
click at [355, 74] on div "Suculenta (Cumbres)" at bounding box center [343, 73] width 225 height 18
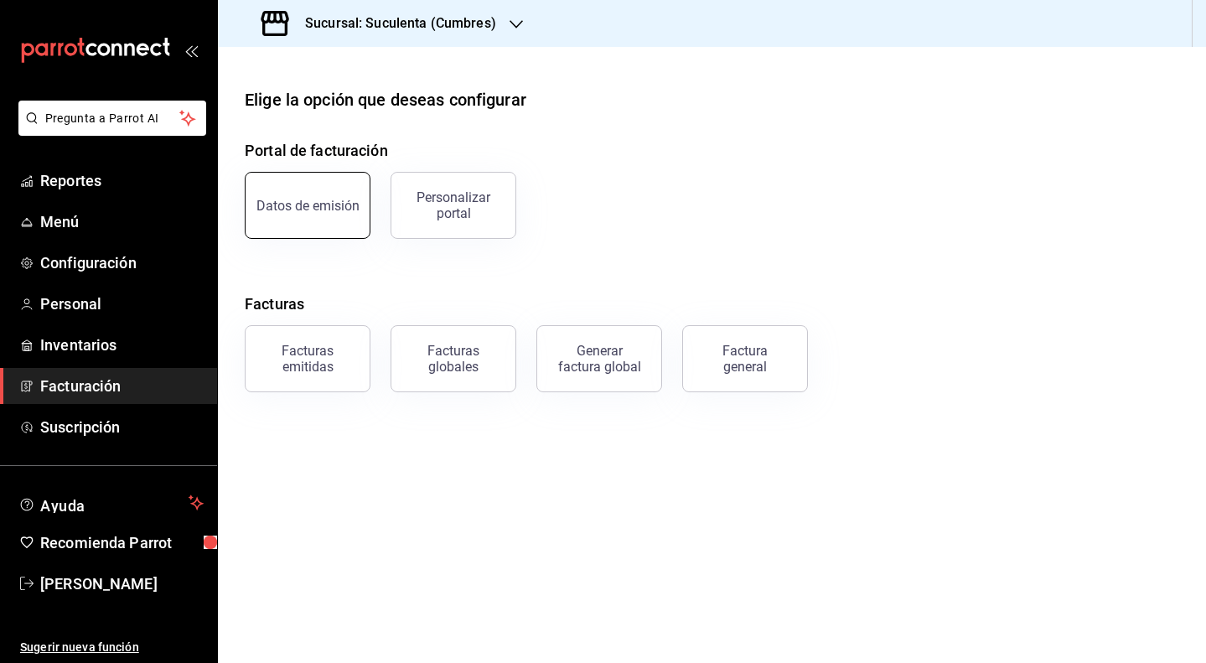
click at [326, 209] on div "Datos de emisión" at bounding box center [308, 206] width 103 height 16
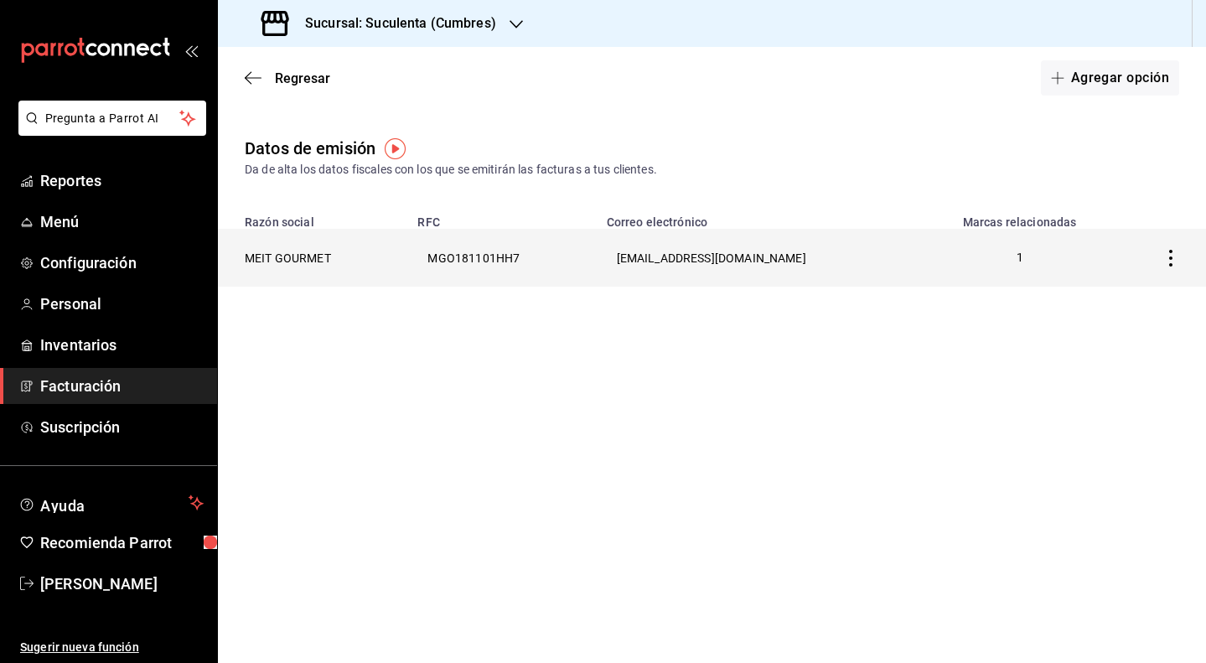
click at [1170, 269] on th at bounding box center [1161, 258] width 91 height 58
click at [1170, 258] on icon "button" at bounding box center [1170, 258] width 3 height 17
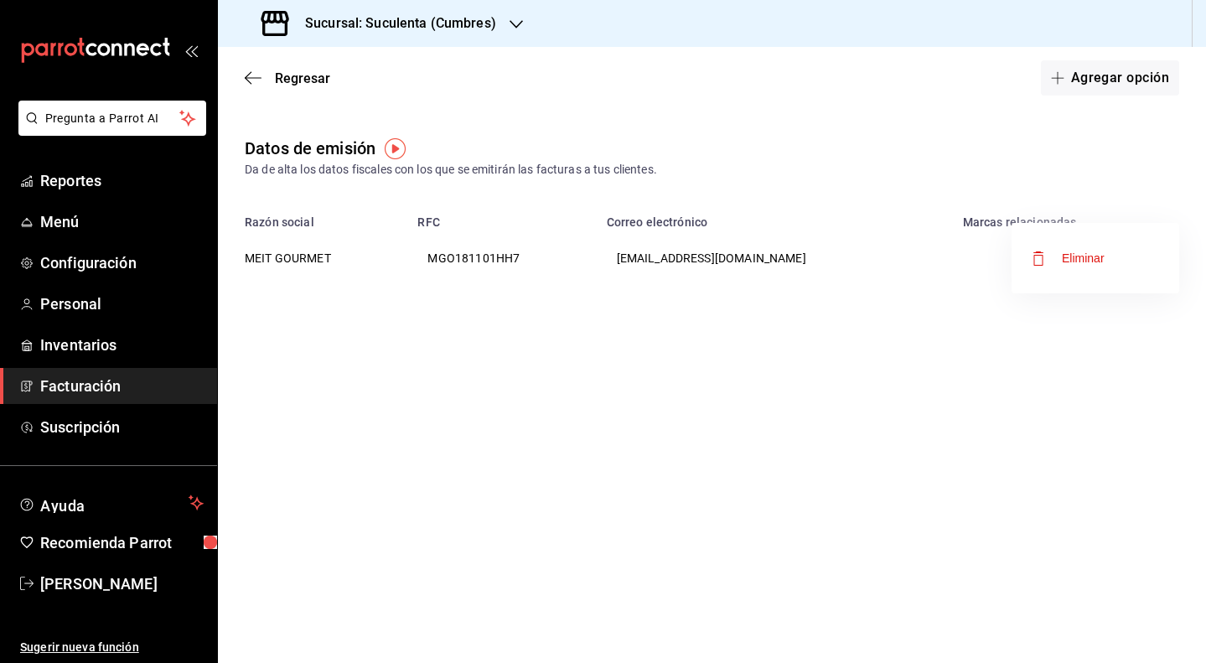
click at [1019, 404] on div at bounding box center [603, 331] width 1206 height 663
click at [250, 75] on icon "button" at bounding box center [253, 77] width 17 height 15
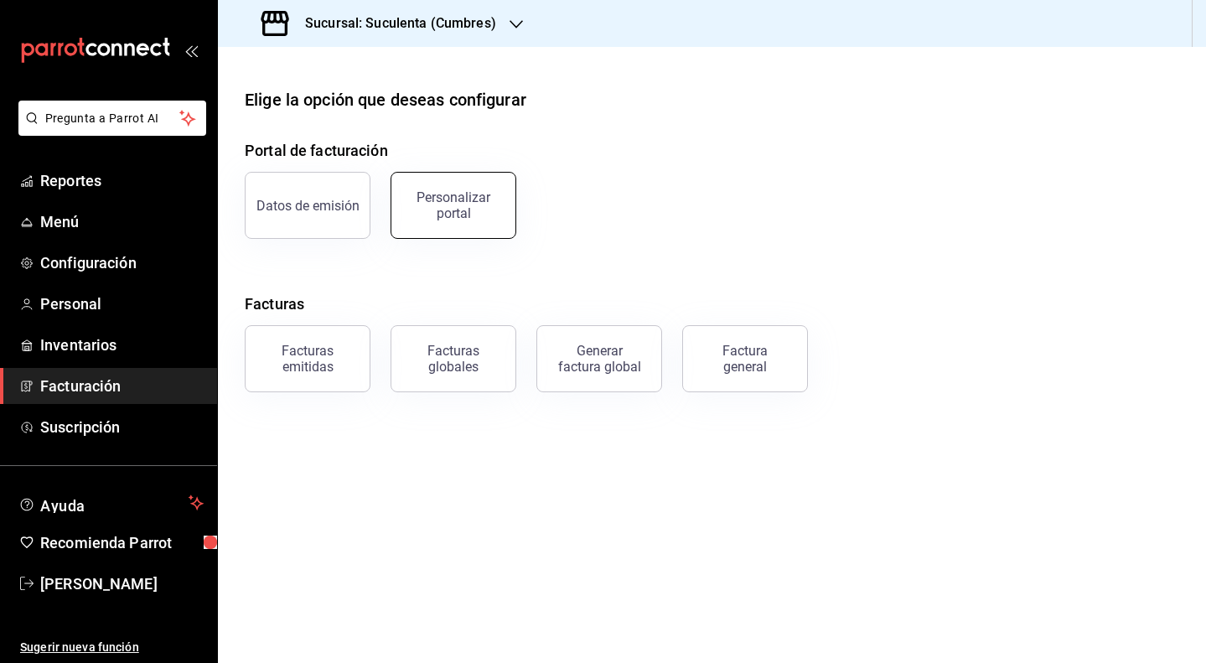
click at [428, 206] on div "Personalizar portal" at bounding box center [454, 205] width 104 height 32
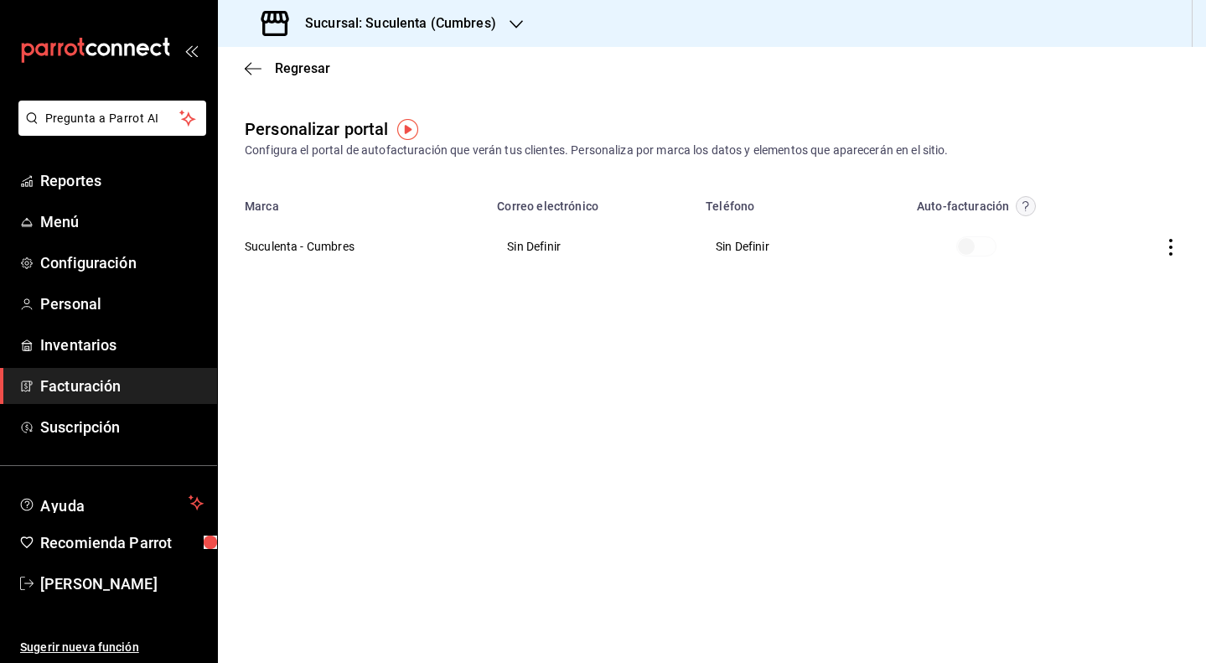
click at [1050, 251] on th at bounding box center [977, 246] width 240 height 60
click at [326, 243] on th "Suculenta - Cumbres" at bounding box center [352, 246] width 269 height 60
click at [1162, 251] on th at bounding box center [1152, 246] width 110 height 60
click at [1165, 251] on icon "button" at bounding box center [1171, 247] width 17 height 17
click at [1106, 226] on li "Editar" at bounding box center [1096, 226] width 168 height 43
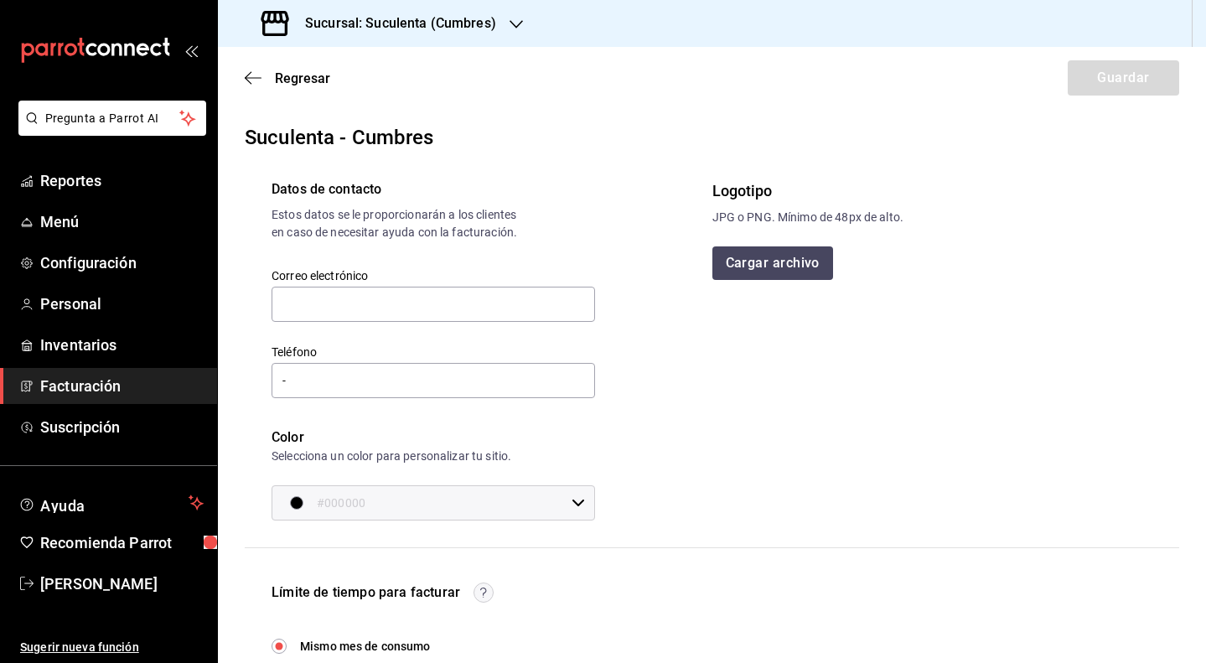
click at [773, 262] on button "Cargar archivo" at bounding box center [773, 263] width 121 height 34
click at [358, 313] on input "text" at bounding box center [434, 304] width 324 height 35
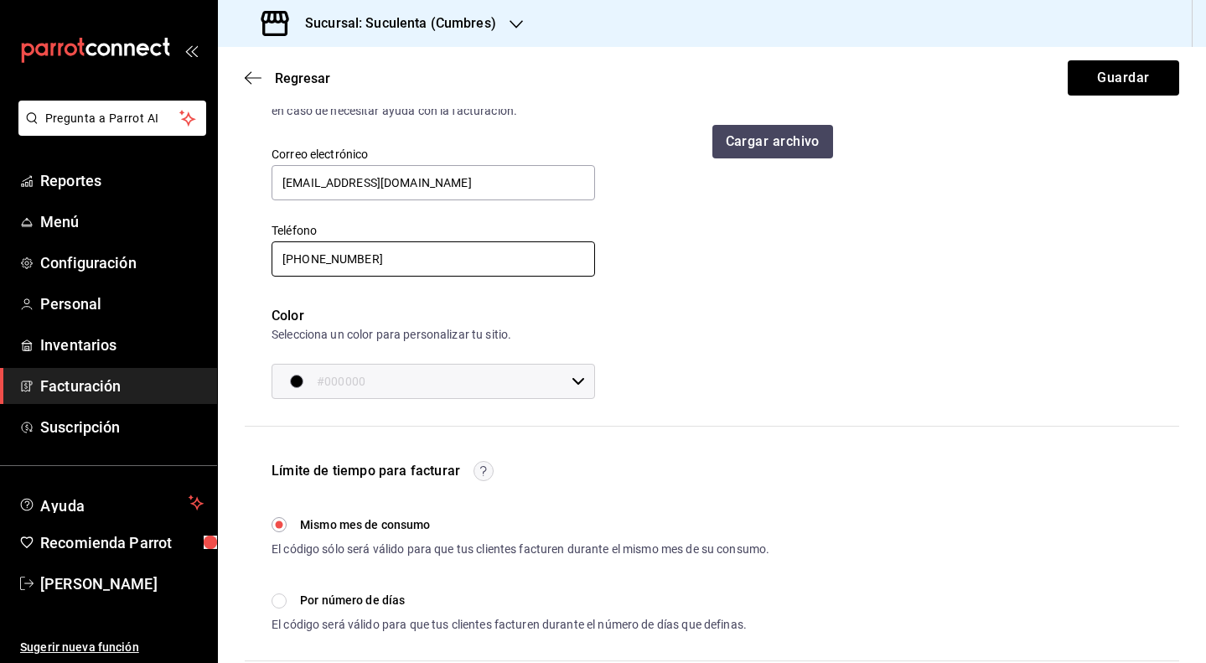
scroll to position [143, 0]
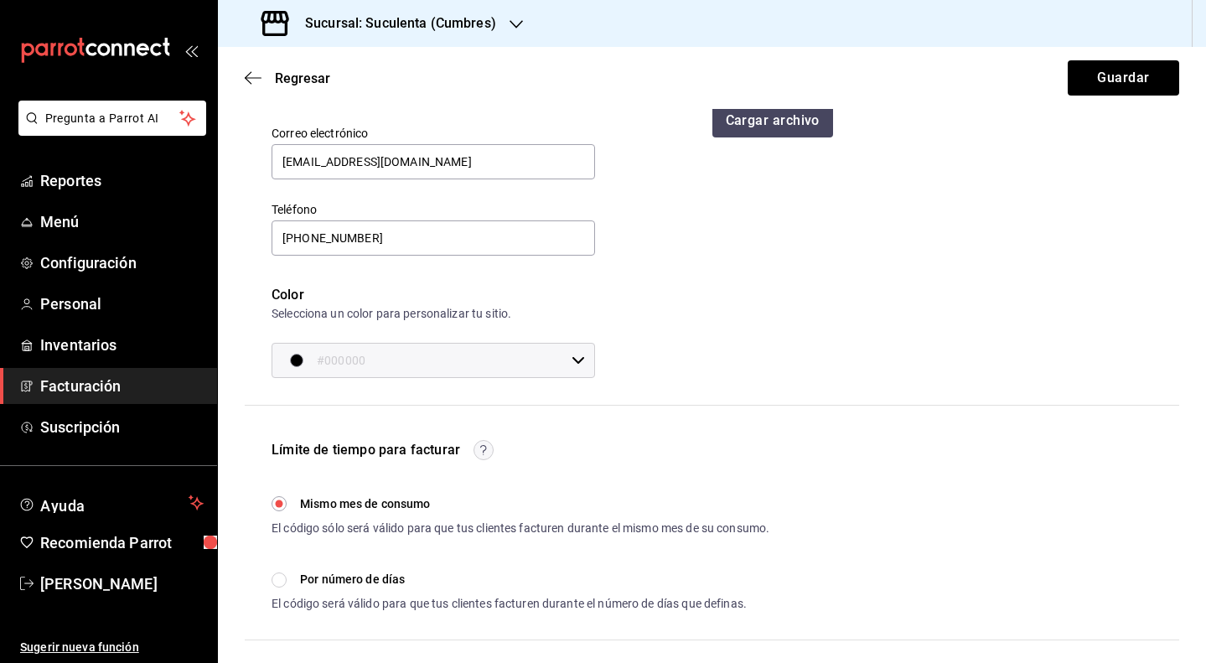
click at [479, 372] on input "#000000" at bounding box center [441, 361] width 248 height 34
drag, startPoint x: 516, startPoint y: 455, endPoint x: 412, endPoint y: 462, distance: 103.3
click at [412, 462] on div "#000000 hex 0 r 0 g 0 b" at bounding box center [487, 483] width 208 height 174
click at [716, 404] on div at bounding box center [603, 331] width 1206 height 663
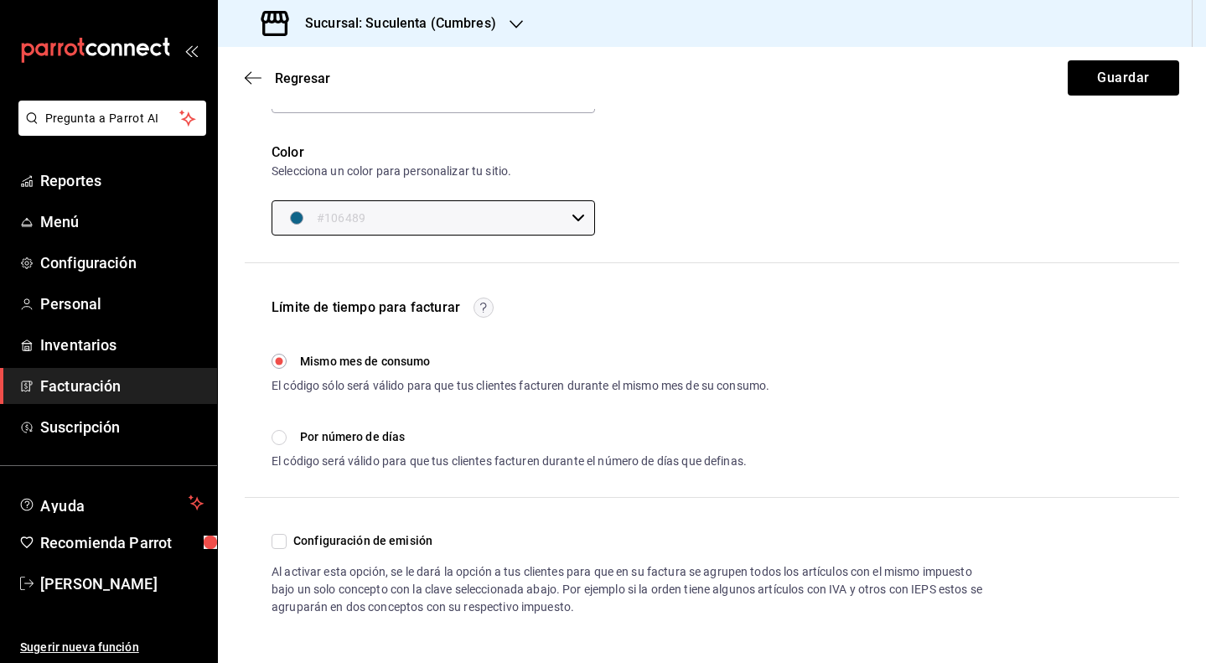
scroll to position [300, 0]
click at [283, 440] on input "Por número de días" at bounding box center [279, 437] width 15 height 15
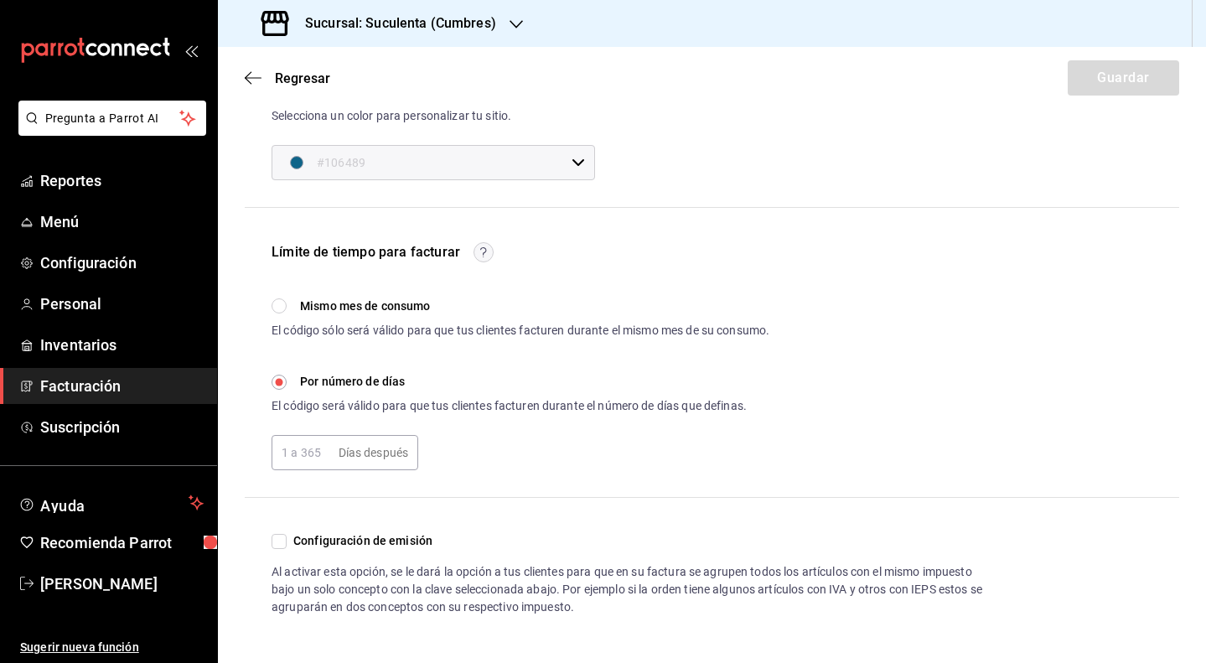
scroll to position [0, 0]
click at [277, 543] on input "Configuración de emisión" at bounding box center [279, 541] width 15 height 15
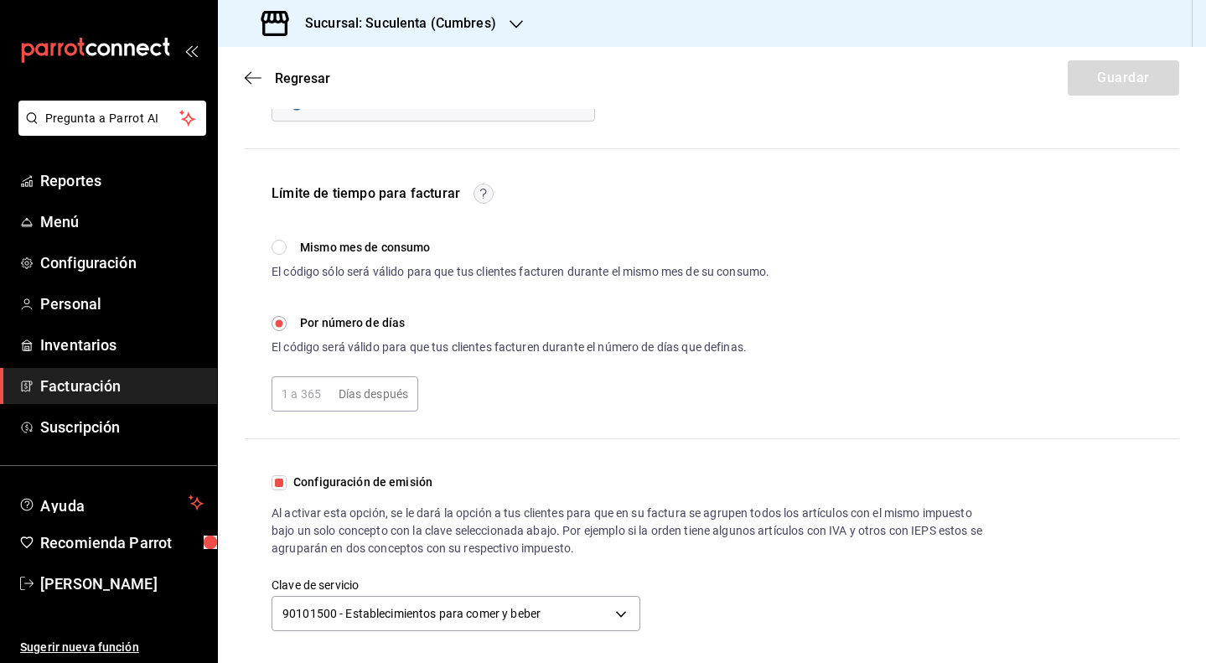
scroll to position [414, 0]
click at [438, 450] on div "Datos de contacto Estos datos se le proporcionarán a los clientes en caso de ne…" at bounding box center [712, 208] width 935 height 856
click at [568, 625] on body "Pregunta a Parrot AI Reportes Menú Configuración Personal Inventarios Facturaci…" at bounding box center [603, 331] width 1206 height 663
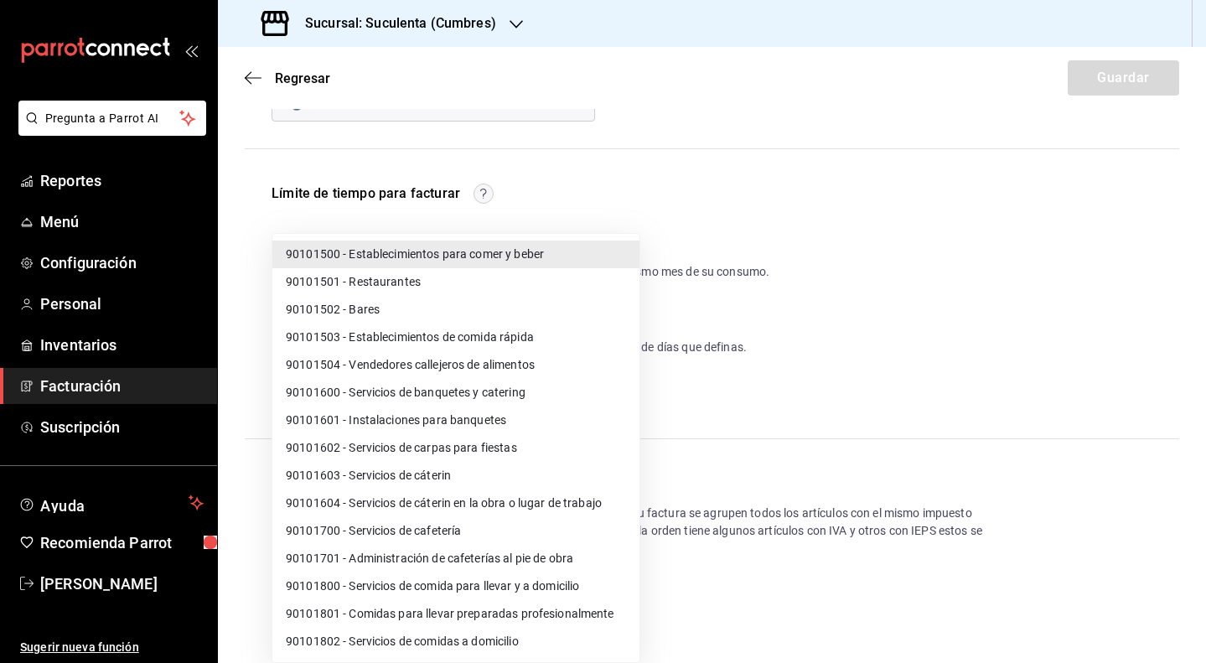
click at [452, 535] on li "90101700 - Servicios de cafetería" at bounding box center [455, 531] width 367 height 28
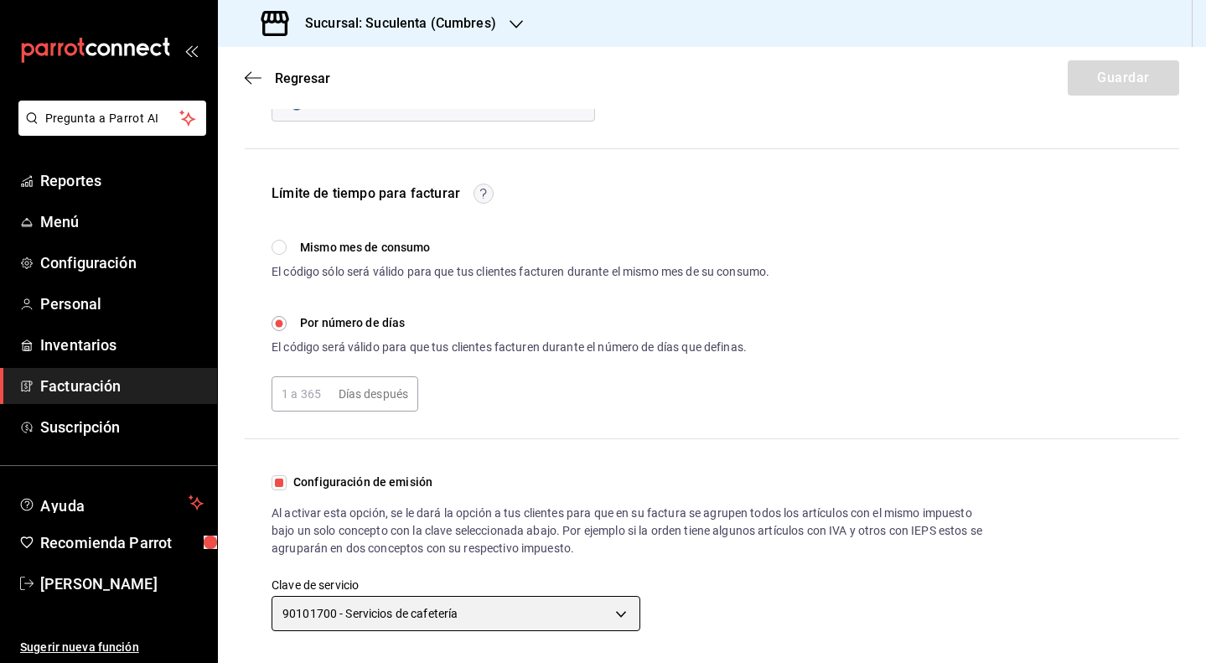
scroll to position [0, 0]
click at [604, 620] on body "Pregunta a Parrot AI Reportes Menú Configuración Personal Inventarios Facturaci…" at bounding box center [603, 331] width 1206 height 663
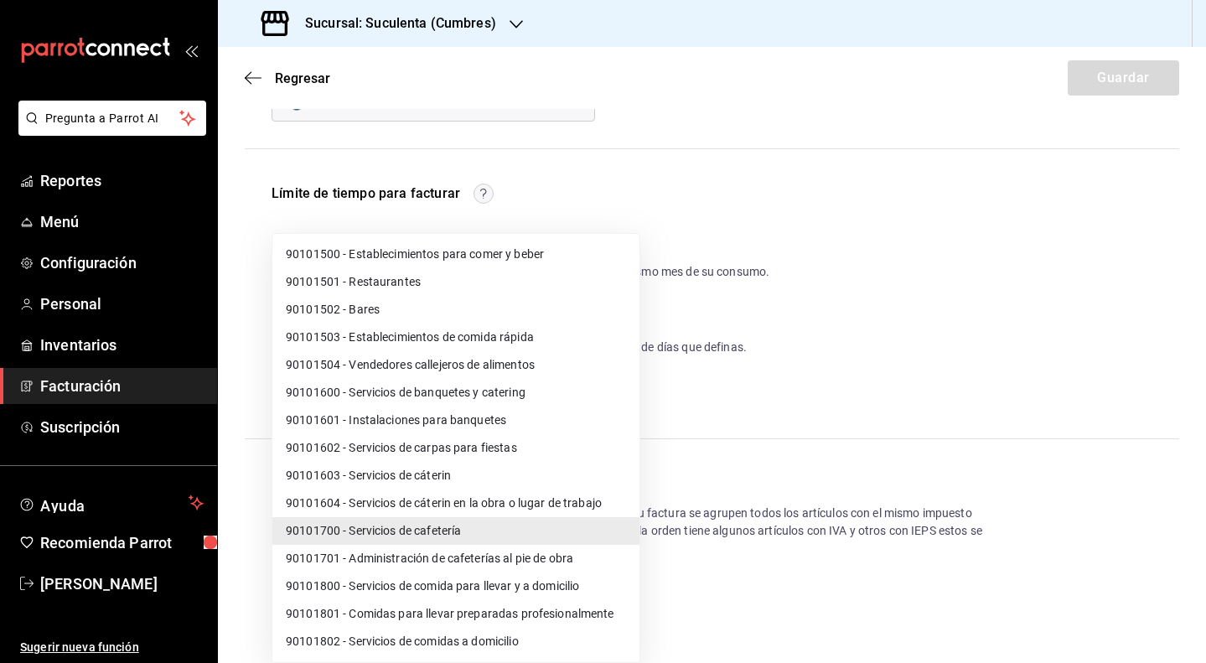
click at [442, 257] on li "90101500 - Establecimientos para comer y beber" at bounding box center [455, 255] width 367 height 28
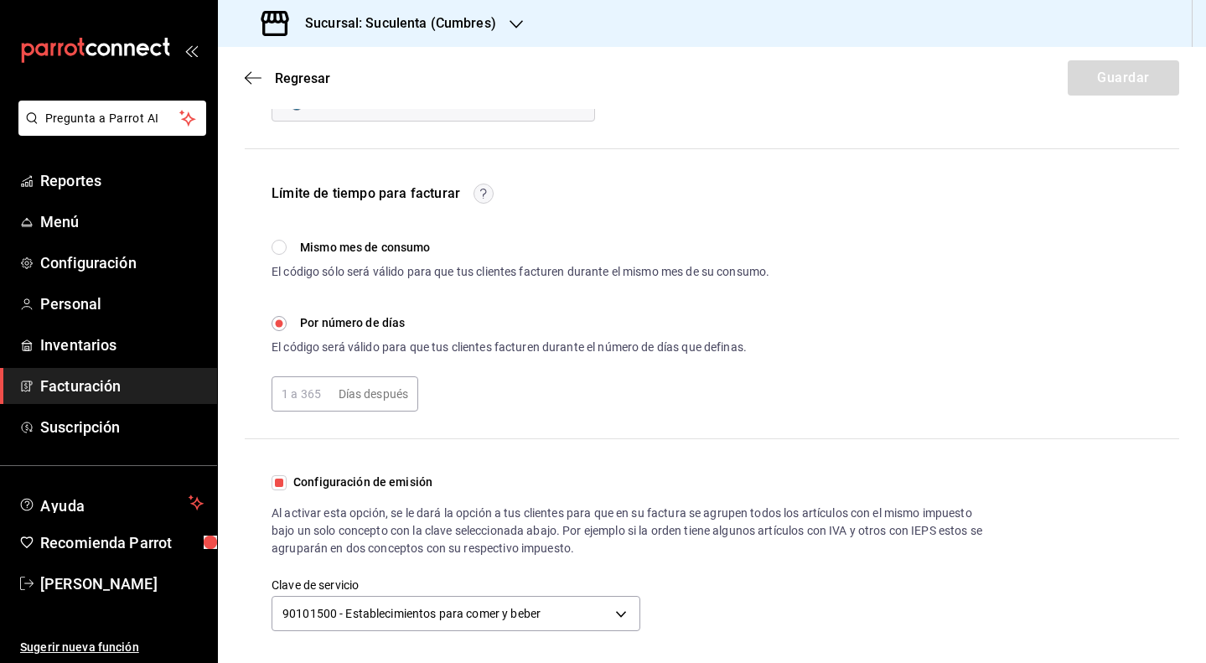
click at [280, 251] on input "Mismo mes de consumo" at bounding box center [279, 247] width 15 height 15
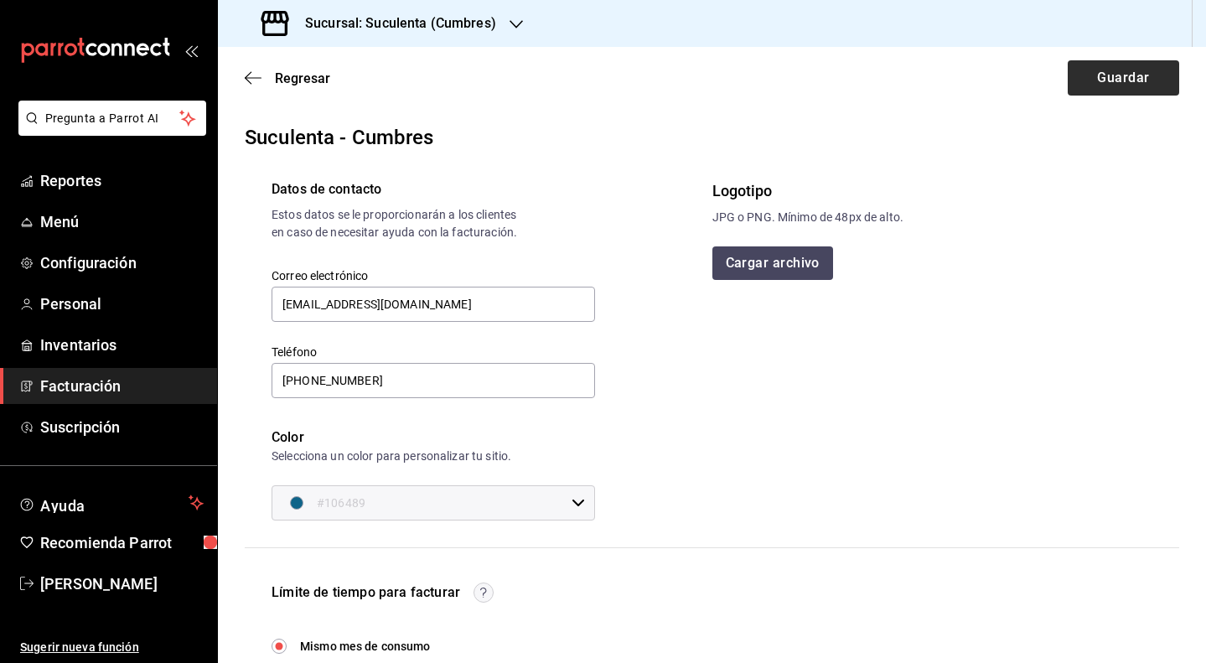
click at [1083, 83] on button "Guardar" at bounding box center [1123, 77] width 111 height 35
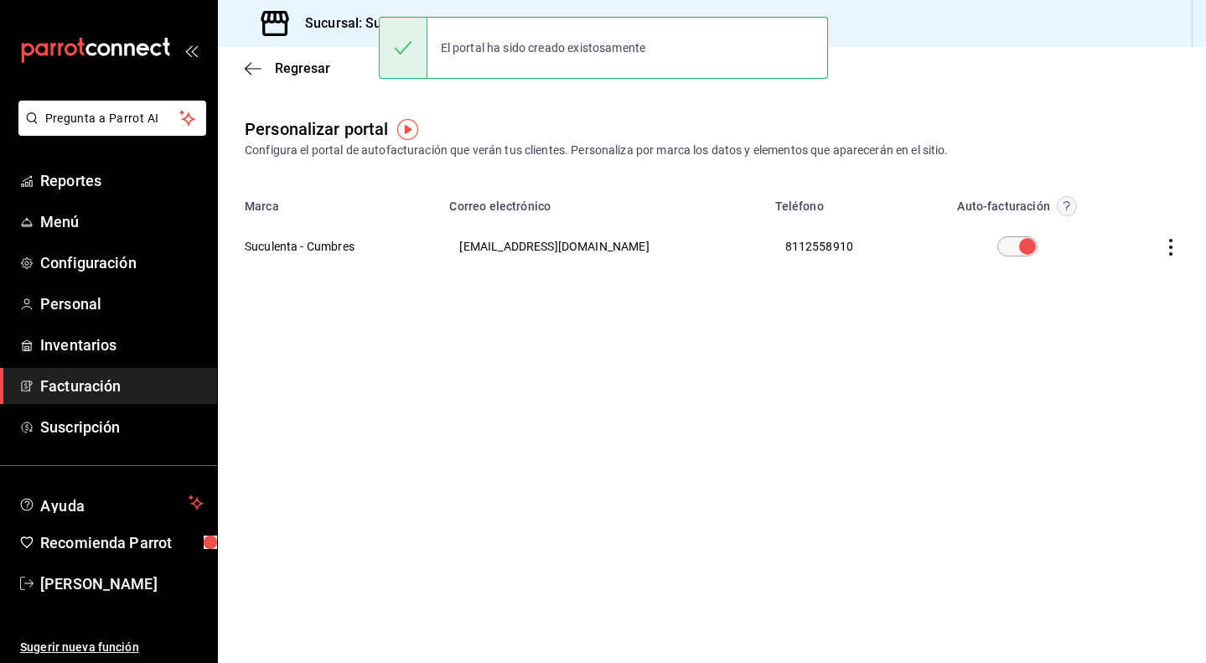
click at [372, 24] on h3 "Sucursal: Suculenta (Cumbres)" at bounding box center [394, 23] width 205 height 20
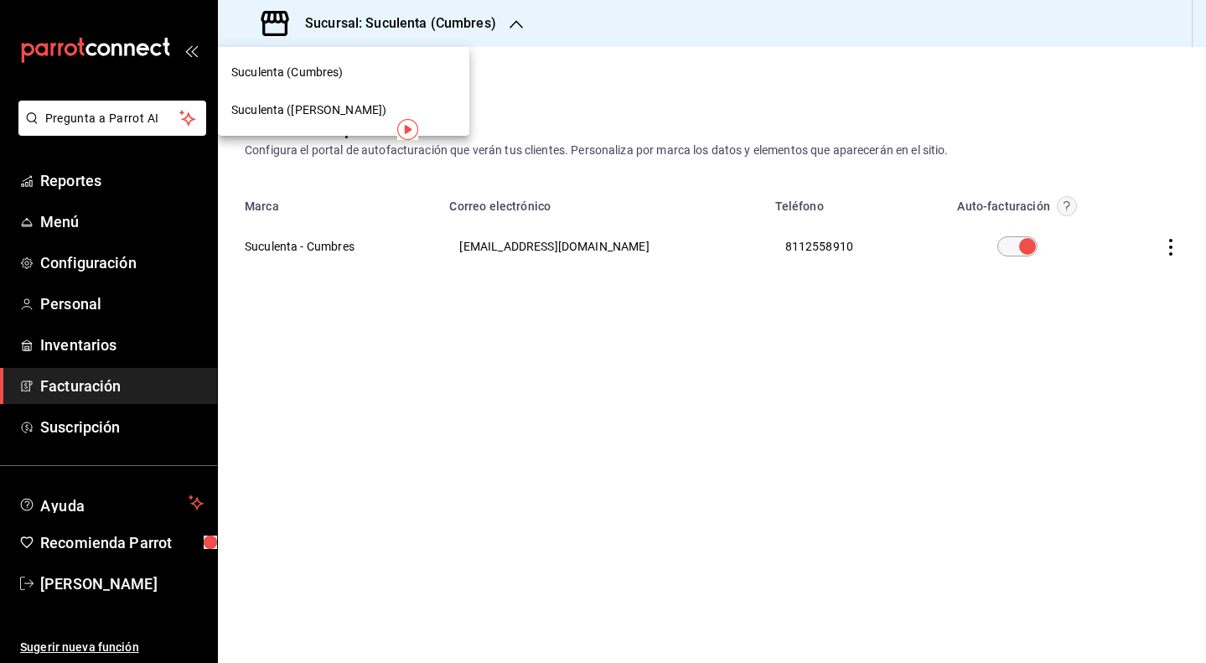
click at [319, 112] on span "Suculenta ([PERSON_NAME])" at bounding box center [308, 110] width 155 height 18
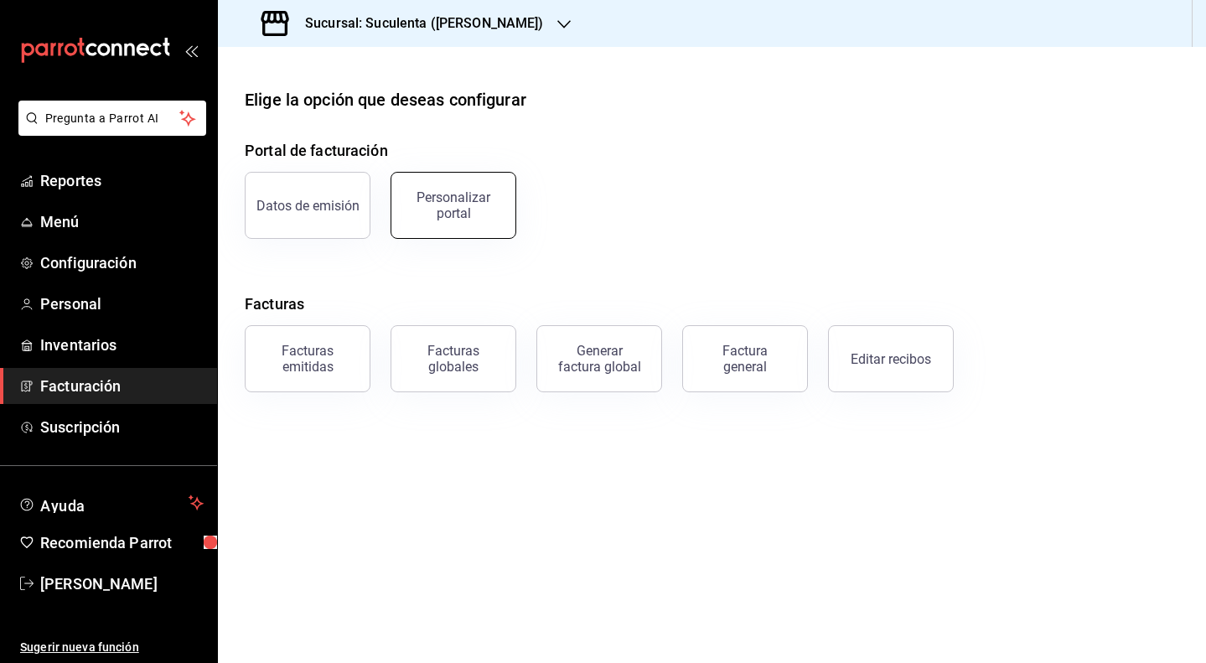
click at [449, 202] on div "Personalizar portal" at bounding box center [454, 205] width 104 height 32
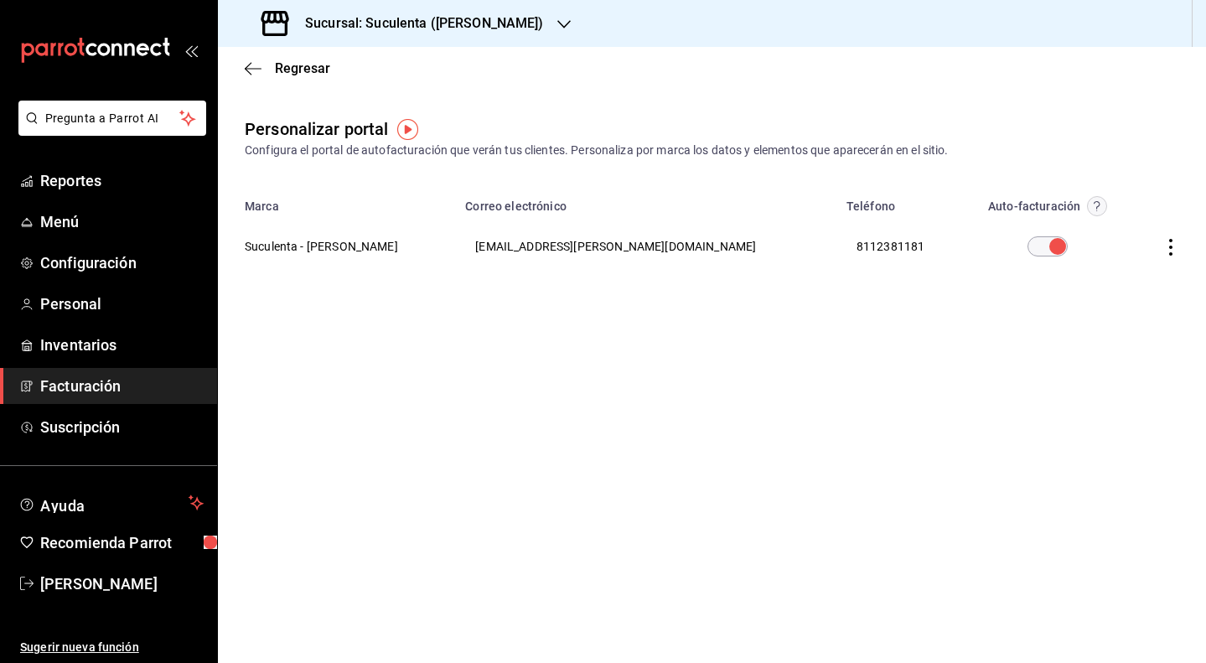
click at [1172, 249] on icon "button" at bounding box center [1171, 247] width 17 height 17
click at [1113, 229] on li "Editar" at bounding box center [1096, 226] width 168 height 43
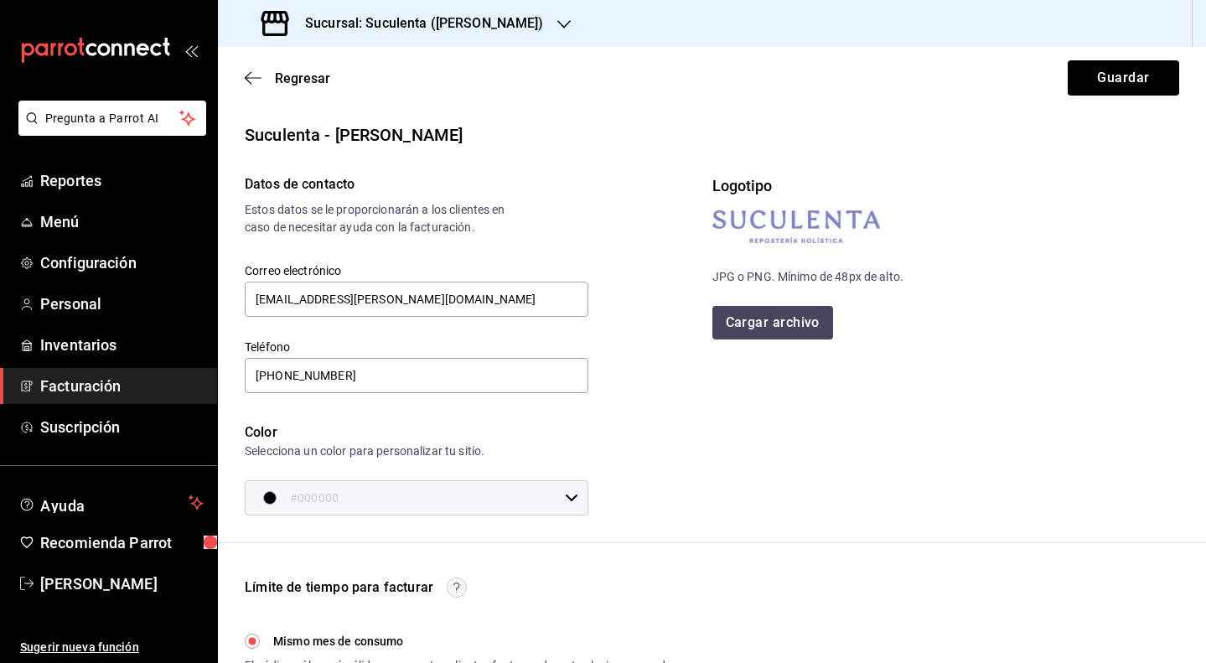
click at [469, 30] on h3 "Sucursal: Suculenta (Armida)" at bounding box center [418, 23] width 252 height 20
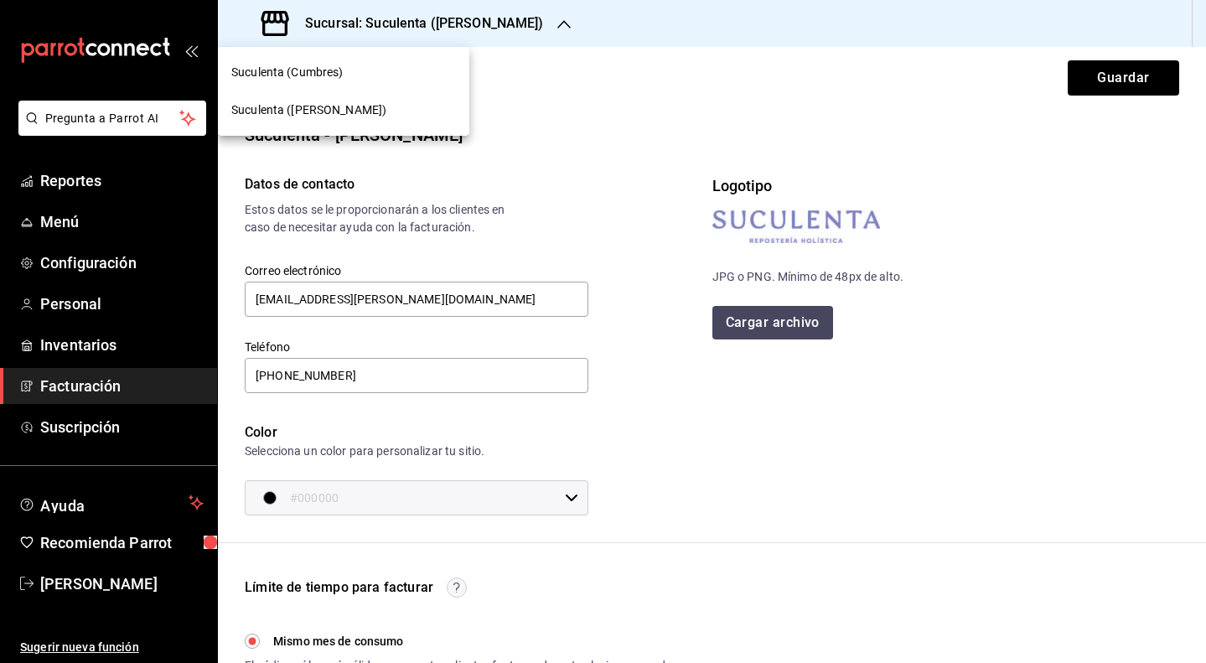
click at [382, 78] on div "Suculenta (Cumbres)" at bounding box center [343, 73] width 225 height 18
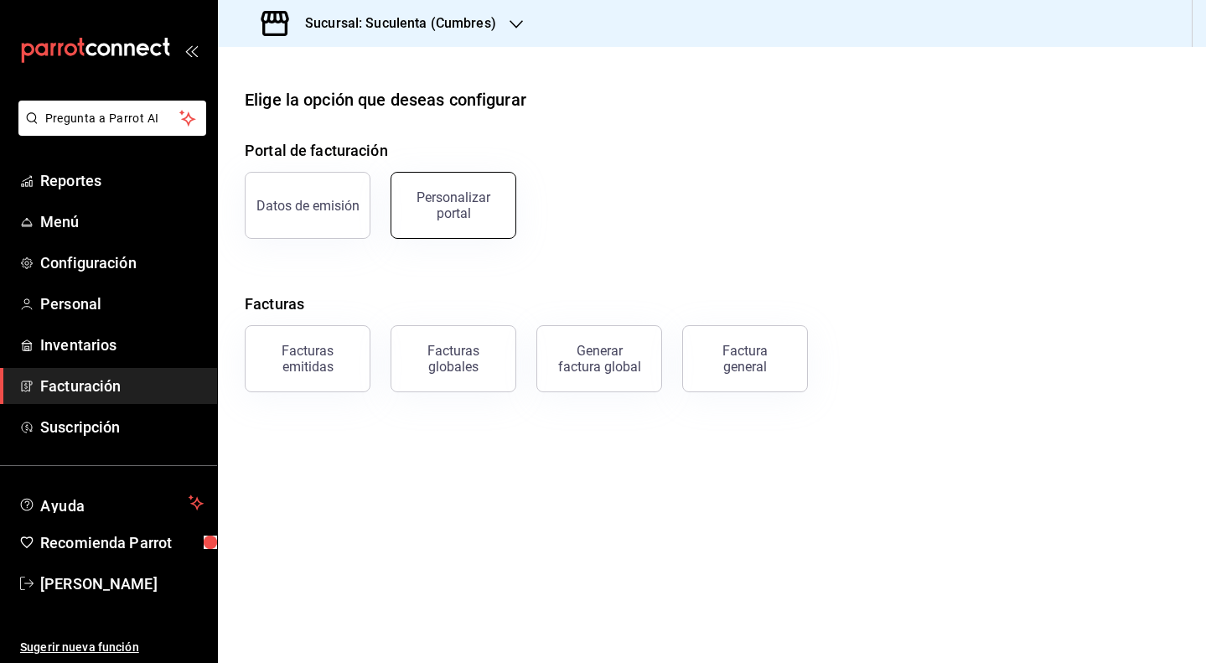
click at [469, 215] on div "Personalizar portal" at bounding box center [454, 205] width 104 height 32
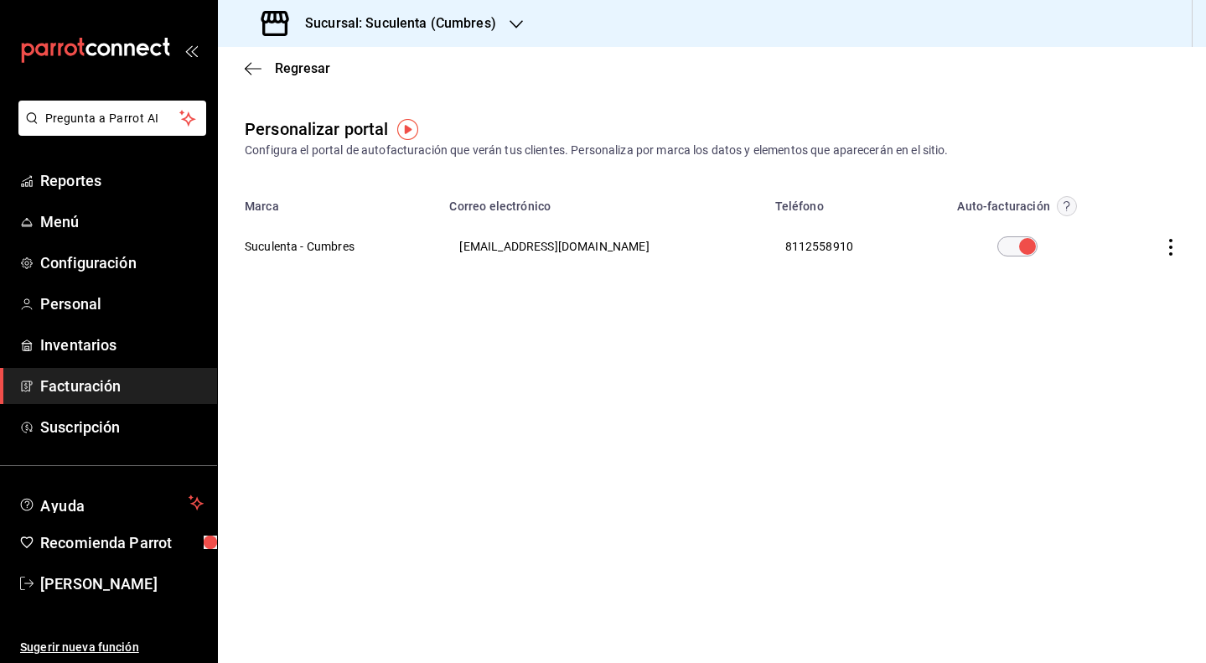
click at [1171, 257] on th at bounding box center [1161, 246] width 91 height 60
click at [1171, 247] on icon "button" at bounding box center [1170, 247] width 3 height 17
click at [1115, 236] on li "Editar" at bounding box center [1096, 226] width 168 height 43
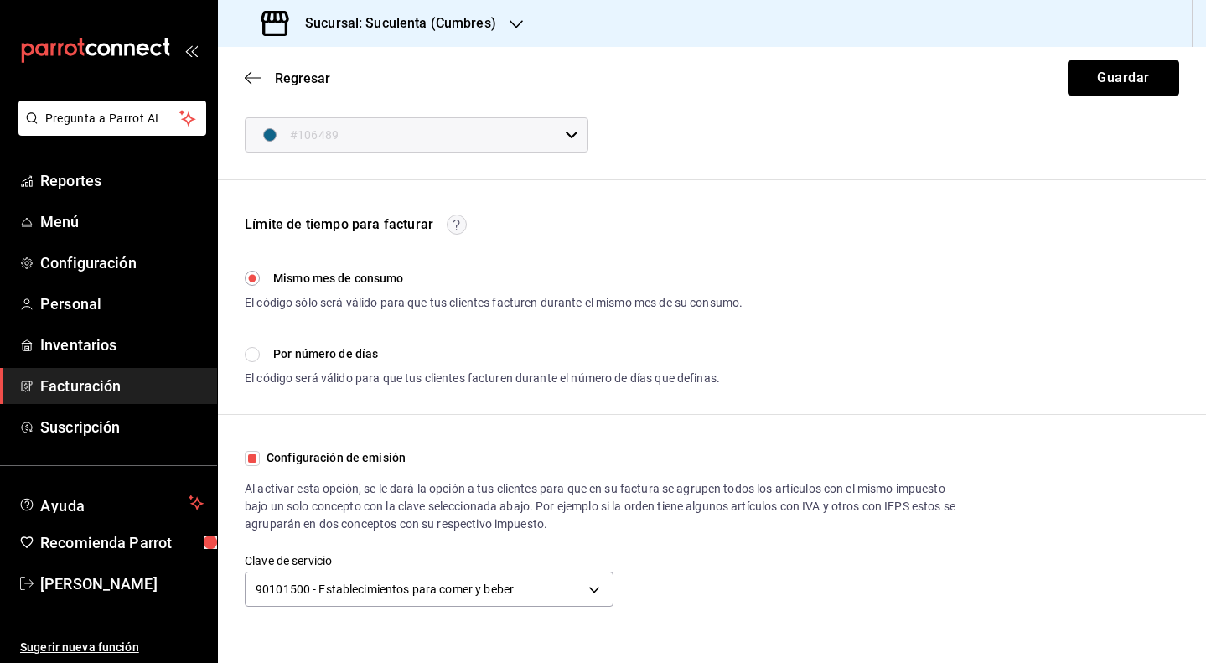
click at [251, 458] on input "Configuración de emisión" at bounding box center [252, 458] width 15 height 15
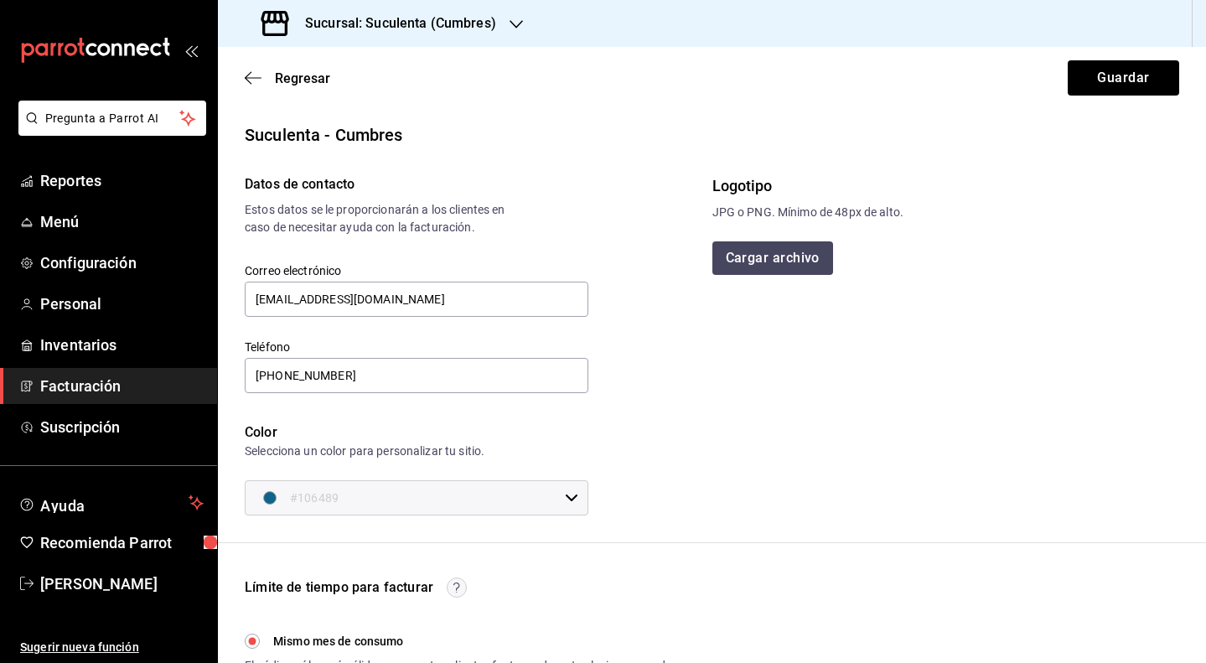
click at [751, 252] on button "Cargar archivo" at bounding box center [773, 258] width 121 height 34
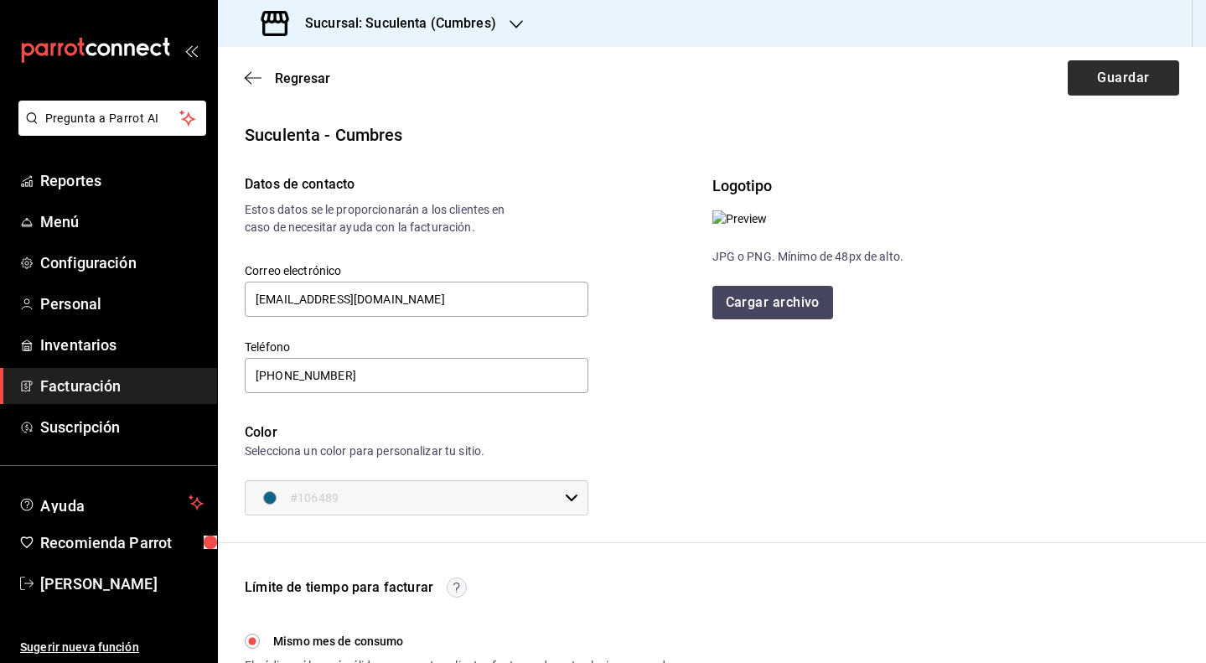
click at [1117, 90] on button "Guardar" at bounding box center [1123, 77] width 111 height 35
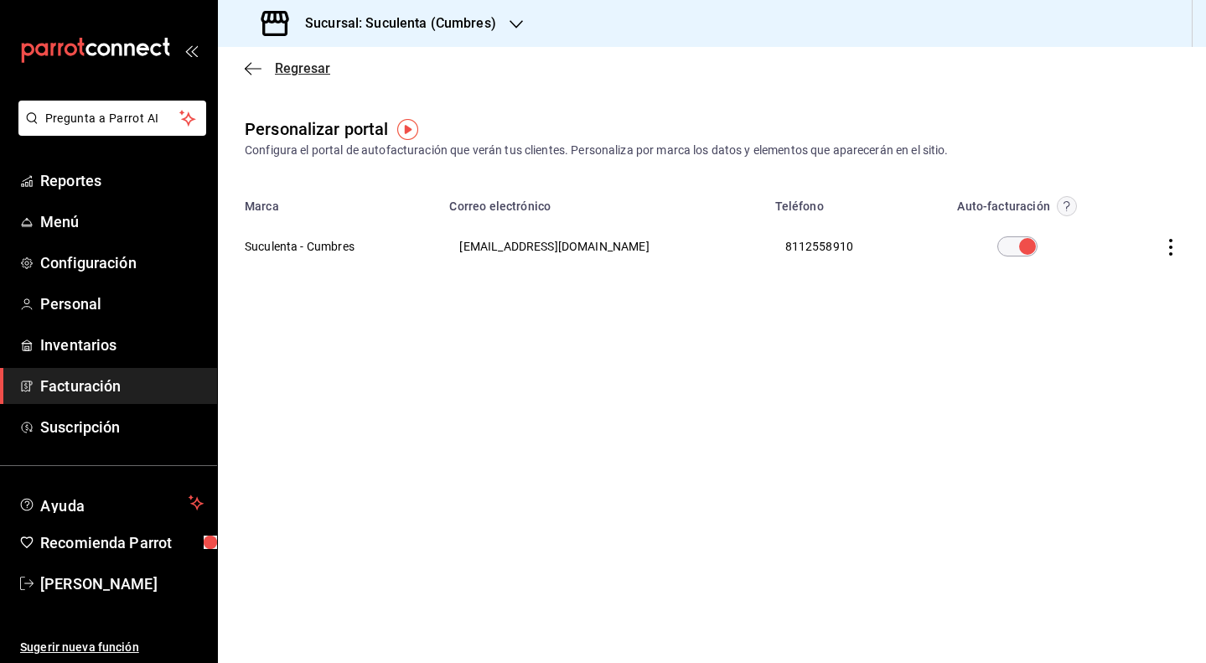
click at [245, 68] on icon "button" at bounding box center [253, 68] width 17 height 15
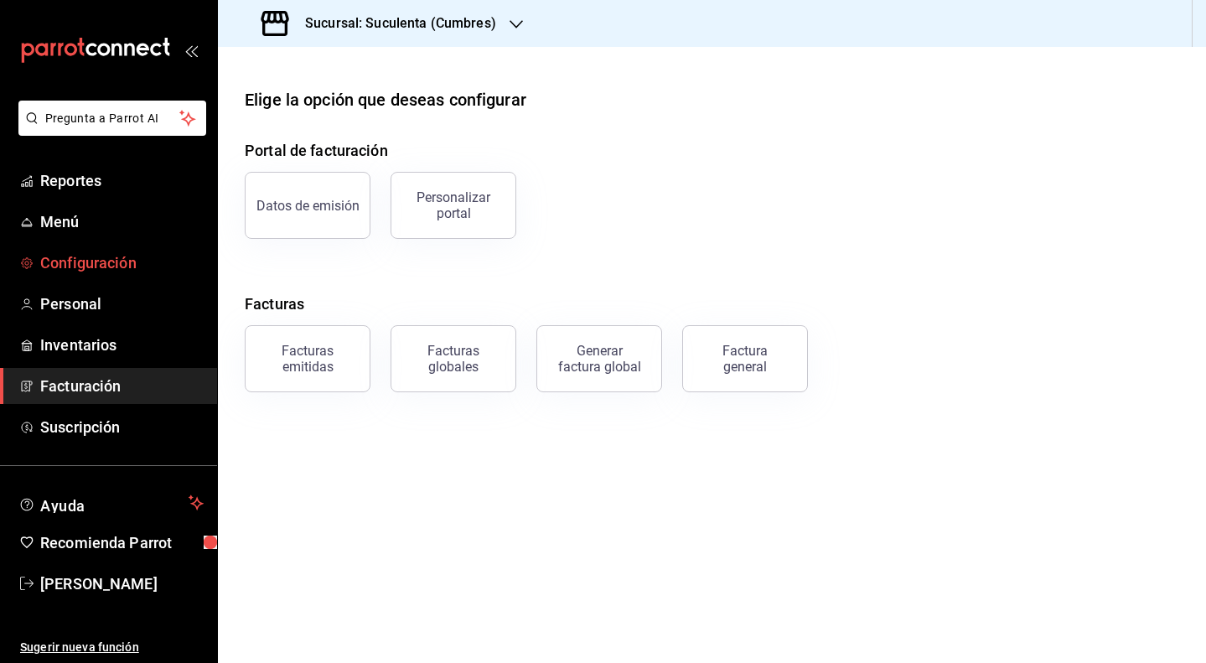
click at [94, 268] on span "Configuración" at bounding box center [121, 262] width 163 height 23
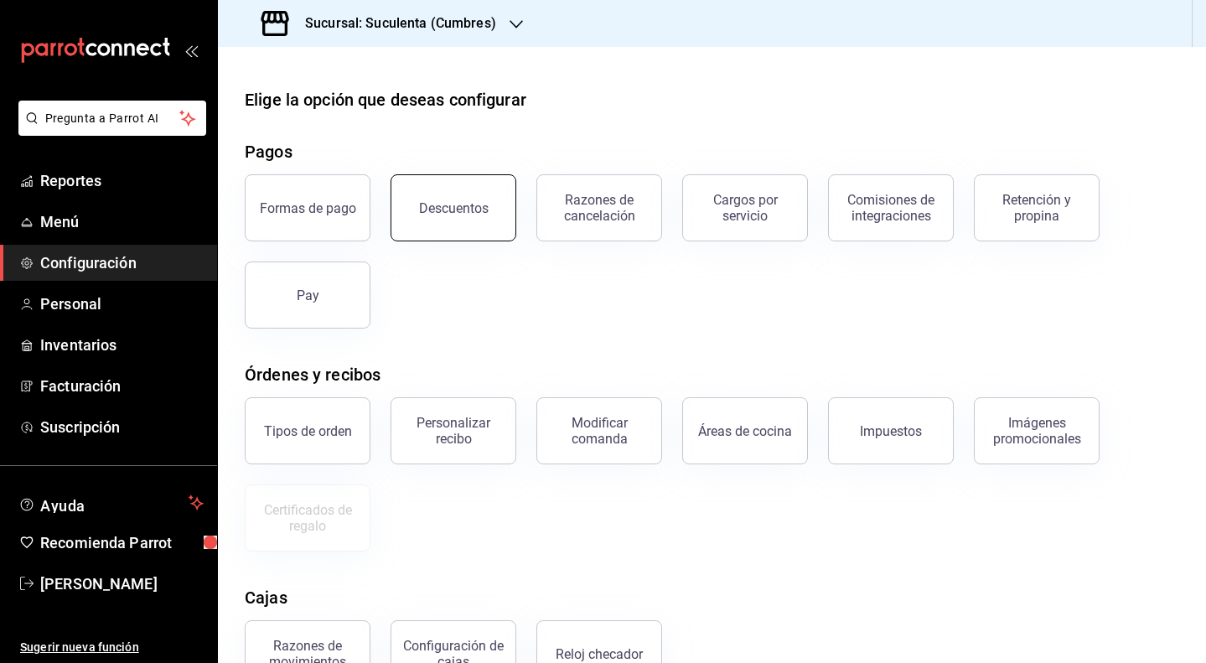
click at [428, 214] on div "Descuentos" at bounding box center [454, 208] width 70 height 16
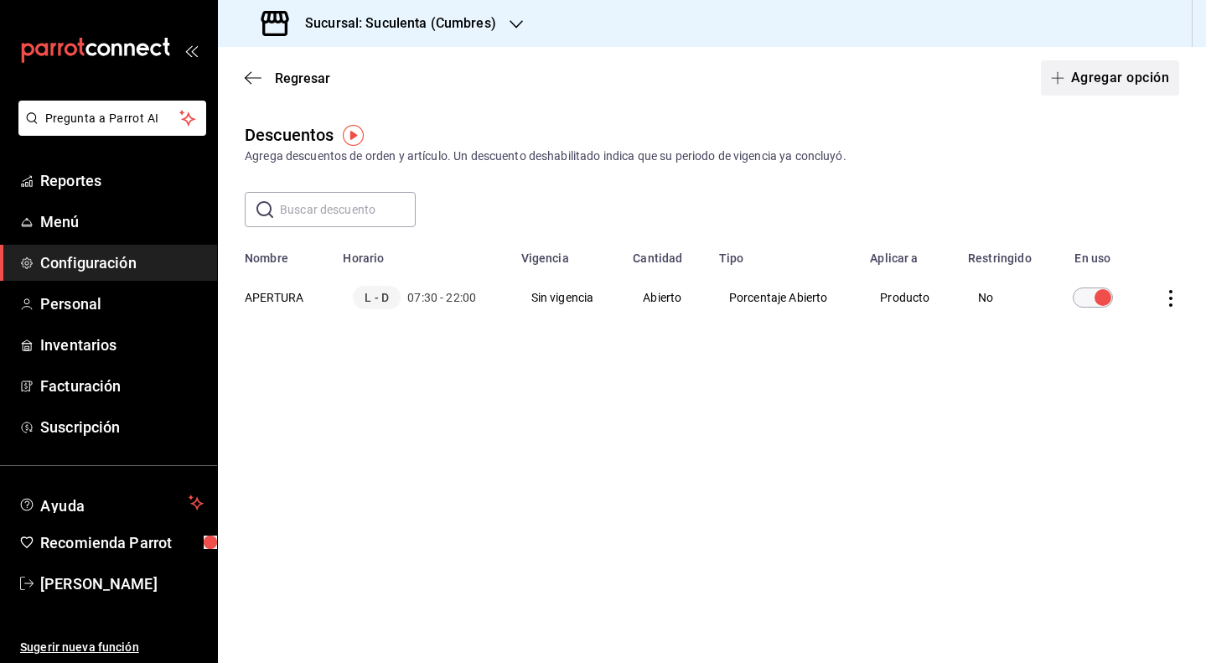
click at [1141, 71] on button "Agregar opción" at bounding box center [1110, 77] width 138 height 35
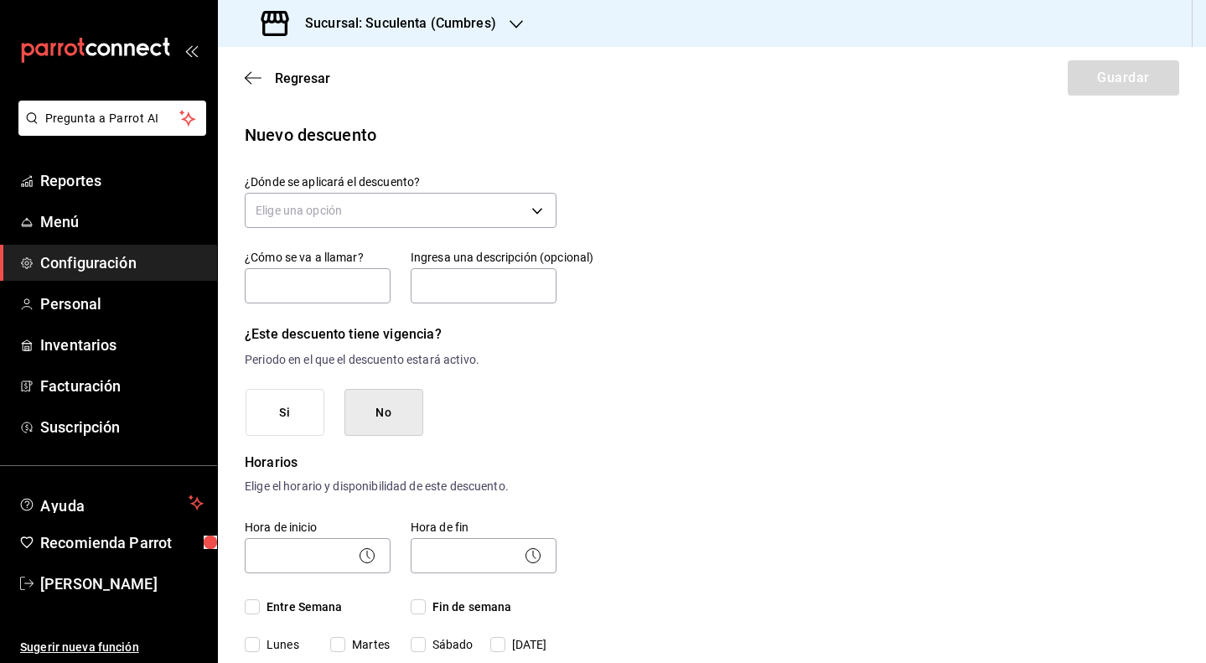
click at [371, 415] on button "No" at bounding box center [384, 413] width 79 height 48
click at [254, 609] on input "Entre Semana" at bounding box center [252, 606] width 15 height 15
click at [419, 612] on input "Fin de semana" at bounding box center [418, 606] width 15 height 15
click at [352, 567] on body "Pregunta a Parrot AI Reportes Menú Configuración Personal Inventarios Facturaci…" at bounding box center [603, 331] width 1206 height 663
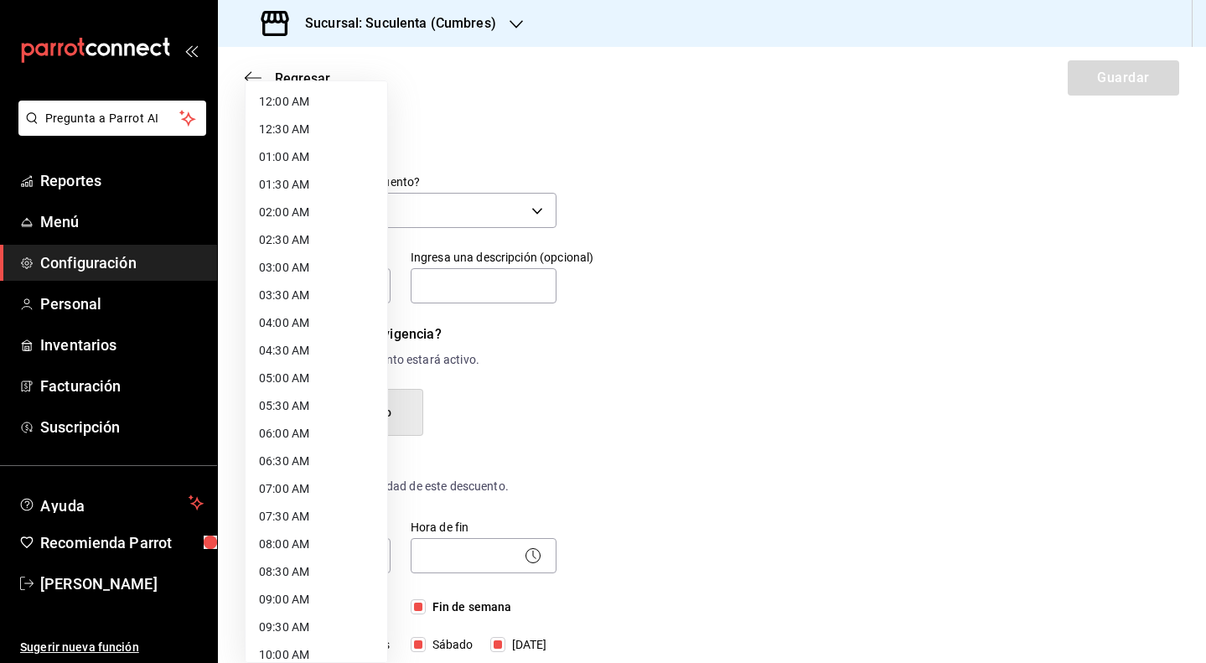
click at [300, 485] on li "07:00 AM" at bounding box center [317, 489] width 142 height 28
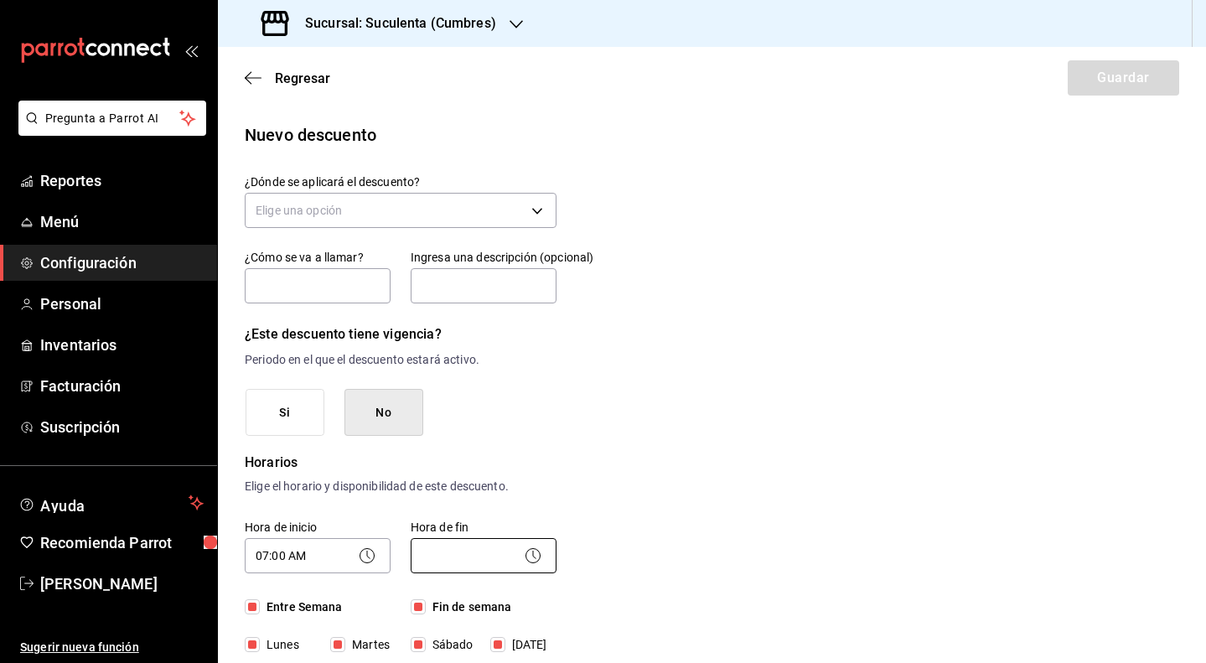
click at [451, 544] on body "Pregunta a Parrot AI Reportes Menú Configuración Personal Inventarios Facturaci…" at bounding box center [603, 331] width 1206 height 663
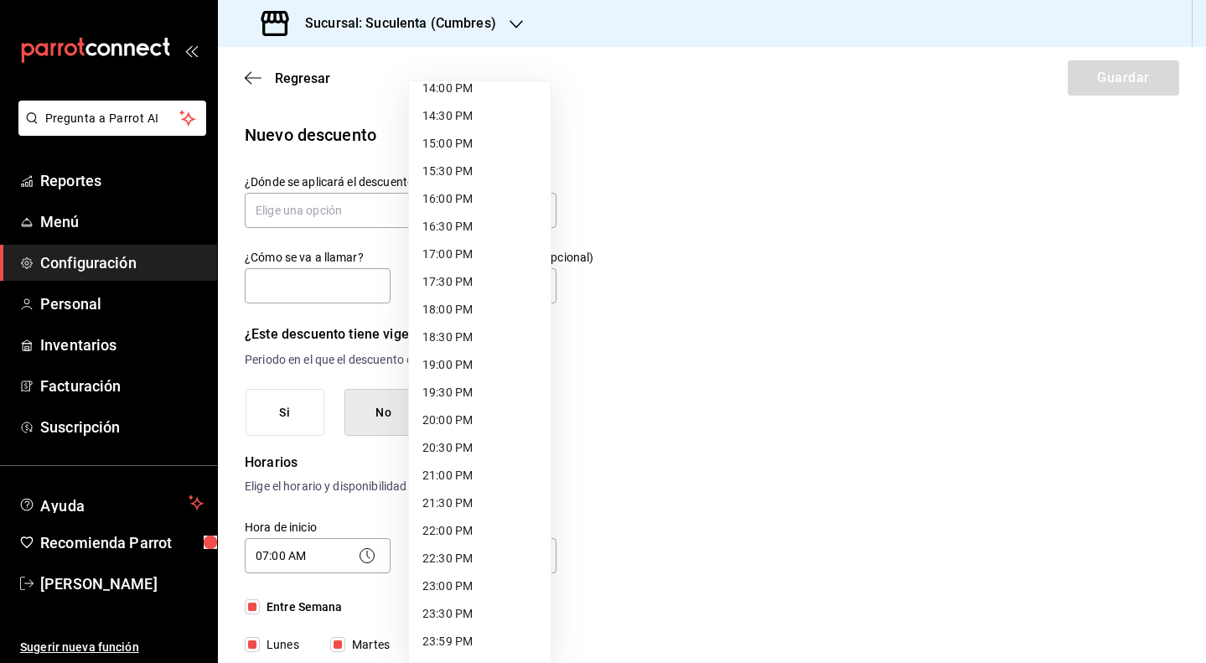
scroll to position [788, 0]
click at [448, 581] on li "23:00 PM" at bounding box center [480, 587] width 142 height 28
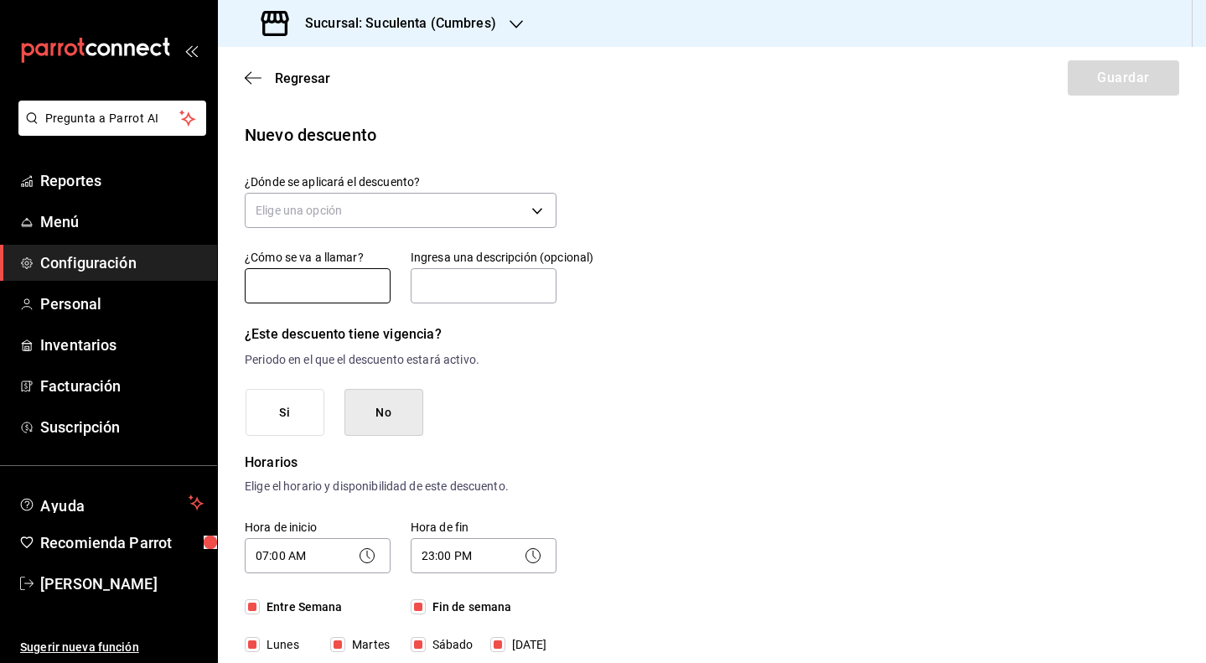
click at [340, 287] on input "text" at bounding box center [318, 285] width 146 height 35
click at [489, 292] on input "text" at bounding box center [484, 285] width 146 height 35
click at [395, 208] on body "Pregunta a Parrot AI Reportes Menú Configuración Personal Inventarios Facturaci…" at bounding box center [603, 331] width 1206 height 663
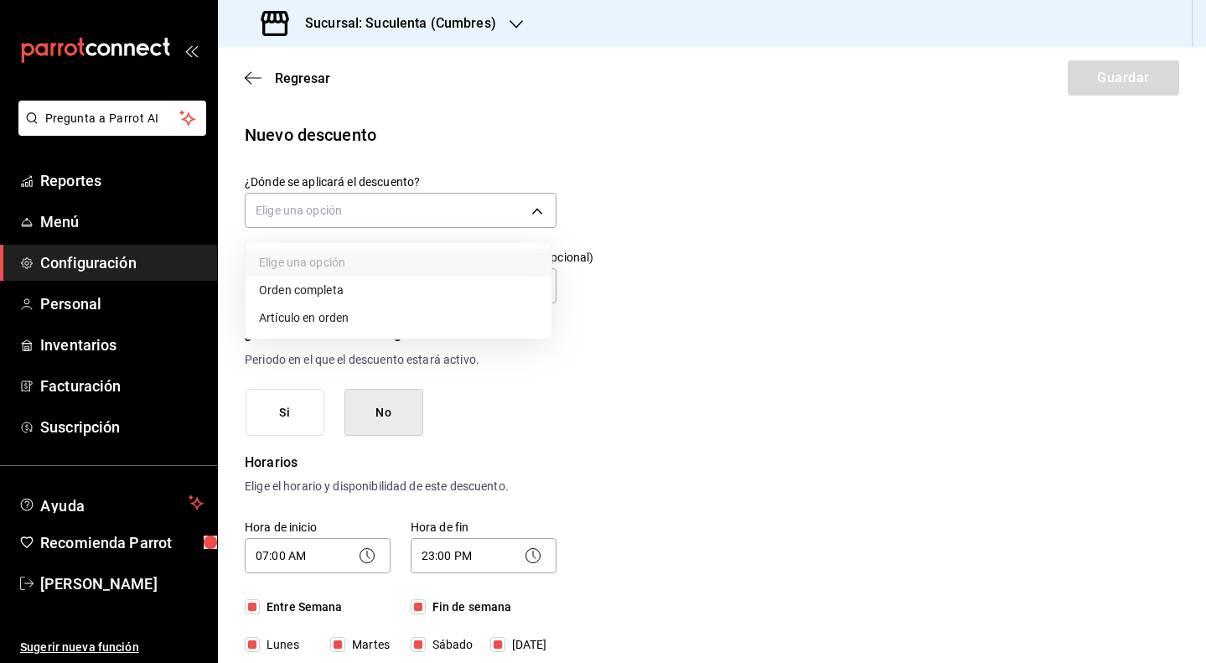
click at [355, 290] on li "Orden completa" at bounding box center [399, 291] width 306 height 28
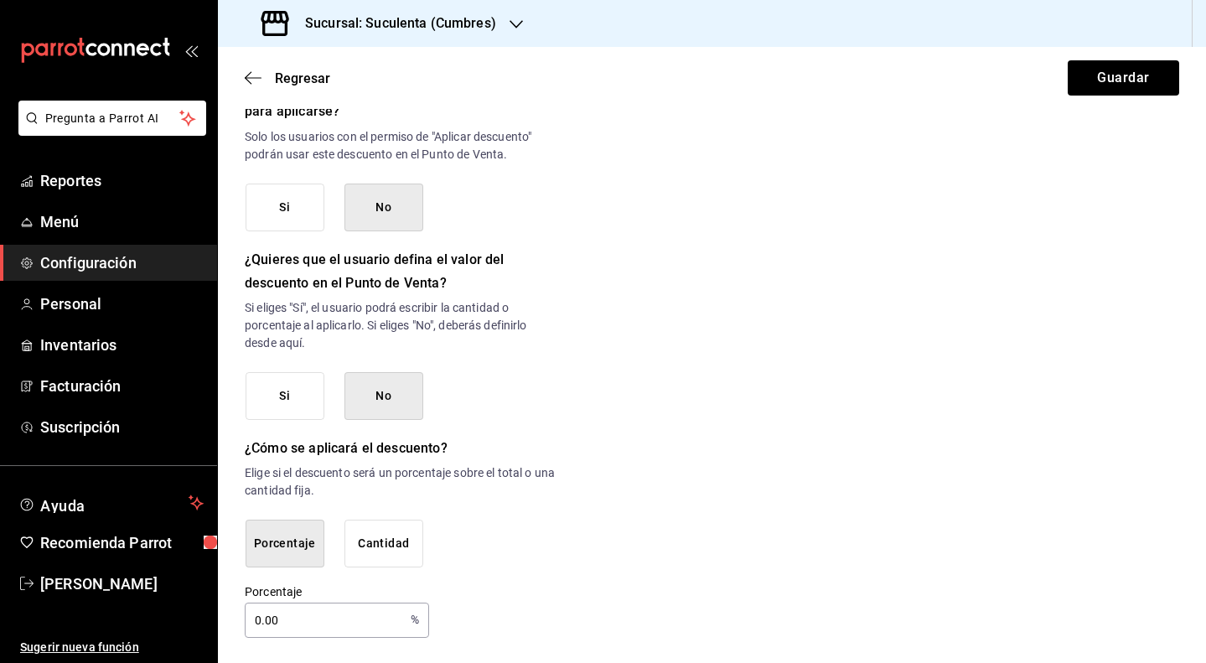
scroll to position [754, 0]
click at [269, 430] on div "¿Dónde se aplicará el descuento? Orden completa ORDER ¿Cómo se va a llamar? APE…" at bounding box center [401, 29] width 312 height 1219
click at [274, 400] on button "Si" at bounding box center [285, 397] width 79 height 48
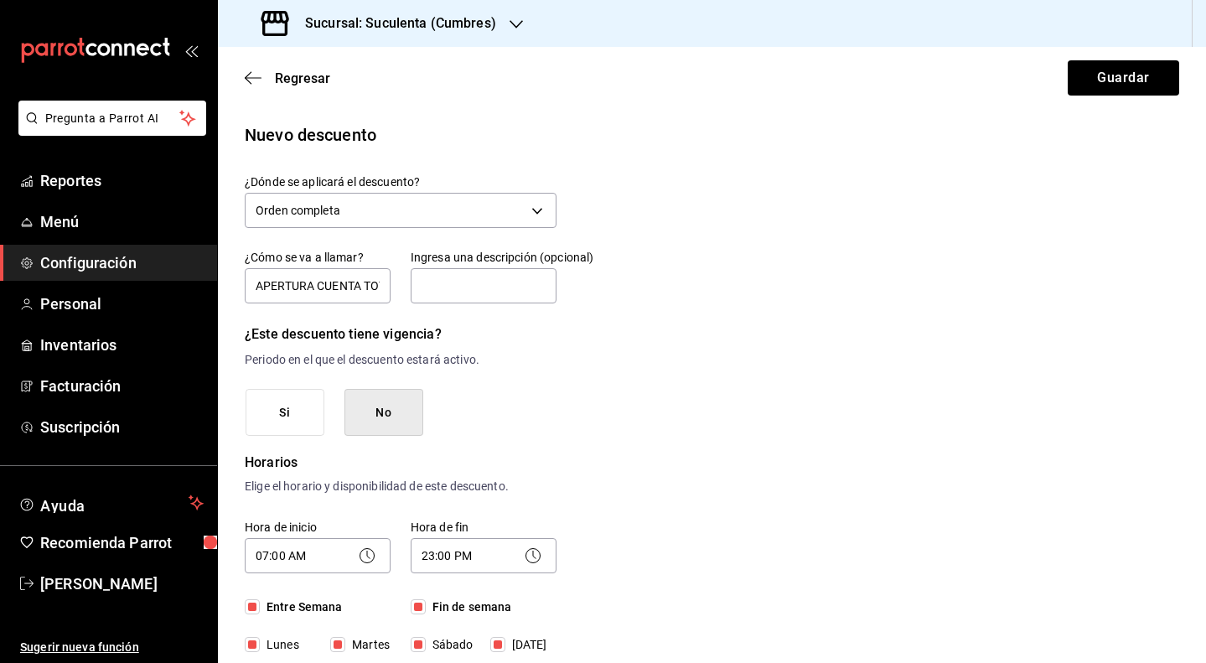
scroll to position [0, 0]
click at [1094, 91] on button "Guardar" at bounding box center [1123, 77] width 111 height 35
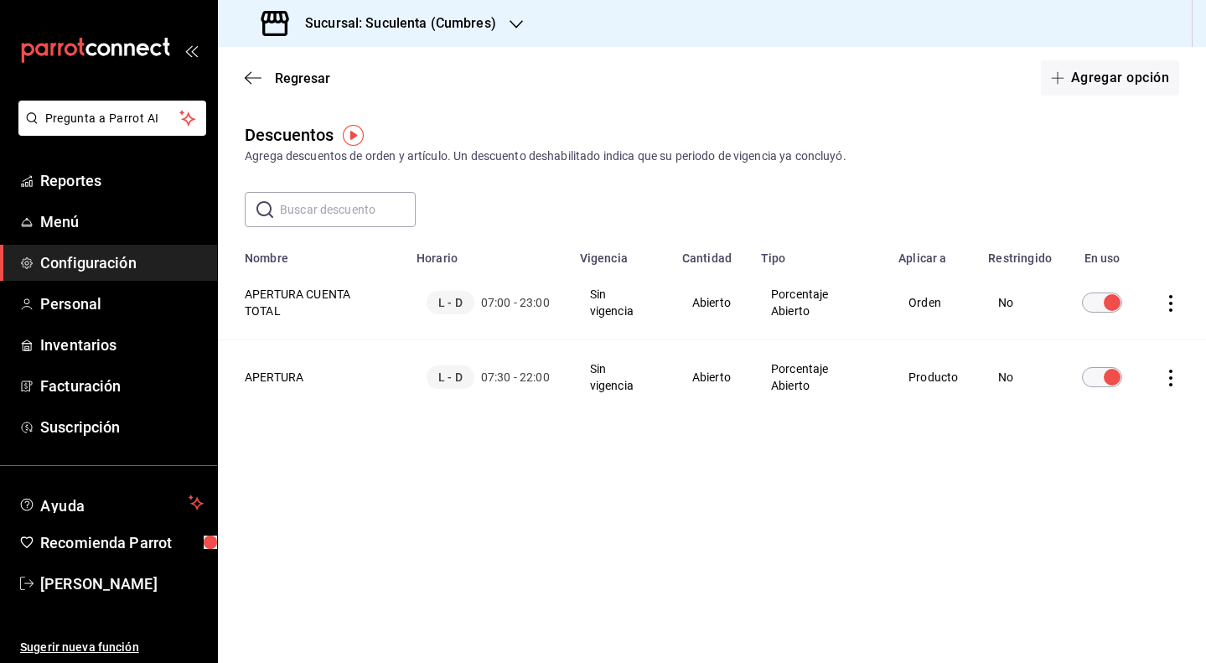
click at [1172, 377] on icon "actions" at bounding box center [1170, 378] width 3 height 17
click at [988, 484] on div at bounding box center [603, 331] width 1206 height 663
click at [277, 381] on th "APERTURA" at bounding box center [312, 377] width 189 height 75
click at [257, 76] on icon "button" at bounding box center [253, 77] width 17 height 15
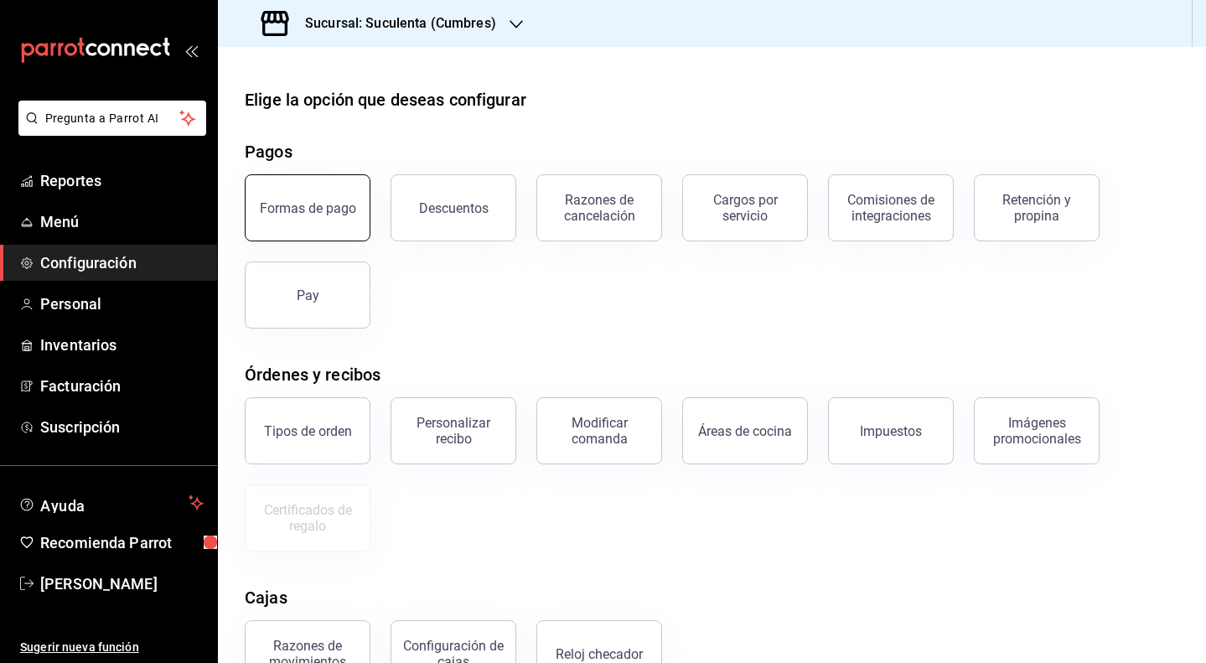
click at [340, 202] on div "Formas de pago" at bounding box center [308, 208] width 96 height 16
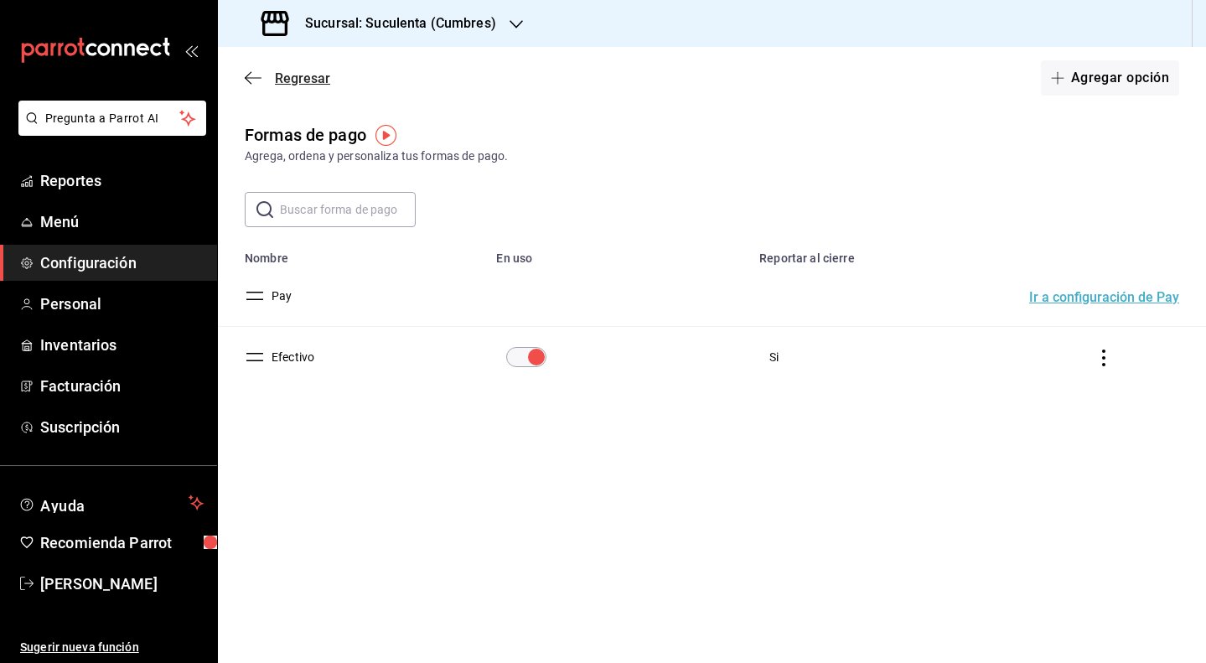
click at [257, 81] on icon "button" at bounding box center [253, 77] width 17 height 15
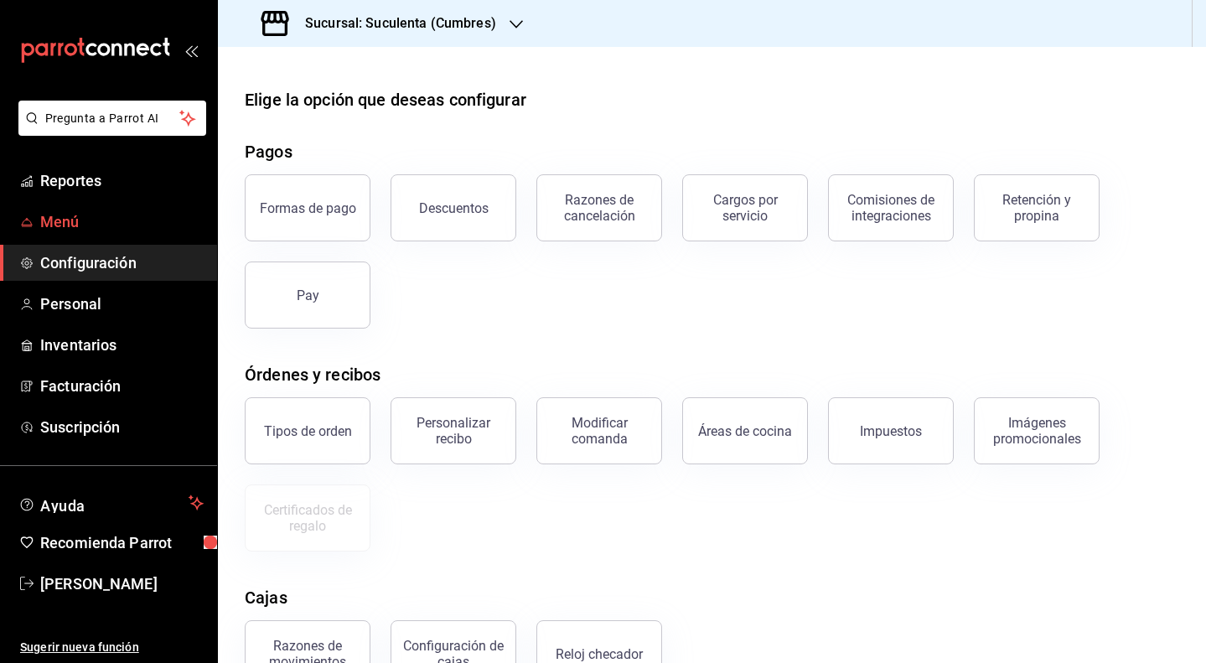
click at [113, 221] on span "Menú" at bounding box center [121, 221] width 163 height 23
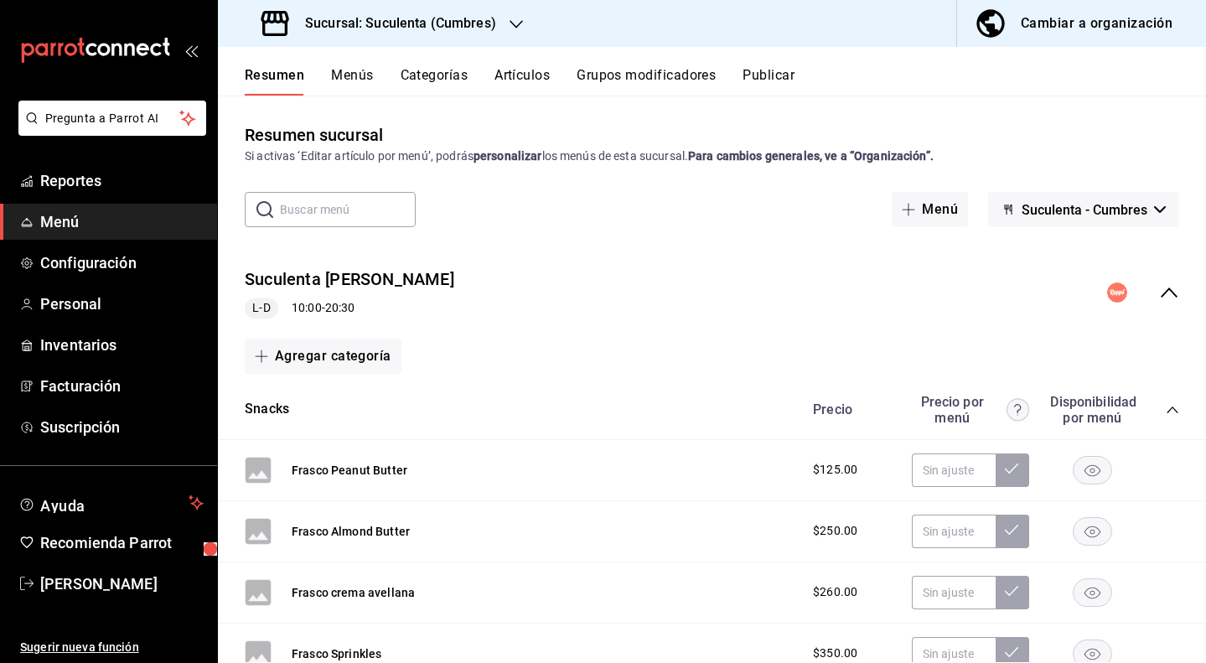
click at [420, 80] on button "Categorías" at bounding box center [435, 81] width 68 height 29
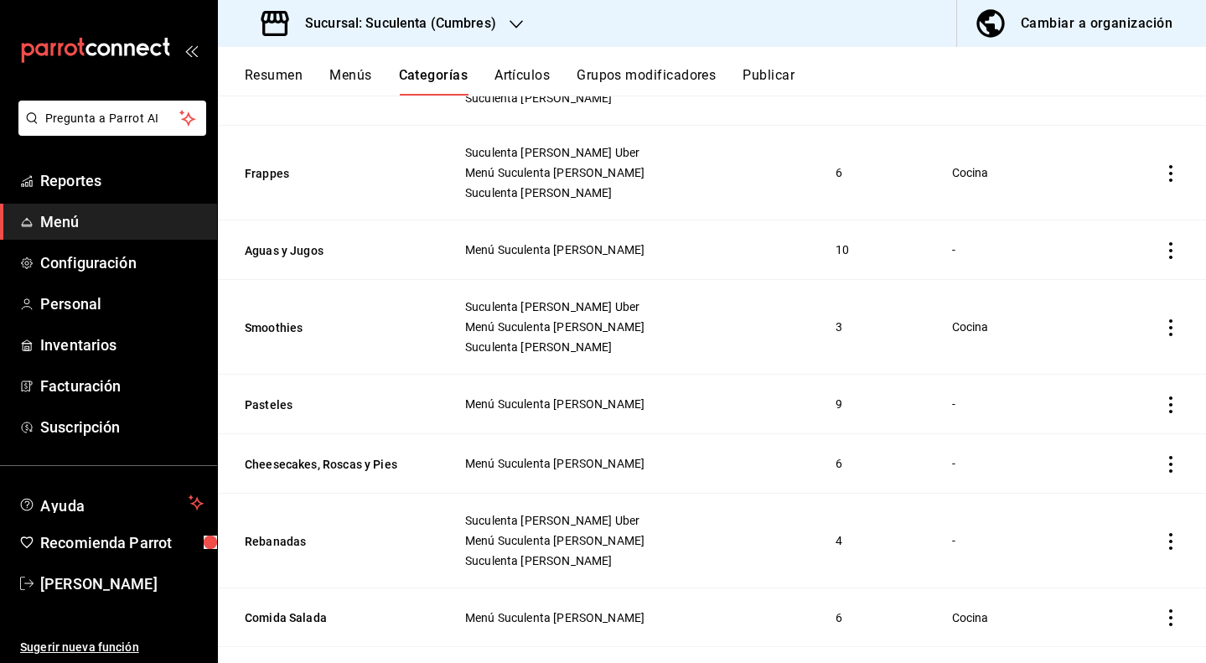
scroll to position [523, 0]
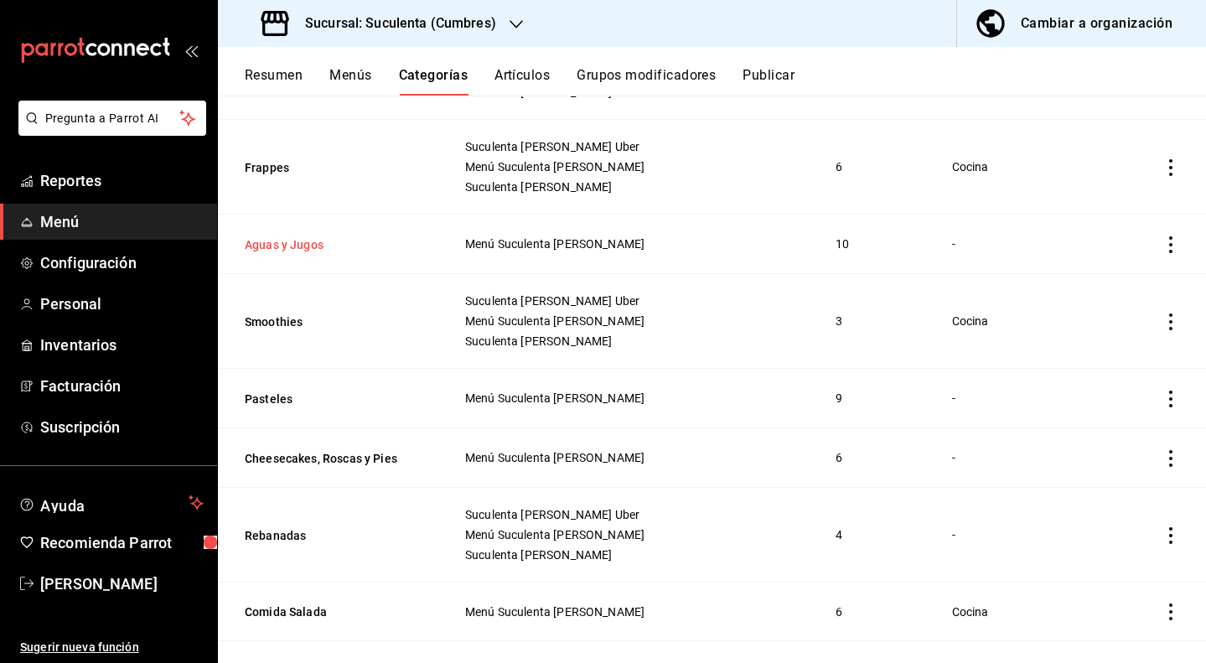
click at [301, 250] on button "Aguas y Jugos" at bounding box center [329, 244] width 168 height 17
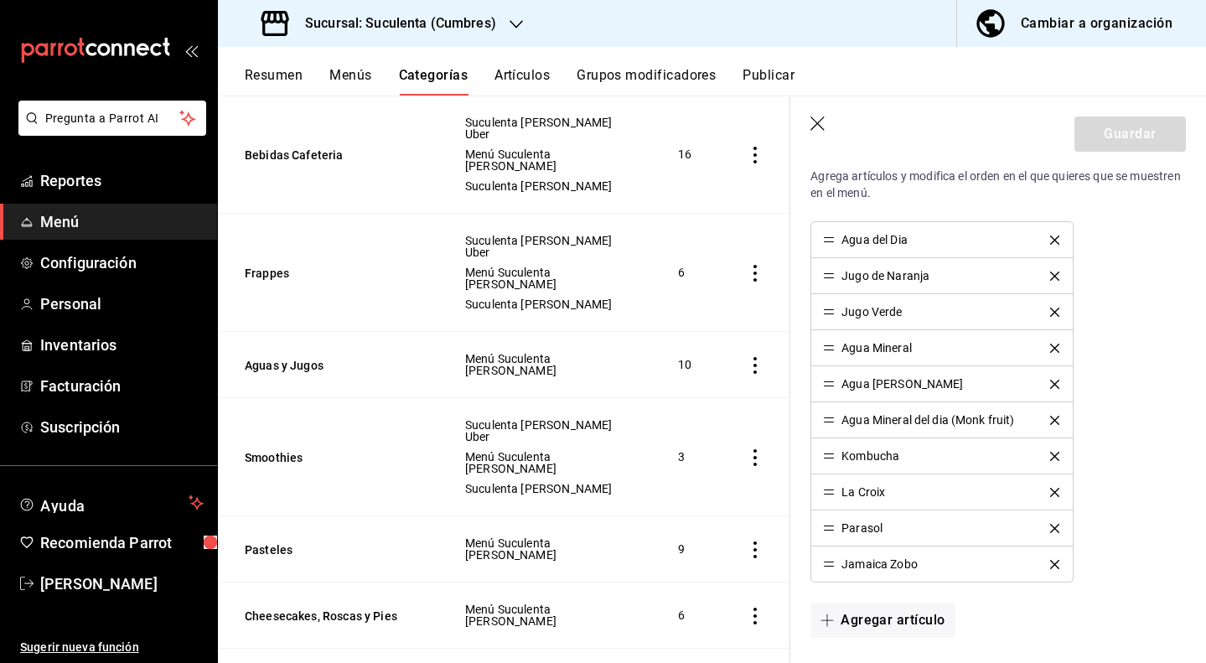
scroll to position [466, 0]
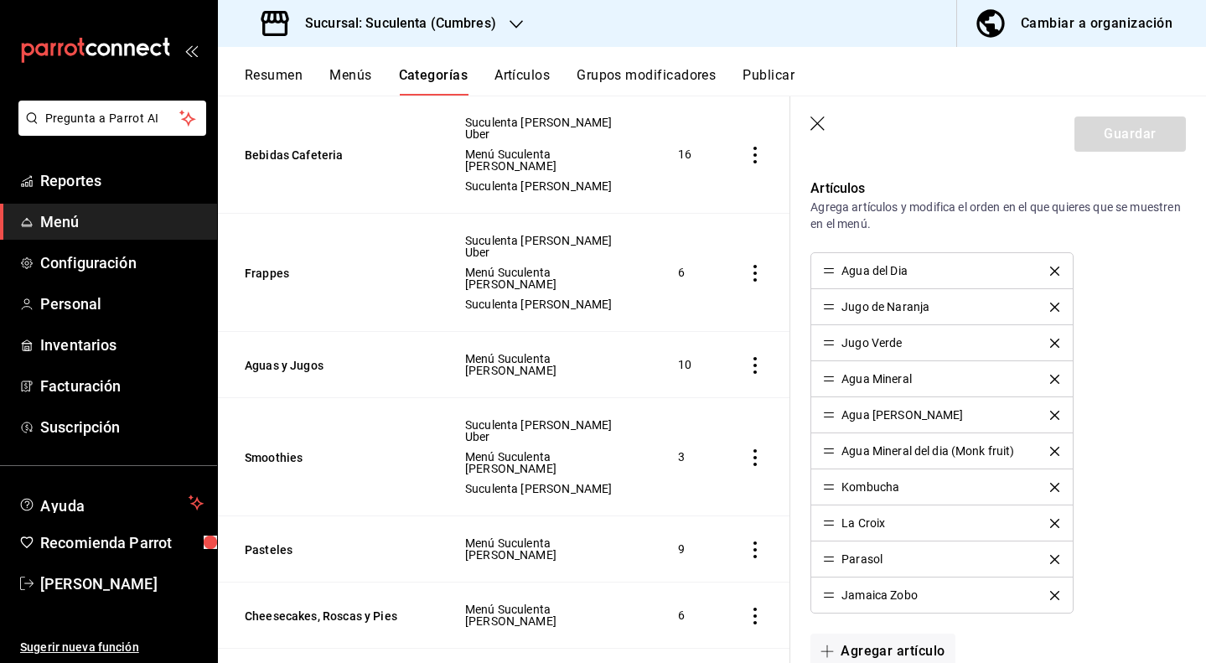
click at [818, 125] on icon "button" at bounding box center [819, 125] width 17 height 17
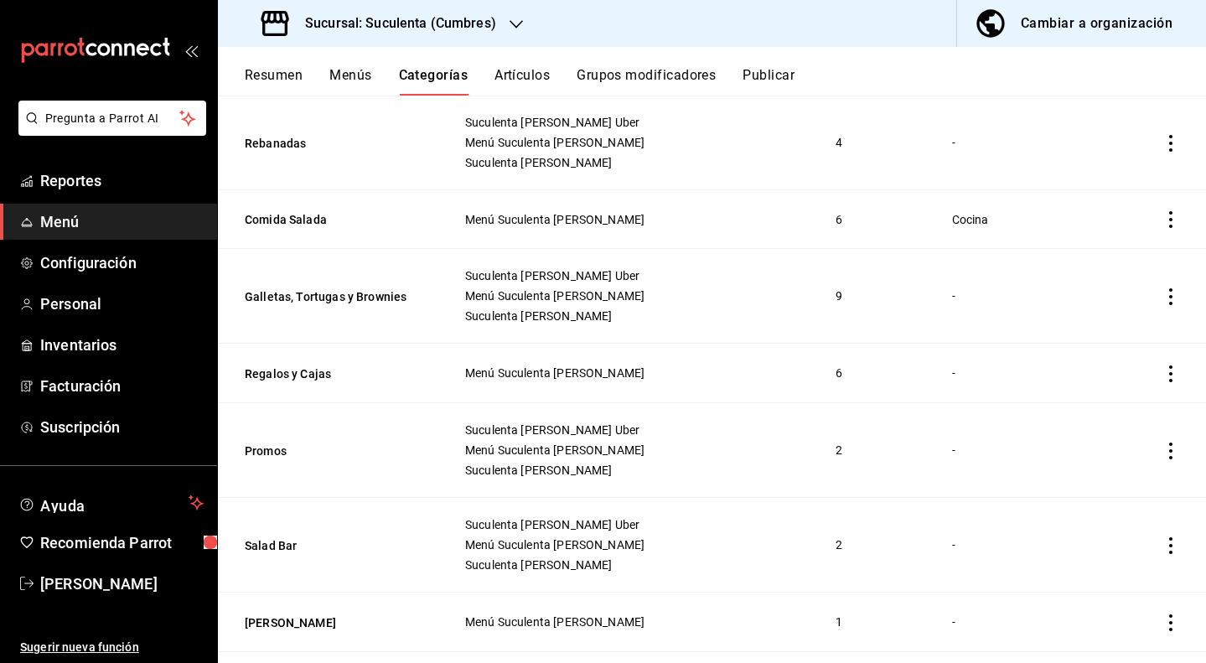
scroll to position [918, 0]
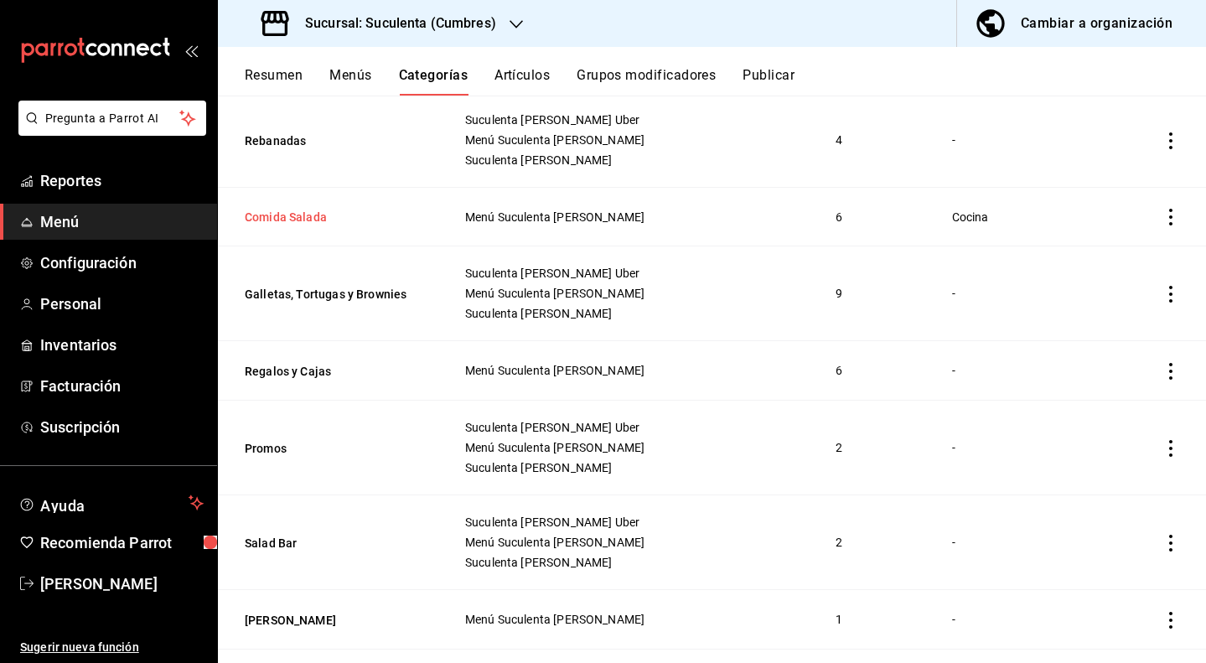
click at [313, 223] on button "Comida Salada" at bounding box center [329, 217] width 168 height 17
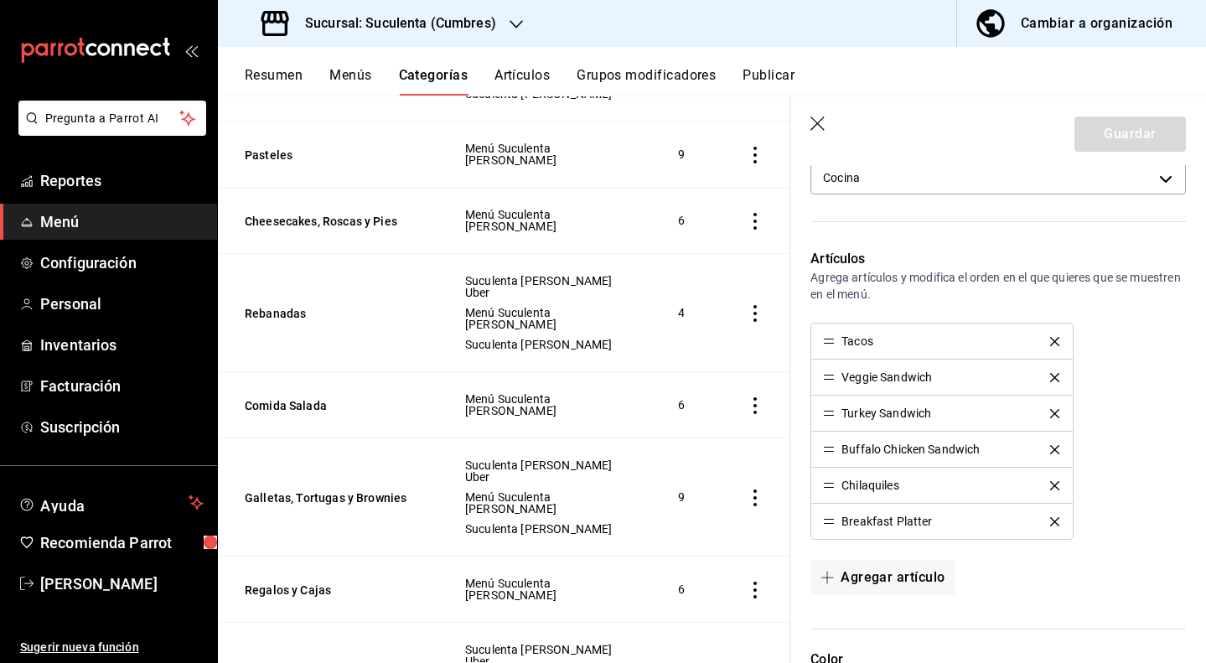
scroll to position [391, 0]
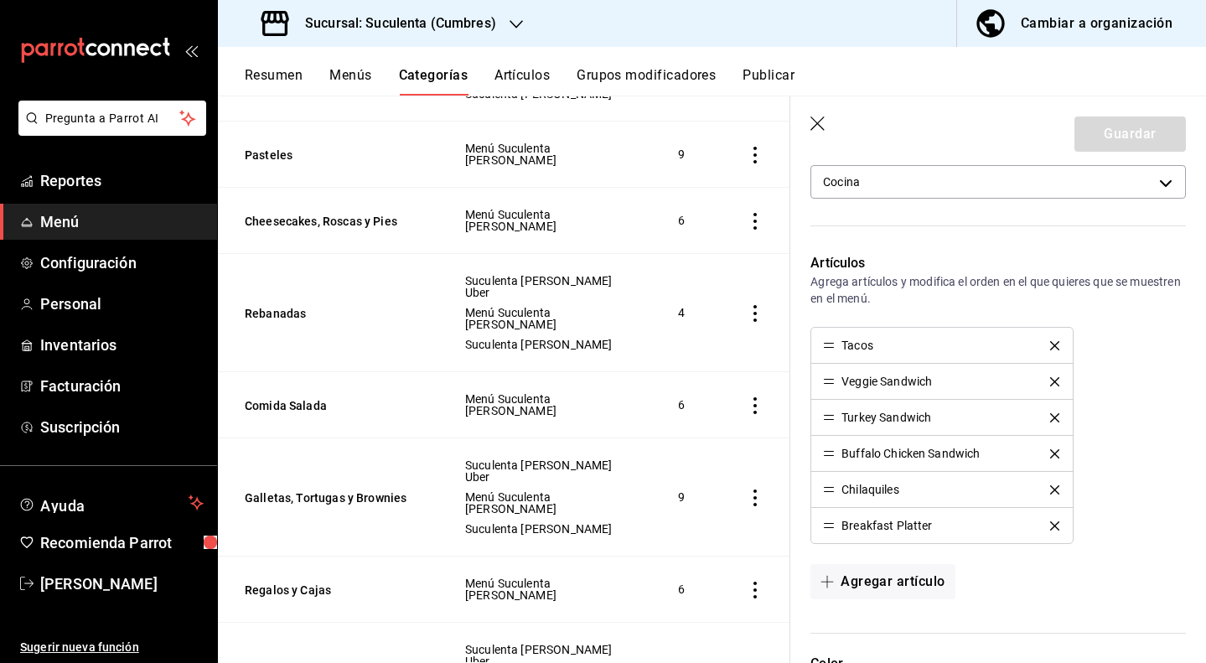
click at [1050, 349] on icon "delete" at bounding box center [1054, 345] width 9 height 9
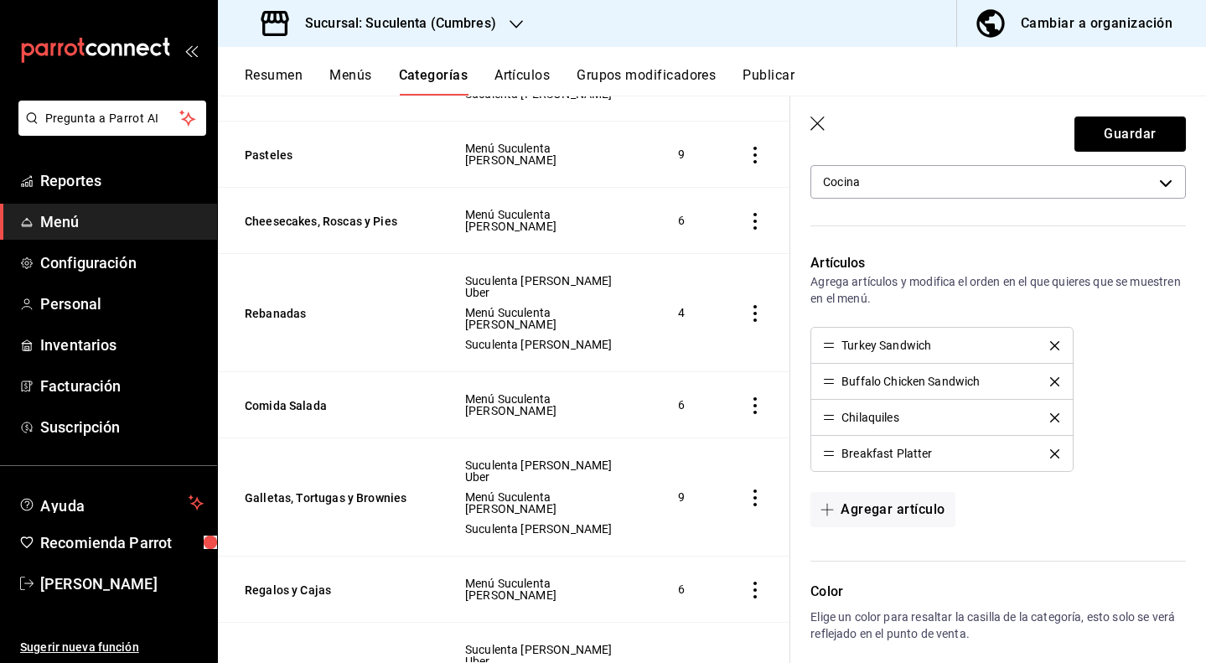
click at [1050, 349] on icon "delete" at bounding box center [1054, 345] width 9 height 9
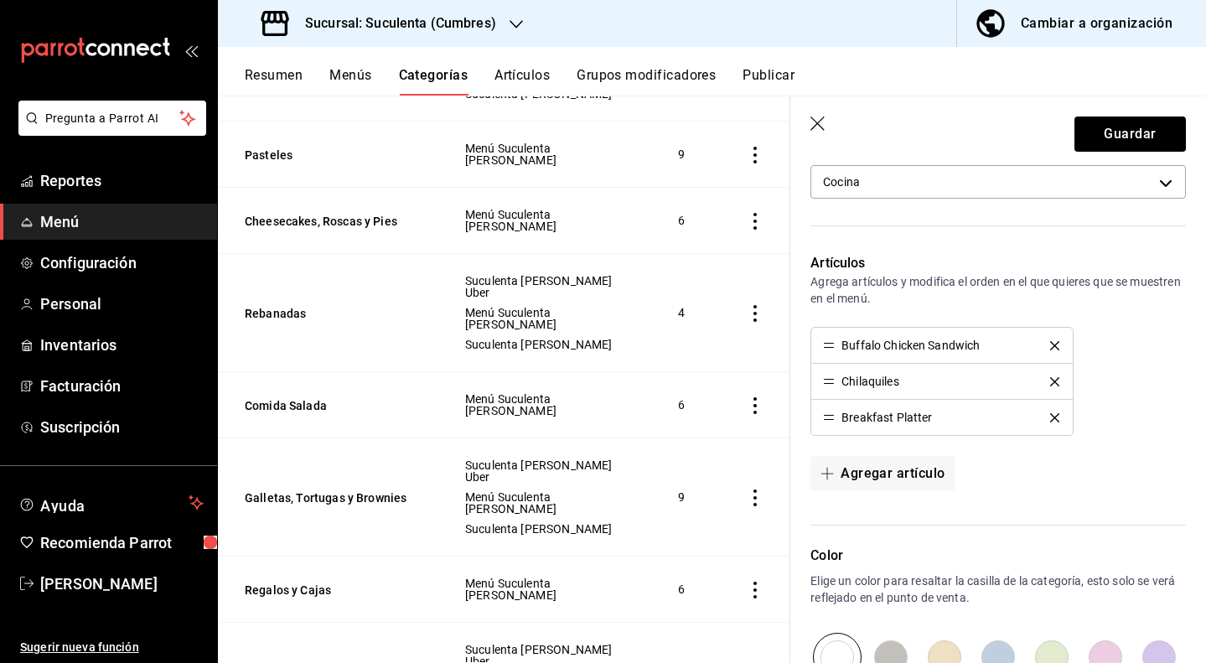
click at [1050, 349] on icon "delete" at bounding box center [1054, 345] width 9 height 9
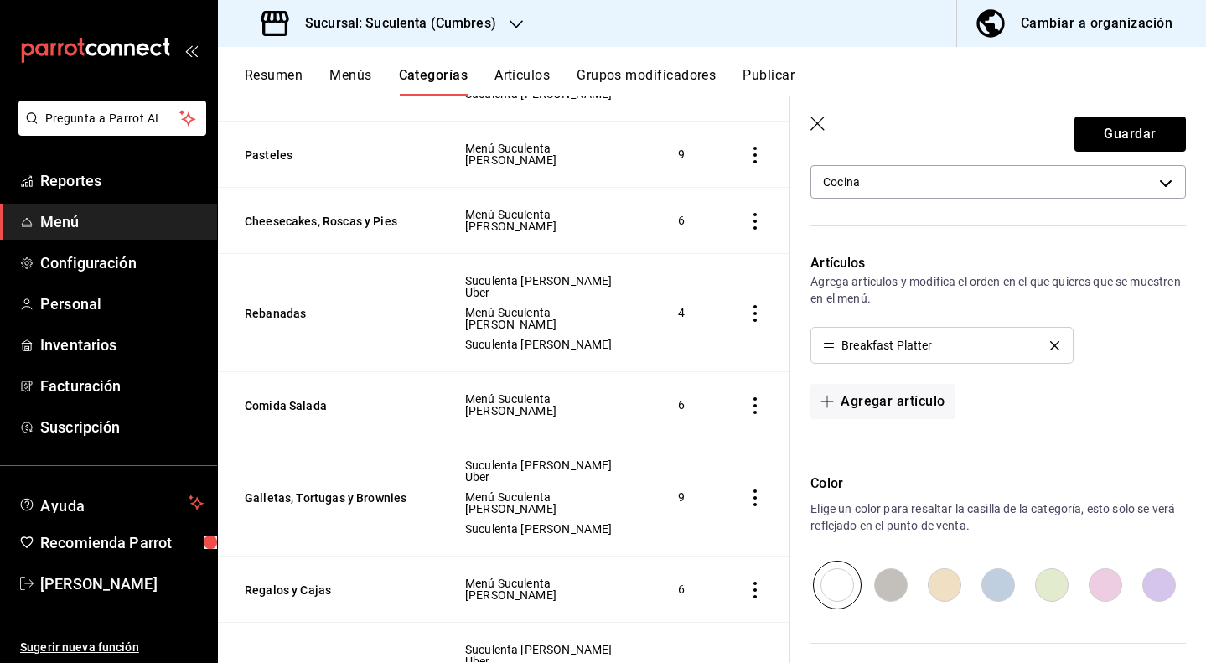
click at [1050, 349] on icon "delete" at bounding box center [1054, 345] width 9 height 9
click at [1045, 384] on div "Agregar artículo" at bounding box center [999, 401] width 376 height 35
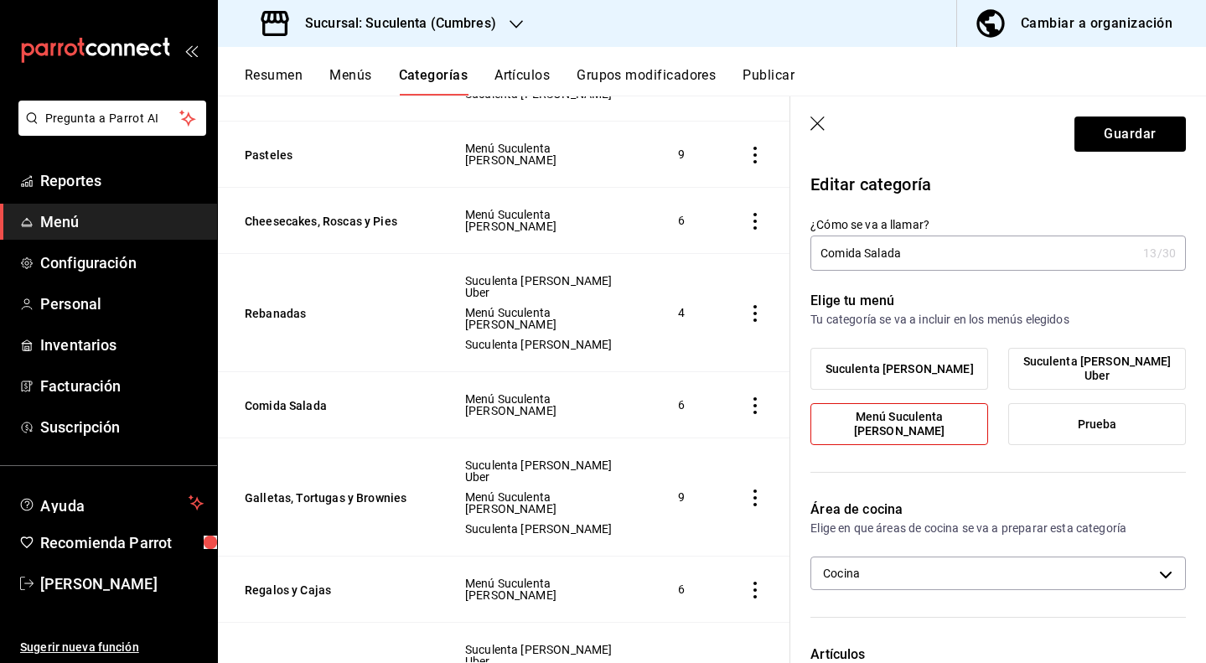
scroll to position [0, 0]
click at [964, 422] on label "Menú Suculenta [PERSON_NAME]" at bounding box center [900, 424] width 176 height 40
click at [0, 0] on input "Menú Suculenta [PERSON_NAME]" at bounding box center [0, 0] width 0 height 0
click at [931, 427] on span "Menú Suculenta [PERSON_NAME]" at bounding box center [899, 424] width 153 height 29
click at [0, 0] on input "Menú Suculenta [PERSON_NAME]" at bounding box center [0, 0] width 0 height 0
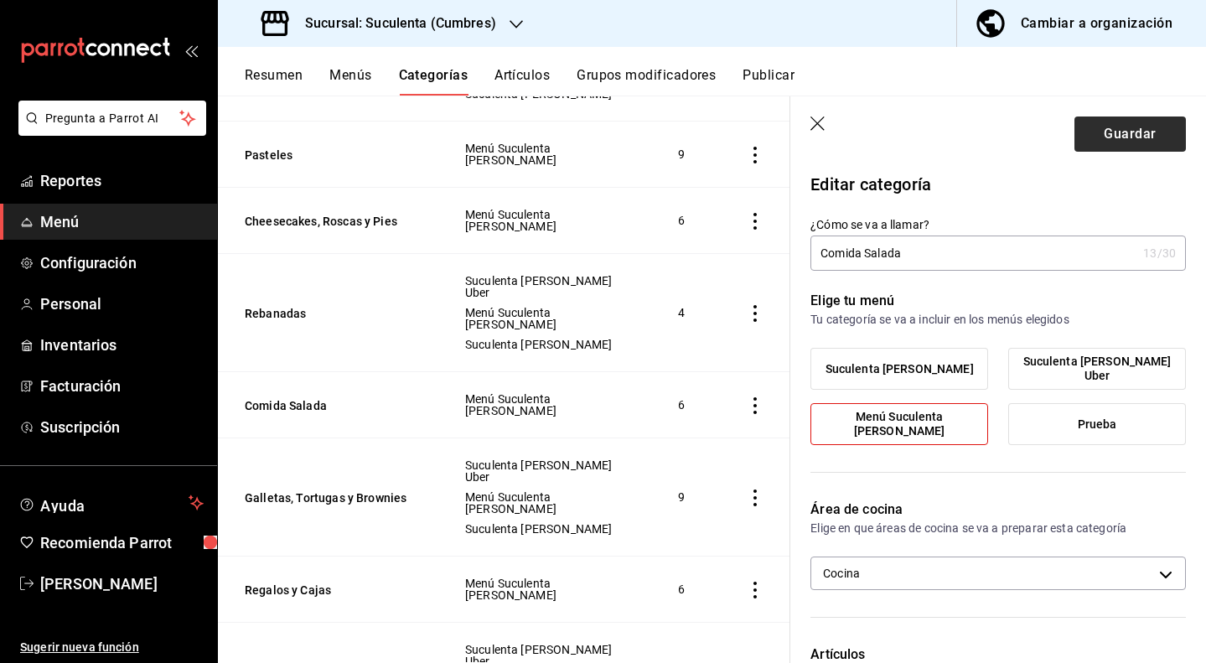
click at [1086, 135] on button "Guardar" at bounding box center [1130, 134] width 111 height 35
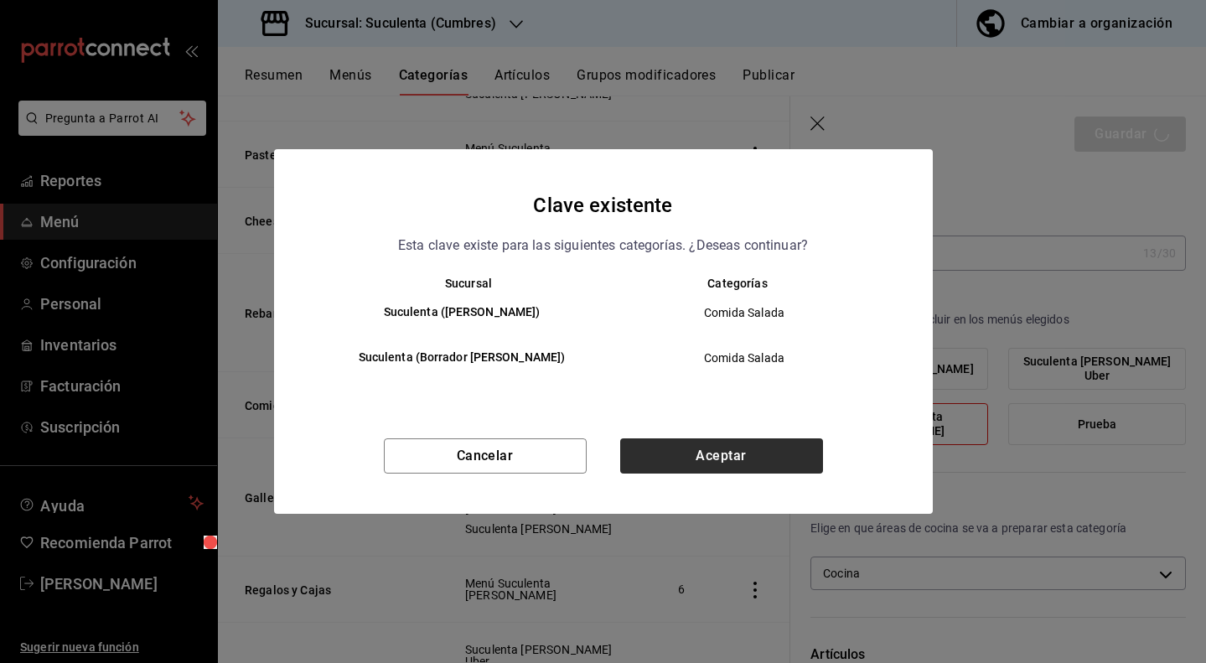
click at [742, 452] on button "Aceptar" at bounding box center [721, 455] width 203 height 35
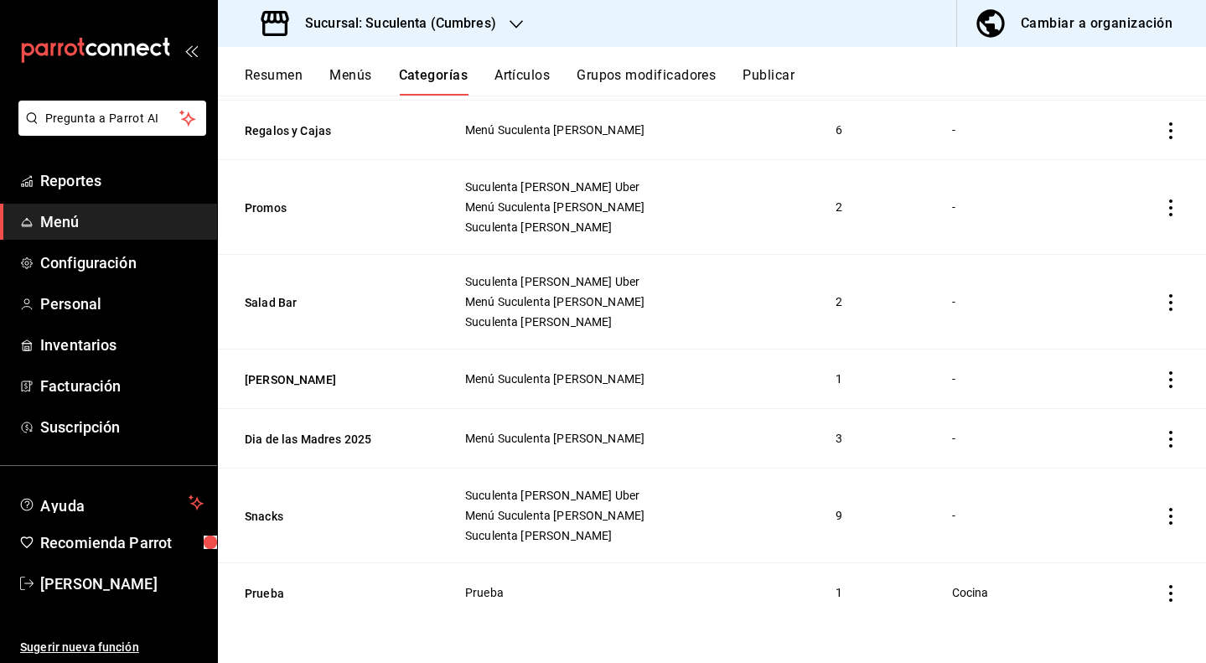
click at [1163, 437] on icon "actions" at bounding box center [1171, 439] width 17 height 17
click at [1079, 549] on div at bounding box center [1071, 546] width 30 height 17
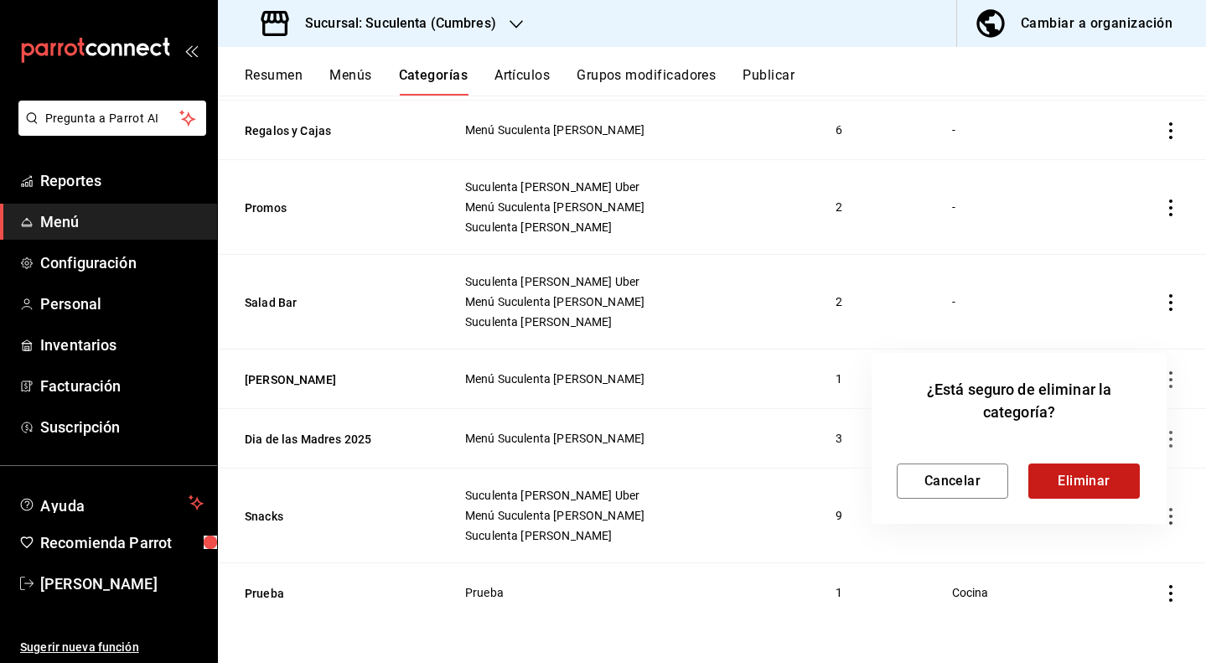
click at [1087, 495] on button "Eliminar" at bounding box center [1084, 481] width 111 height 35
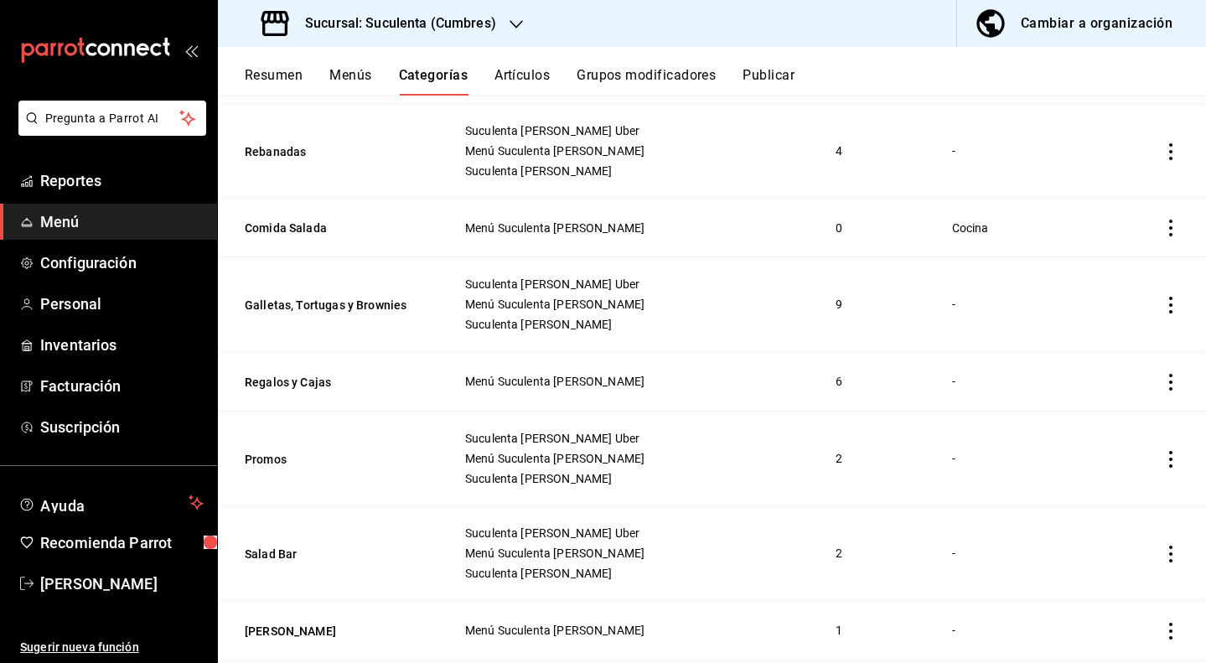
scroll to position [900, 0]
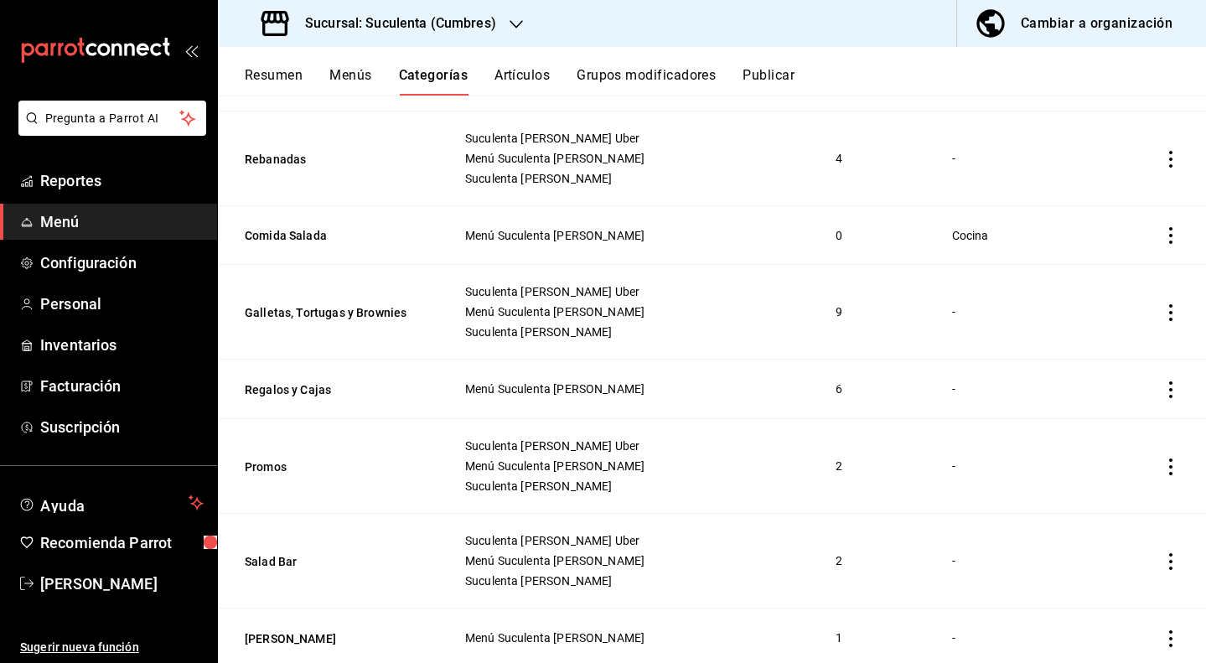
click at [1163, 236] on icon "actions" at bounding box center [1171, 235] width 17 height 17
click at [1080, 363] on div "Editar Duplicar Eliminar" at bounding box center [1093, 309] width 114 height 130
click at [1081, 360] on li "Eliminar" at bounding box center [1093, 343] width 101 height 34
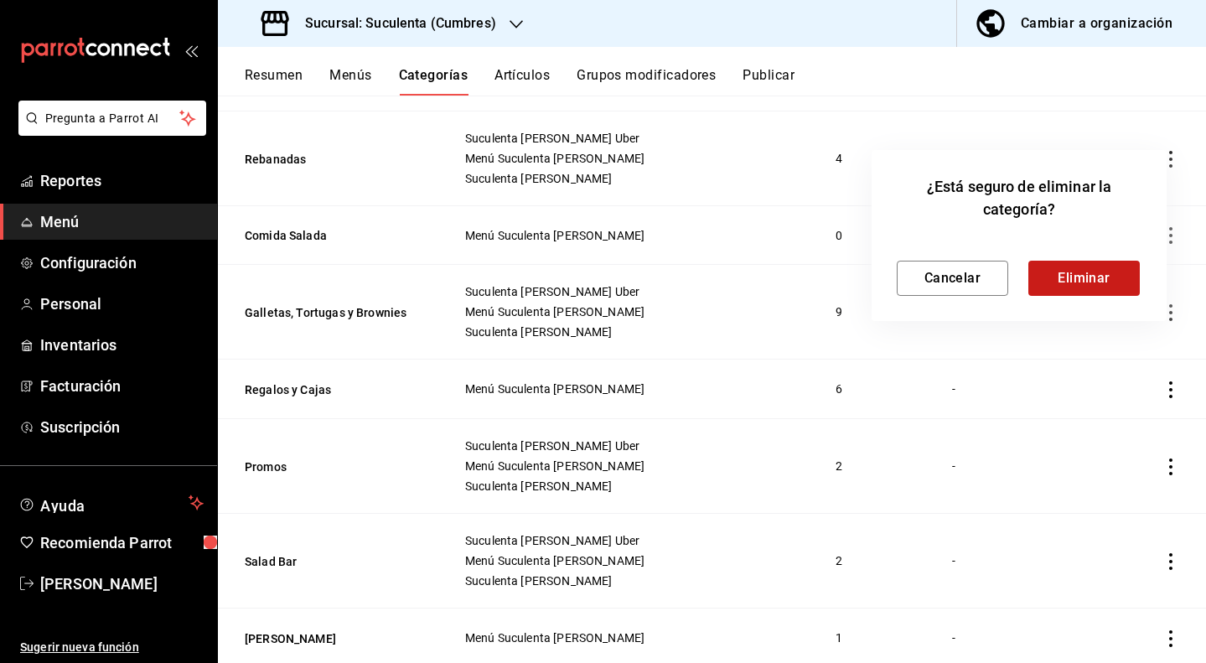
click at [1072, 293] on button "Eliminar" at bounding box center [1084, 278] width 111 height 35
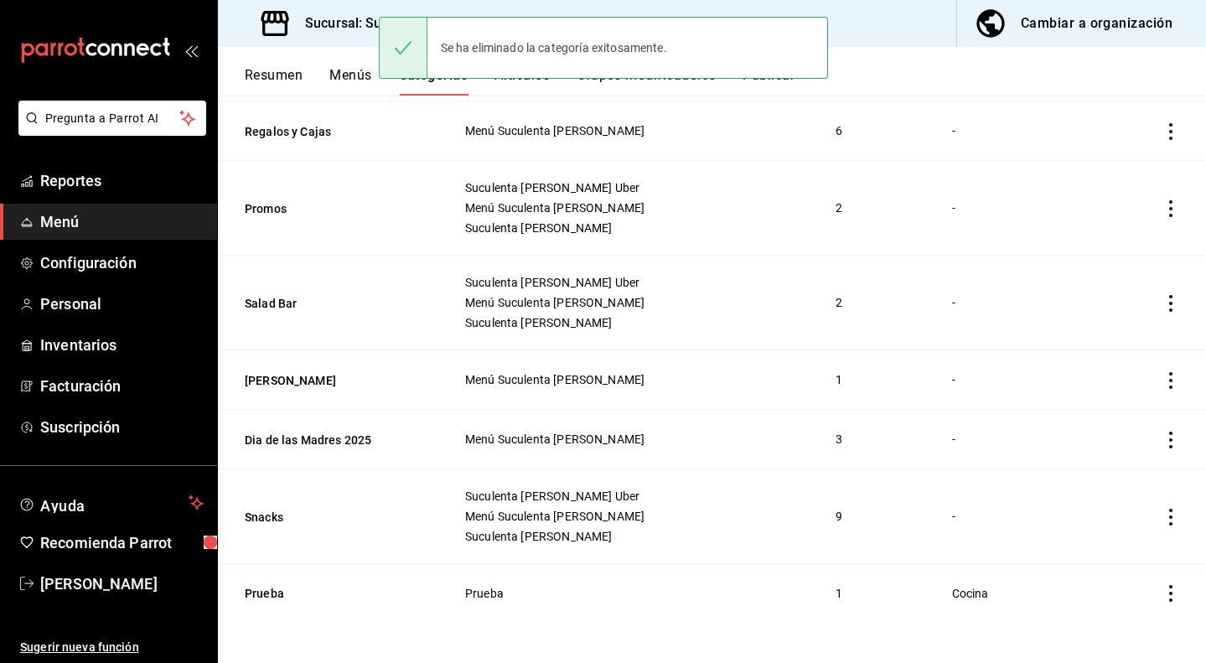
scroll to position [1100, 0]
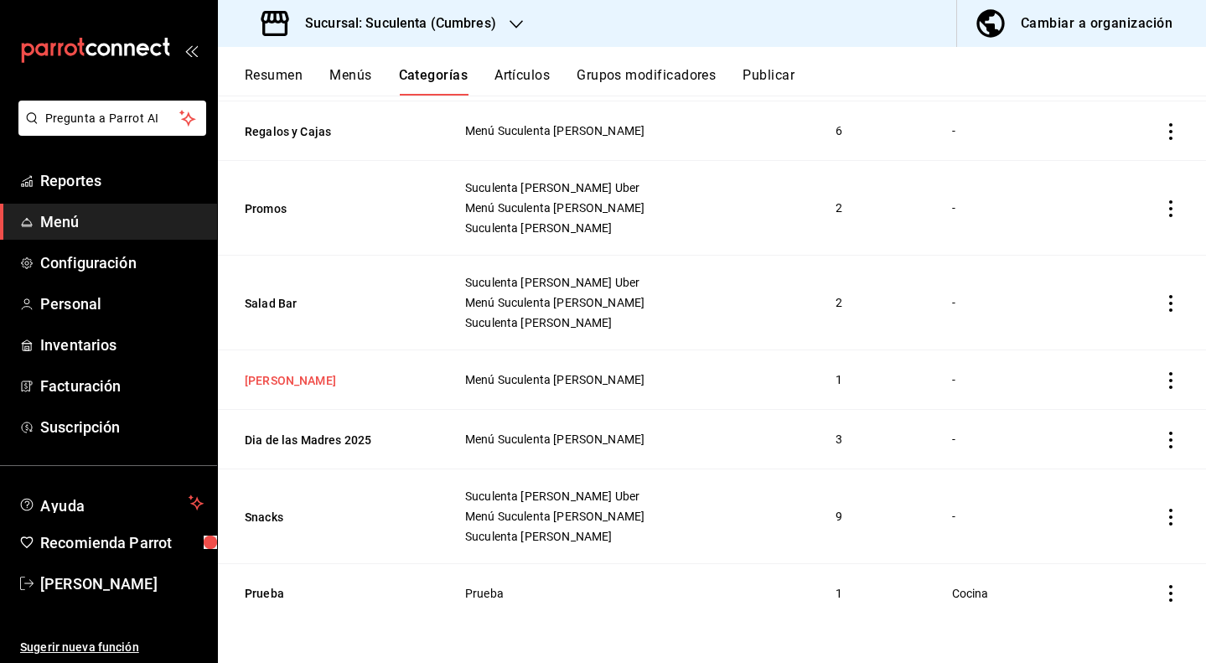
click at [277, 376] on button "[PERSON_NAME]" at bounding box center [329, 380] width 168 height 17
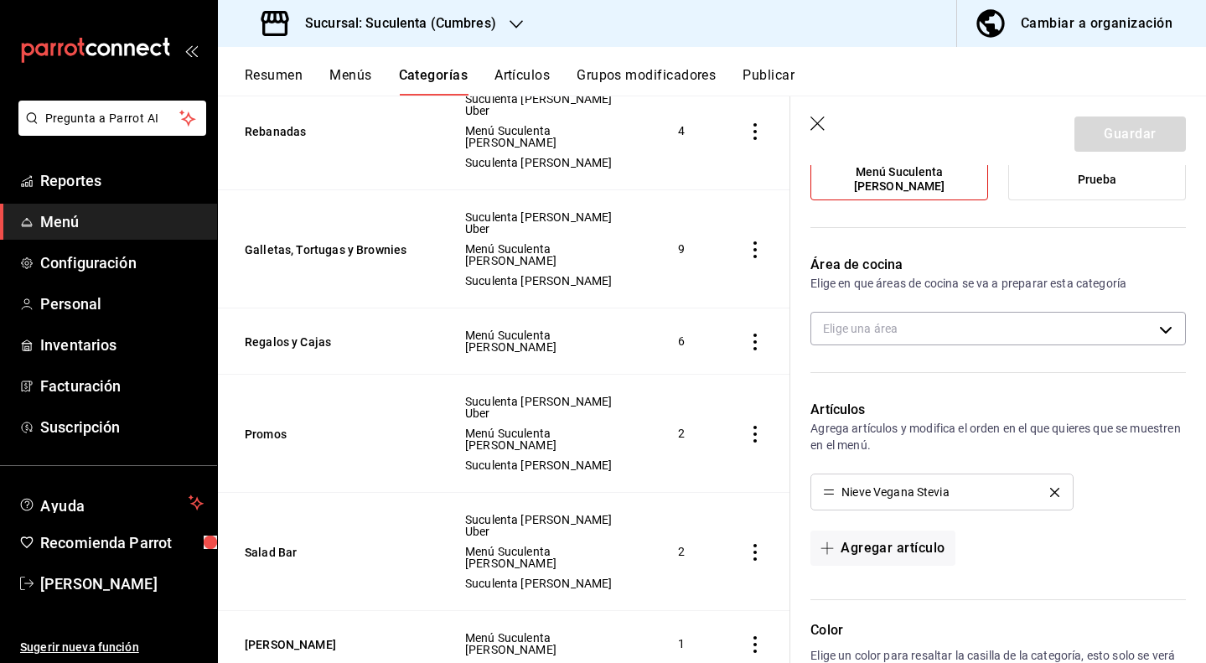
scroll to position [318, 0]
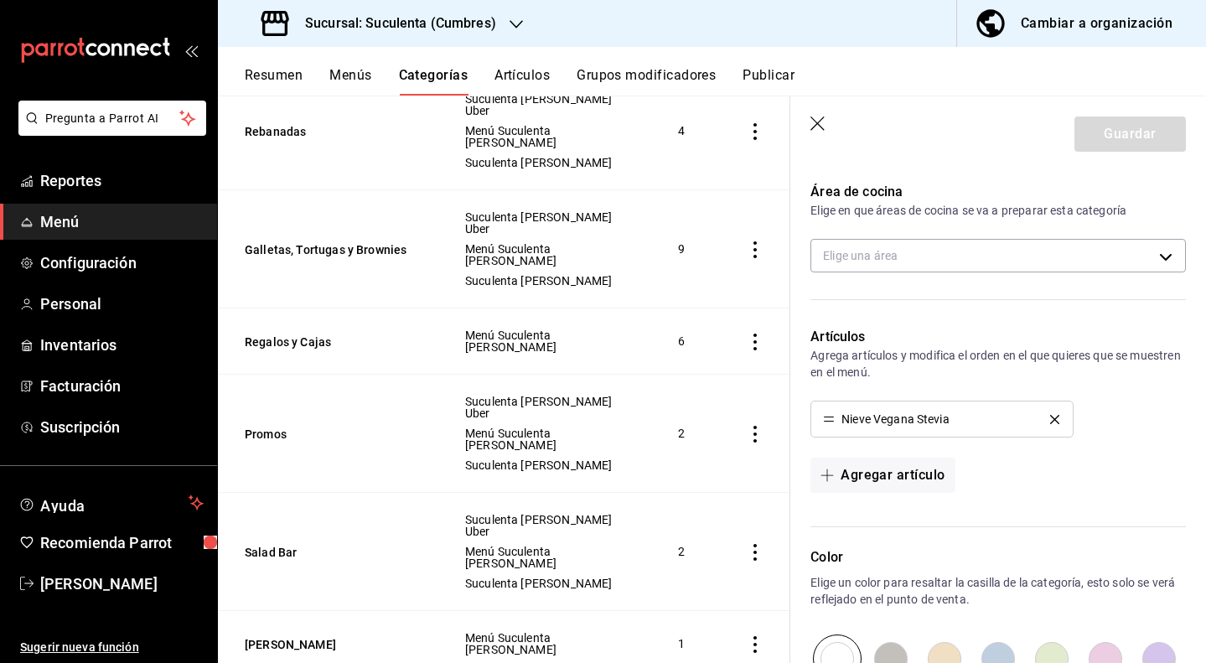
click at [1050, 415] on icon "delete" at bounding box center [1054, 419] width 9 height 9
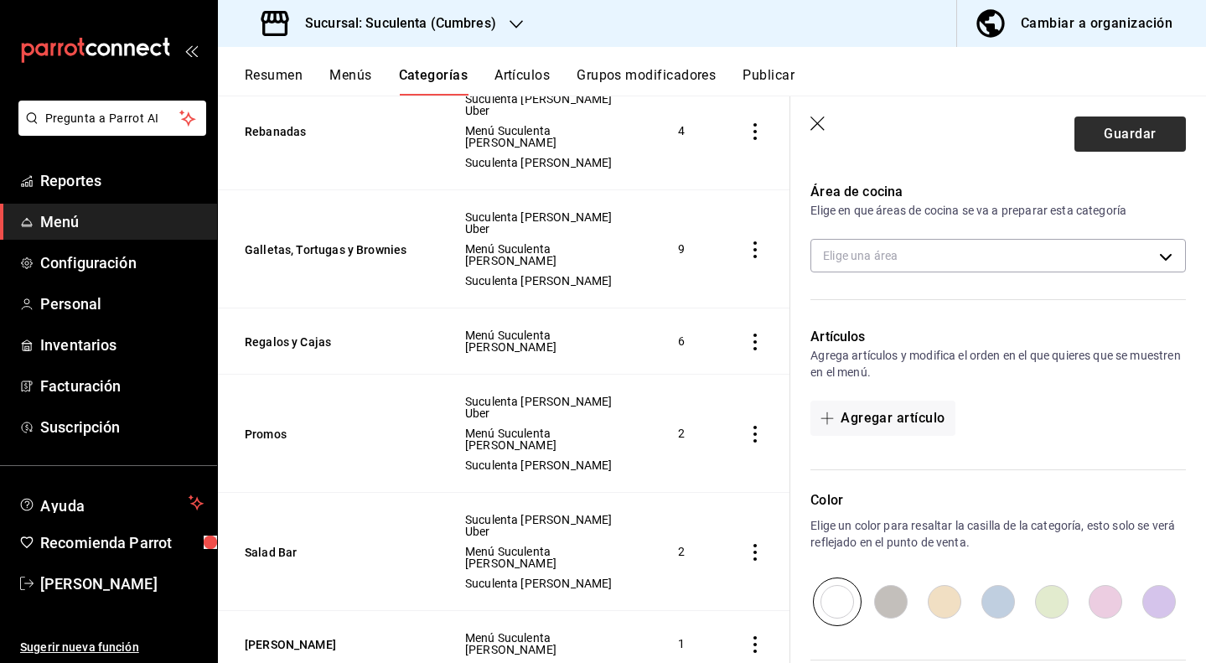
click at [1105, 118] on button "Guardar" at bounding box center [1130, 134] width 111 height 35
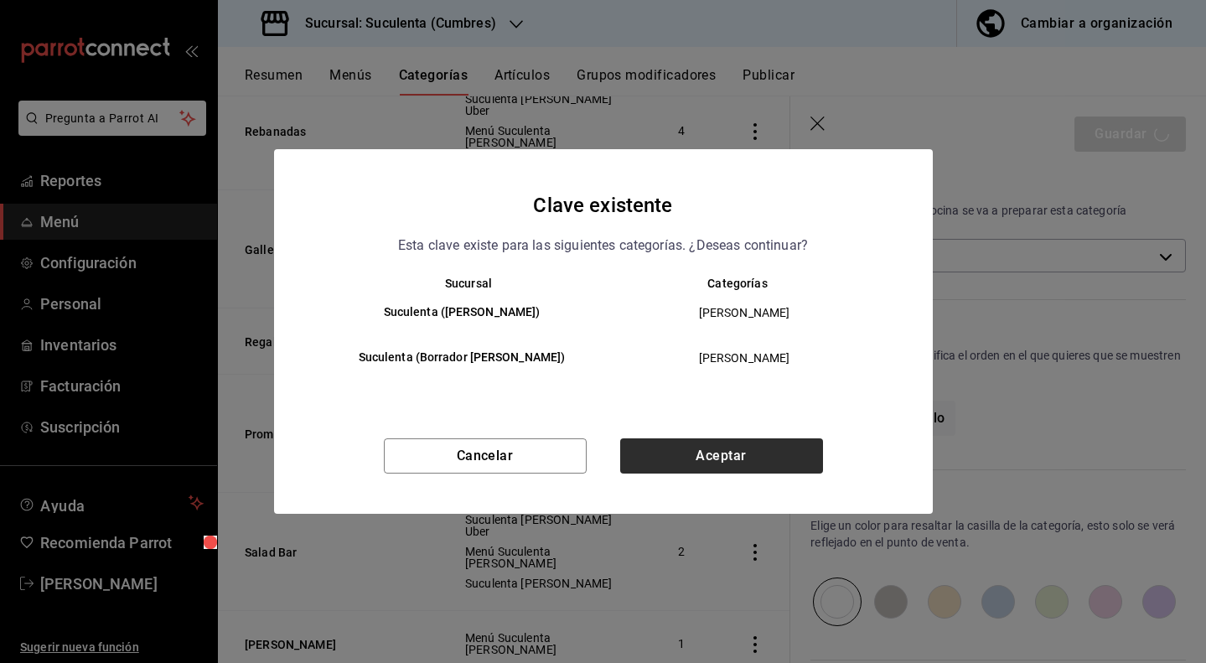
click at [751, 460] on button "Aceptar" at bounding box center [721, 455] width 203 height 35
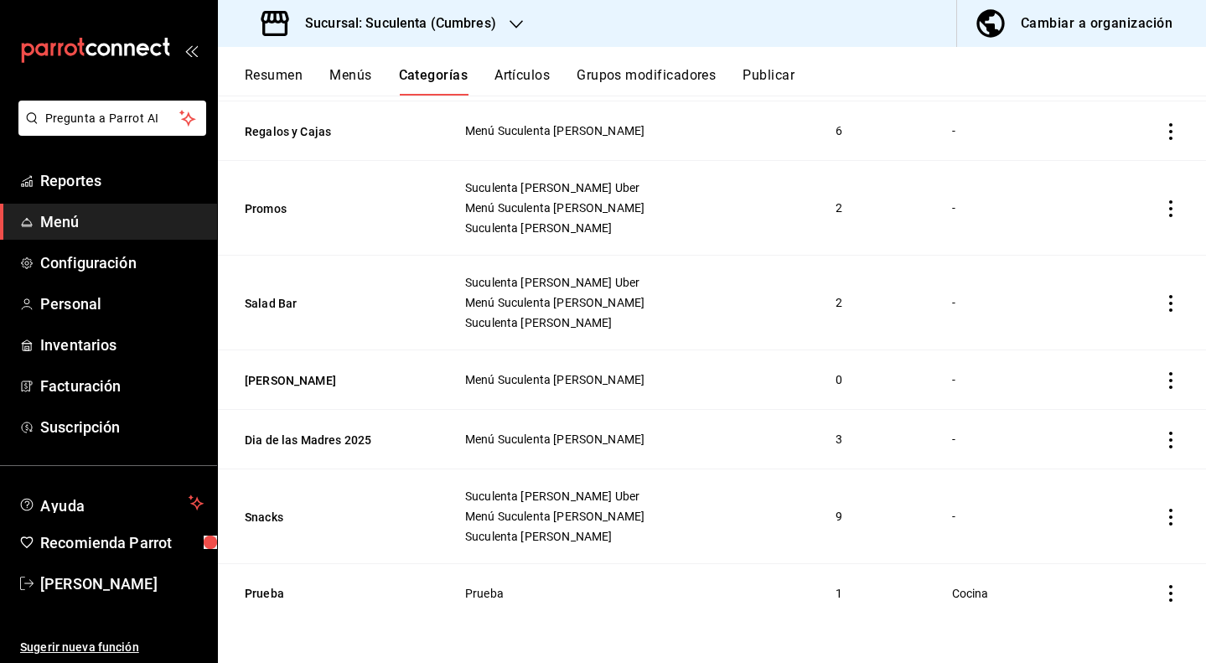
scroll to position [1100, 0]
click at [334, 433] on button "Dia de las Madres 2025" at bounding box center [329, 440] width 168 height 17
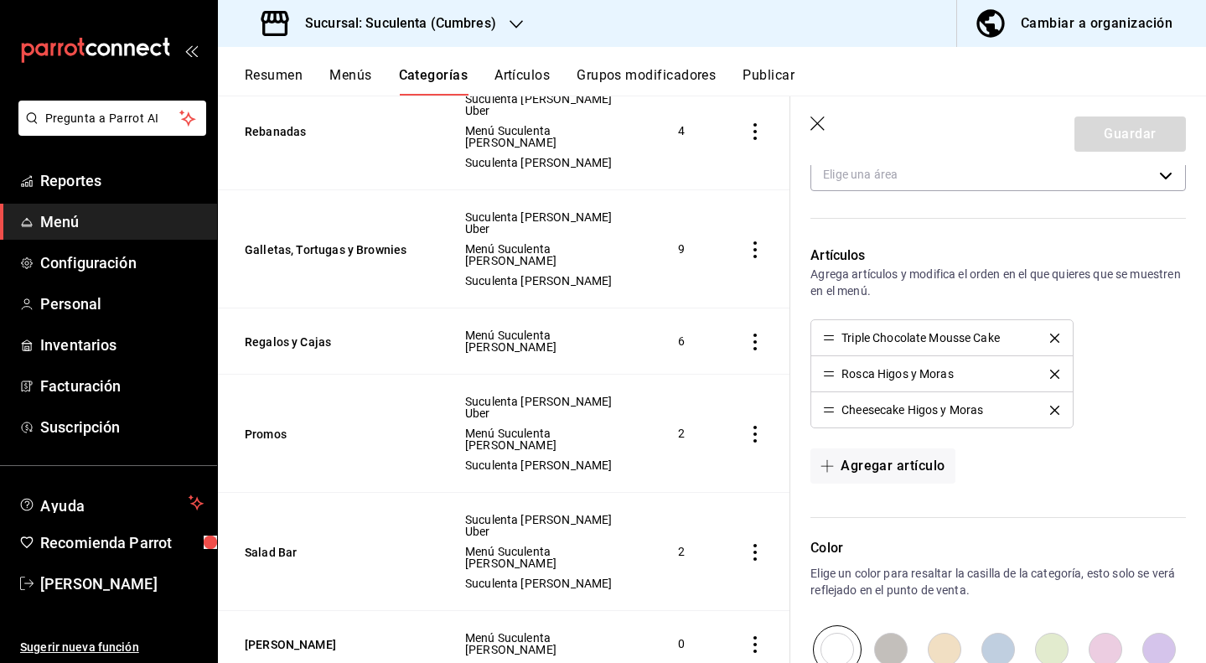
scroll to position [410, 0]
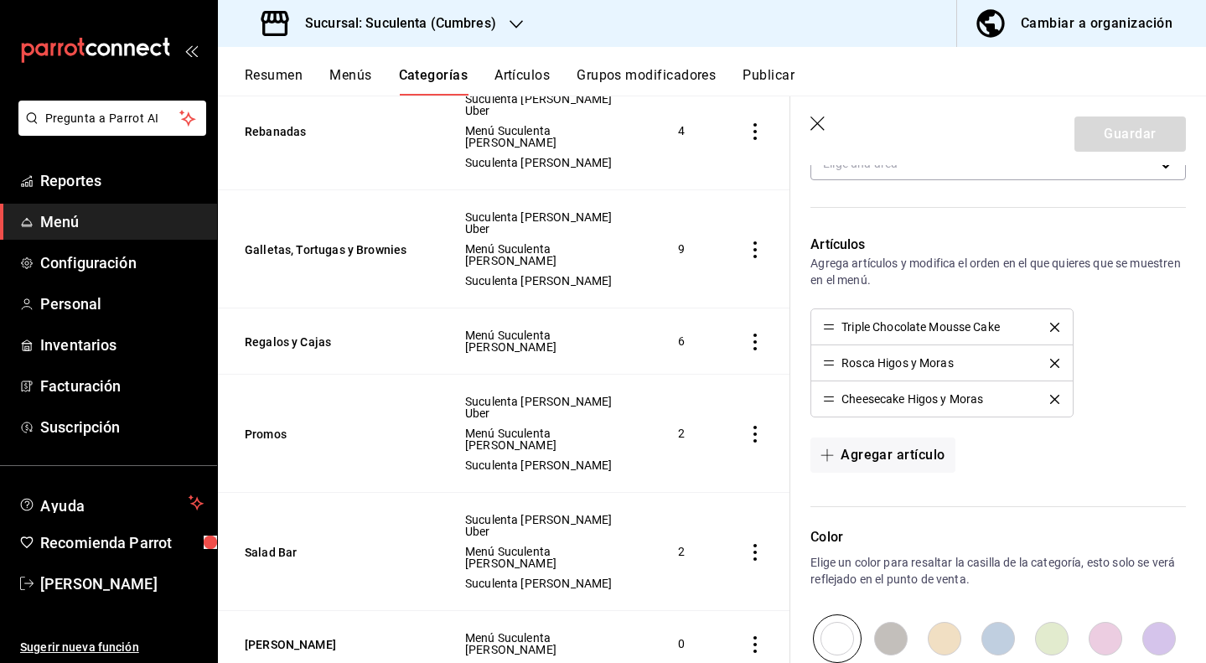
click at [1050, 329] on icon "delete" at bounding box center [1054, 327] width 9 height 9
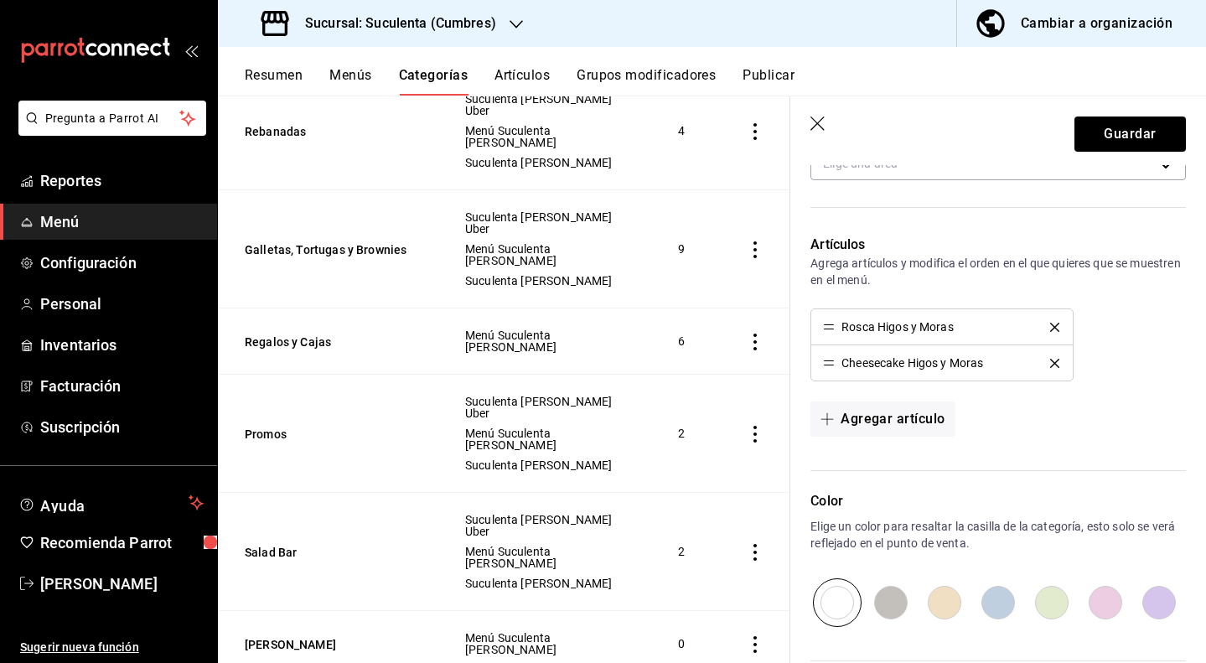
click at [1050, 329] on icon "delete" at bounding box center [1054, 327] width 9 height 9
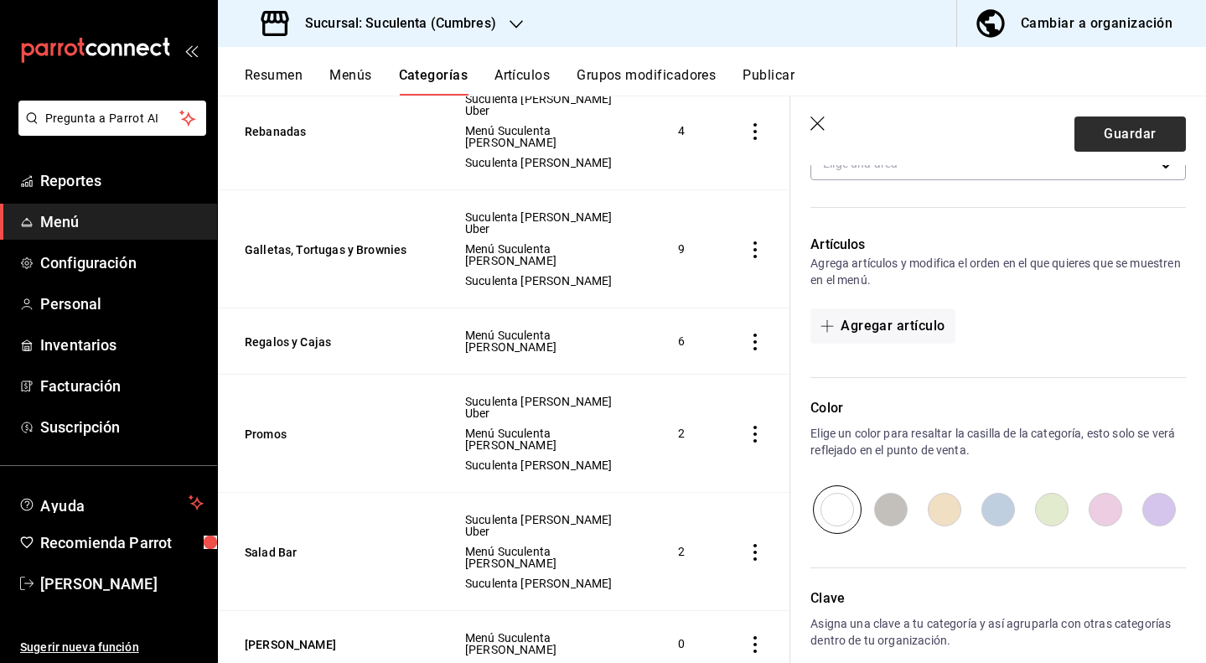
click at [1123, 129] on button "Guardar" at bounding box center [1130, 134] width 111 height 35
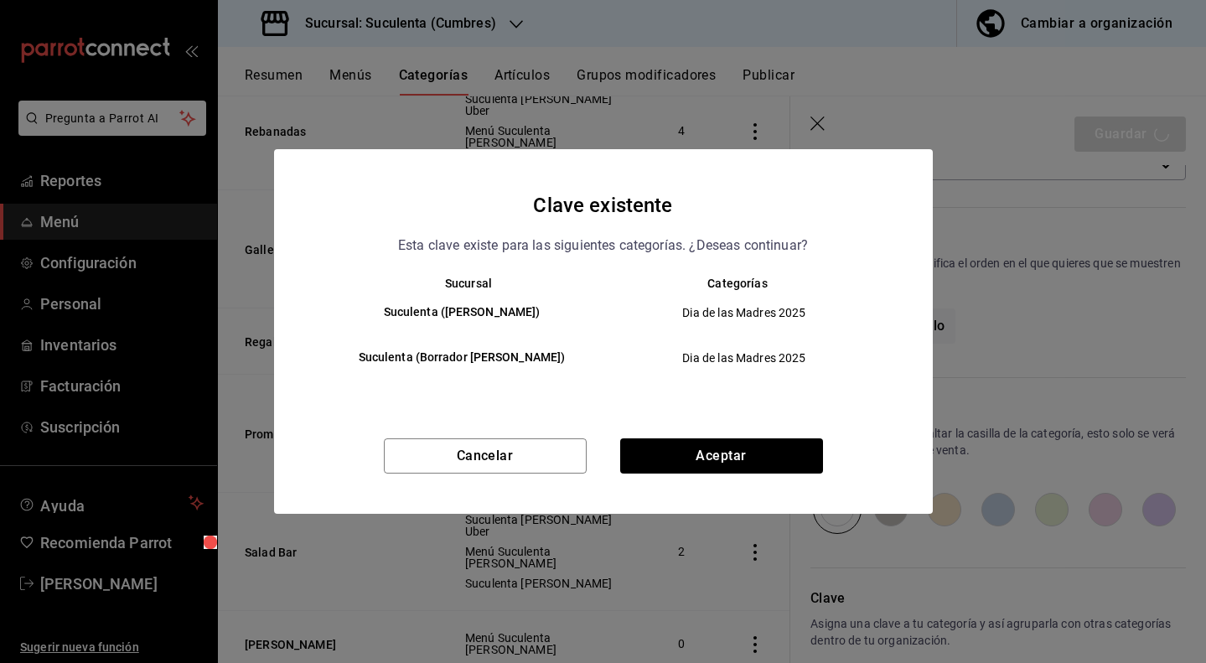
click at [773, 475] on div "Cancelar Aceptar" at bounding box center [603, 475] width 659 height 75
click at [773, 470] on button "Aceptar" at bounding box center [721, 455] width 203 height 35
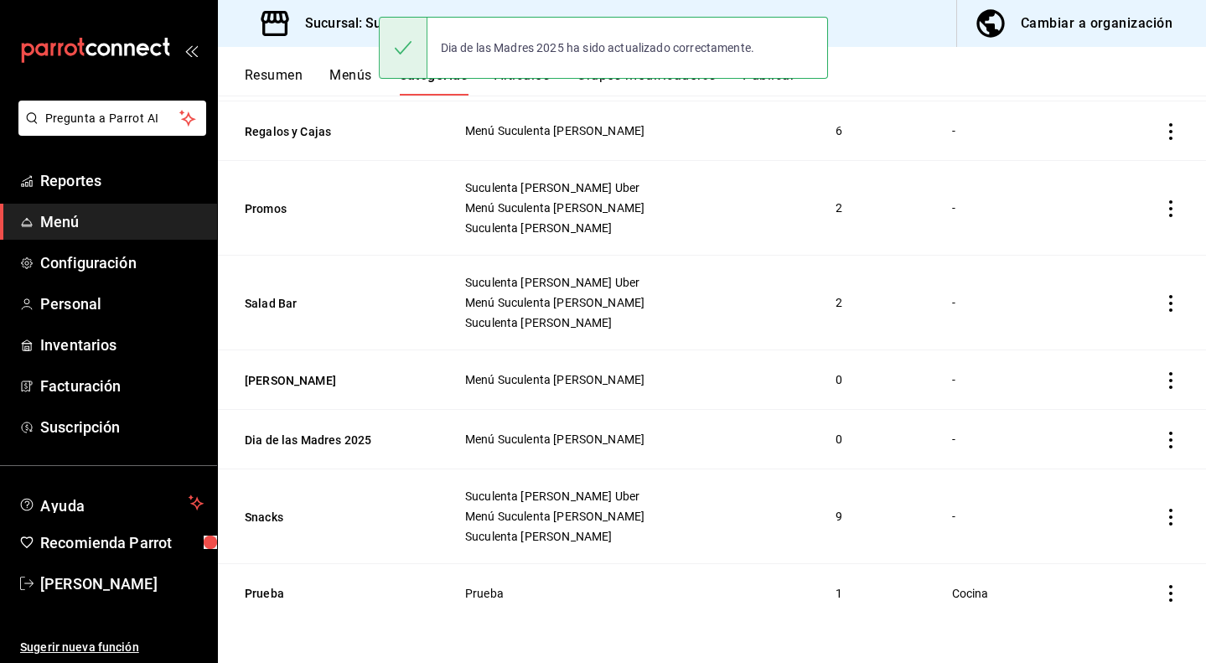
scroll to position [1100, 0]
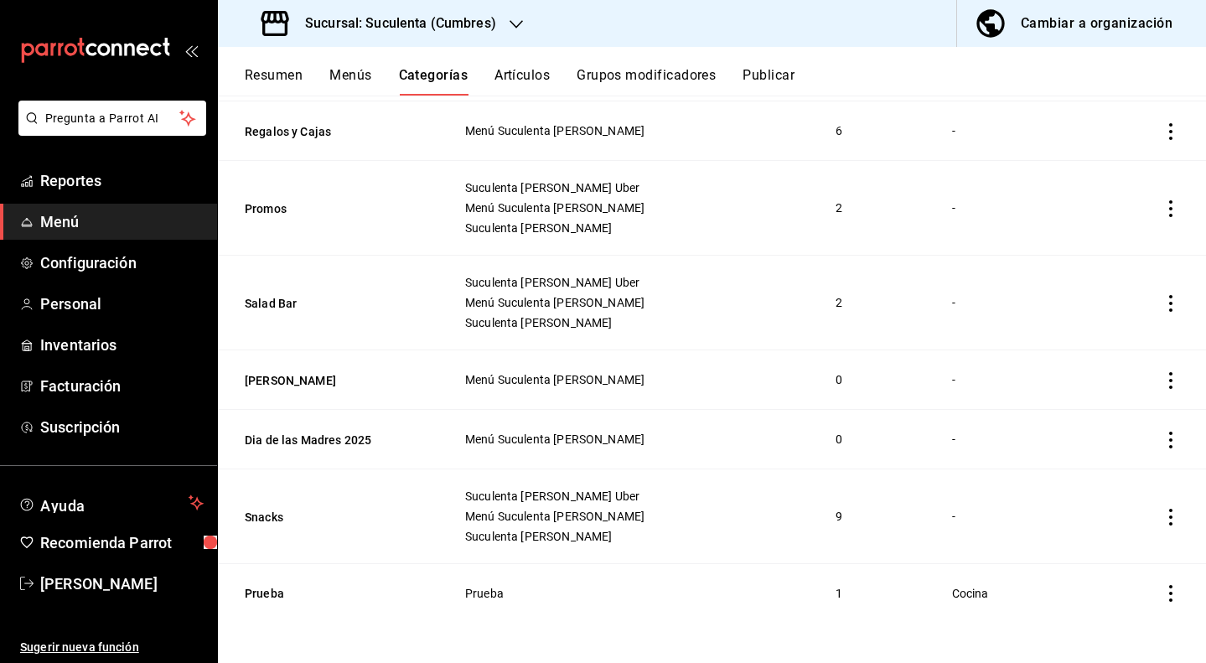
click at [1169, 379] on icon "actions" at bounding box center [1170, 380] width 3 height 17
click at [1088, 481] on span "Eliminar" at bounding box center [1107, 486] width 43 height 13
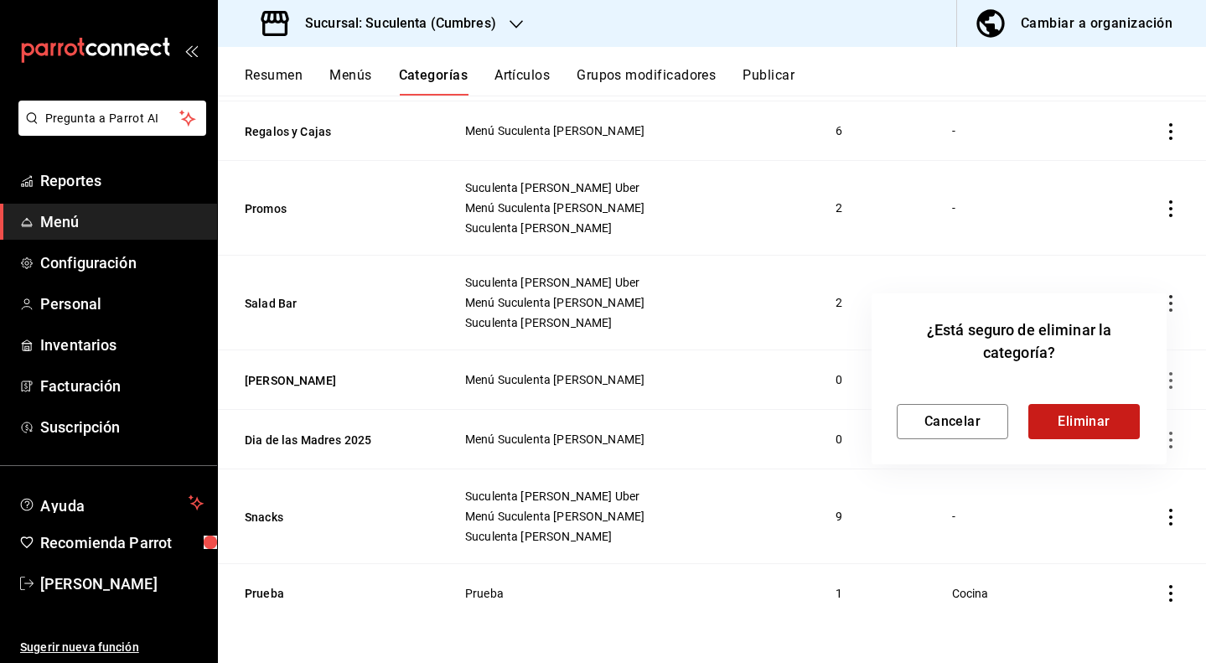
click at [1062, 425] on button "Eliminar" at bounding box center [1084, 421] width 111 height 35
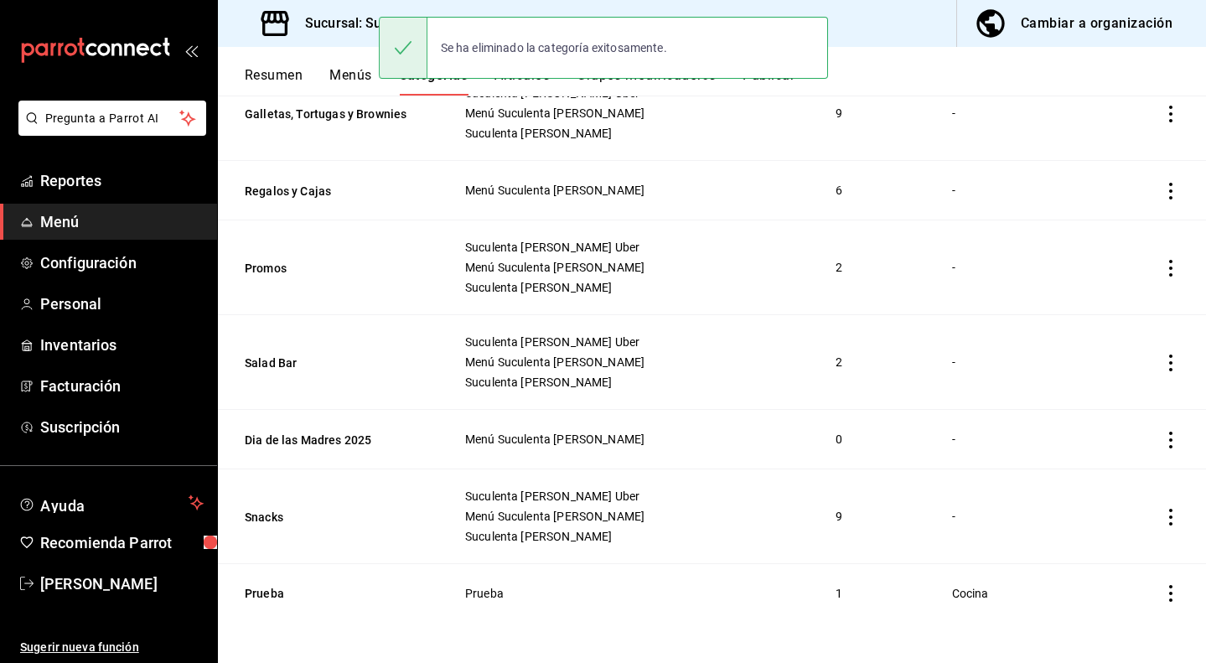
scroll to position [1040, 0]
click at [1163, 441] on icon "actions" at bounding box center [1171, 440] width 17 height 17
click at [1099, 542] on span "Eliminar" at bounding box center [1107, 545] width 43 height 13
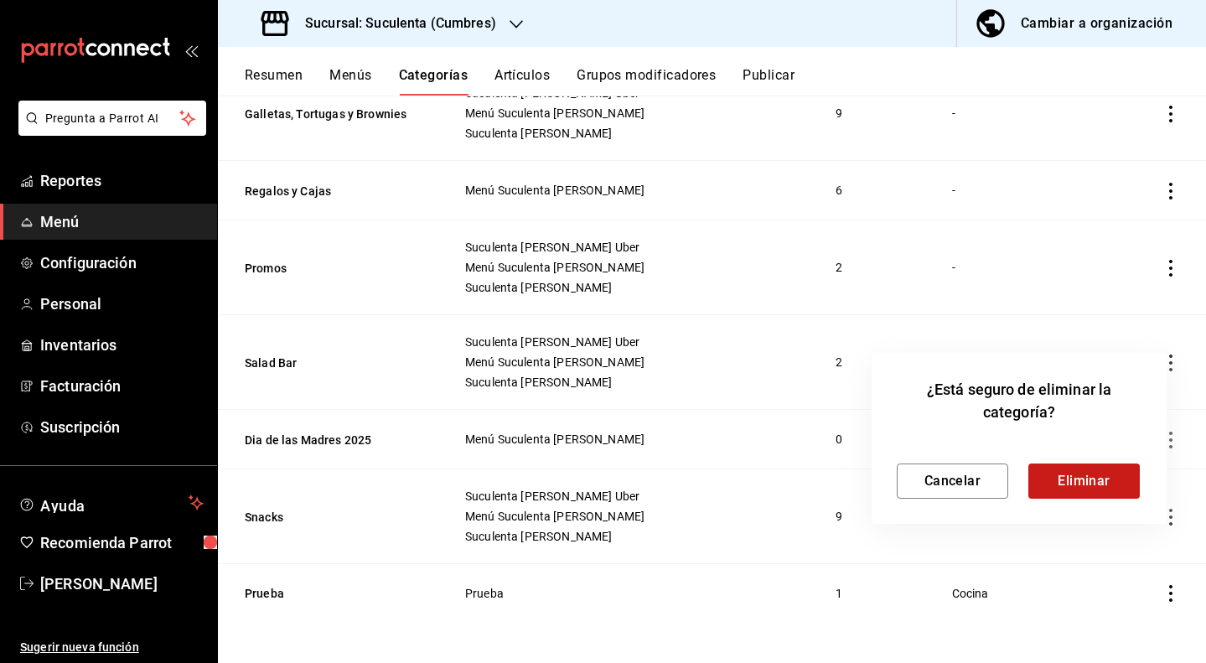
click at [1070, 476] on button "Eliminar" at bounding box center [1084, 481] width 111 height 35
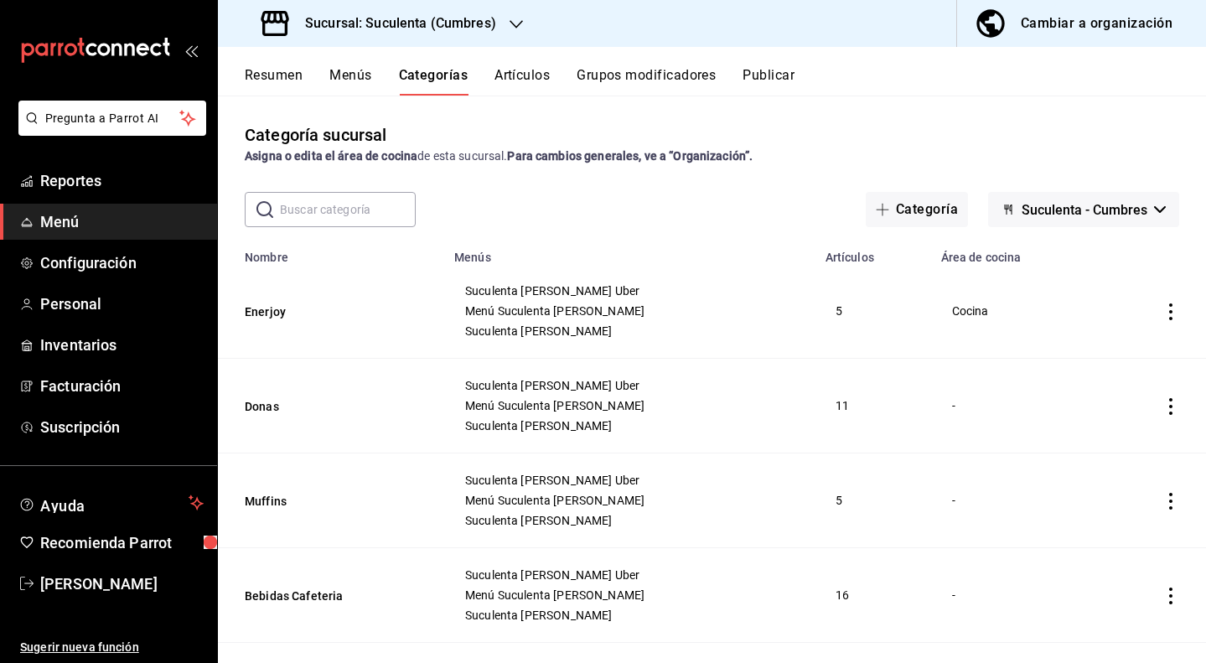
scroll to position [0, 0]
click at [257, 507] on button "Muffins" at bounding box center [329, 501] width 168 height 17
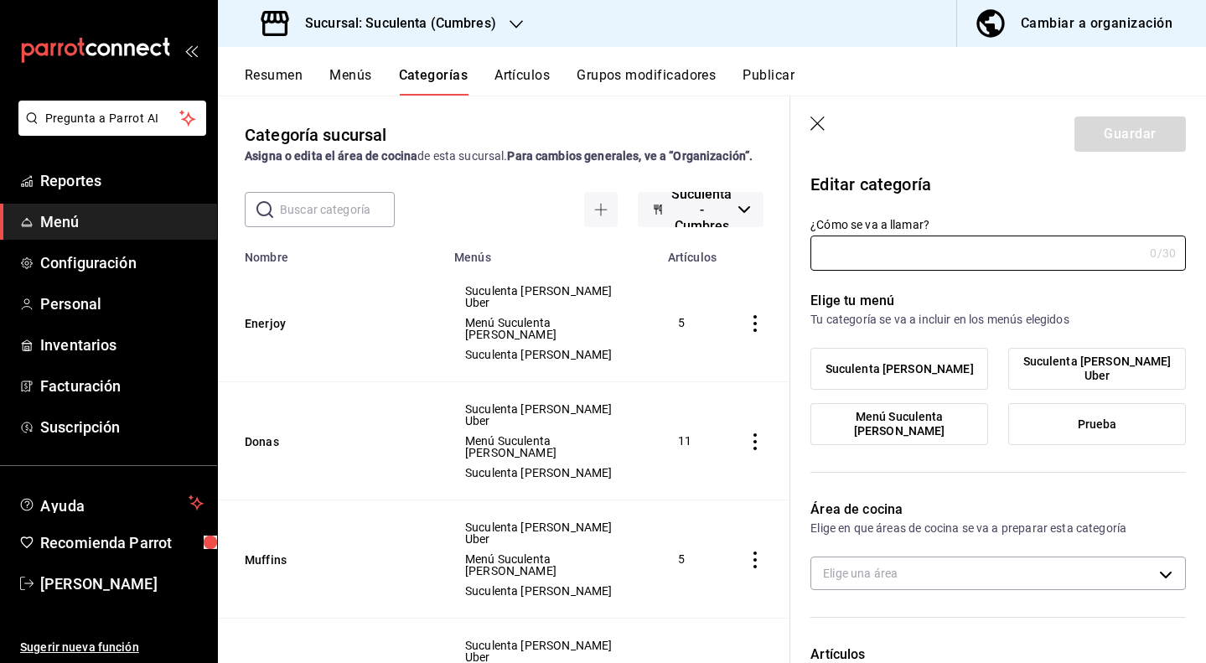
type input "Muffins"
type input "1737654621344"
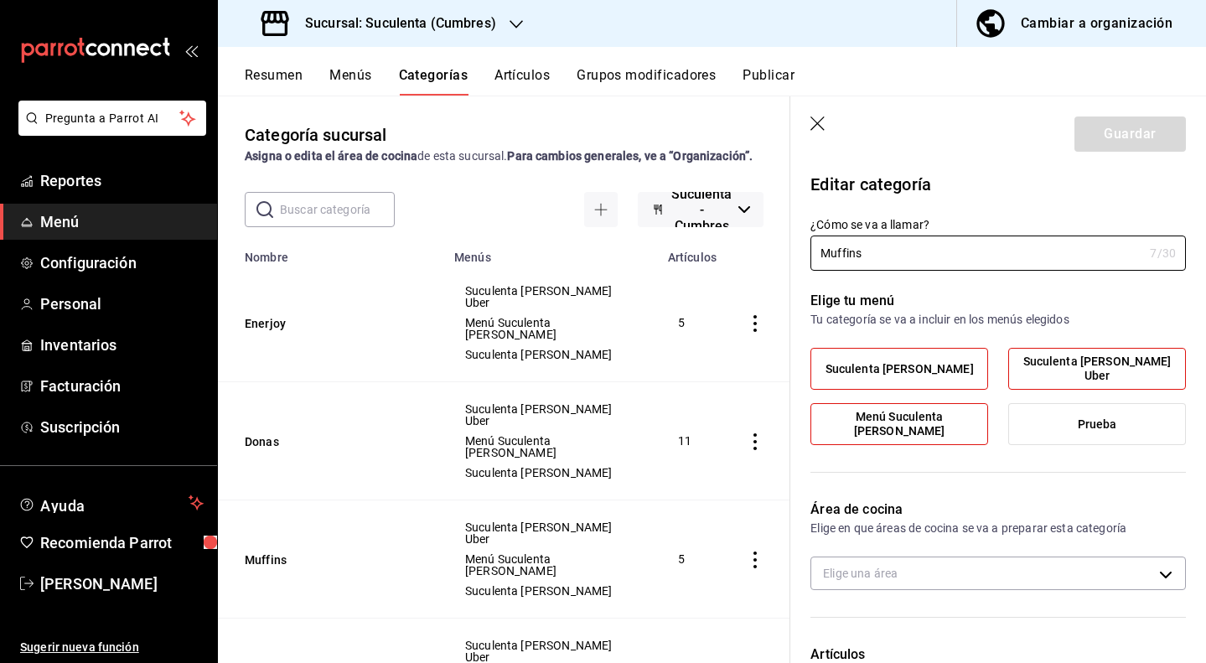
click at [815, 122] on icon "button" at bounding box center [819, 125] width 17 height 17
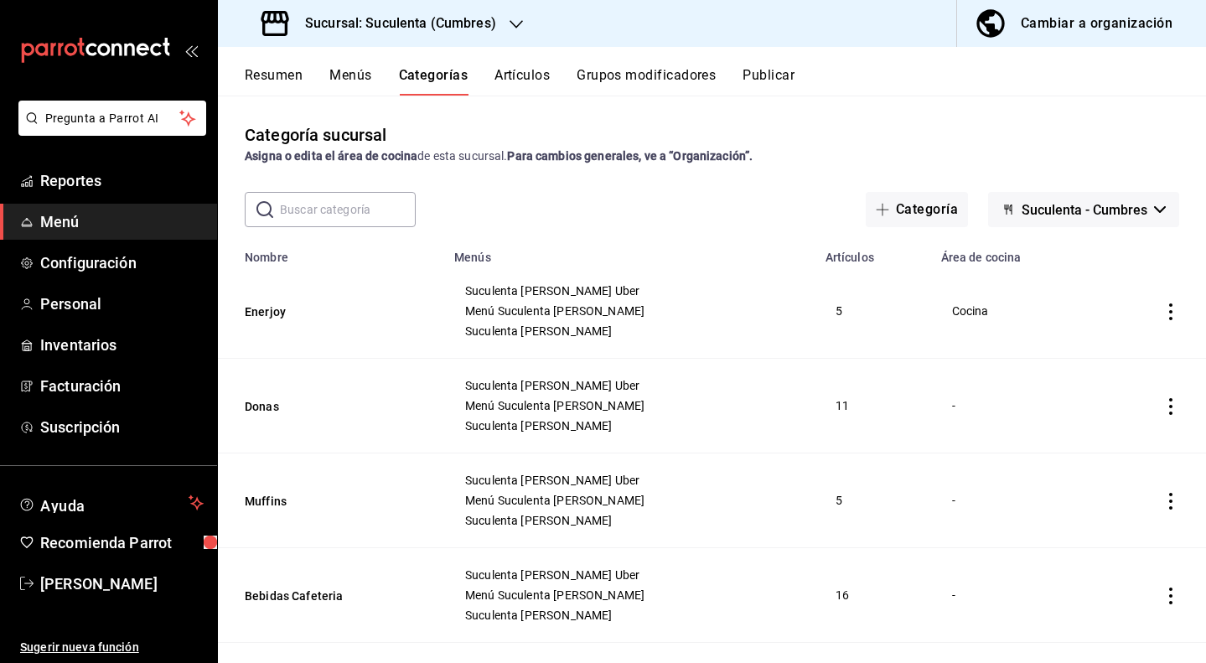
click at [500, 69] on button "Artículos" at bounding box center [522, 81] width 55 height 29
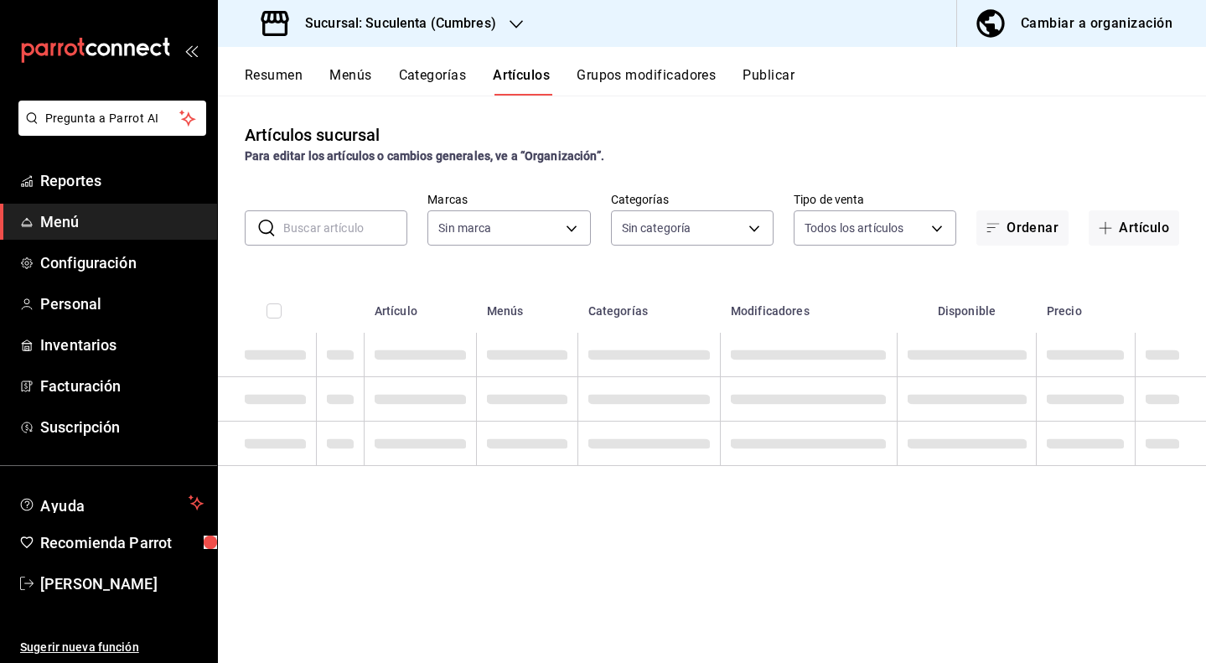
type input "4510f555-0ea6-44f3-b6dc-9ae792933627"
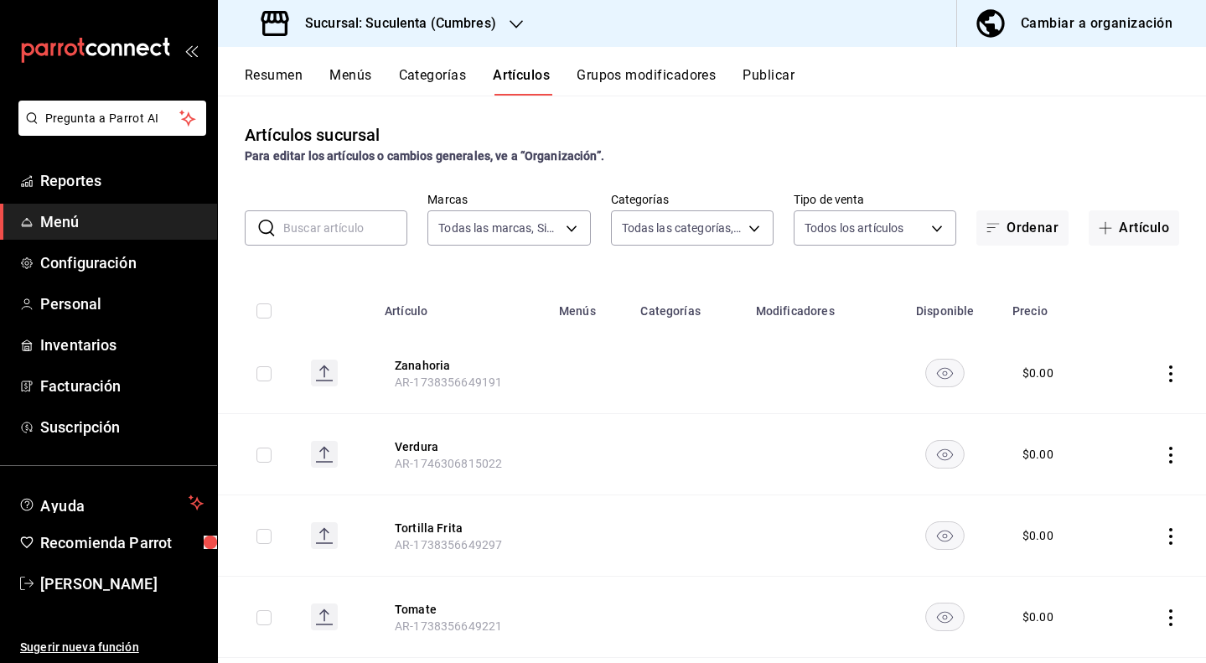
type input "c1b6ef4c-8d46-40ff-ab35-20332381b00c,9c2ce05a-59f5-4c49-8b9c-d956786fda21,b69cb…"
click at [652, 215] on body "Pregunta a Parrot AI Reportes Menú Configuración Personal Inventarios Facturaci…" at bounding box center [603, 331] width 1206 height 663
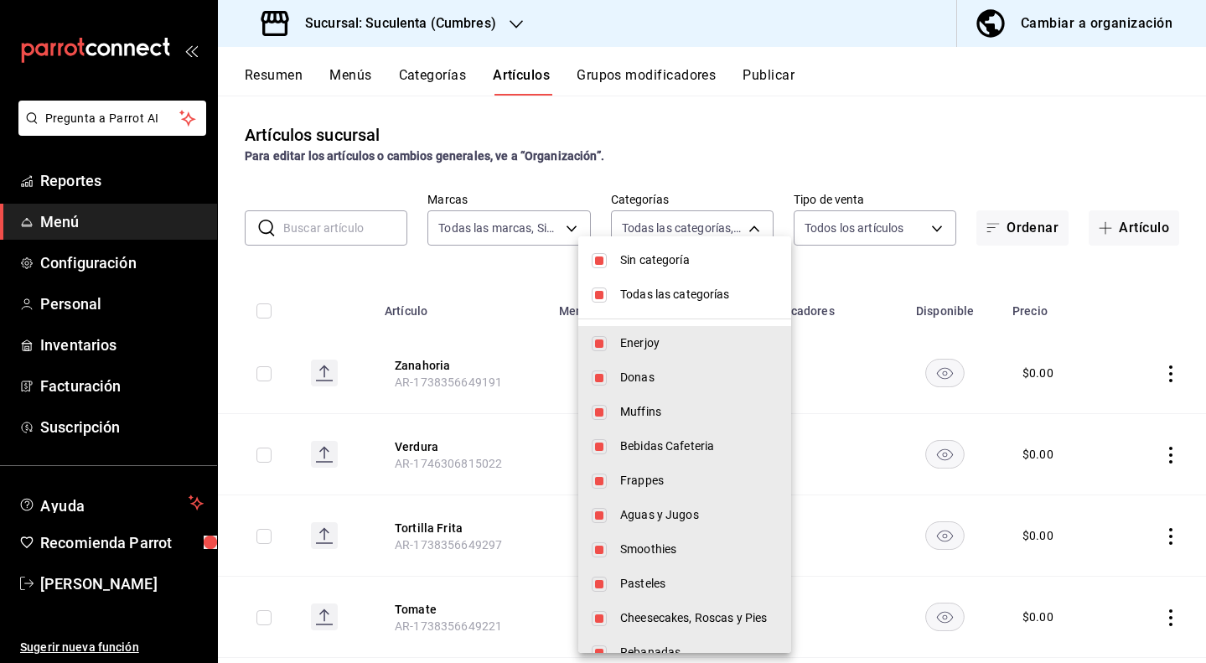
click at [604, 259] on input "checkbox" at bounding box center [599, 260] width 15 height 15
checkbox input "false"
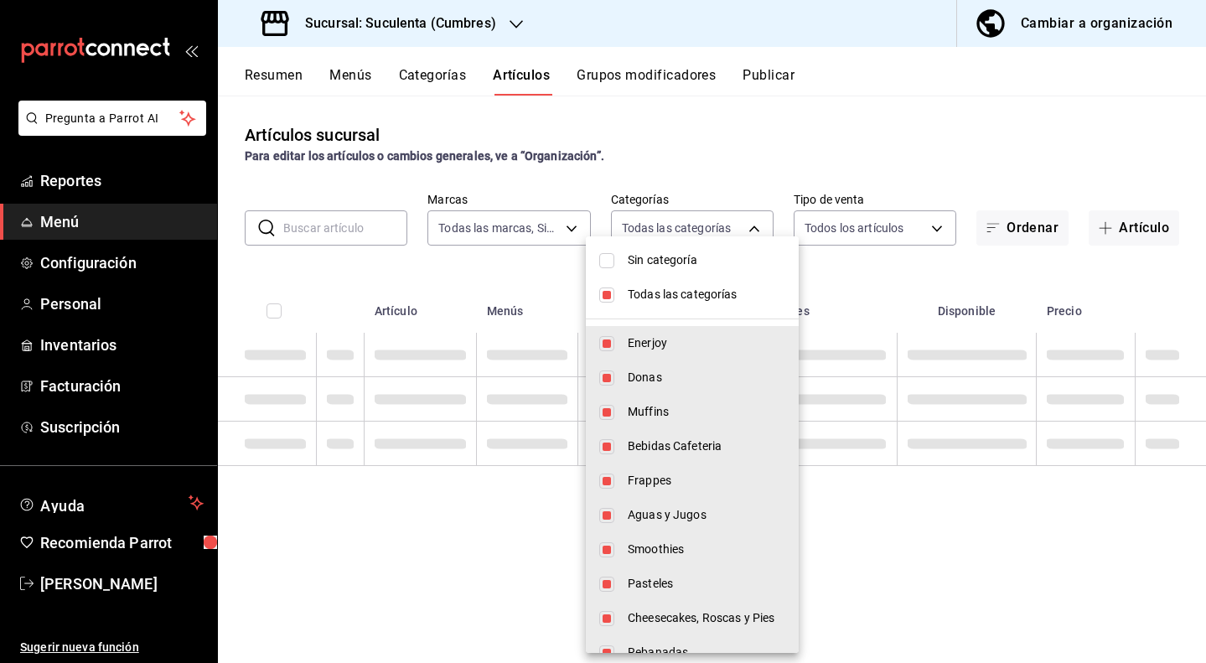
click at [604, 296] on input "checkbox" at bounding box center [606, 295] width 15 height 15
checkbox input "false"
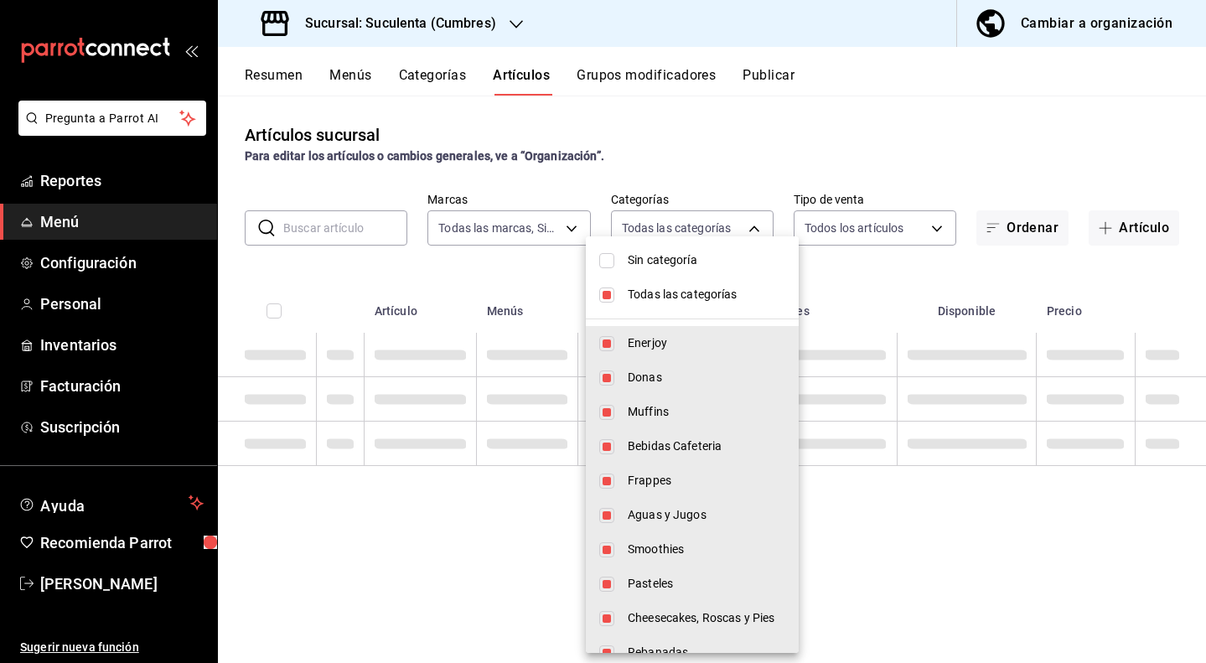
checkbox input "false"
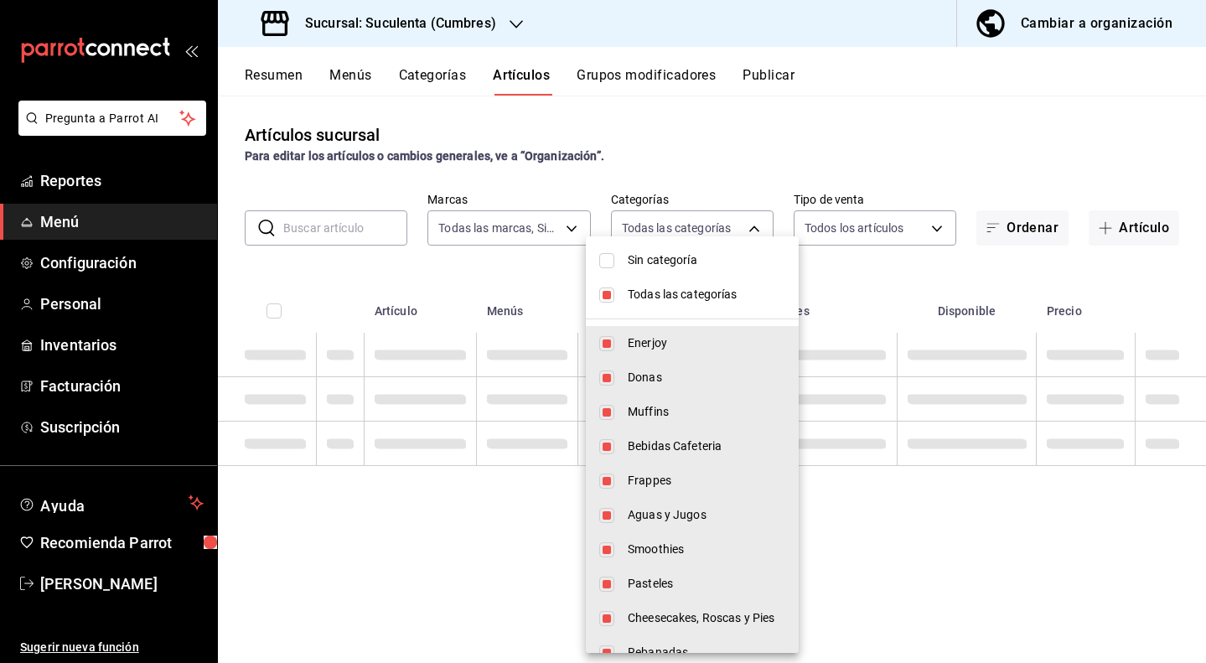
checkbox input "false"
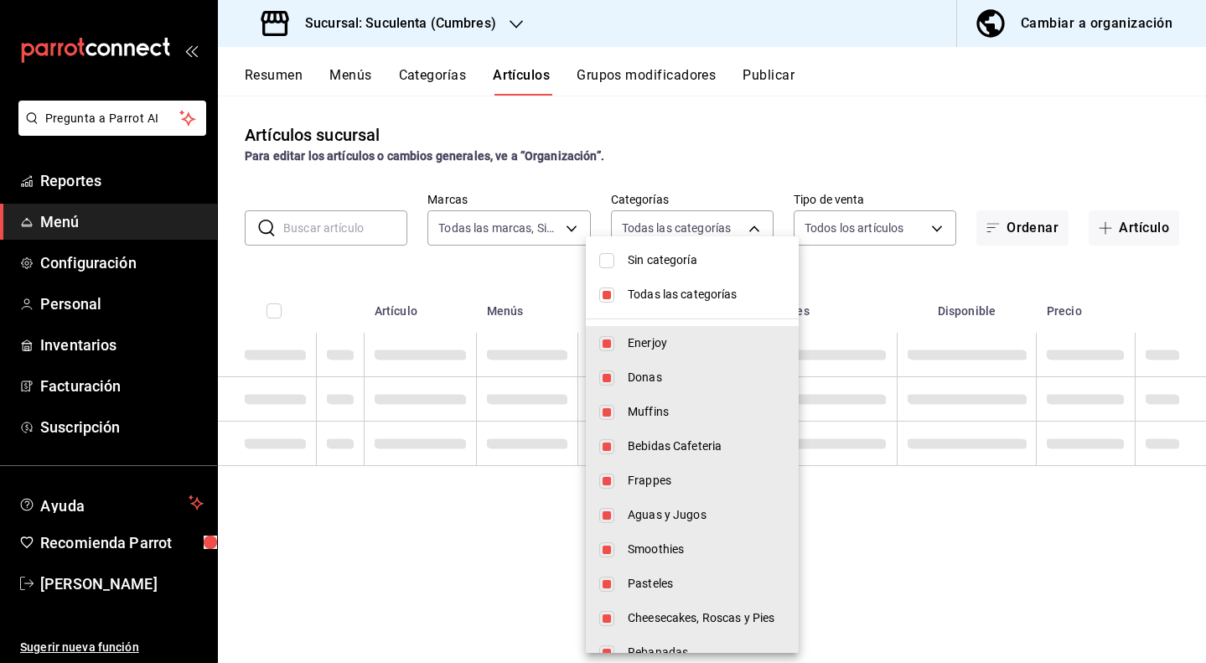
checkbox input "false"
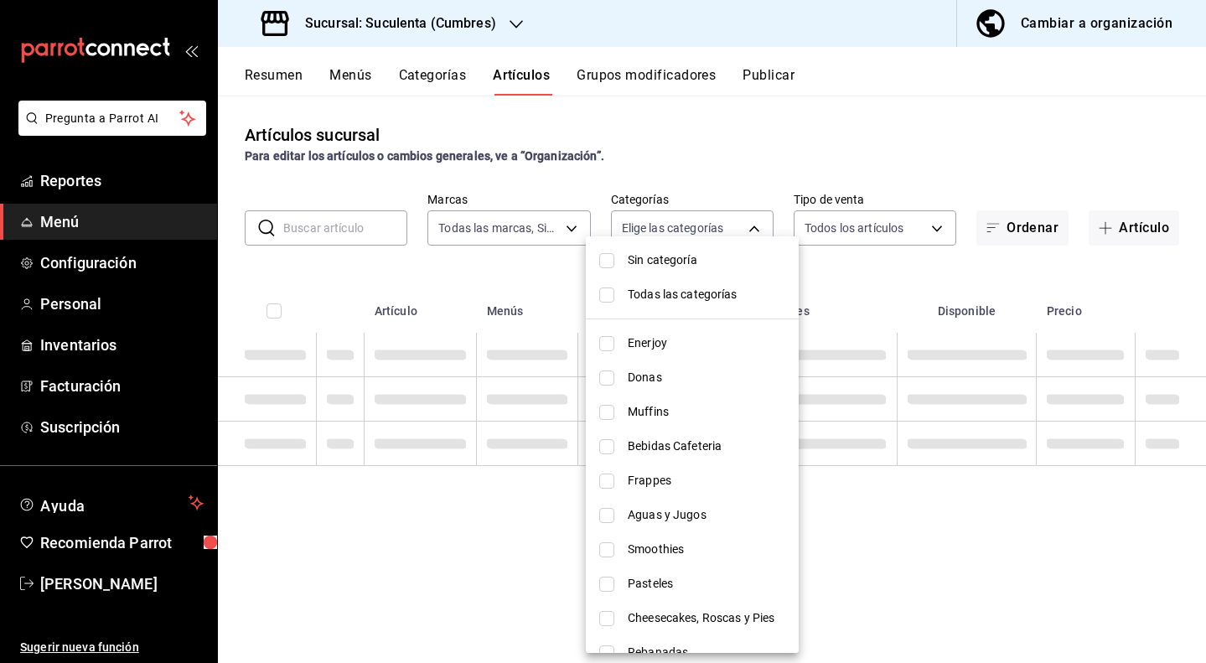
click at [606, 408] on input "checkbox" at bounding box center [606, 412] width 15 height 15
checkbox input "true"
type input "b69cb32c-926e-4fcd-9f1f-546845b998cf"
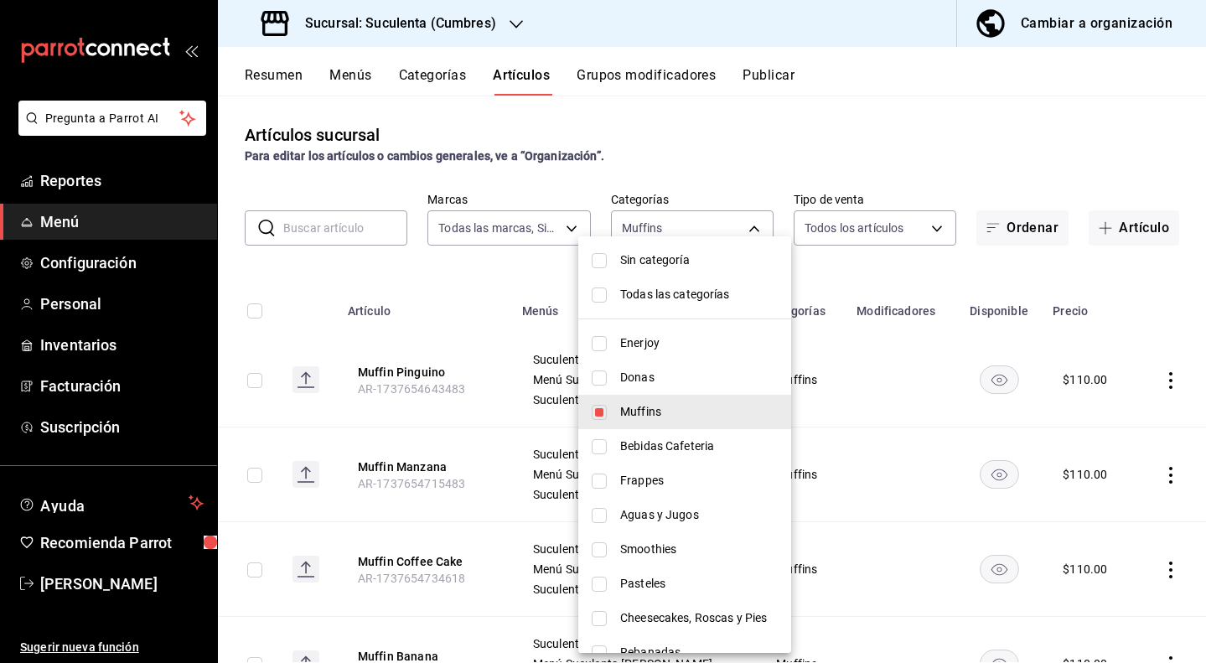
click at [529, 277] on div at bounding box center [603, 331] width 1206 height 663
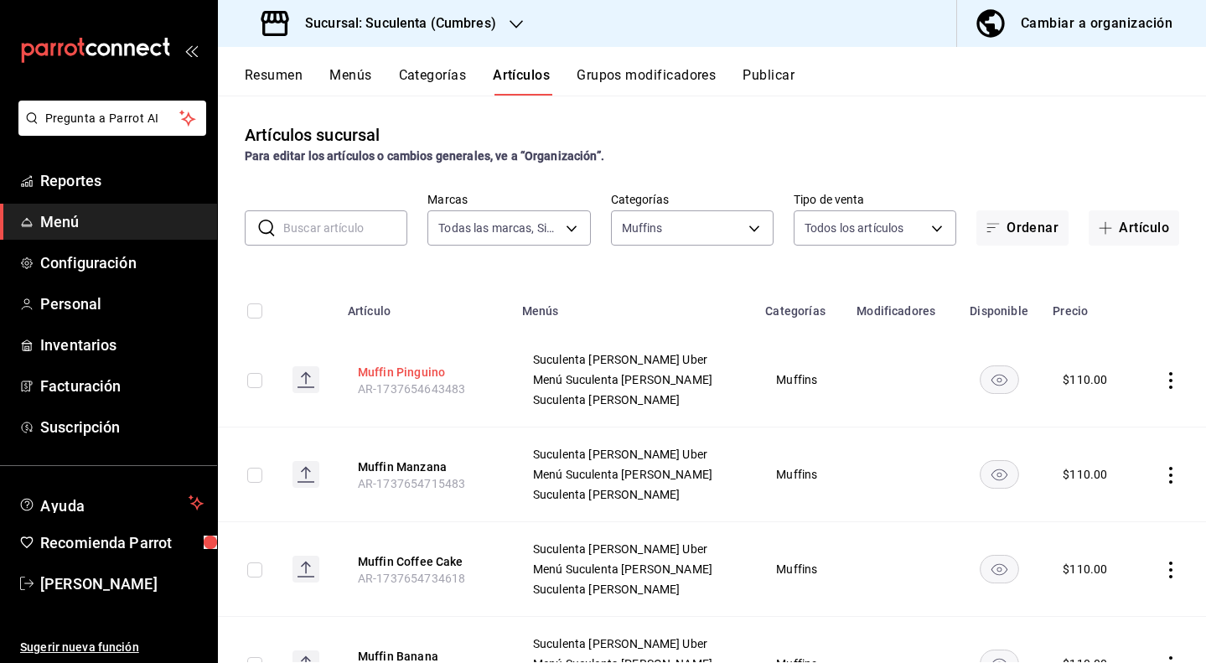
click at [421, 371] on button "Muffin Pinguino" at bounding box center [425, 372] width 134 height 17
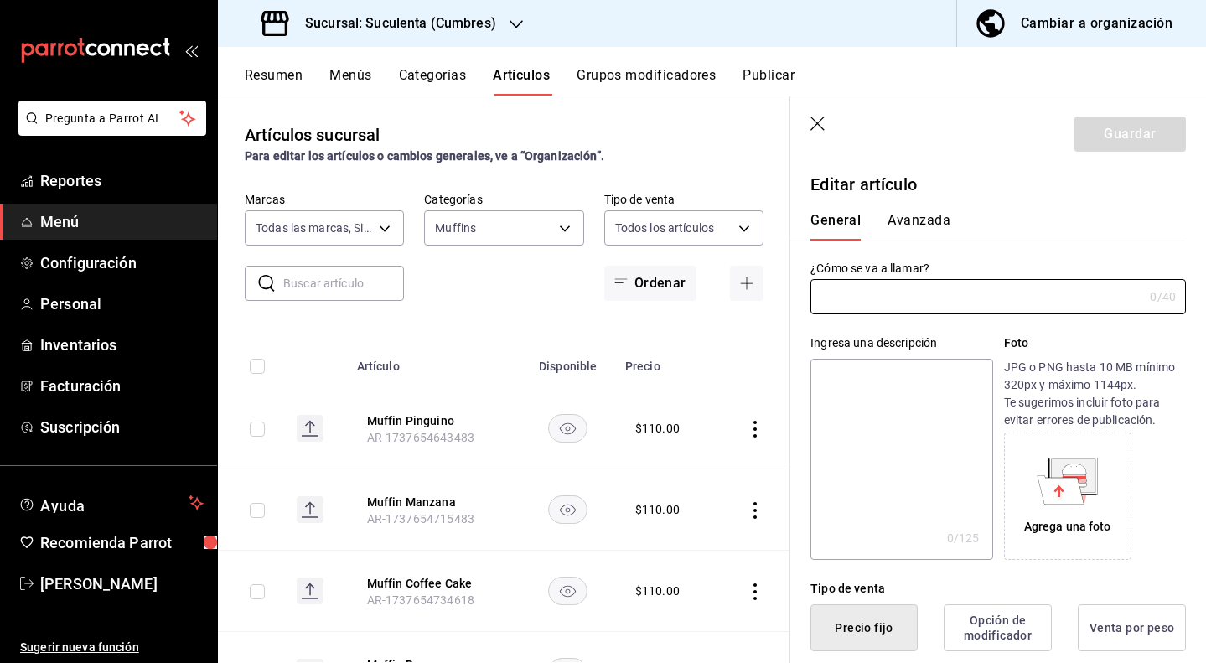
type input "Muffin Pinguino"
type textarea "Vegano libre de gluten endulzada con azúcar [PERSON_NAME]."
type textarea "x"
type input "AR-1737654643483"
type textarea "x"
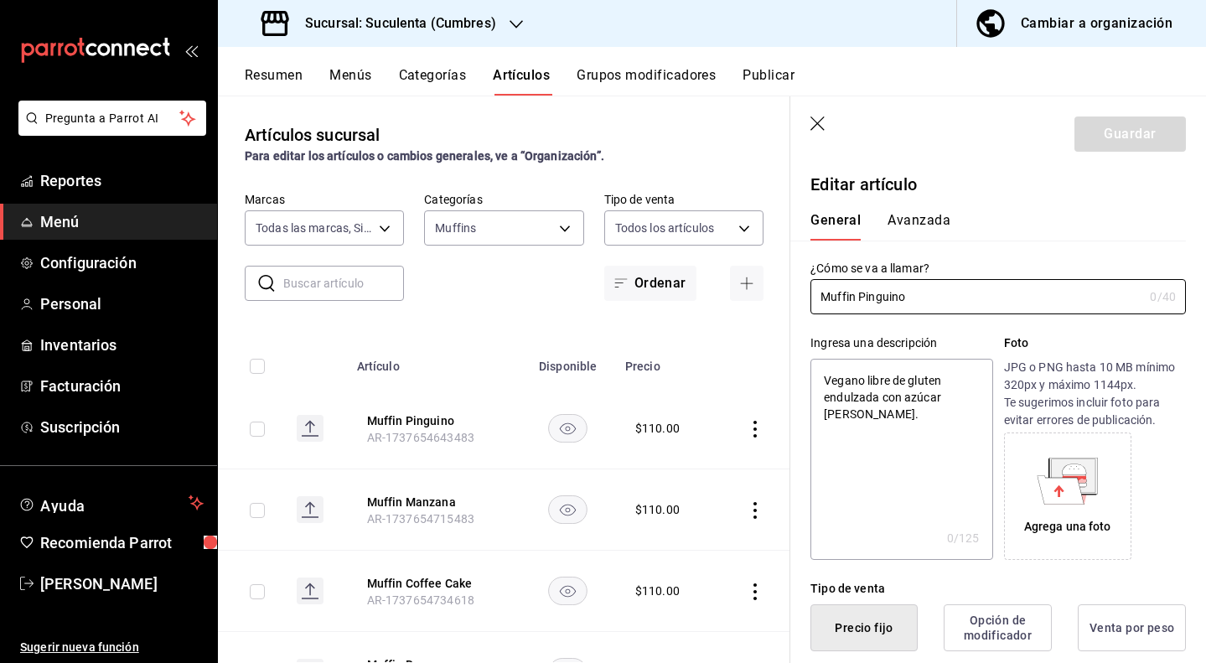
type input "$110.00"
click at [931, 236] on button "Avanzada" at bounding box center [919, 226] width 63 height 29
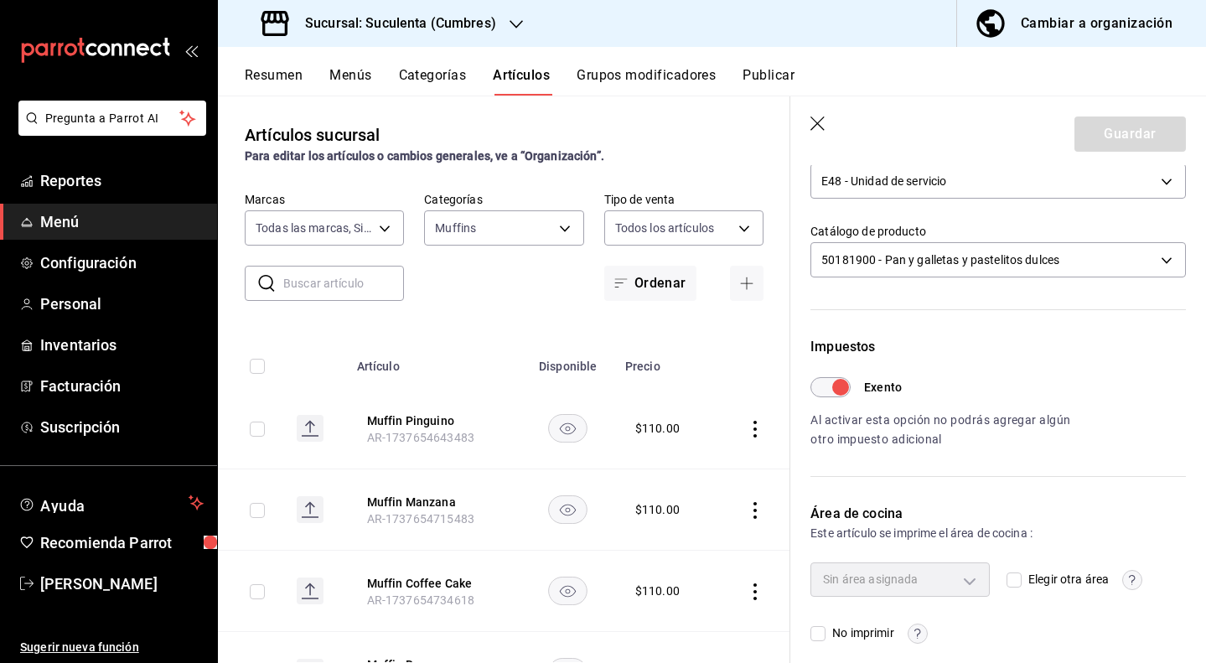
scroll to position [345, 0]
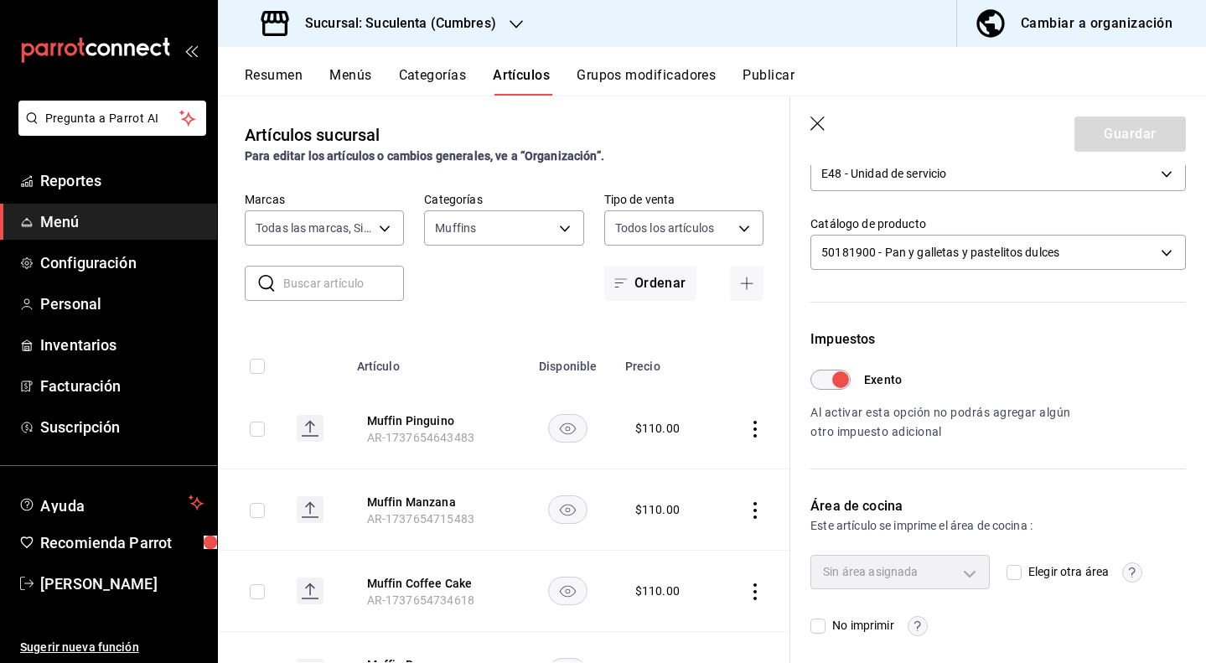
click at [819, 122] on icon "button" at bounding box center [819, 125] width 17 height 17
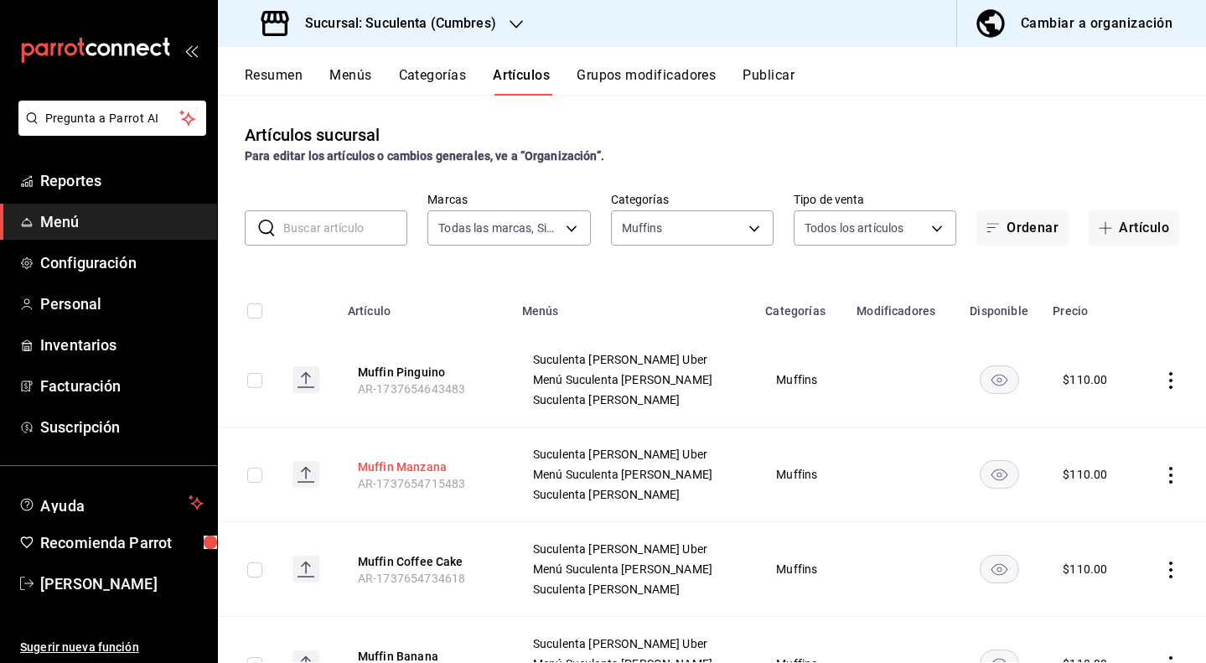
click at [426, 472] on button "Muffin Manzana" at bounding box center [425, 467] width 134 height 17
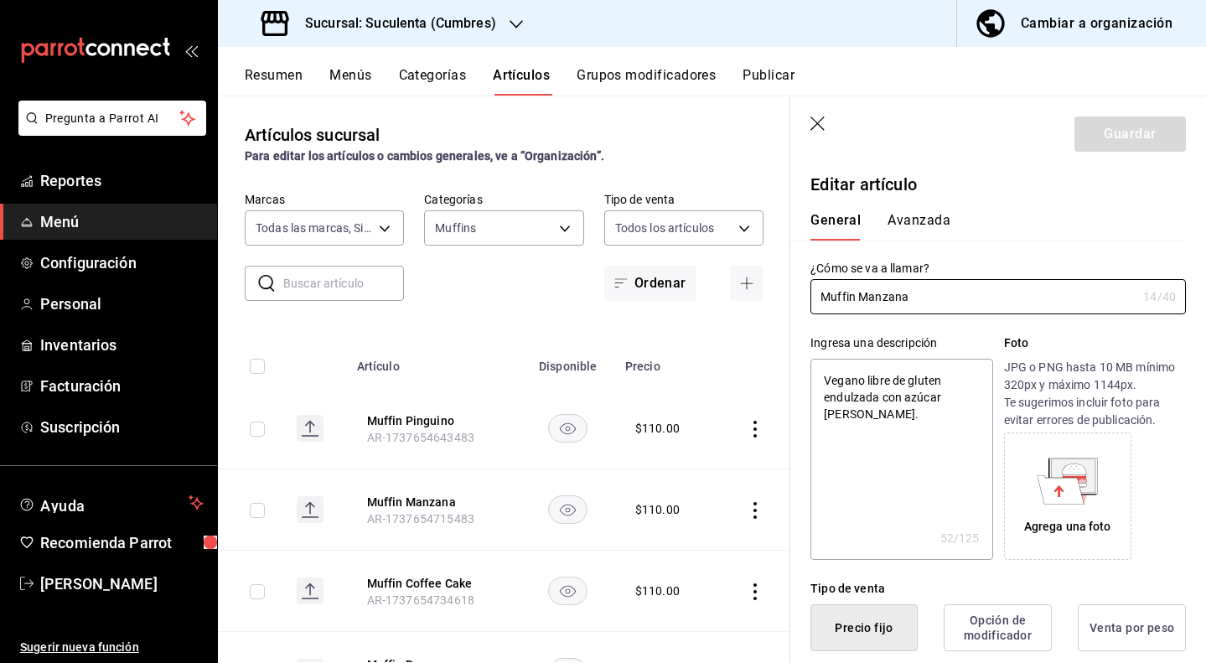
type textarea "x"
type input "$110.00"
type input "E48"
type input "50181900"
click at [894, 218] on button "Avanzada" at bounding box center [919, 226] width 63 height 29
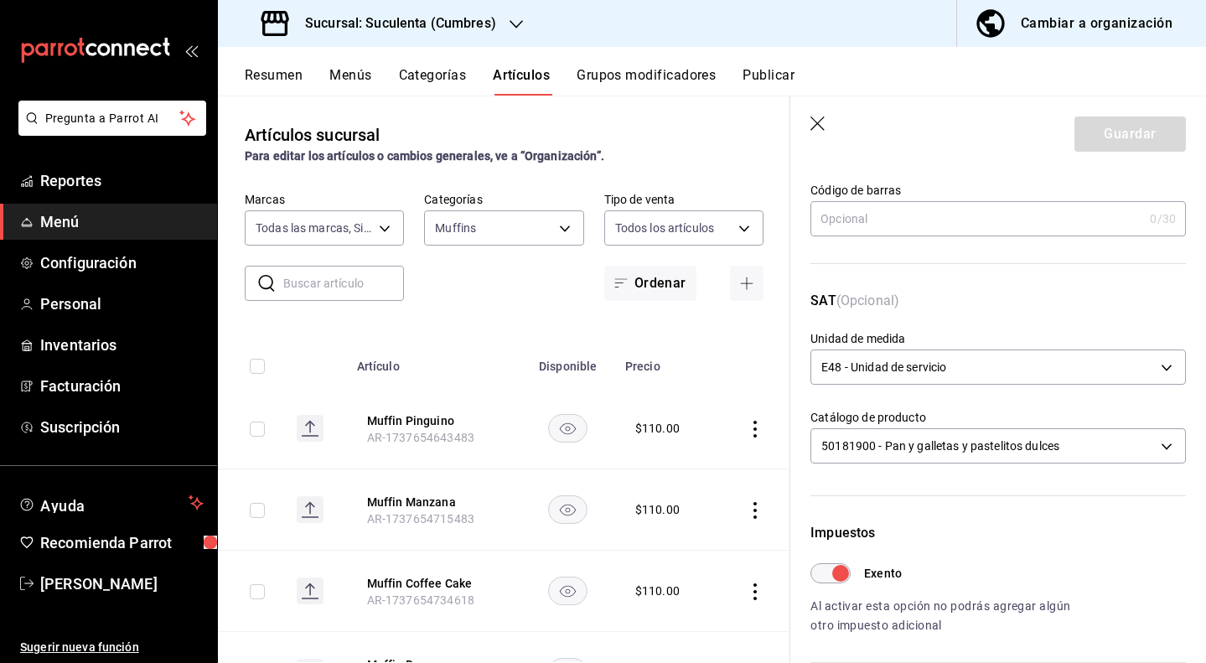
scroll to position [154, 0]
click at [814, 126] on icon "button" at bounding box center [819, 125] width 17 height 17
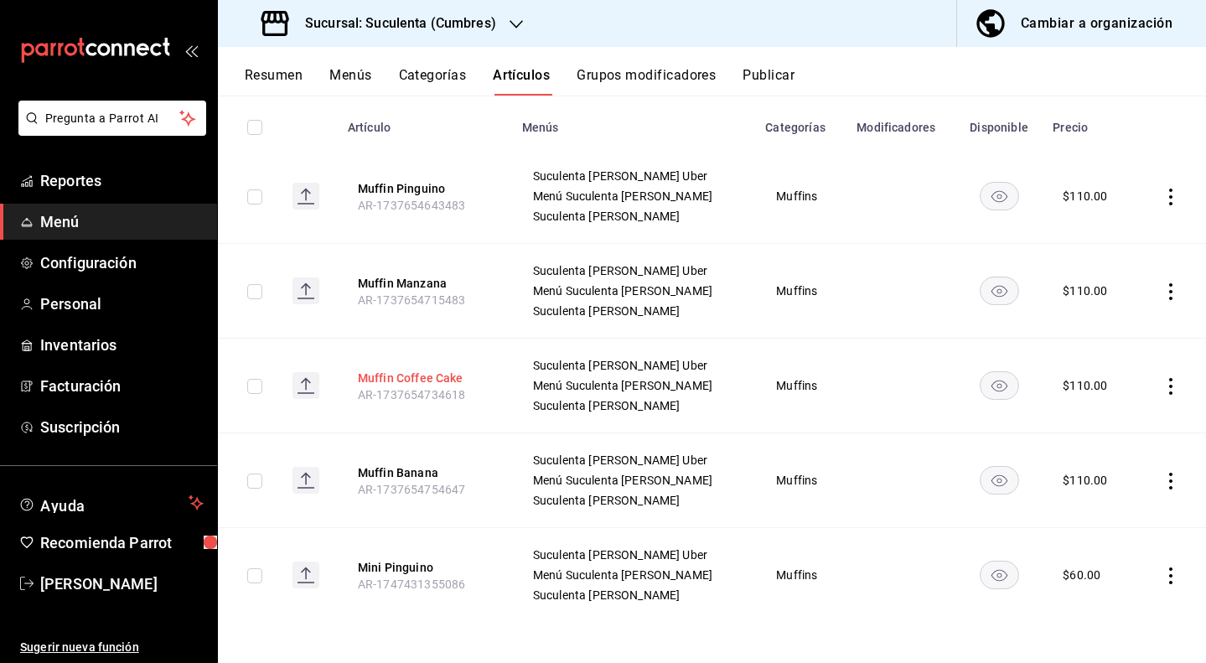
click at [455, 375] on button "Muffin Coffee Cake" at bounding box center [425, 378] width 134 height 17
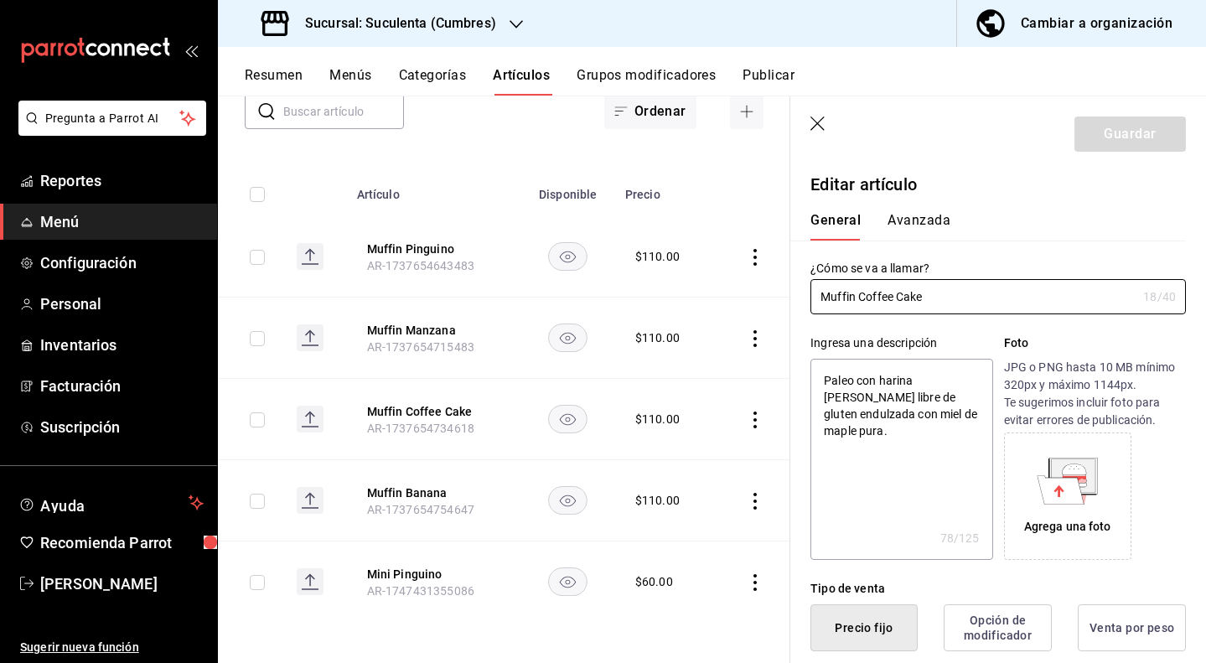
type textarea "x"
type input "$110.00"
click at [922, 231] on button "Avanzada" at bounding box center [919, 226] width 63 height 29
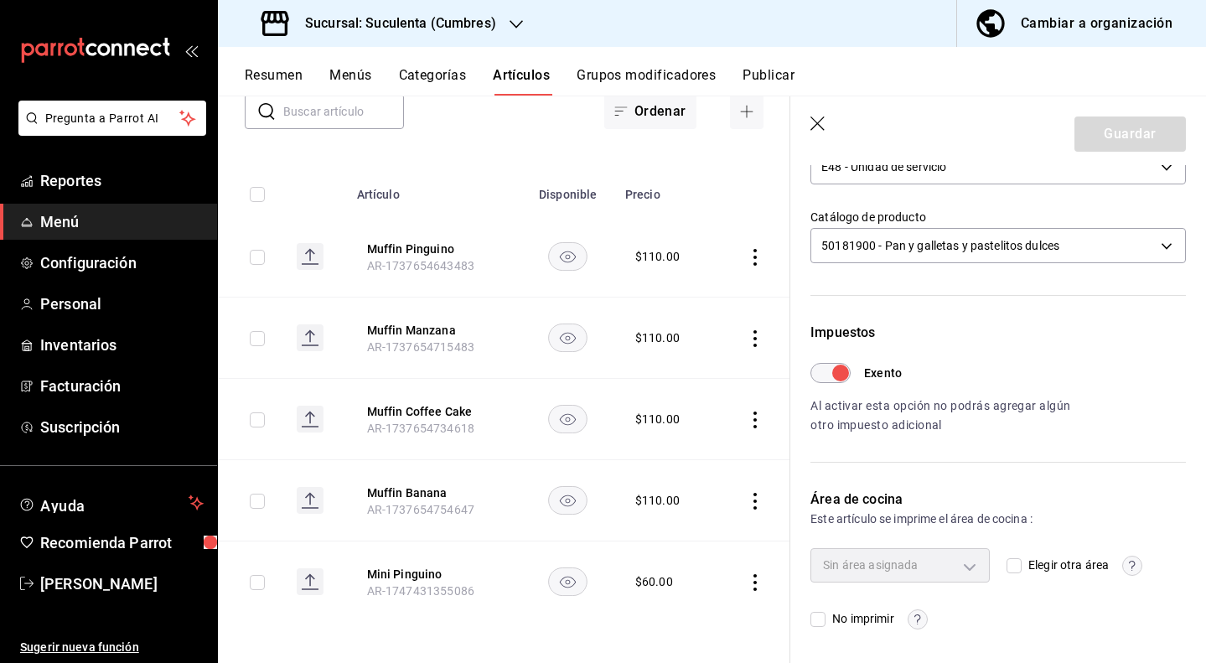
scroll to position [351, 0]
click at [815, 124] on icon "button" at bounding box center [819, 125] width 17 height 17
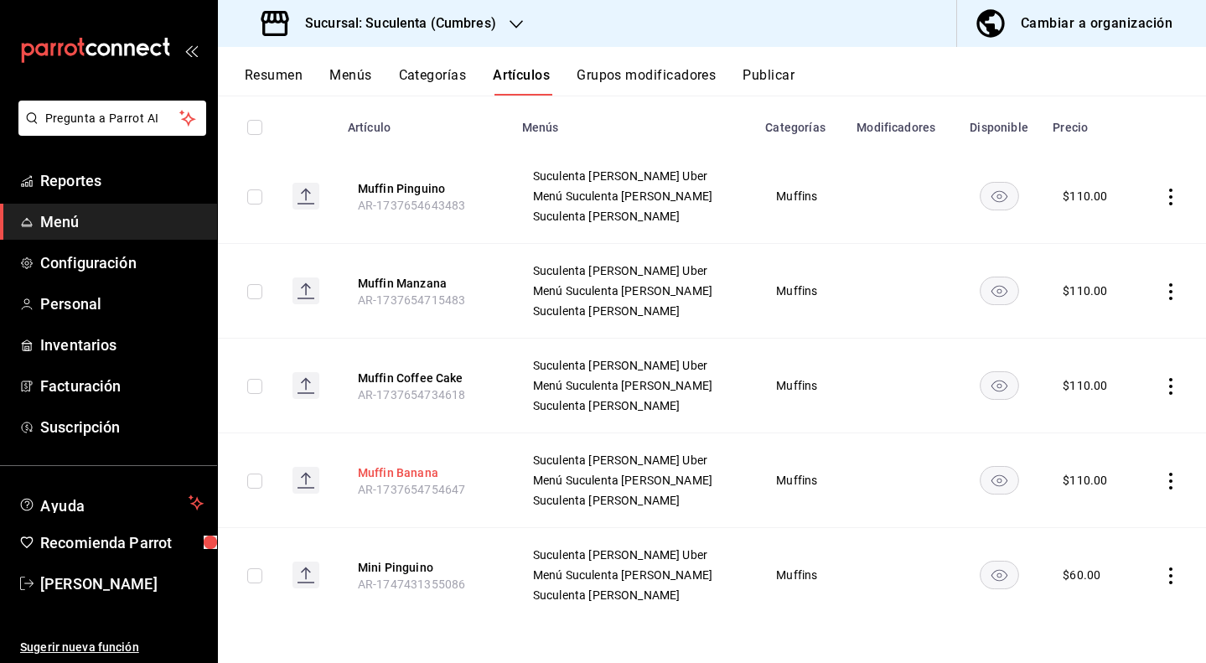
click at [419, 474] on button "Muffin Banana" at bounding box center [425, 472] width 134 height 17
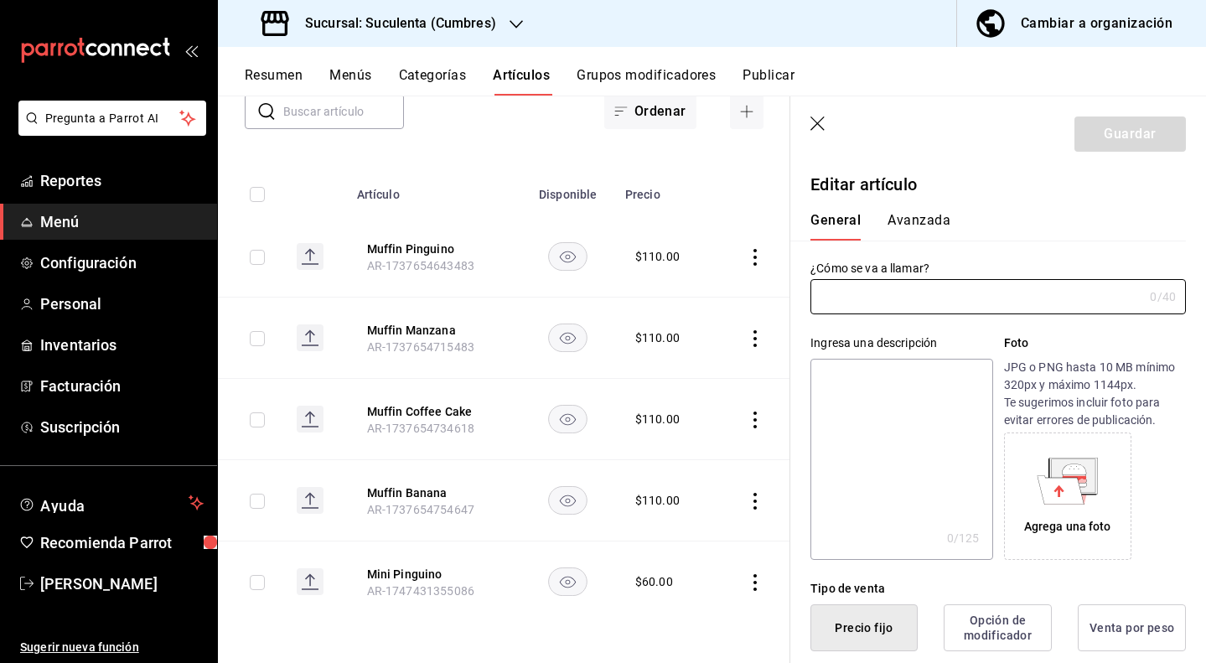
type input "Muffin Banana"
type textarea "Paleo con harina [PERSON_NAME] libre de gluten endulzada con miel de maple pura."
type textarea "x"
type input "AR-1737654754647"
type textarea "x"
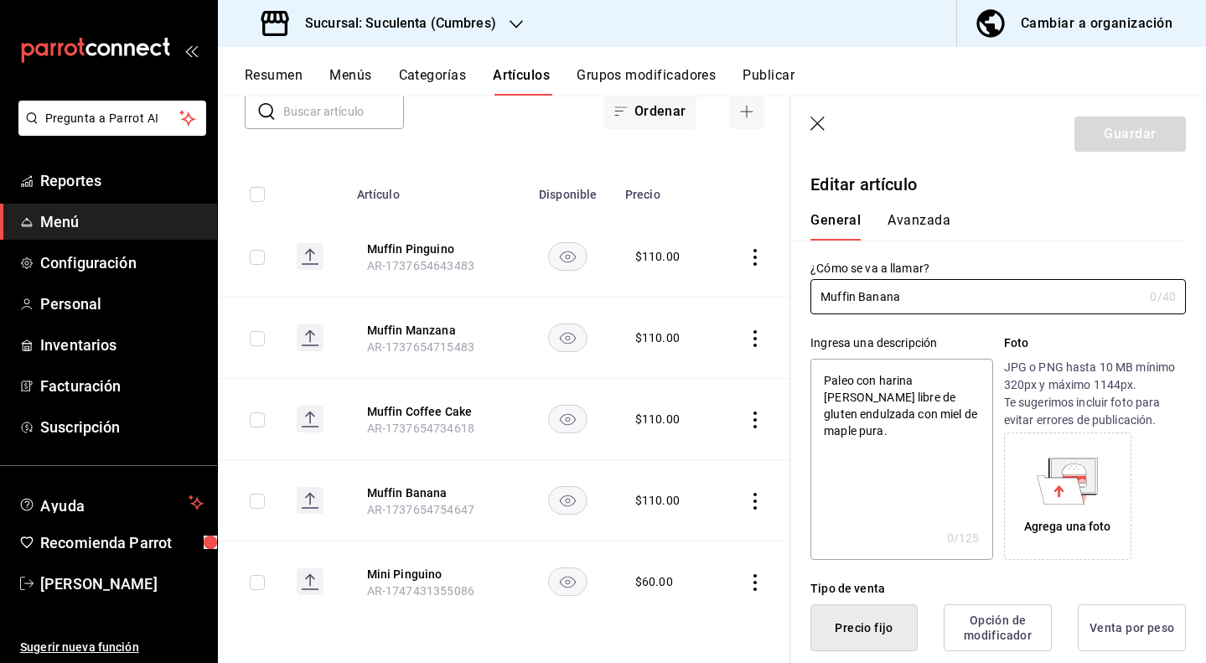
type input "$110.00"
click at [903, 221] on button "Avanzada" at bounding box center [919, 226] width 63 height 29
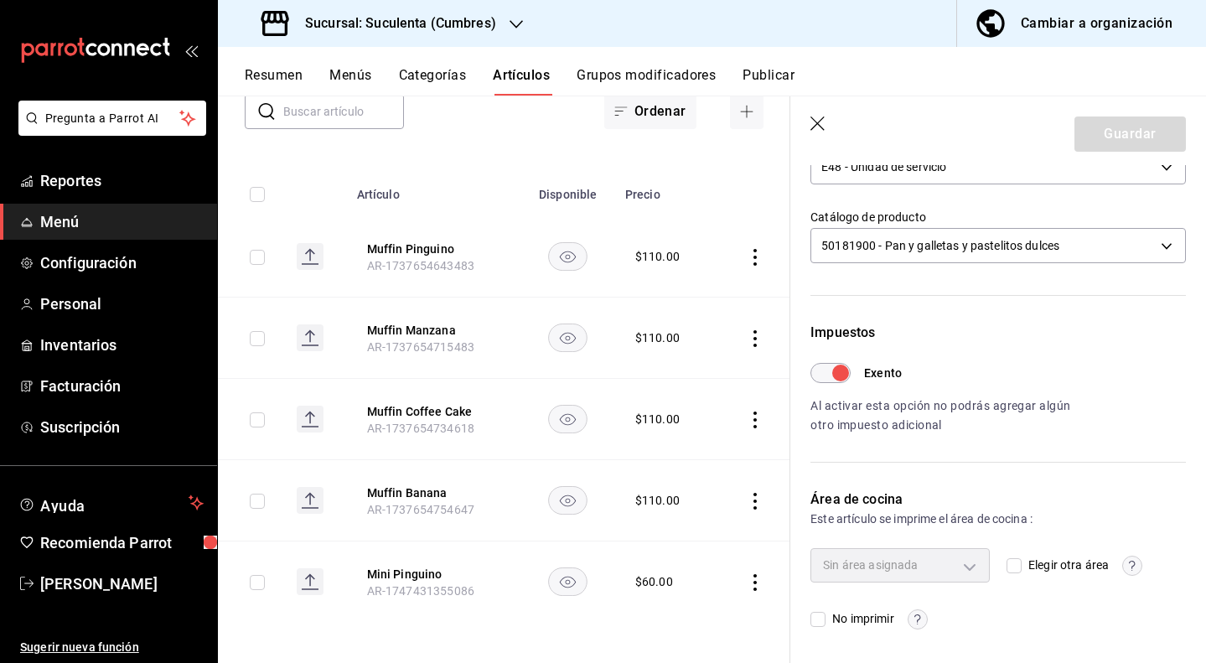
scroll to position [351, 0]
click at [819, 132] on icon "button" at bounding box center [819, 125] width 17 height 17
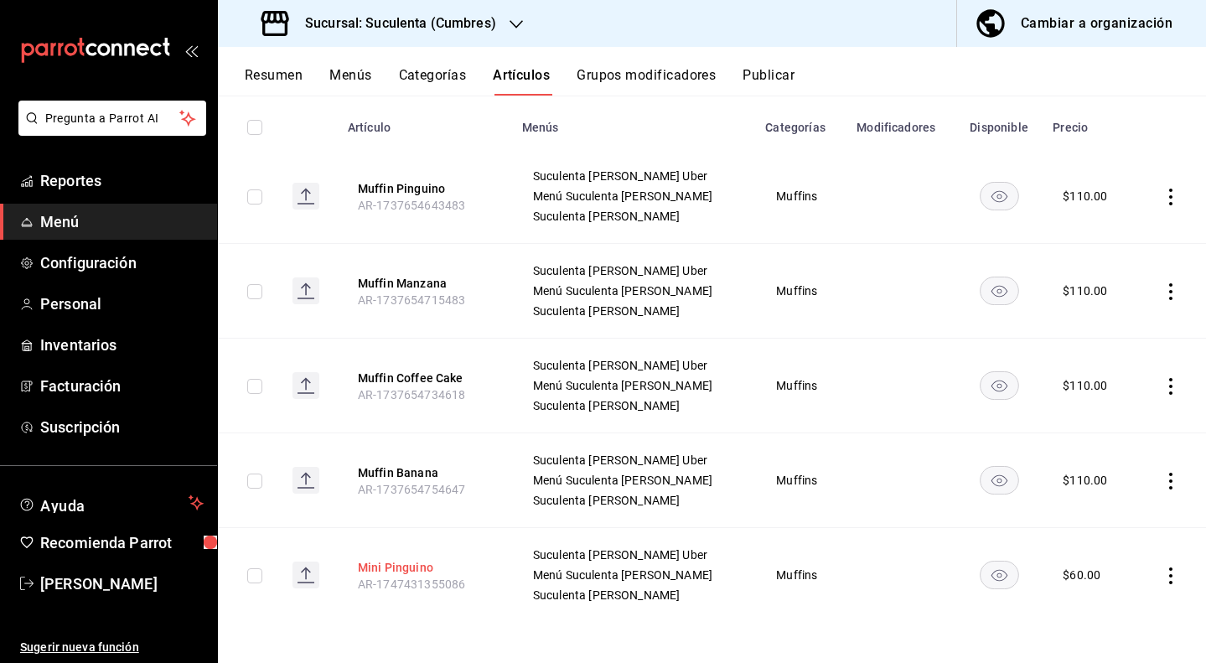
click at [408, 566] on button "Mini Pinguino" at bounding box center [425, 567] width 134 height 17
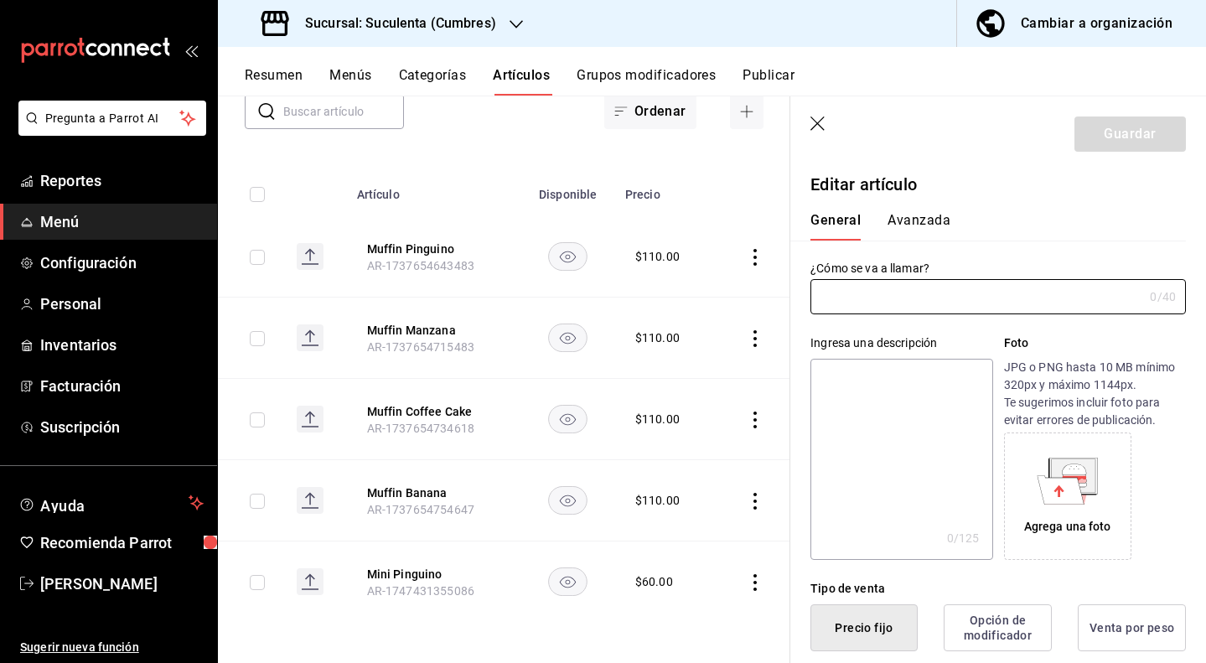
type input "Mini Pinguino"
type textarea "Version chica de pinguino para fiestas y eventos."
type textarea "x"
type input "AR-1747431355086"
type textarea "x"
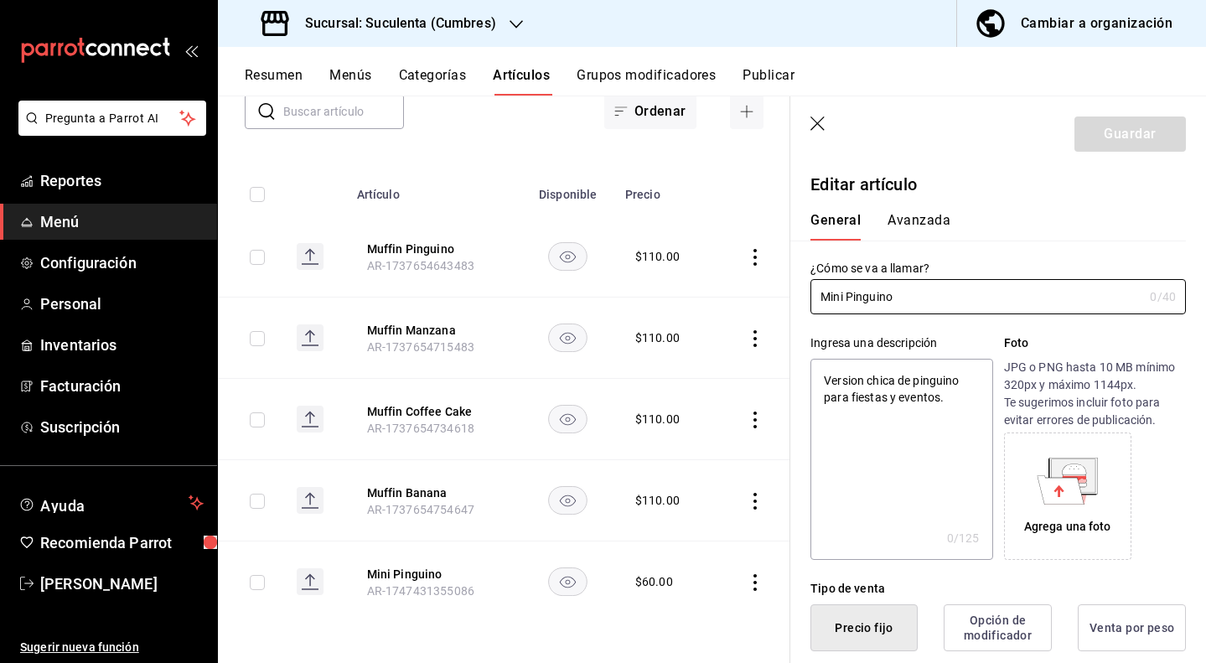
type input "$60.00"
click at [902, 214] on button "Avanzada" at bounding box center [919, 226] width 63 height 29
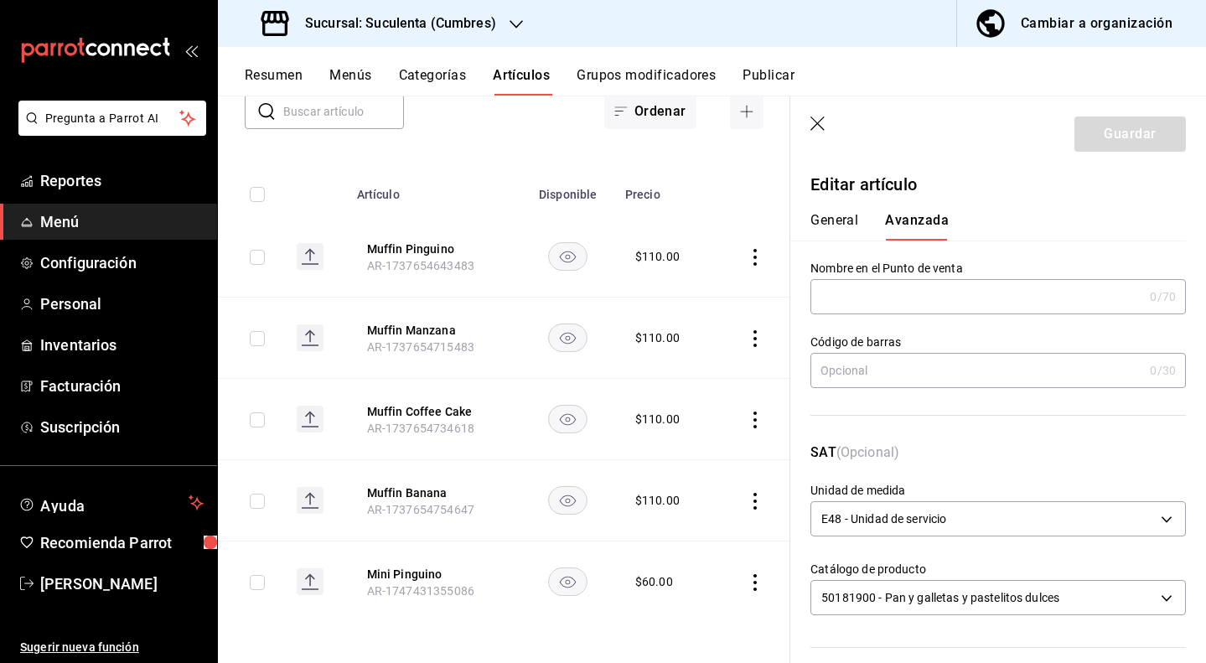
click at [822, 120] on icon "button" at bounding box center [819, 125] width 17 height 17
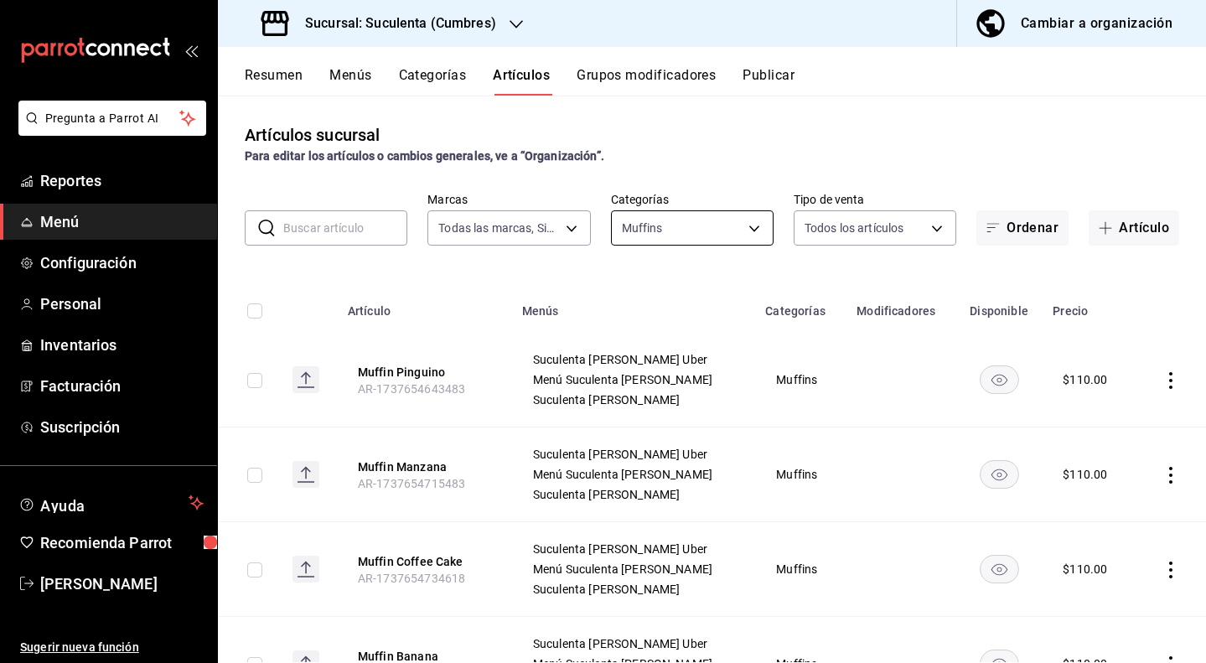
click at [675, 233] on body "Pregunta a Parrot AI Reportes Menú Configuración Personal Inventarios Facturaci…" at bounding box center [603, 331] width 1206 height 663
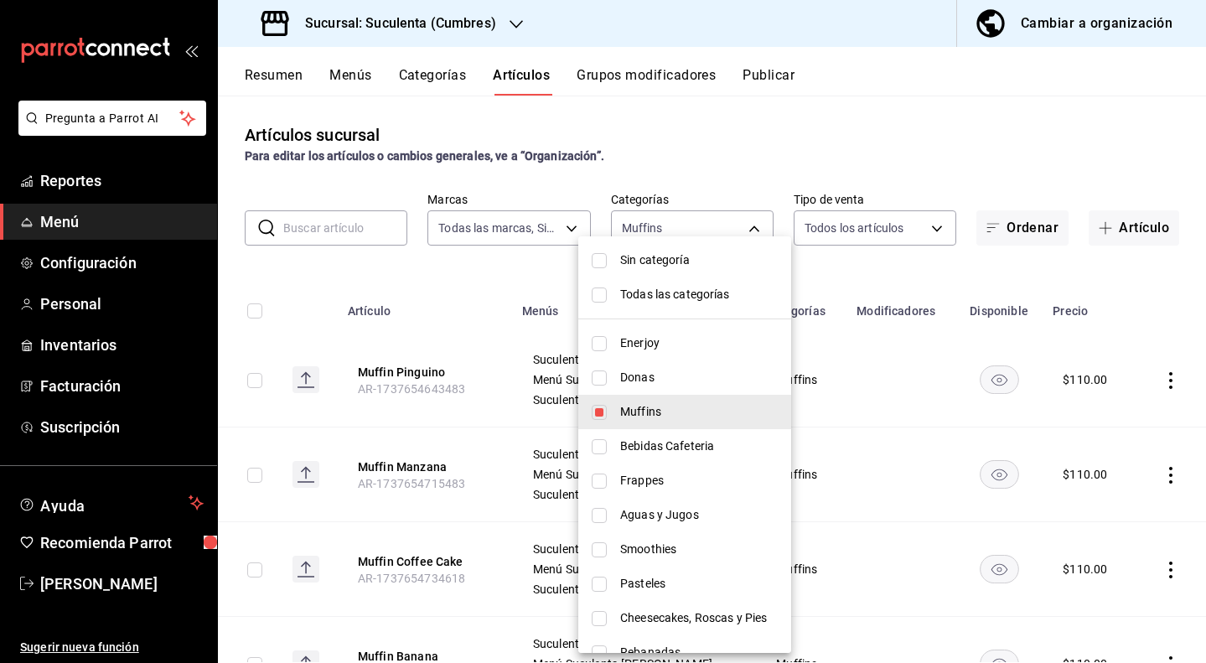
click at [597, 411] on input "checkbox" at bounding box center [599, 412] width 15 height 15
checkbox input "false"
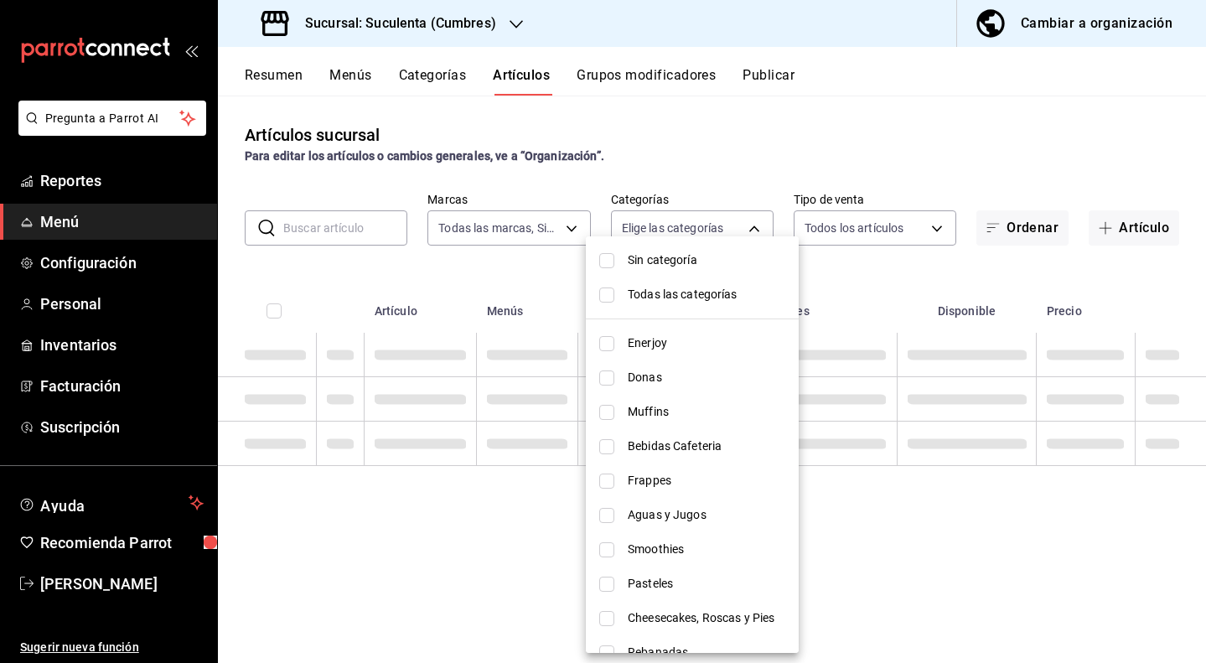
click at [607, 350] on li "Enerjoy" at bounding box center [692, 343] width 213 height 34
type input "c1b6ef4c-8d46-40ff-ab35-20332381b00c"
checkbox input "true"
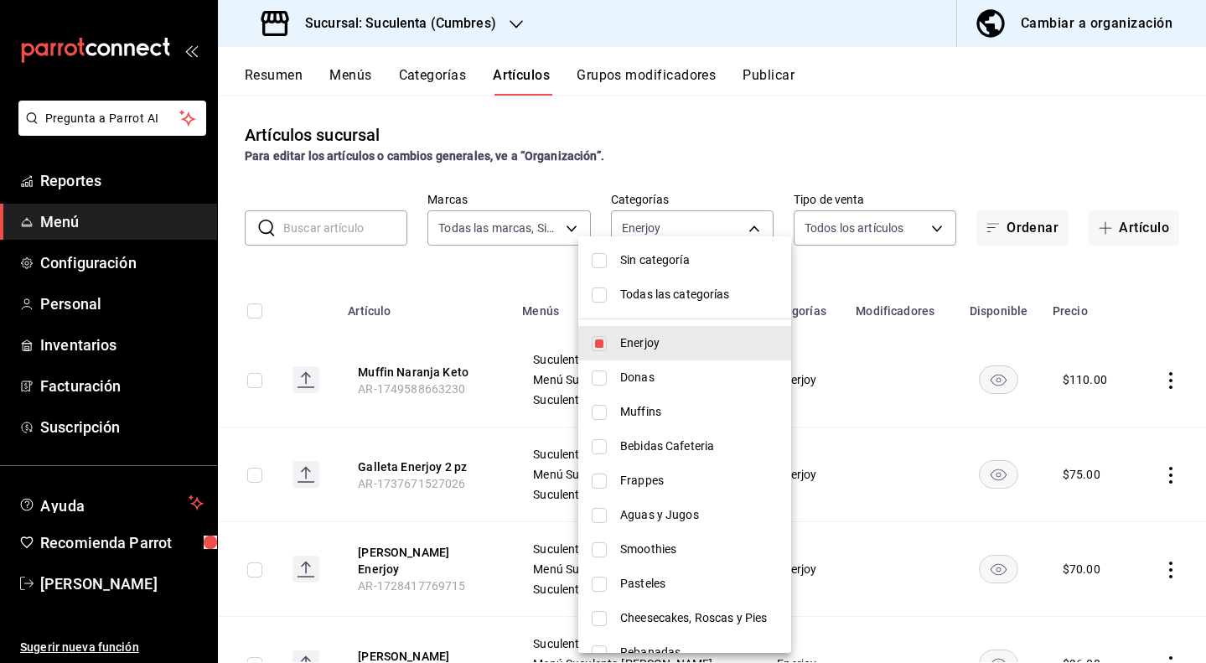
click at [540, 273] on div at bounding box center [603, 331] width 1206 height 663
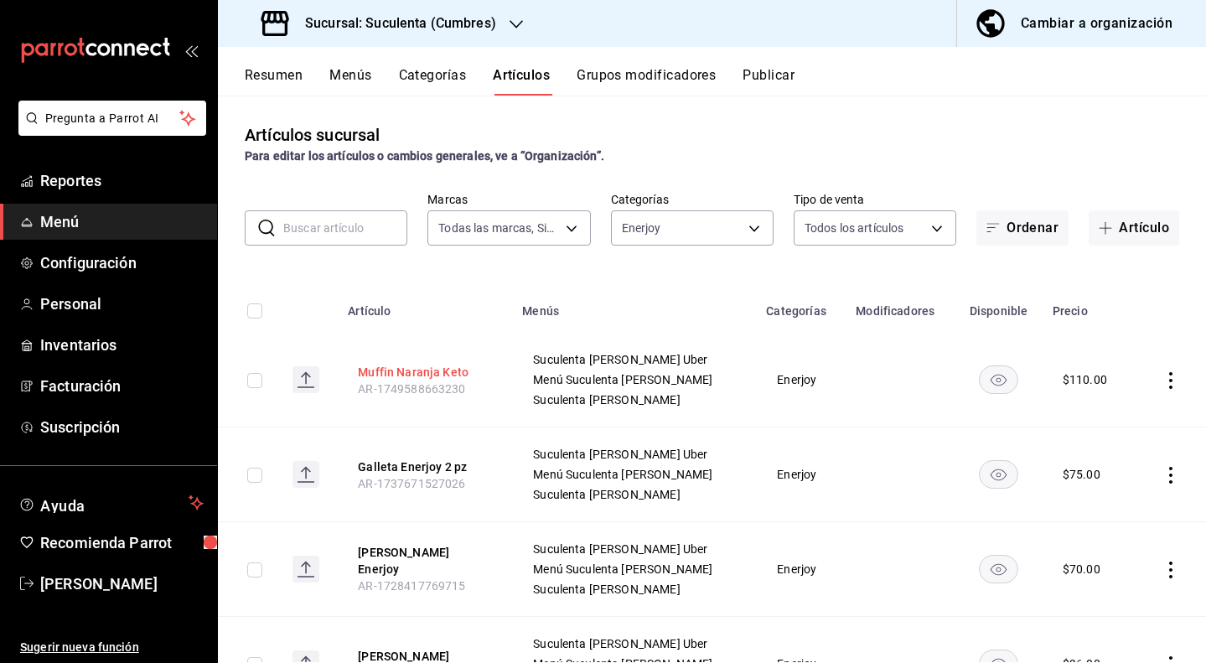
click at [445, 369] on button "Muffin Naranja Keto" at bounding box center [425, 372] width 134 height 17
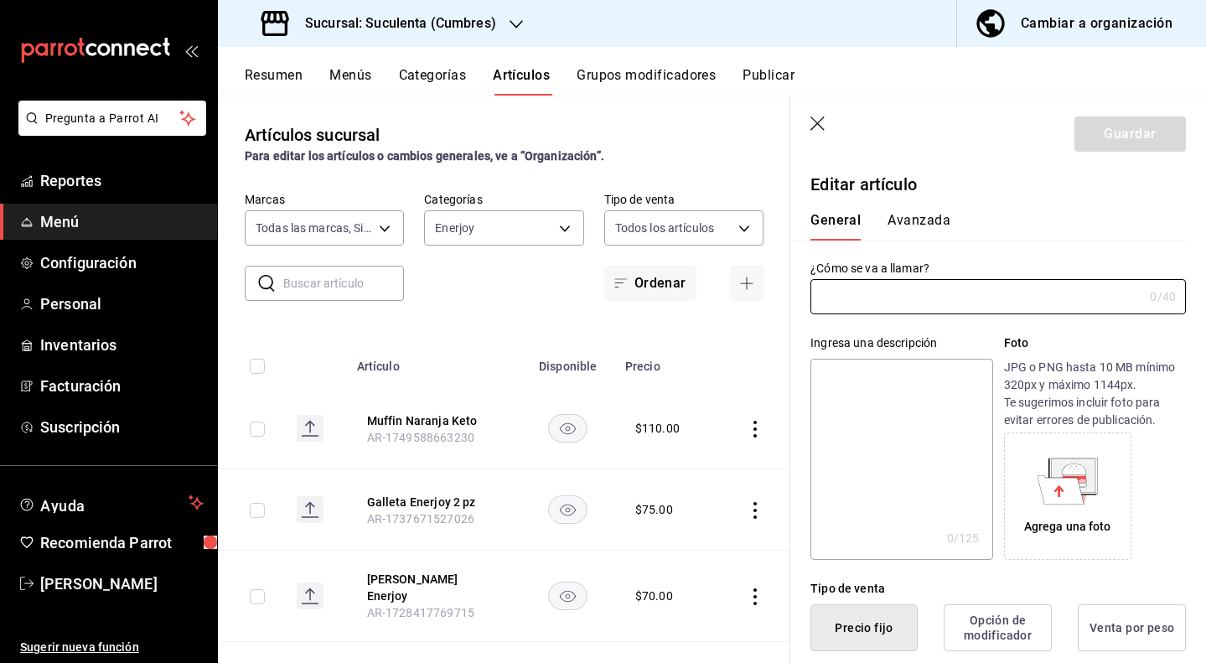
type input "Muffin Naranja Keto"
type textarea "Muffin sabor naranja de nuestra linea keto, endulzado con mono fruit."
type textarea "x"
type input "AR-1749588663230"
type textarea "x"
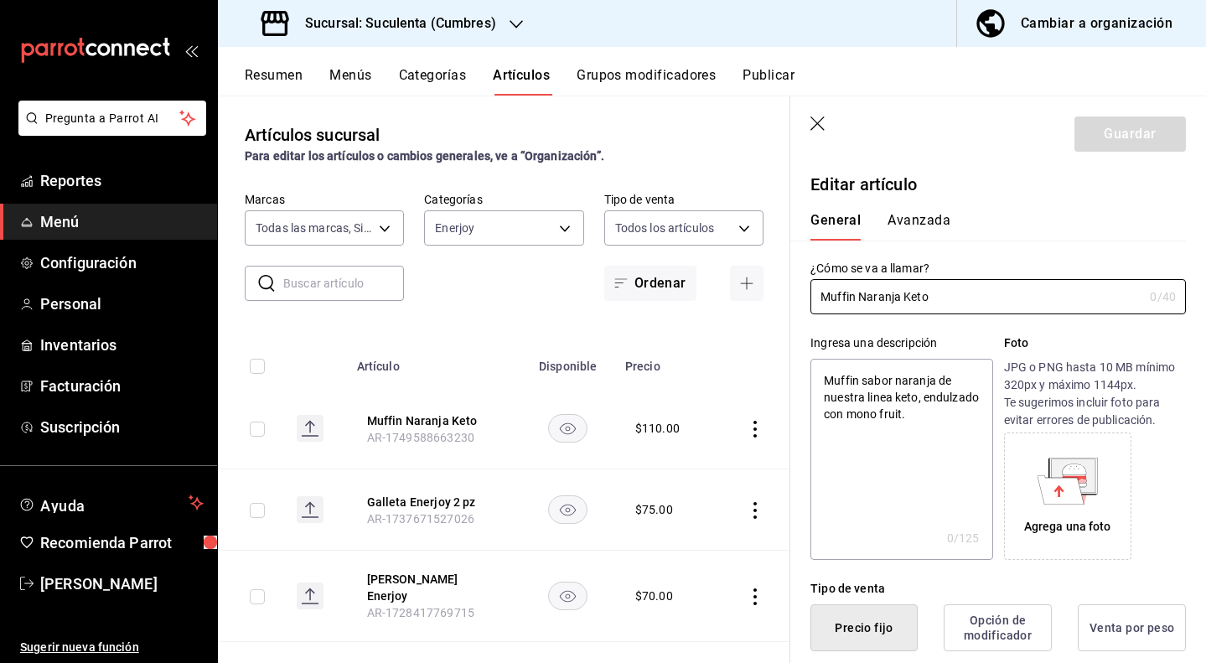
type input "$110.00"
type input "E48"
type input "90101500"
type input "f9baa952-c038-433c-b86f-28757a1c4447"
click at [941, 228] on button "Avanzada" at bounding box center [919, 226] width 63 height 29
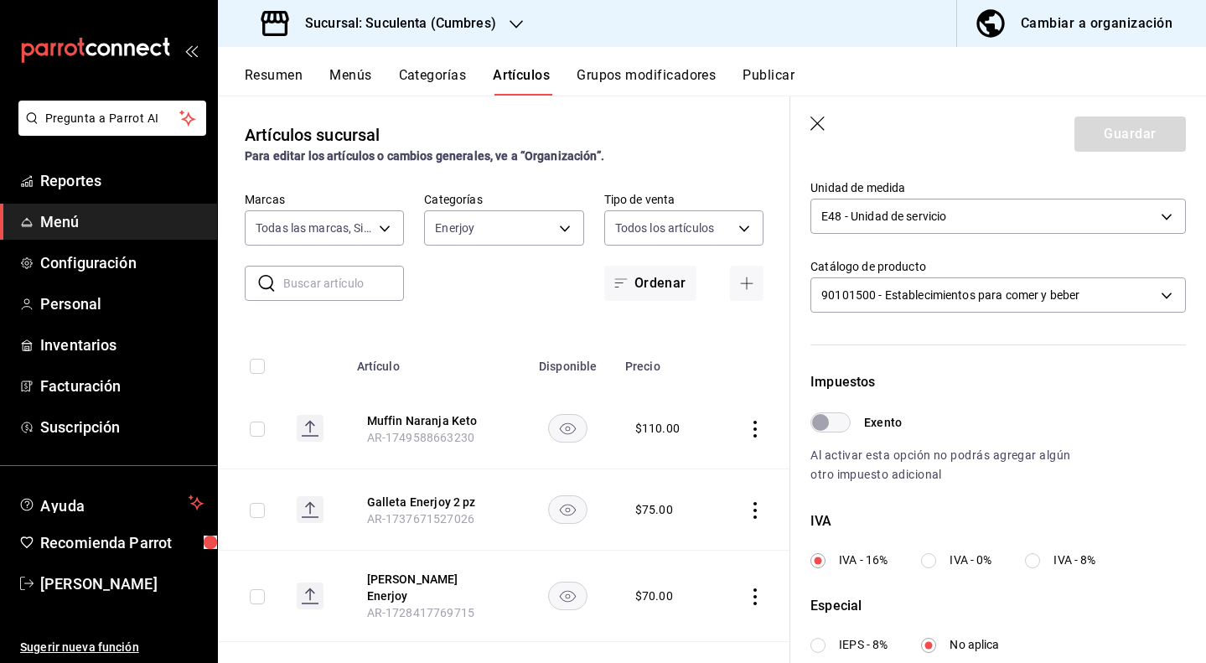
scroll to position [322, 0]
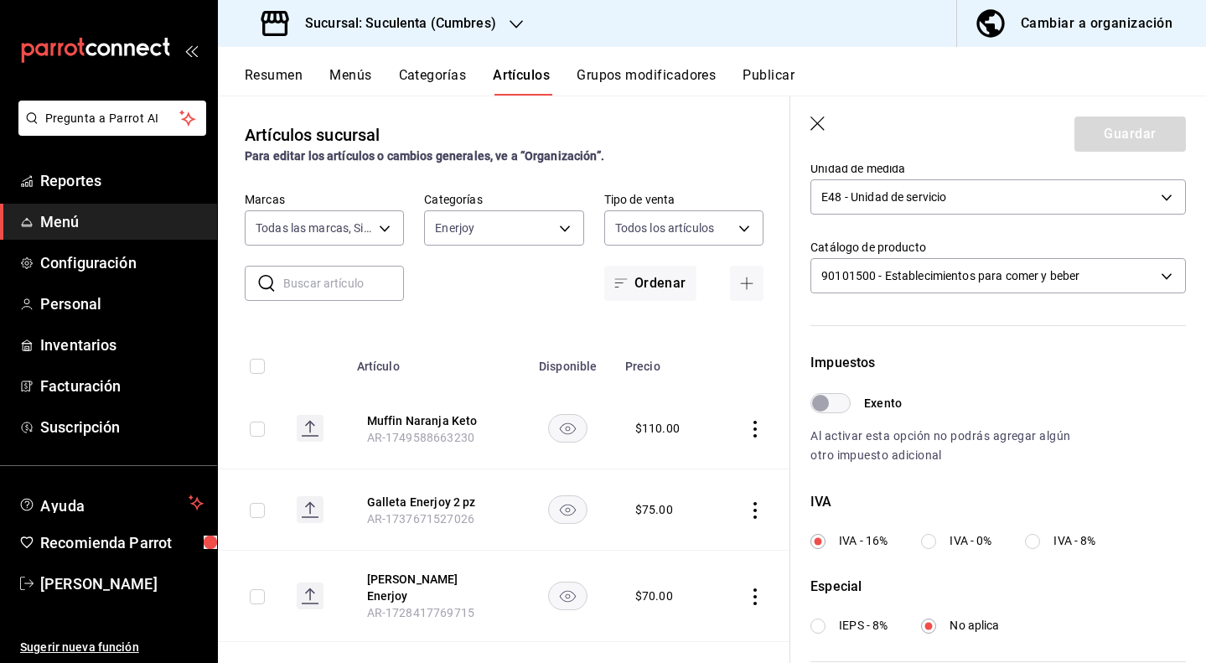
click at [835, 411] on input "Exento" at bounding box center [821, 403] width 60 height 20
checkbox input "true"
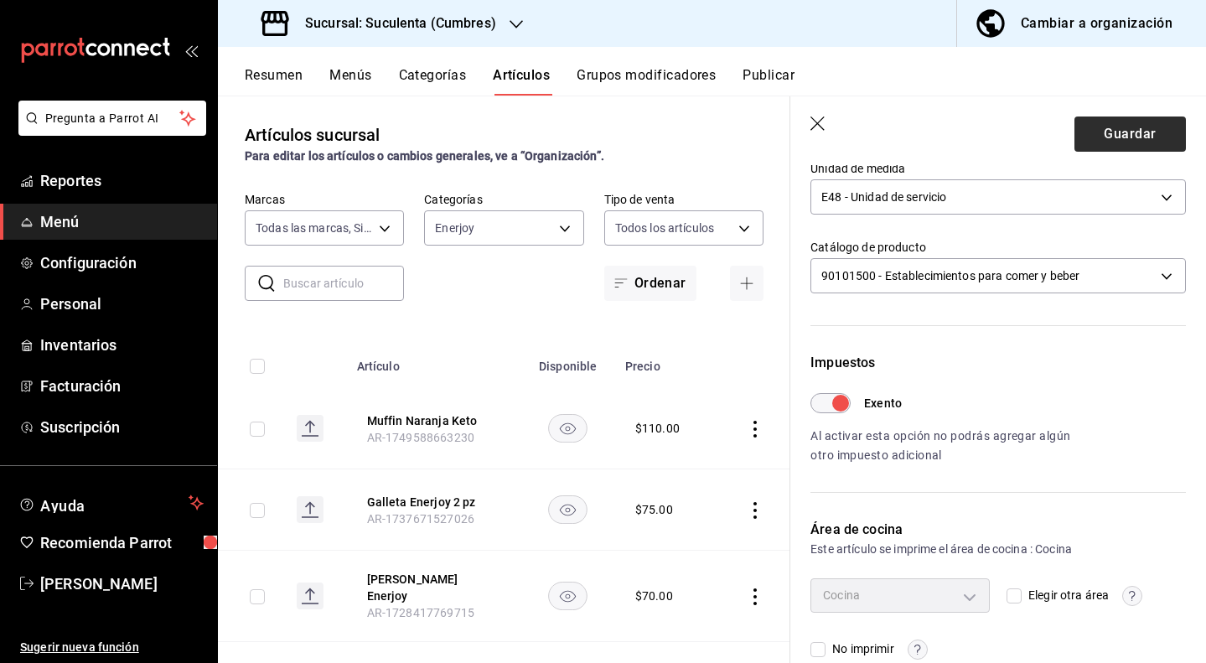
click at [1134, 137] on button "Guardar" at bounding box center [1130, 134] width 111 height 35
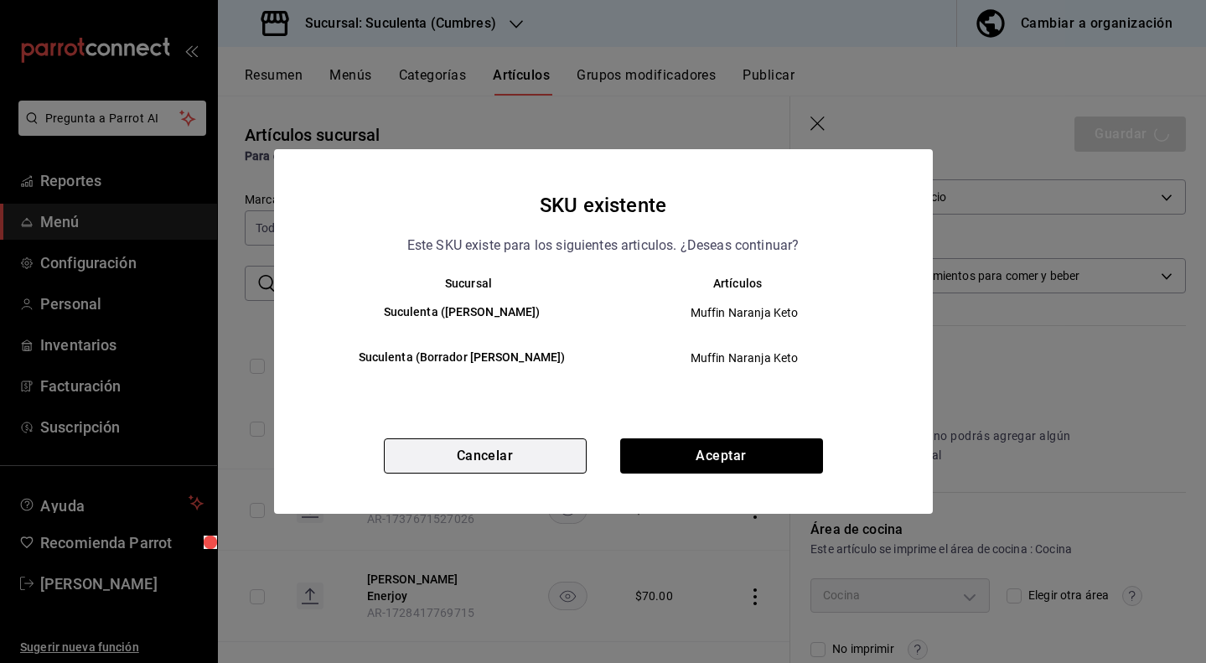
click at [559, 464] on button "Cancelar" at bounding box center [485, 455] width 203 height 35
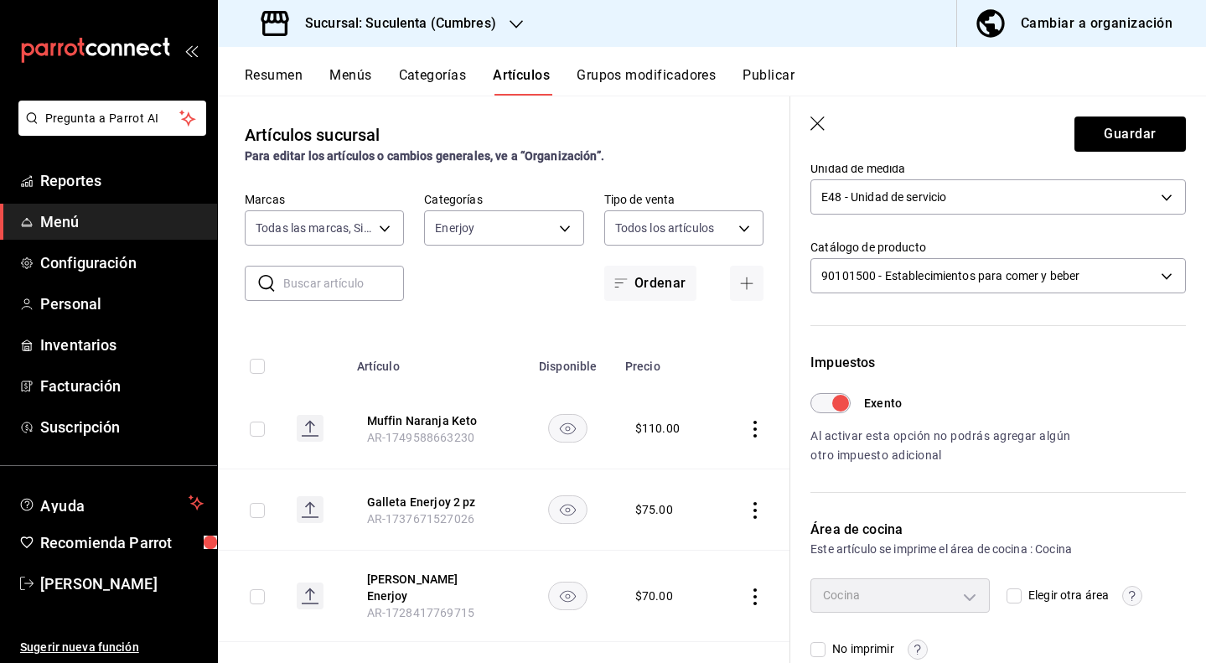
scroll to position [267, 0]
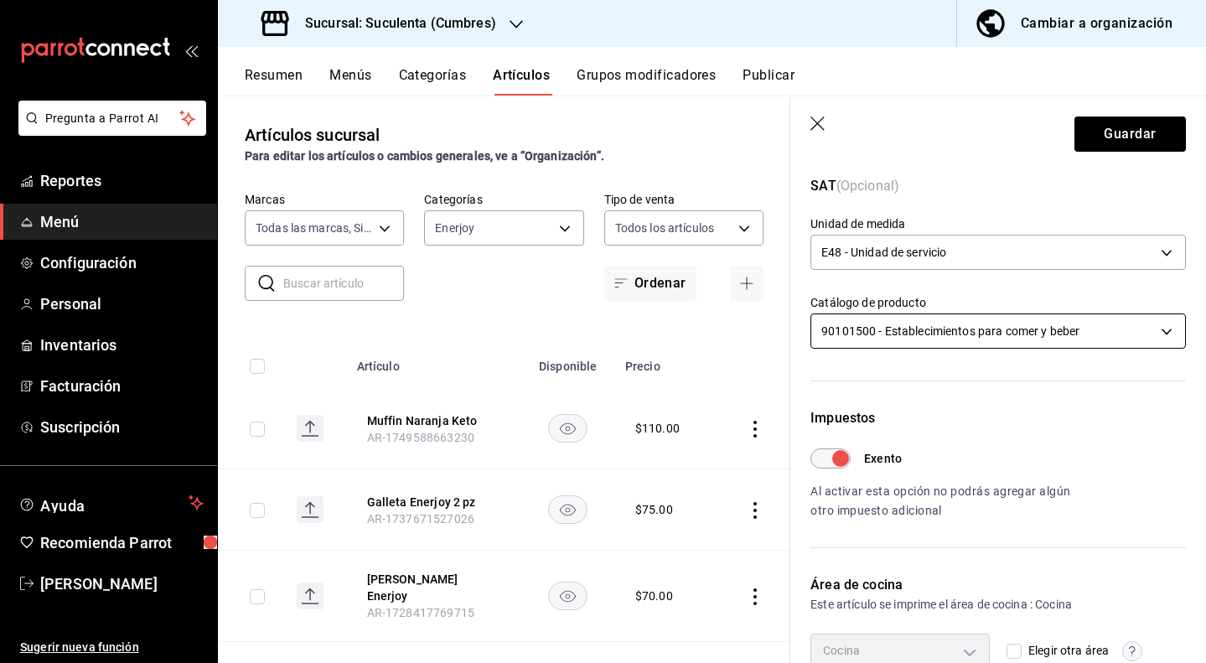
click at [1003, 336] on body "Pregunta a Parrot AI Reportes Menú Configuración Personal Inventarios Facturaci…" at bounding box center [603, 331] width 1206 height 663
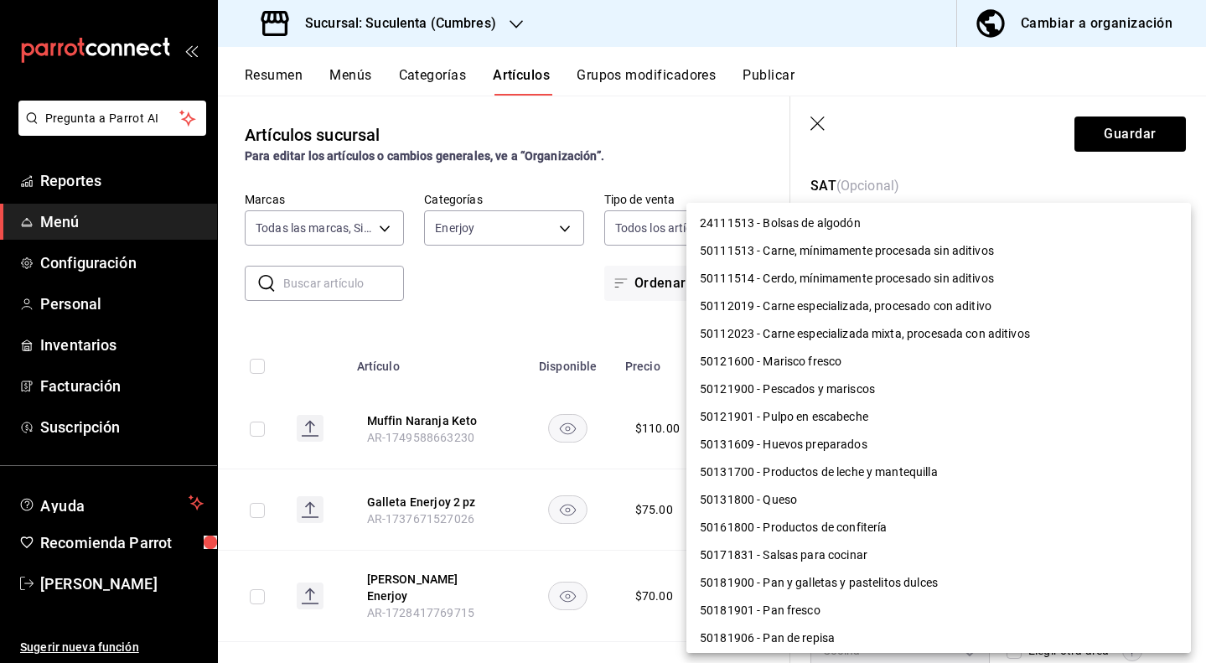
scroll to position [0, 0]
click at [939, 573] on li "50181900 - Pan y galletas y pastelitos dulces" at bounding box center [939, 583] width 505 height 28
type input "50181900"
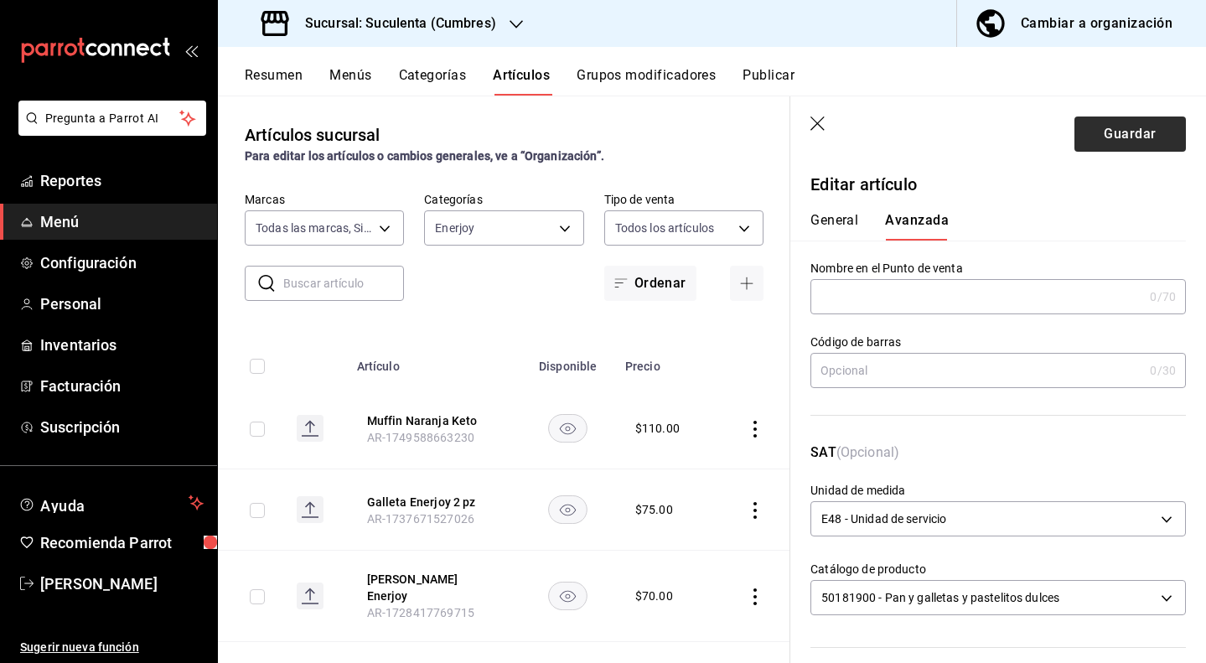
click at [1111, 136] on button "Guardar" at bounding box center [1130, 134] width 111 height 35
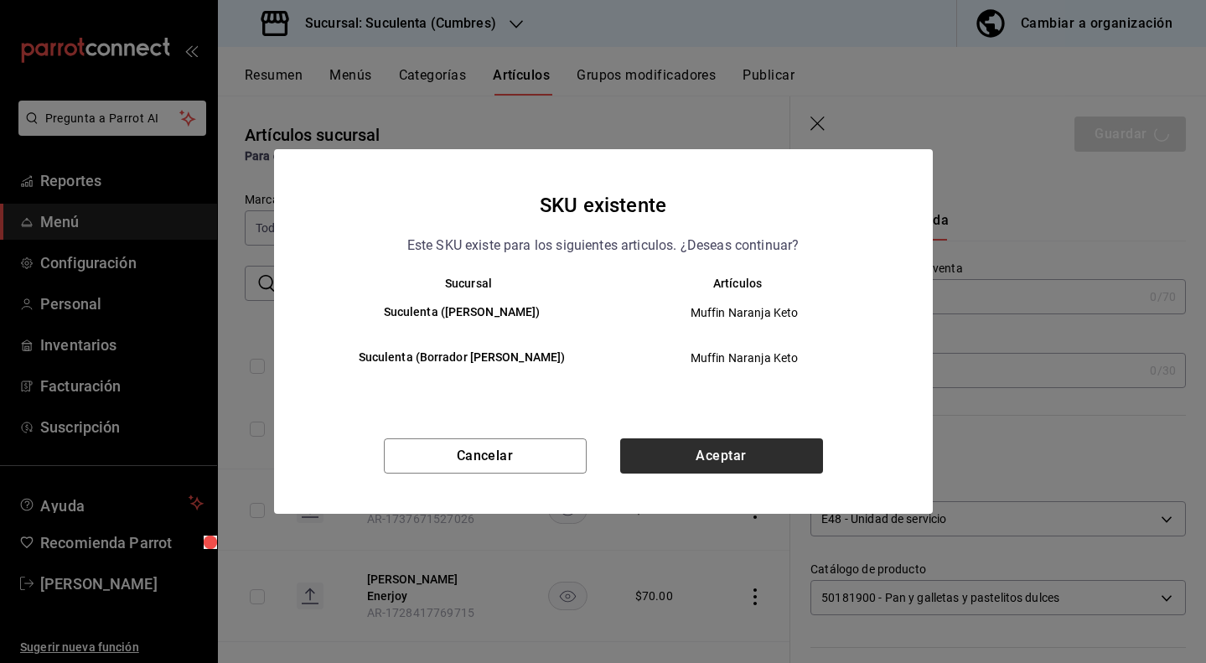
click at [713, 462] on button "Aceptar" at bounding box center [721, 455] width 203 height 35
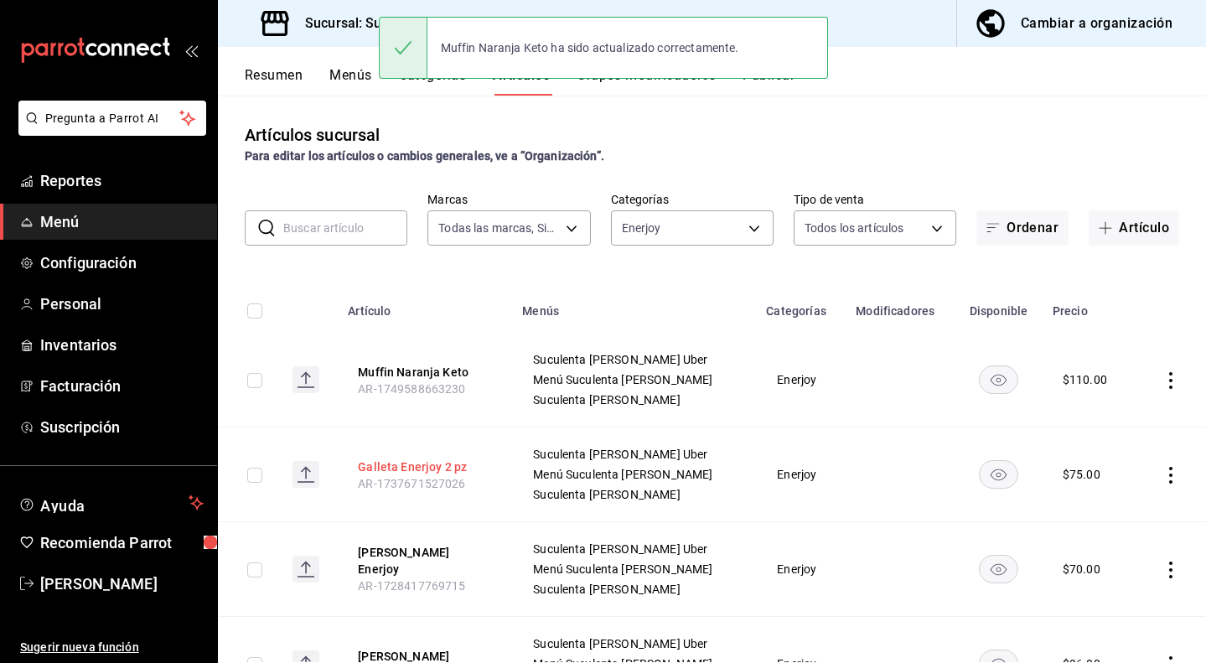
click at [438, 473] on button "Galleta Enerjoy 2 pz" at bounding box center [425, 467] width 134 height 17
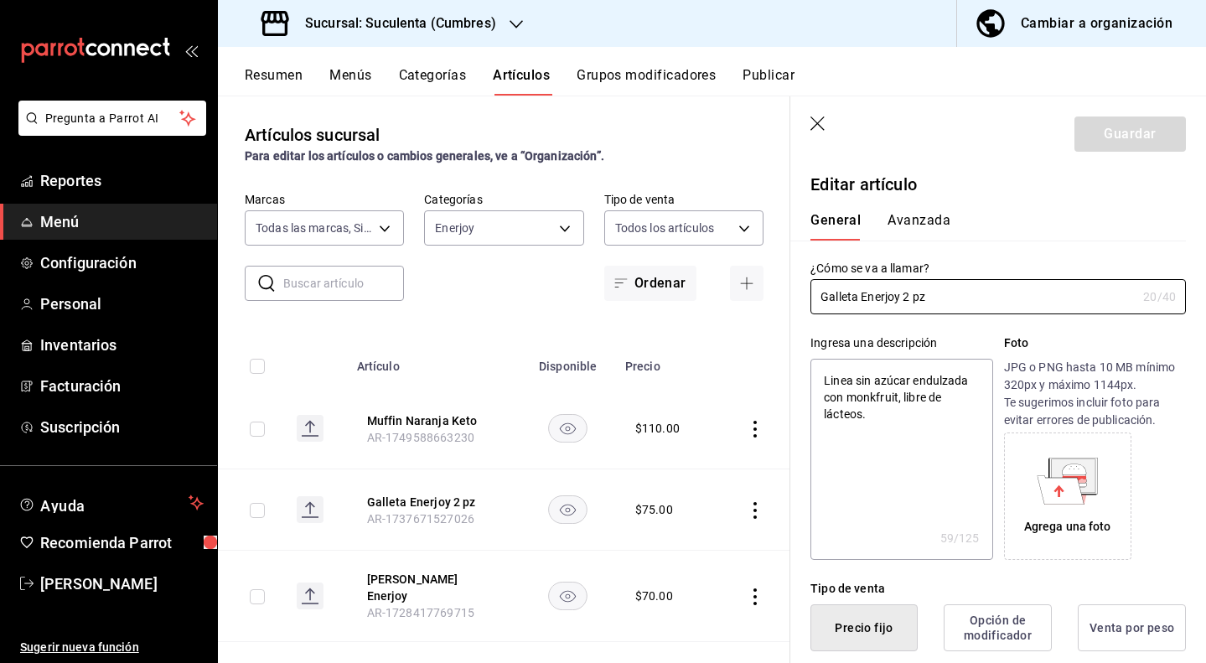
click at [905, 229] on button "Avanzada" at bounding box center [919, 226] width 63 height 29
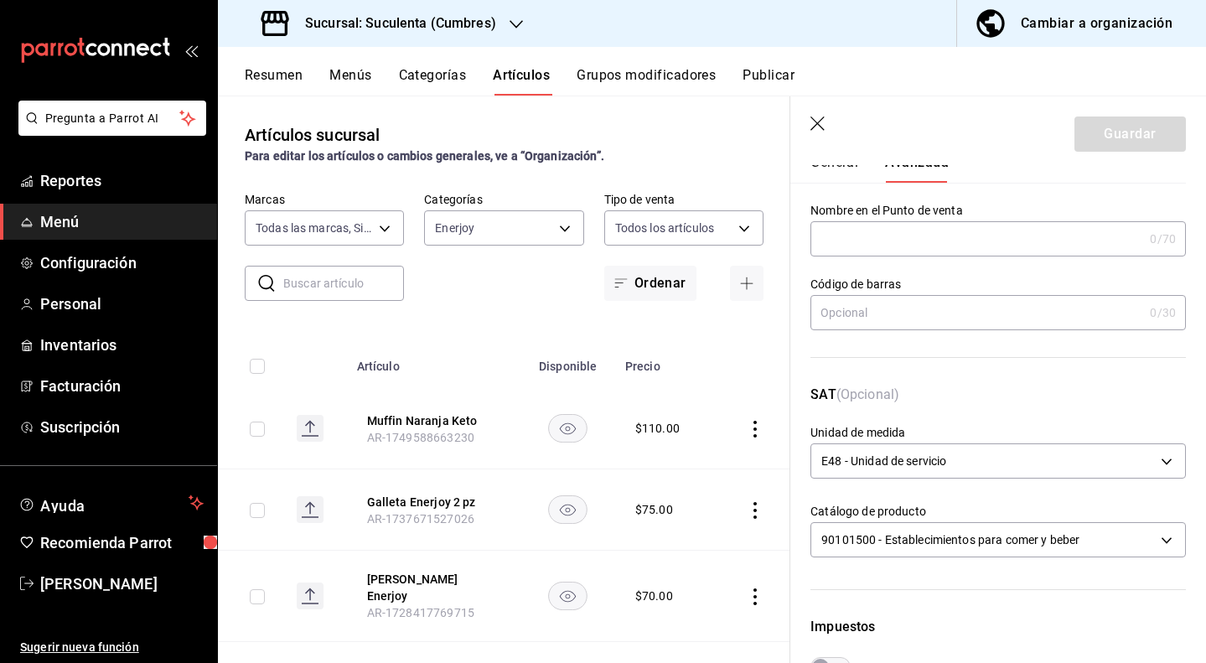
scroll to position [115, 0]
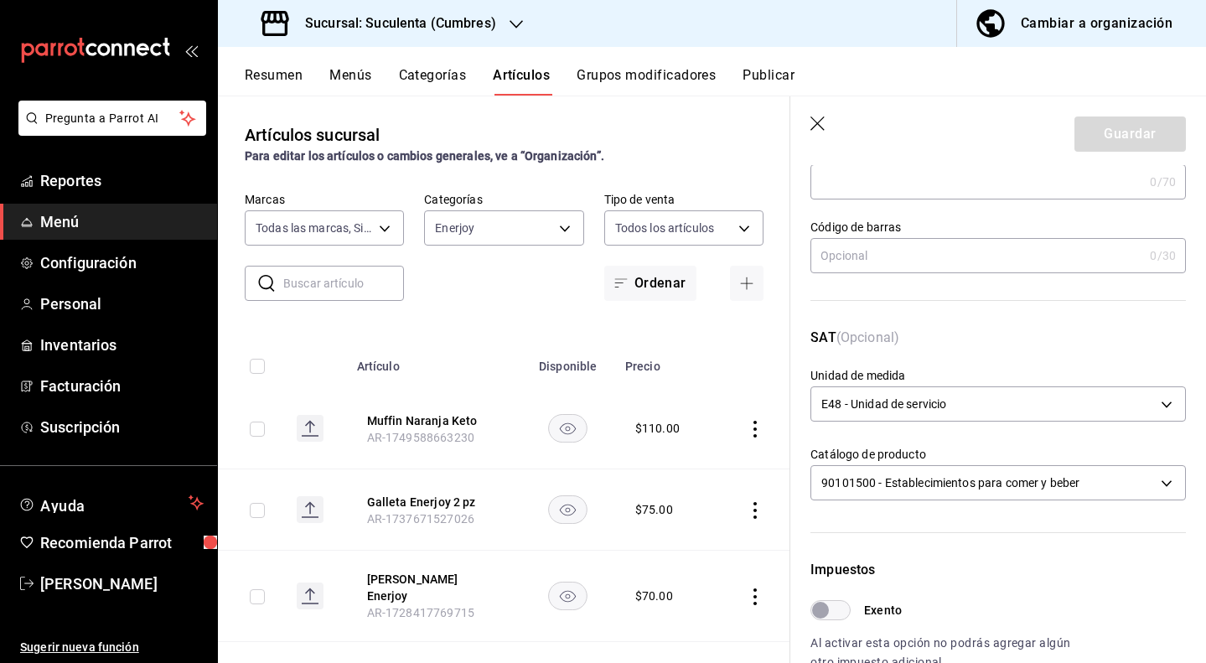
click at [833, 617] on input "Exento" at bounding box center [821, 610] width 60 height 20
checkbox input "true"
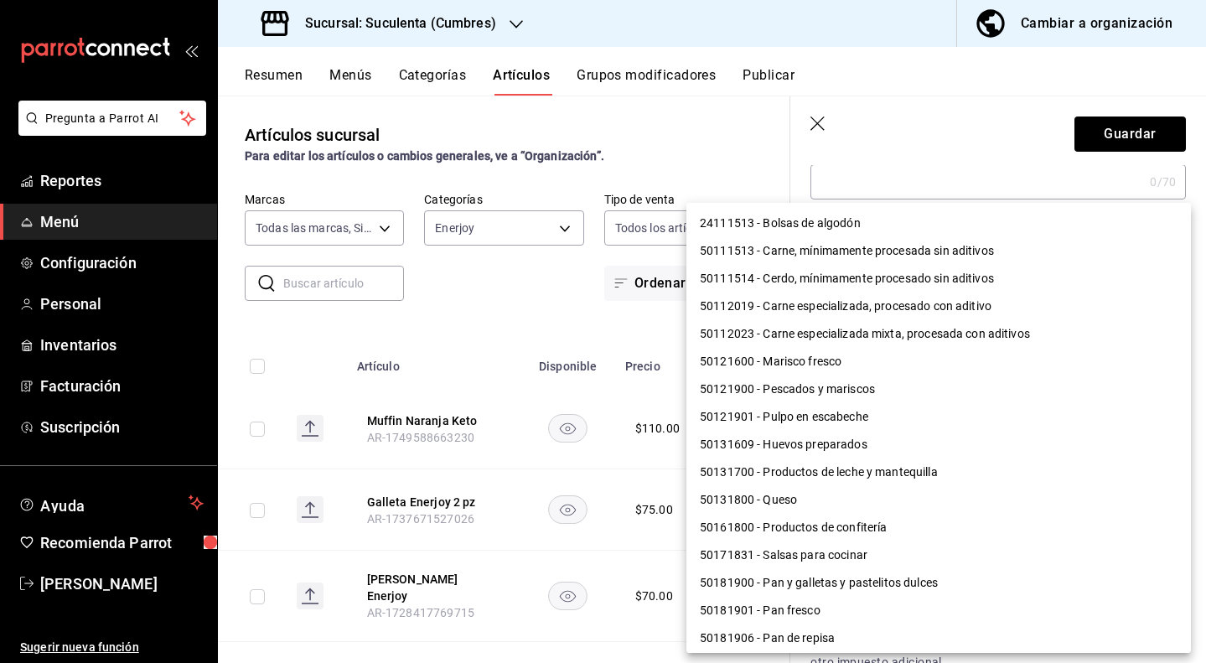
click at [957, 469] on body "Pregunta a Parrot AI Reportes Menú Configuración Personal Inventarios Facturaci…" at bounding box center [603, 331] width 1206 height 663
click at [829, 577] on li "50181900 - Pan y galletas y pastelitos dulces" at bounding box center [939, 583] width 505 height 28
type input "50181900"
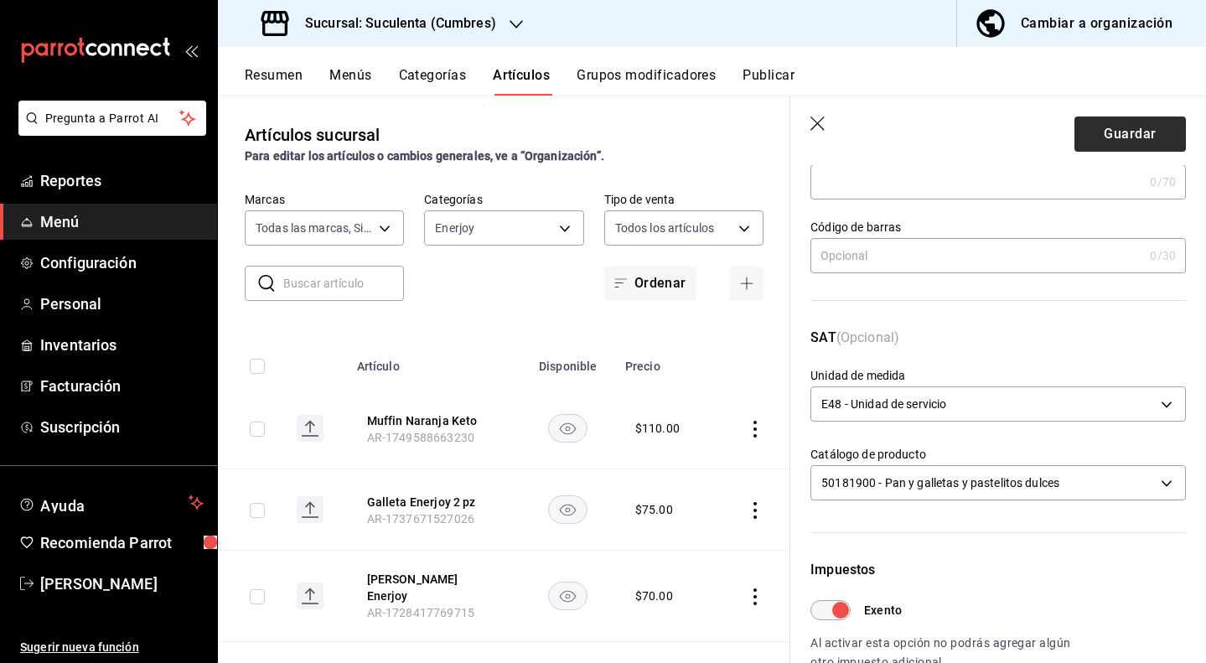
click at [1122, 143] on button "Guardar" at bounding box center [1130, 134] width 111 height 35
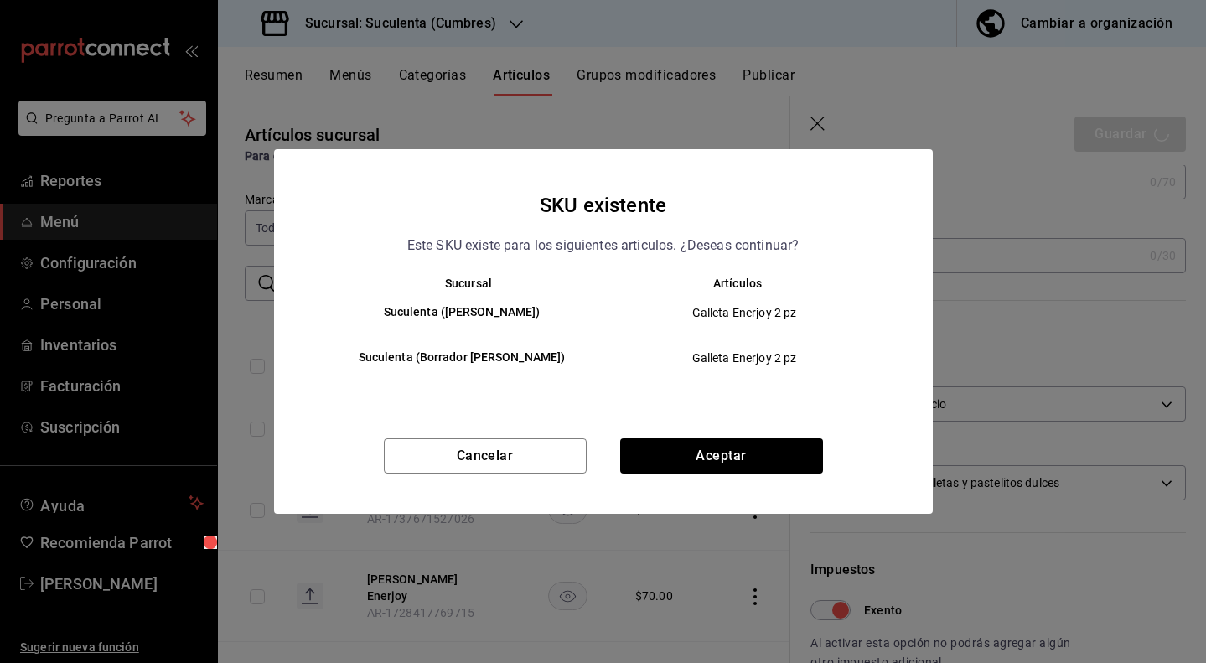
click at [756, 476] on div "Cancelar Aceptar" at bounding box center [603, 475] width 659 height 75
click at [763, 459] on button "Aceptar" at bounding box center [721, 455] width 203 height 35
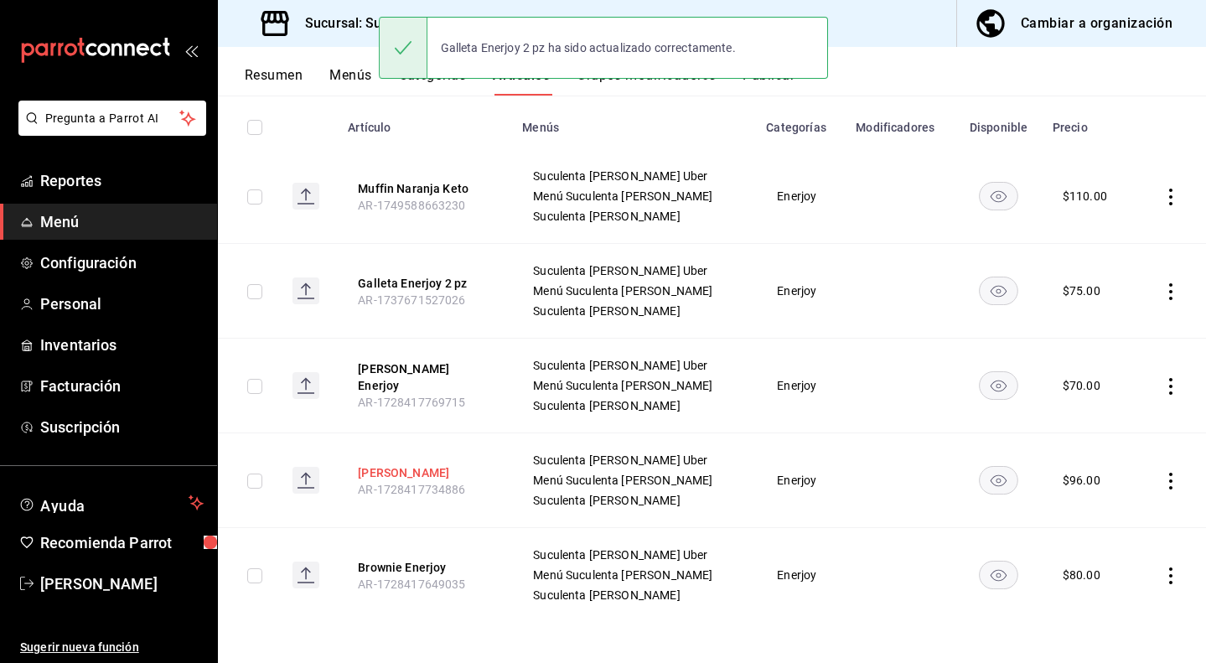
click at [469, 468] on button "[PERSON_NAME]" at bounding box center [425, 472] width 134 height 17
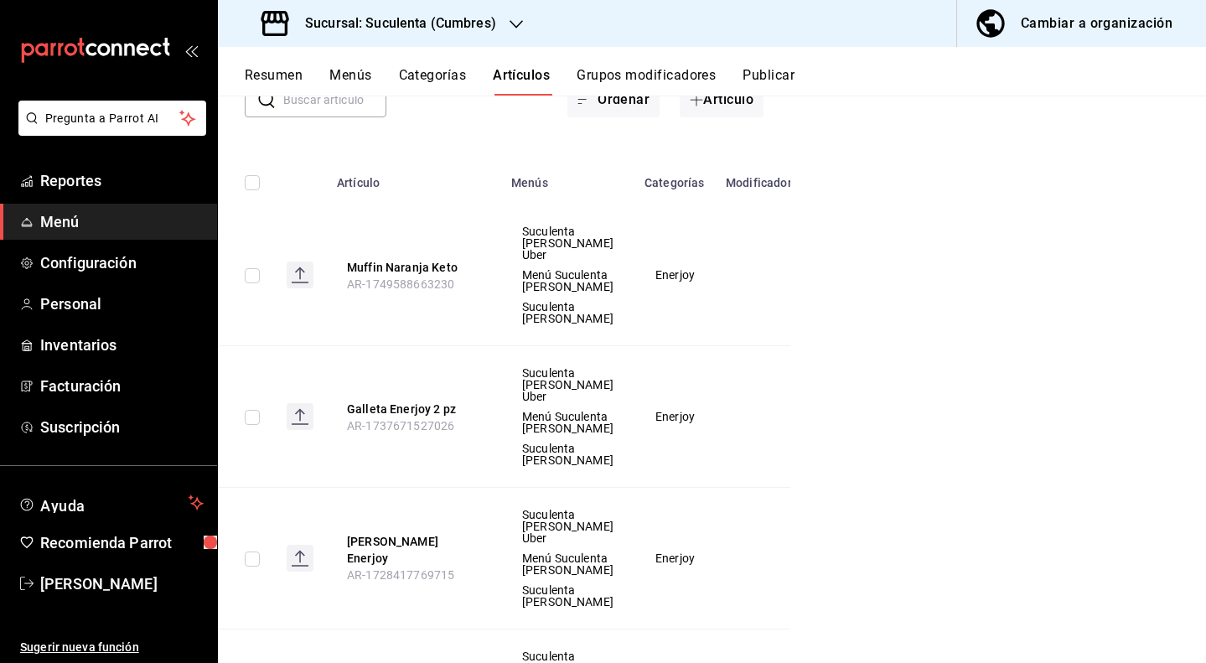
scroll to position [117, 0]
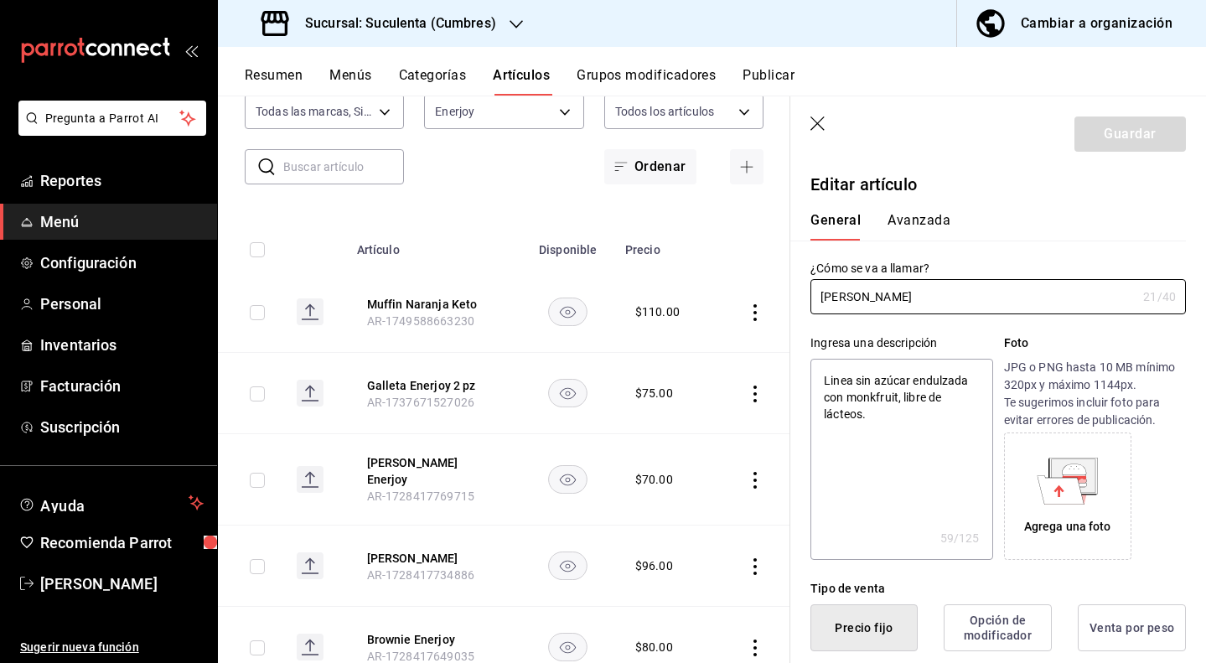
click at [905, 226] on button "Avanzada" at bounding box center [919, 226] width 63 height 29
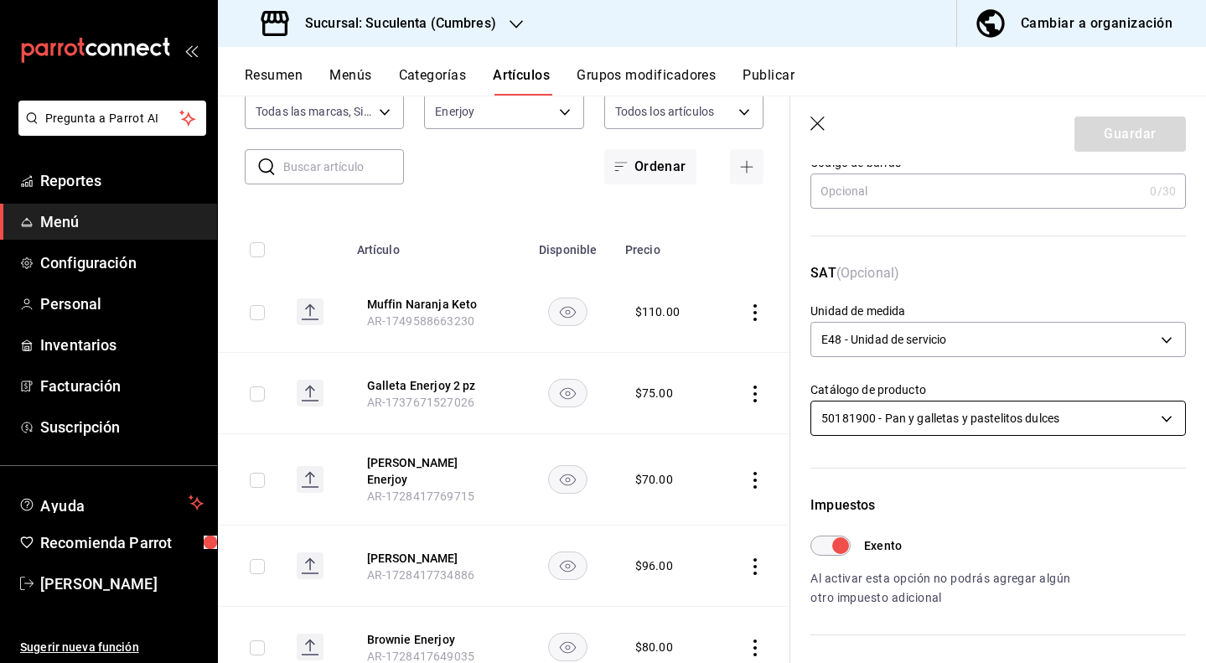
scroll to position [190, 0]
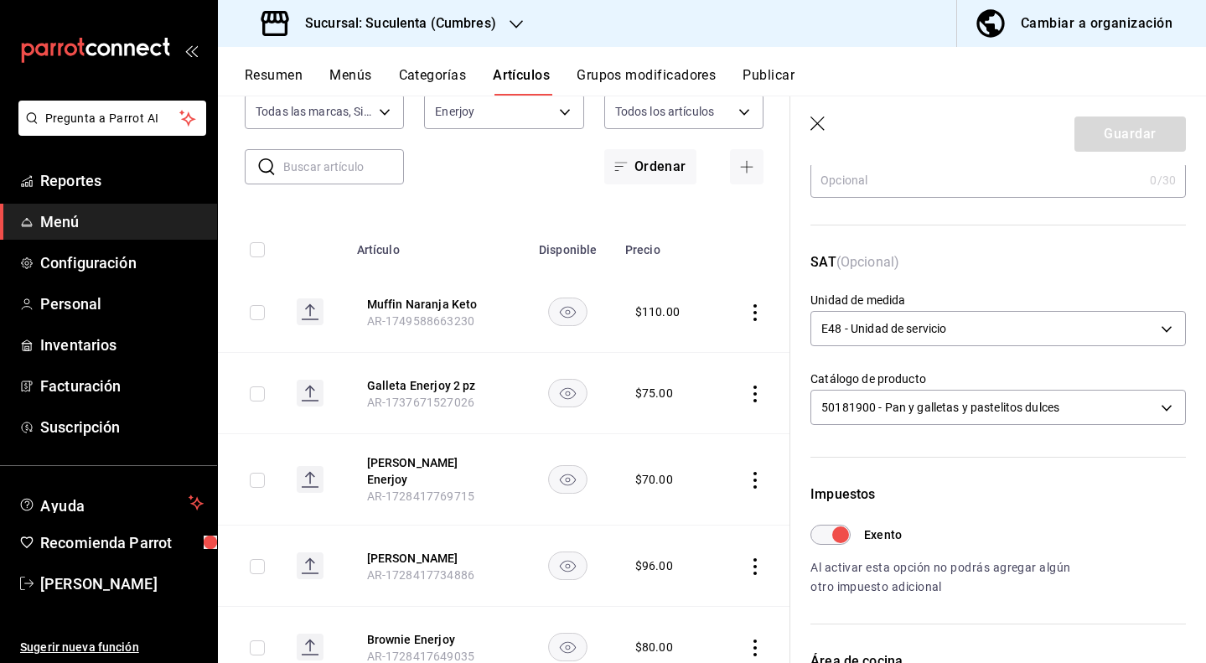
click at [825, 119] on icon "button" at bounding box center [819, 125] width 17 height 17
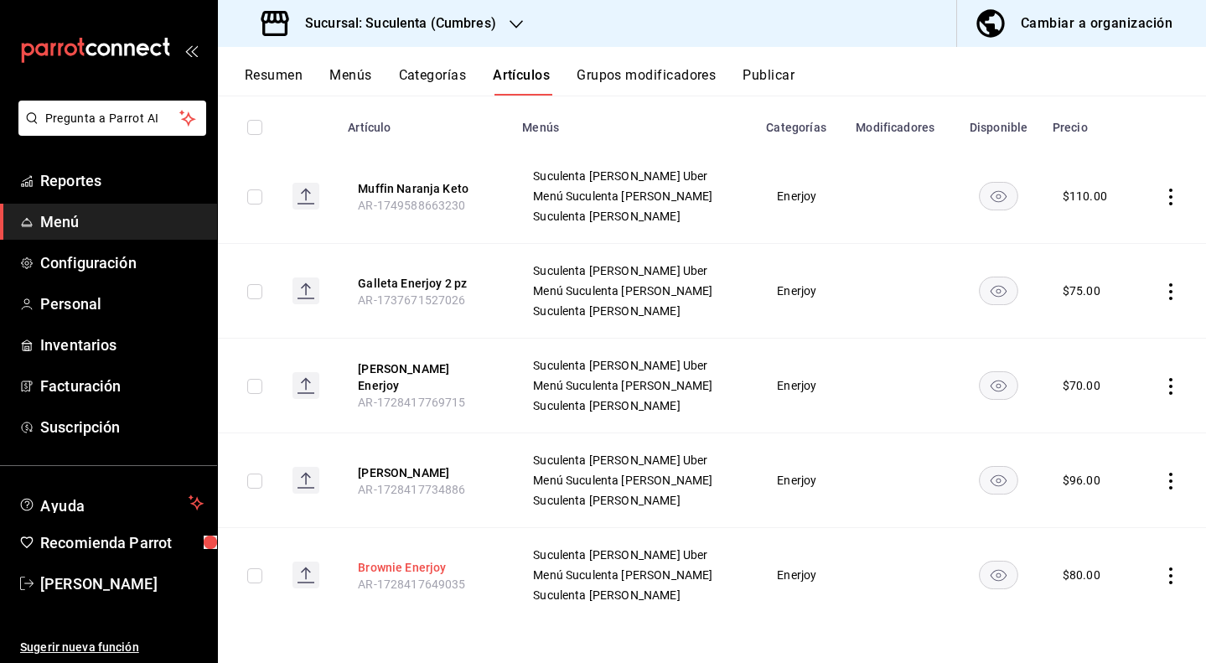
click at [422, 565] on button "Brownie Enerjoy" at bounding box center [425, 567] width 134 height 17
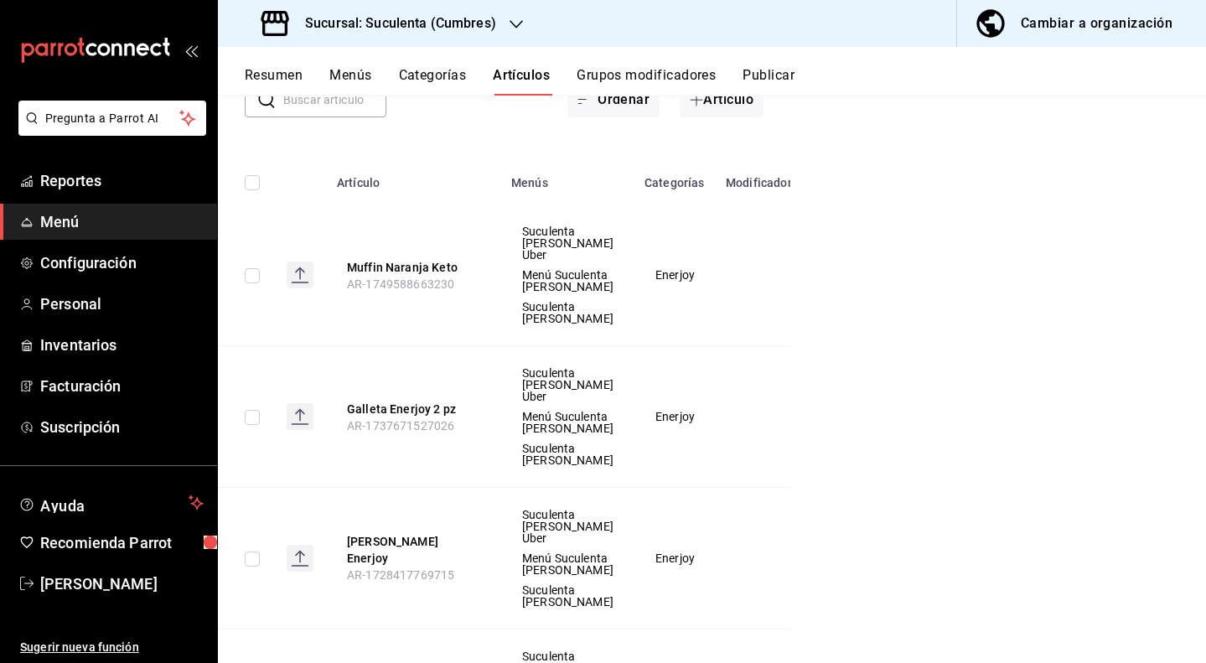
scroll to position [117, 0]
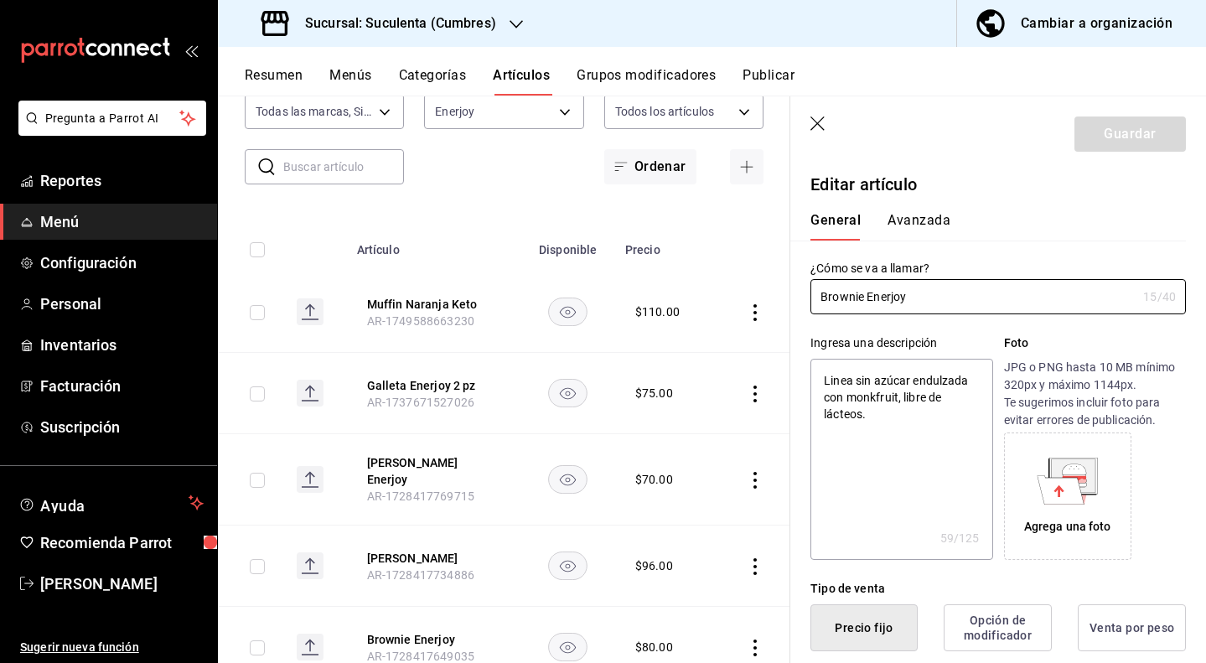
click at [905, 220] on button "Avanzada" at bounding box center [919, 226] width 63 height 29
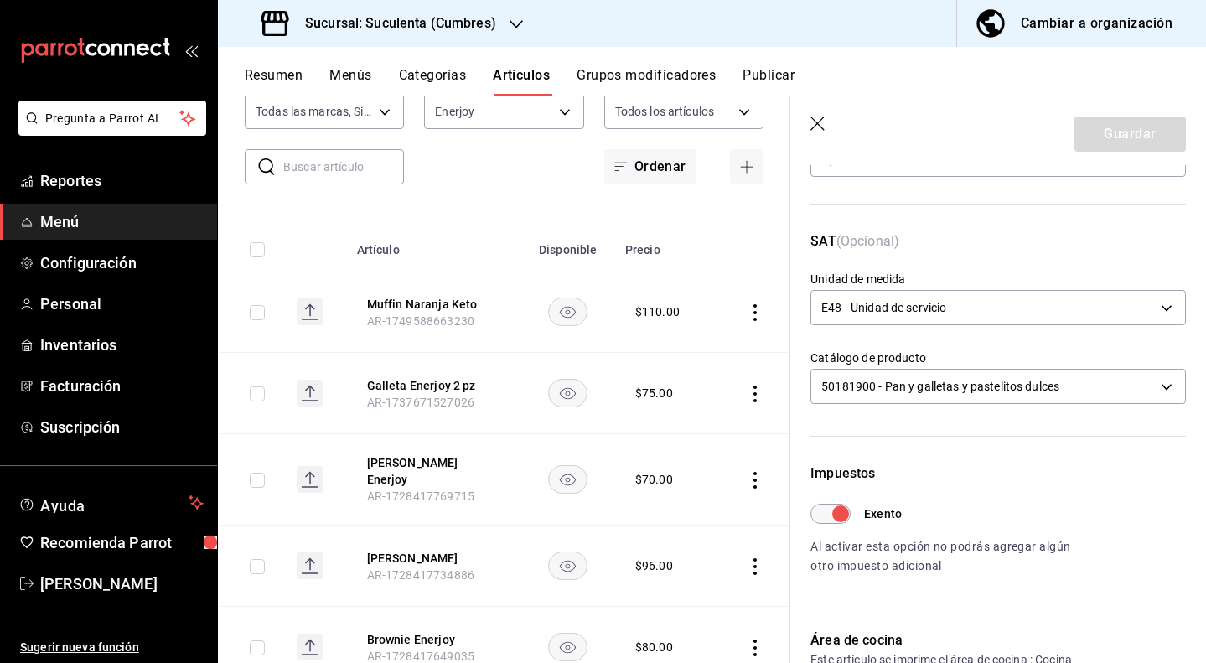
scroll to position [217, 0]
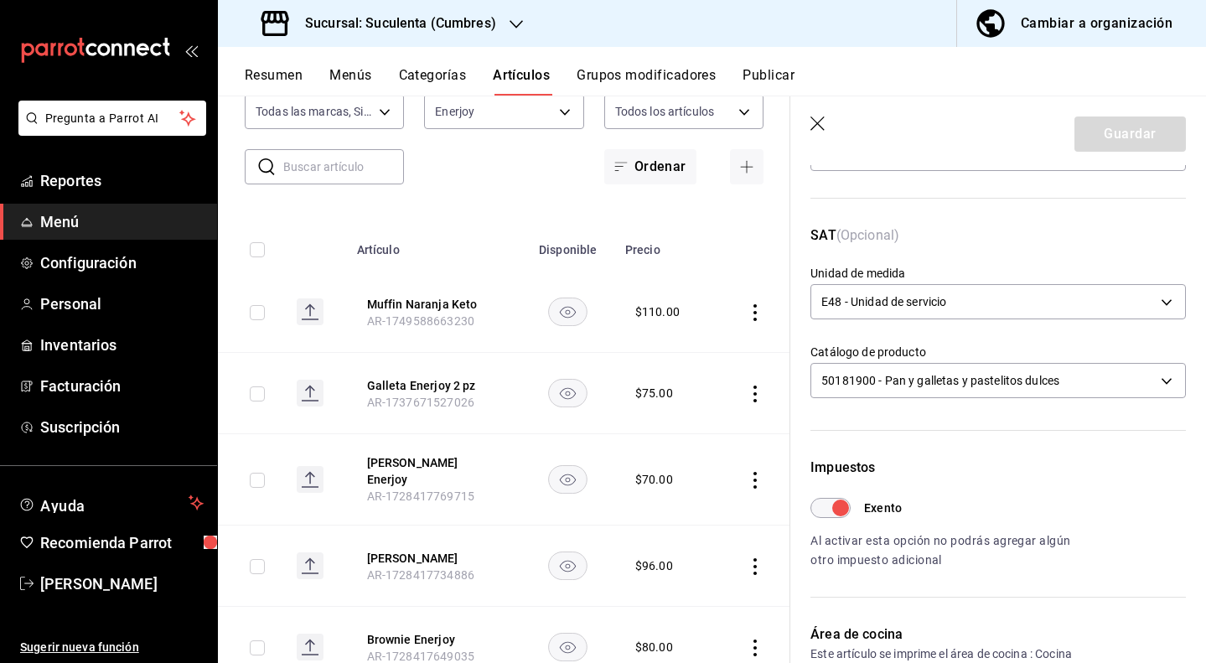
click at [825, 120] on icon "button" at bounding box center [819, 125] width 17 height 17
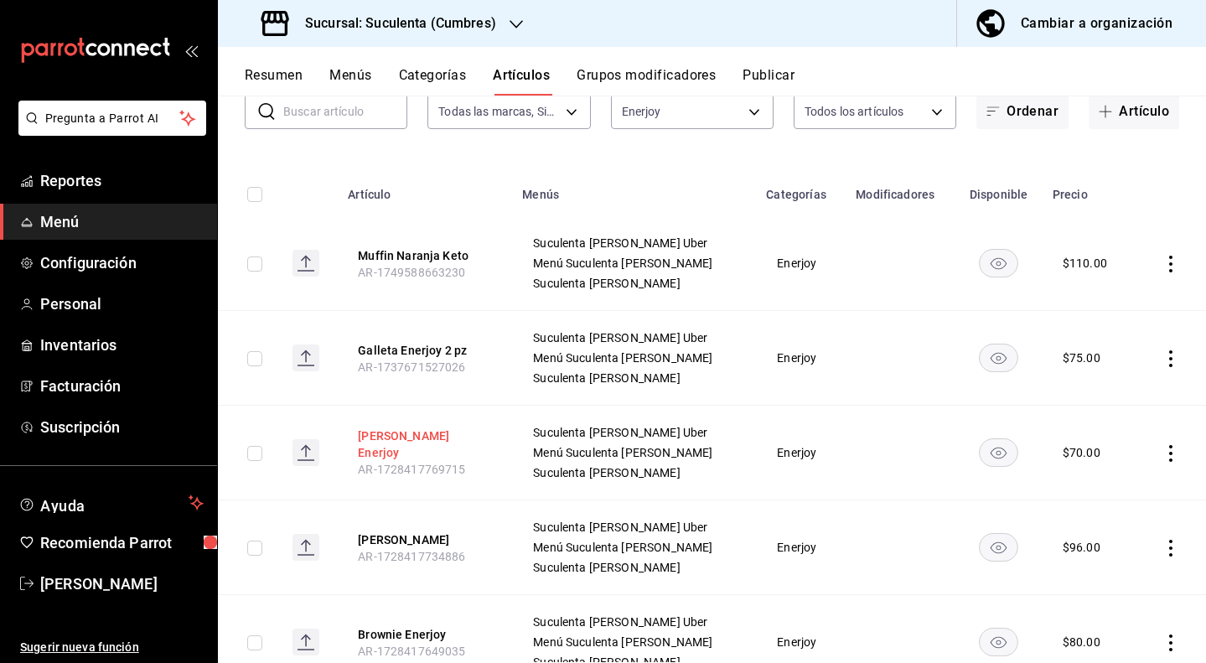
click at [449, 449] on button "[PERSON_NAME] Enerjoy" at bounding box center [425, 445] width 134 height 34
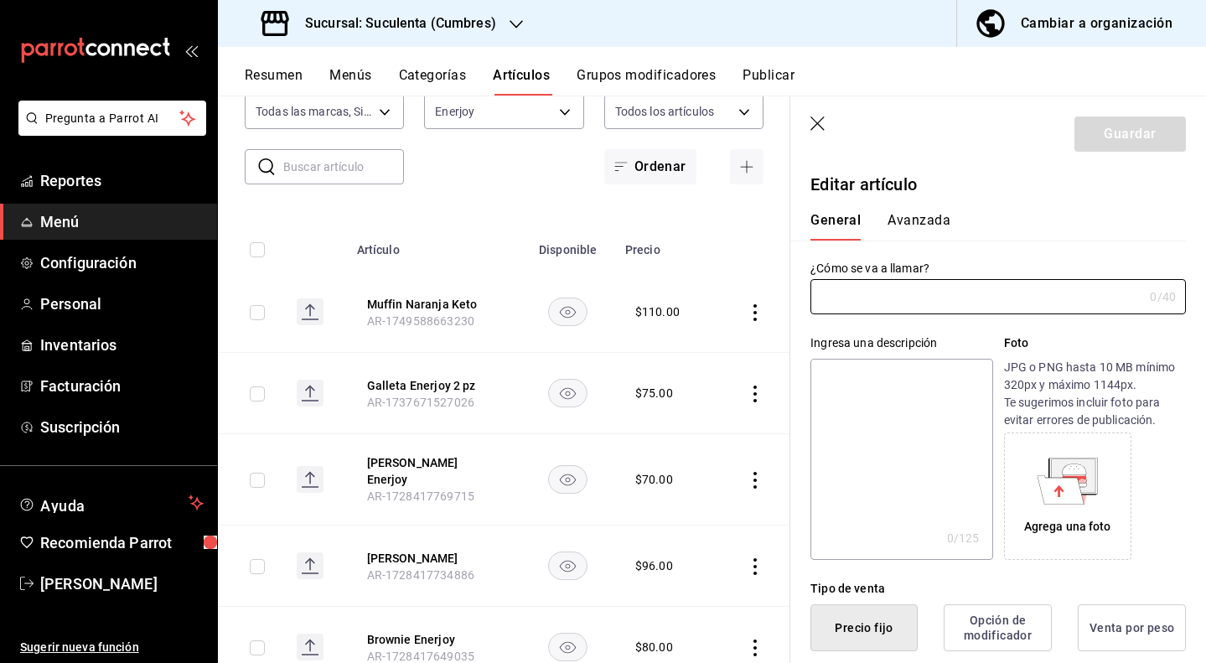
type input "[PERSON_NAME] Enerjoy"
type textarea "Linea sin azúcar endulzada con monkfruit, libre de lácteos."
type textarea "x"
type input "AR-1728417769715"
type textarea "x"
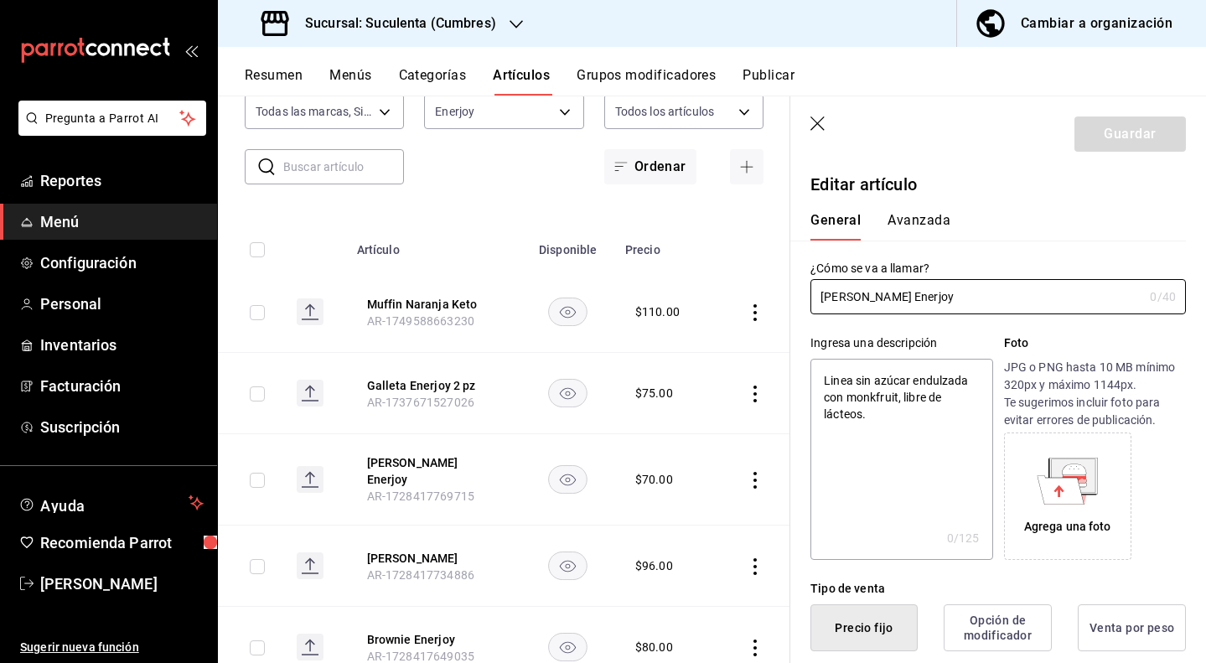
type input "$70.00"
click at [915, 223] on button "Avanzada" at bounding box center [919, 226] width 63 height 29
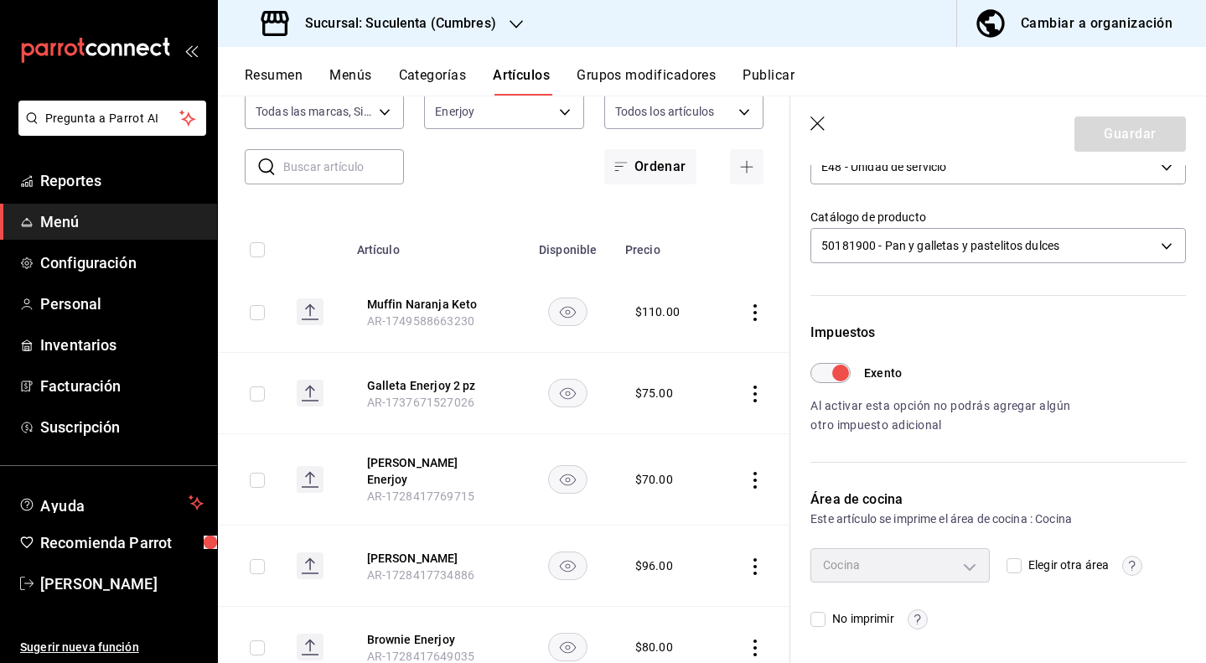
scroll to position [351, 0]
click at [806, 132] on header "Guardar" at bounding box center [999, 130] width 416 height 69
click at [815, 123] on icon "button" at bounding box center [819, 125] width 17 height 17
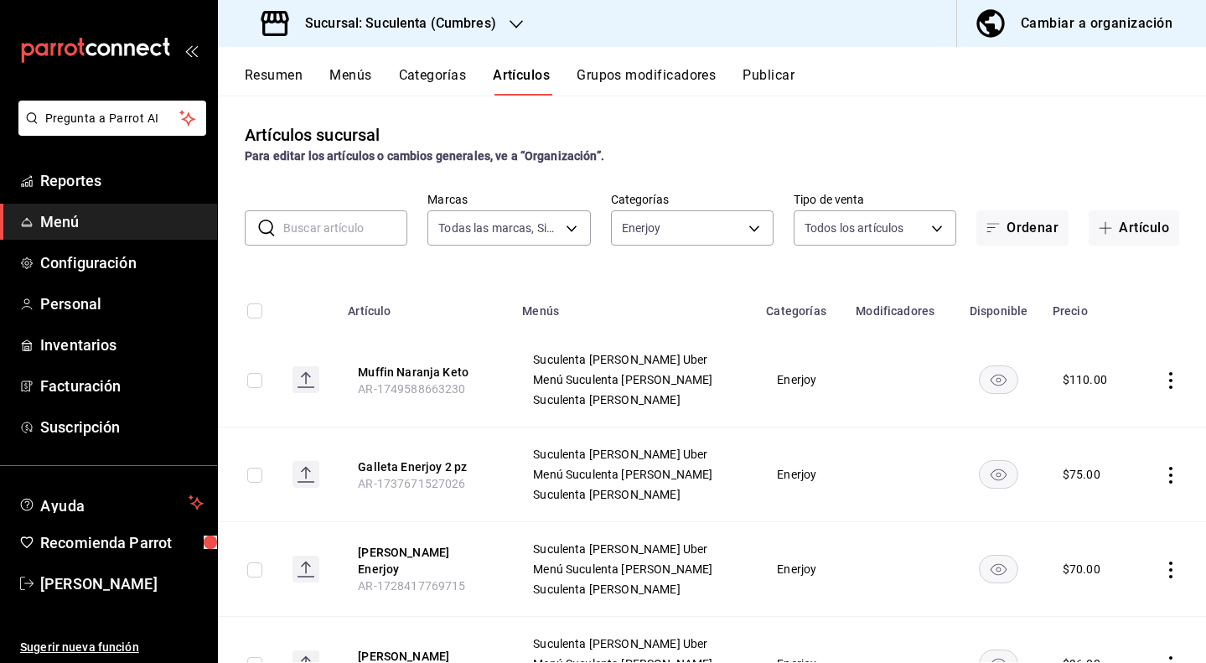
click at [174, 46] on div "mailbox folders" at bounding box center [108, 50] width 217 height 101
click at [98, 578] on span "[PERSON_NAME]" at bounding box center [121, 584] width 163 height 23
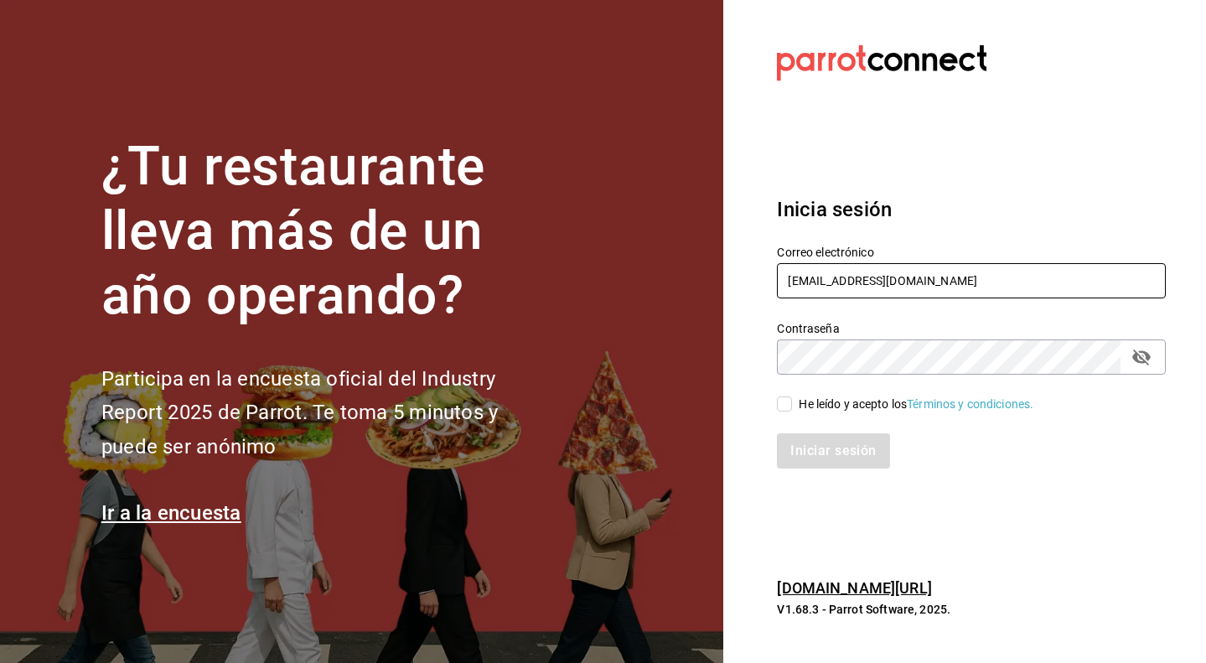
type input "[EMAIL_ADDRESS][DOMAIN_NAME]"
click at [780, 405] on input "He leído y acepto los Términos y condiciones." at bounding box center [784, 404] width 15 height 15
checkbox input "true"
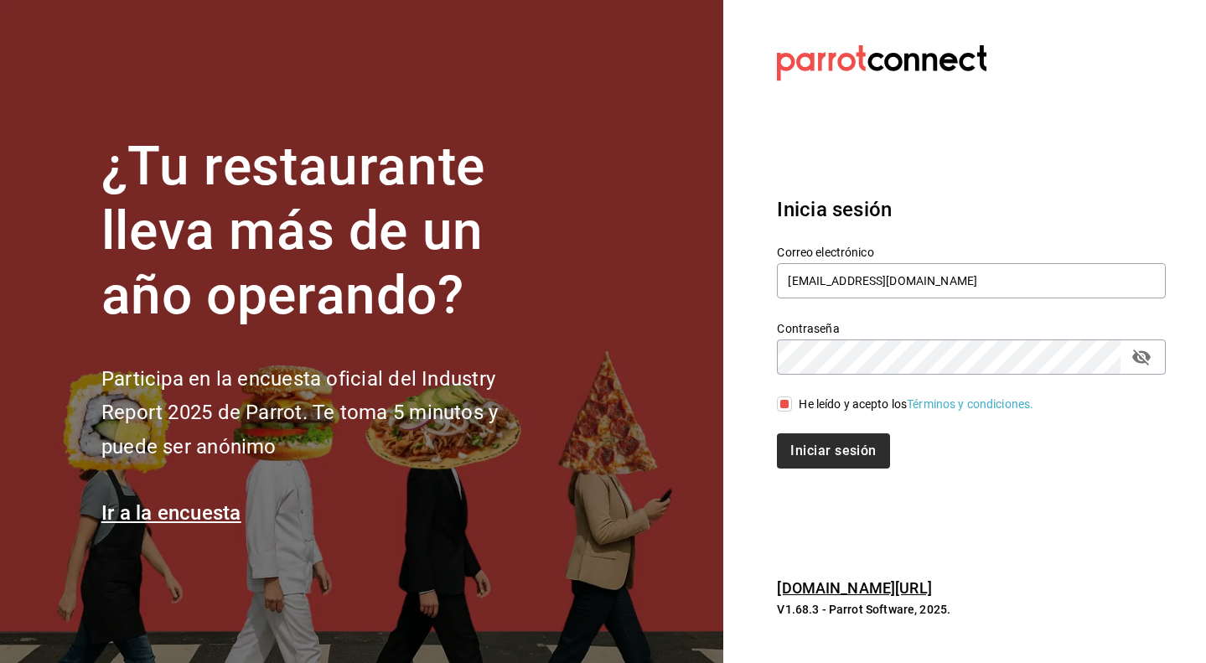
click at [826, 464] on button "Iniciar sesión" at bounding box center [833, 450] width 112 height 35
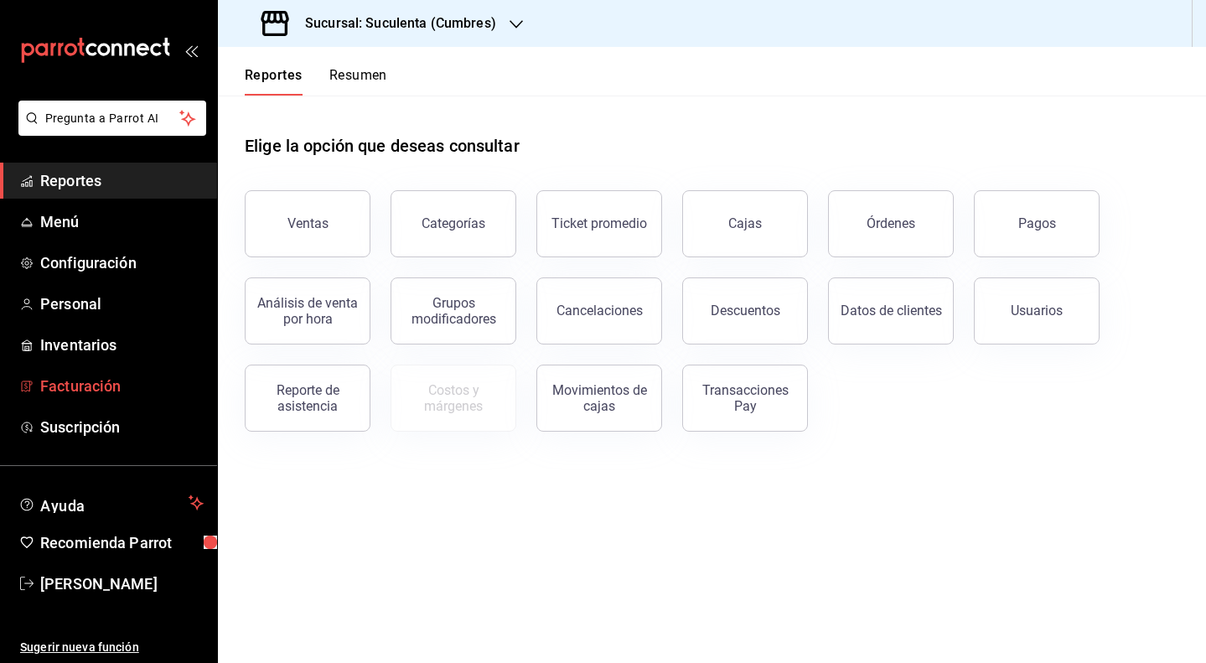
click at [70, 376] on link "Facturación" at bounding box center [108, 386] width 217 height 36
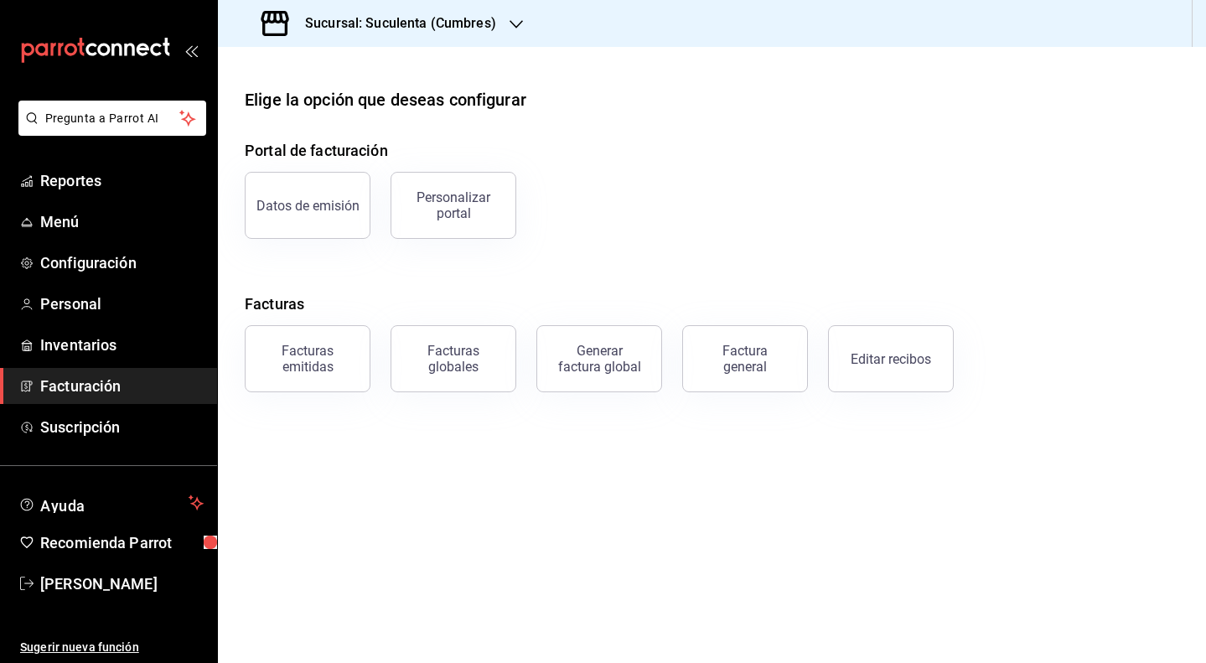
click at [83, 390] on span "Facturación" at bounding box center [121, 386] width 163 height 23
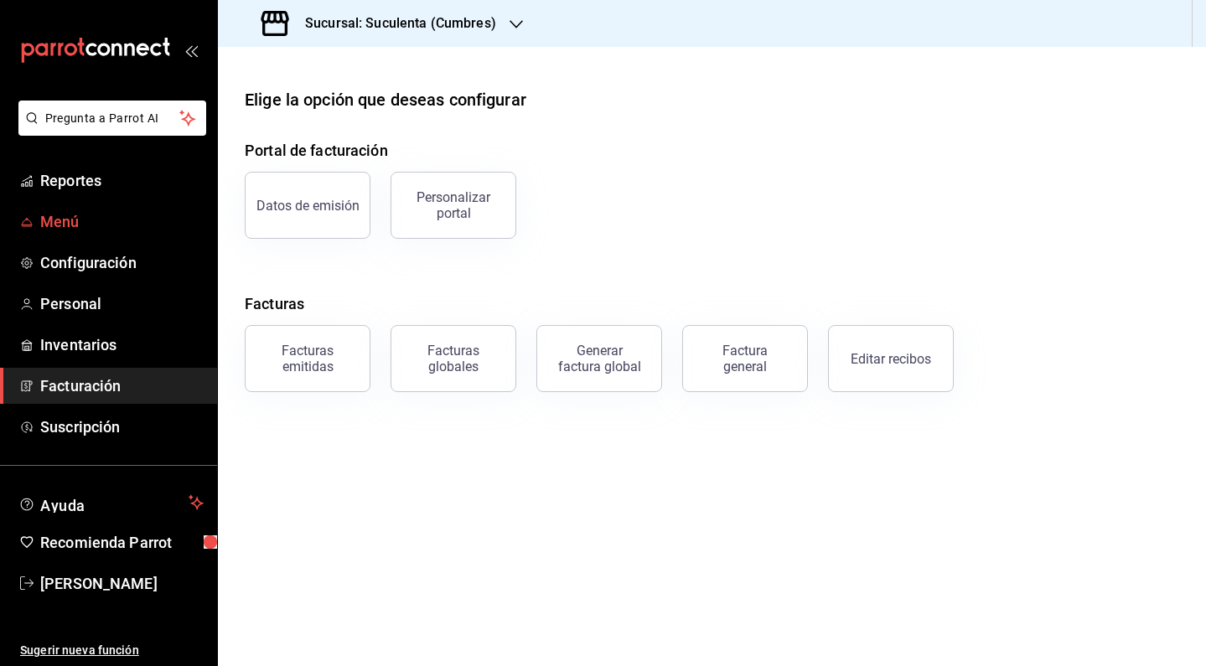
click at [86, 224] on span "Menú" at bounding box center [121, 221] width 163 height 23
